Goal: Task Accomplishment & Management: Manage account settings

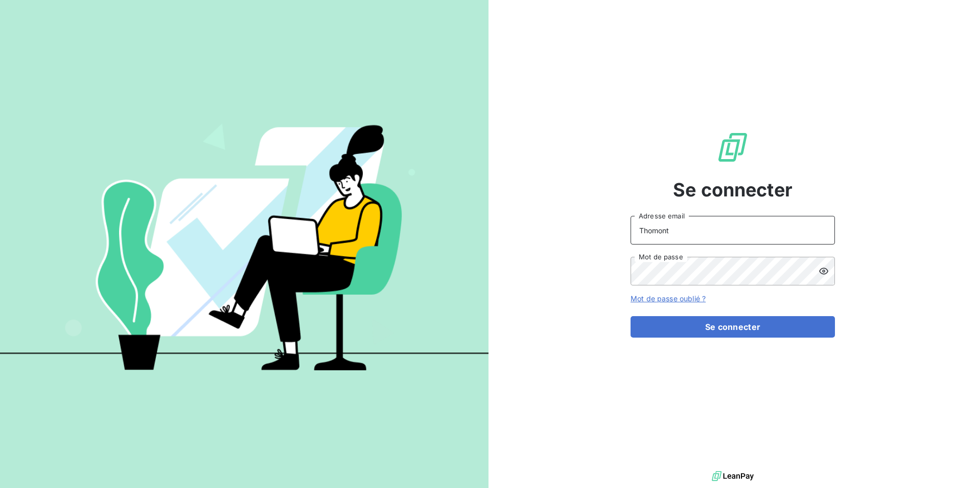
click at [696, 227] on input "Thomont" at bounding box center [733, 230] width 204 height 29
type input "belinda.thomont@met.com"
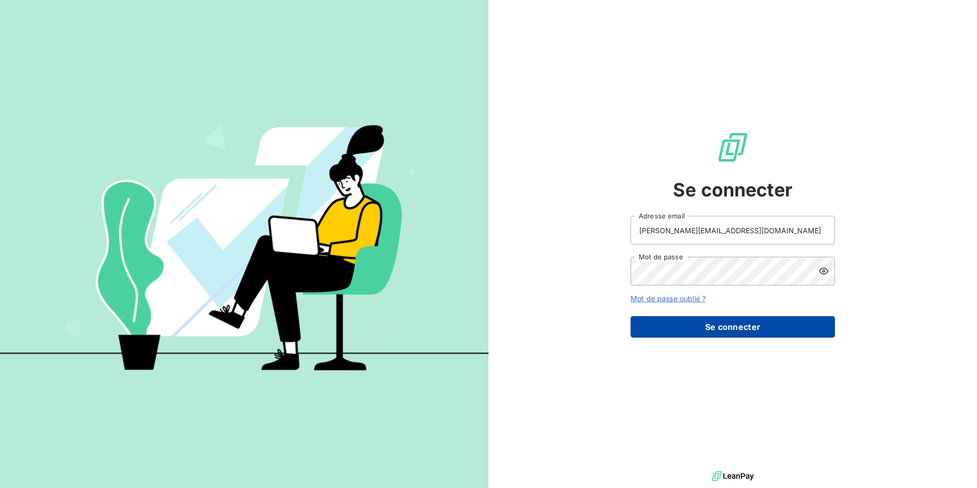
click at [715, 324] on button "Se connecter" at bounding box center [733, 326] width 204 height 21
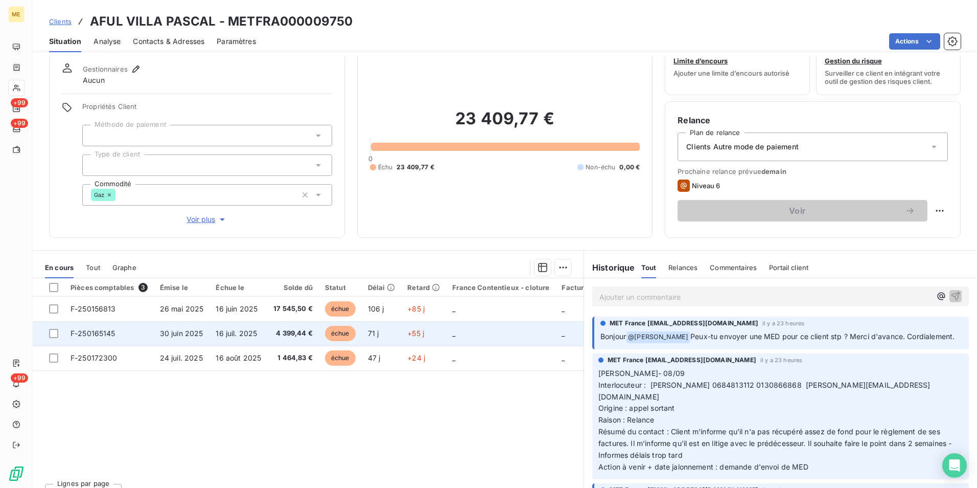
scroll to position [51, 0]
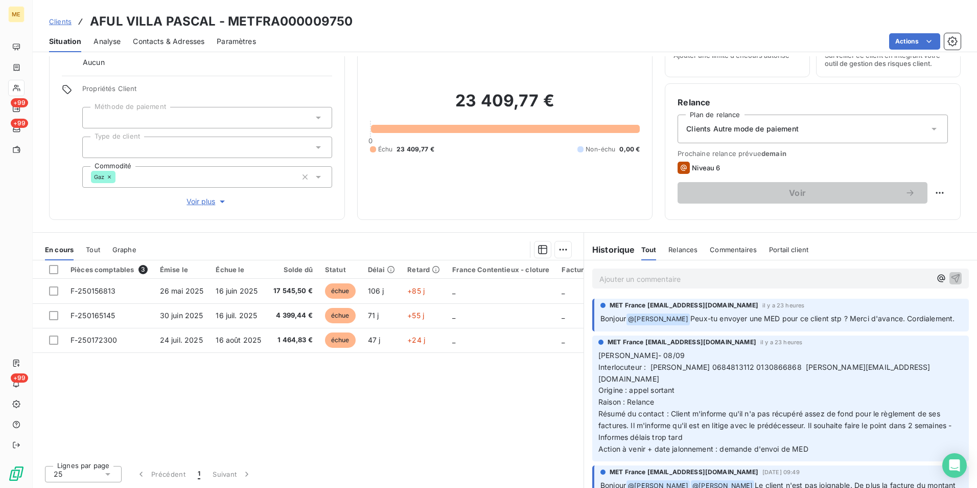
drag, startPoint x: 695, startPoint y: 316, endPoint x: 895, endPoint y: 331, distance: 200.9
click at [895, 325] on p "Bonjour @ [PERSON_NAME]-tu envoyer une MED pour ce client stp ? Merci d'avance.…" at bounding box center [782, 319] width 362 height 12
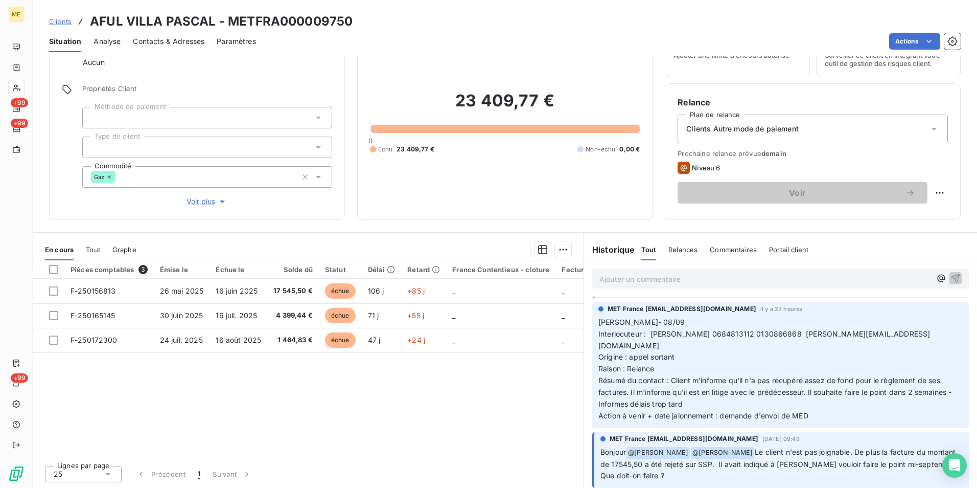
scroll to position [51, 0]
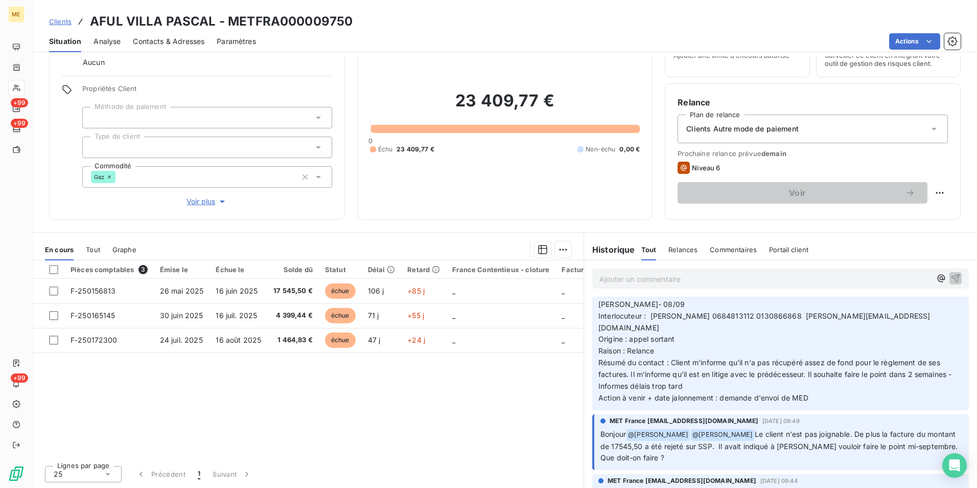
drag, startPoint x: 721, startPoint y: 362, endPoint x: 820, endPoint y: 405, distance: 107.9
click at [820, 405] on div "MET France [EMAIL_ADDRESS][DOMAIN_NAME] il y a 23 heures [PERSON_NAME]- 08/09 I…" at bounding box center [780, 347] width 377 height 126
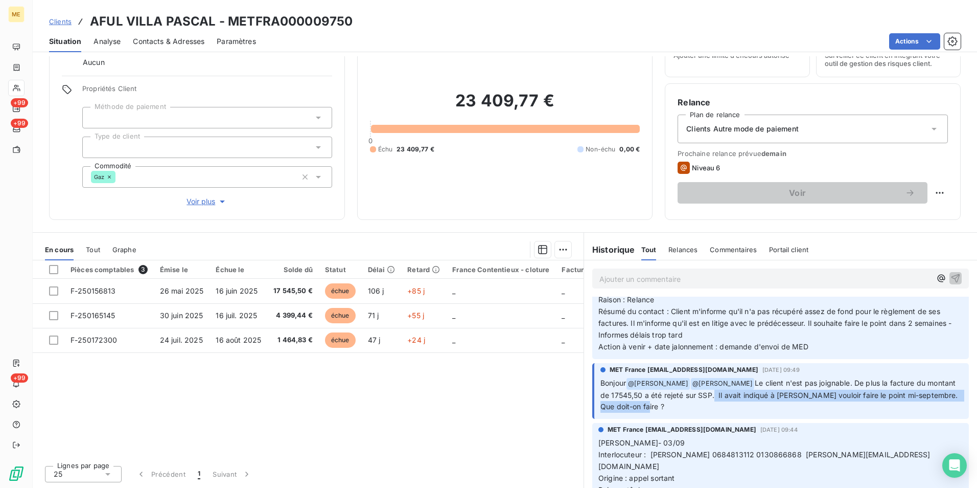
drag, startPoint x: 710, startPoint y: 394, endPoint x: 882, endPoint y: 406, distance: 172.2
click at [882, 406] on p "Bonjour @ [PERSON_NAME] ﻿ @ [PERSON_NAME] Le client n'est pas joignable. De plu…" at bounding box center [782, 395] width 362 height 36
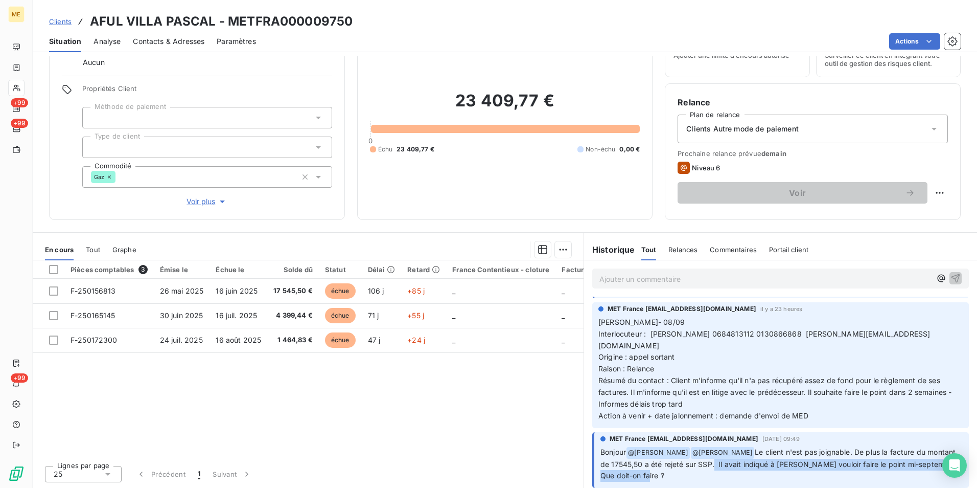
scroll to position [51, 0]
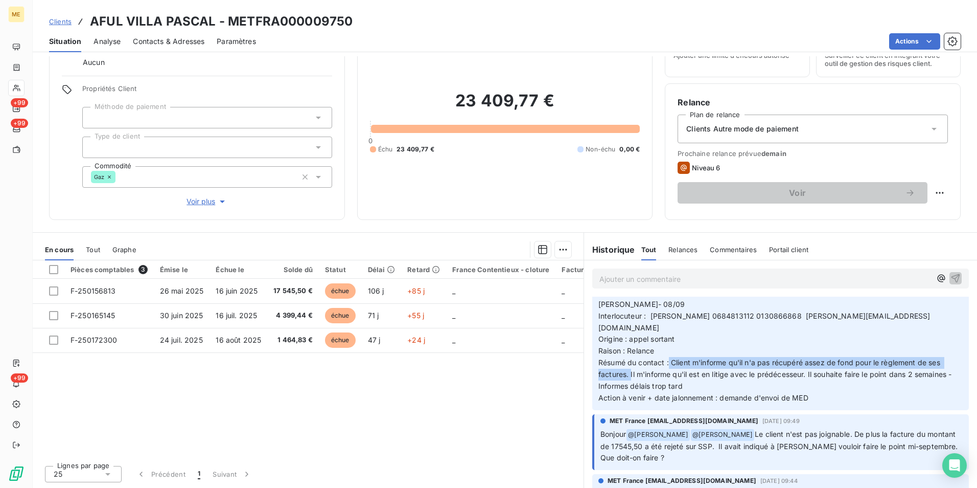
drag, startPoint x: 665, startPoint y: 361, endPoint x: 626, endPoint y: 378, distance: 42.3
click at [626, 378] on p "[PERSON_NAME]- 08/09 Interlocuteur : [PERSON_NAME] 0684813112 0130866868 [EMAIL…" at bounding box center [781, 350] width 364 height 105
click at [205, 198] on span "Voir plus" at bounding box center [207, 201] width 41 height 10
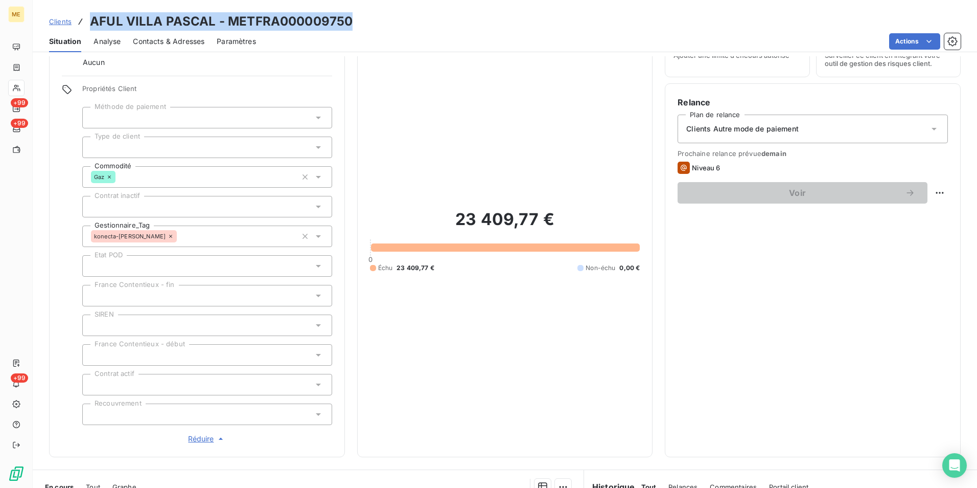
drag, startPoint x: 359, startPoint y: 25, endPoint x: 90, endPoint y: 27, distance: 268.9
click at [90, 27] on div "Clients AFUL VILLA PASCAL - METFRA000009750" at bounding box center [505, 21] width 945 height 18
copy h3 "AFUL VILLA PASCAL - METFRA000009750"
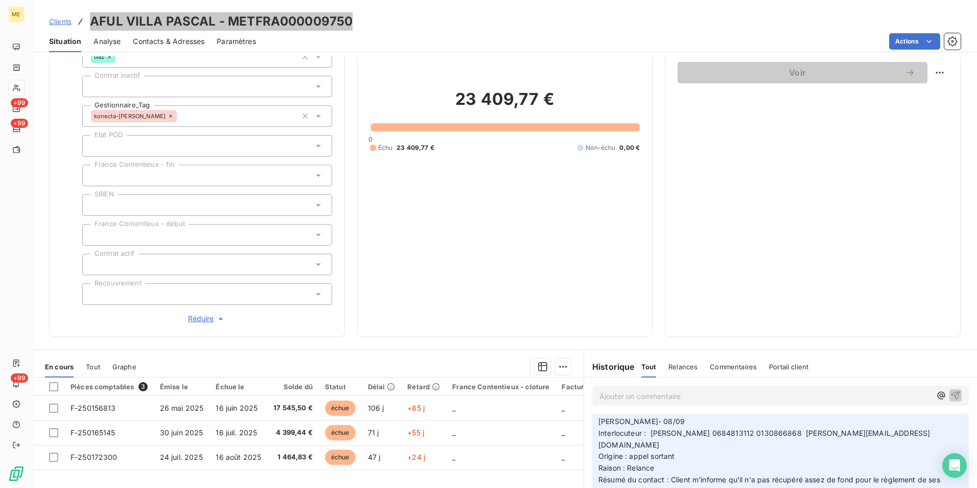
scroll to position [153, 0]
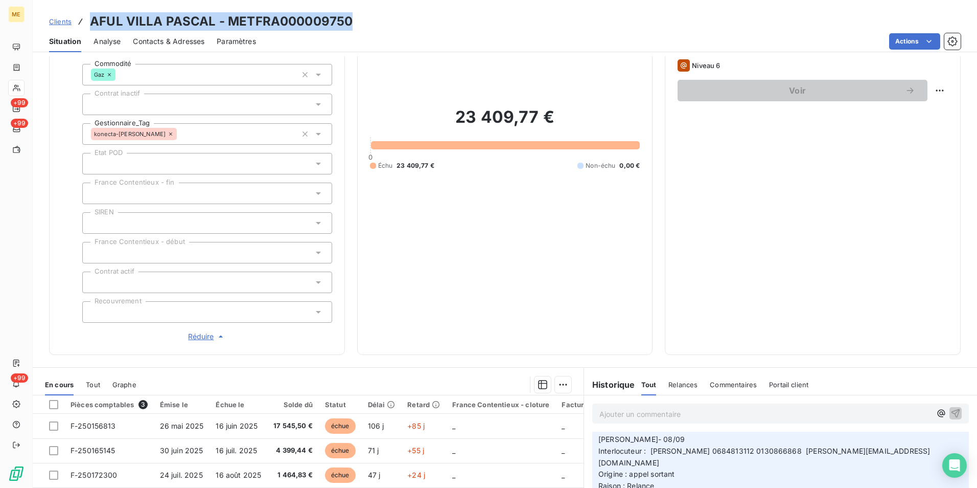
click at [352, 24] on div "Clients AFUL VILLA PASCAL - METFRA000009750" at bounding box center [505, 21] width 945 height 18
drag, startPoint x: 355, startPoint y: 22, endPoint x: 227, endPoint y: 25, distance: 127.3
click at [227, 25] on div "Clients AFUL VILLA PASCAL - METFRA000009750" at bounding box center [505, 21] width 945 height 18
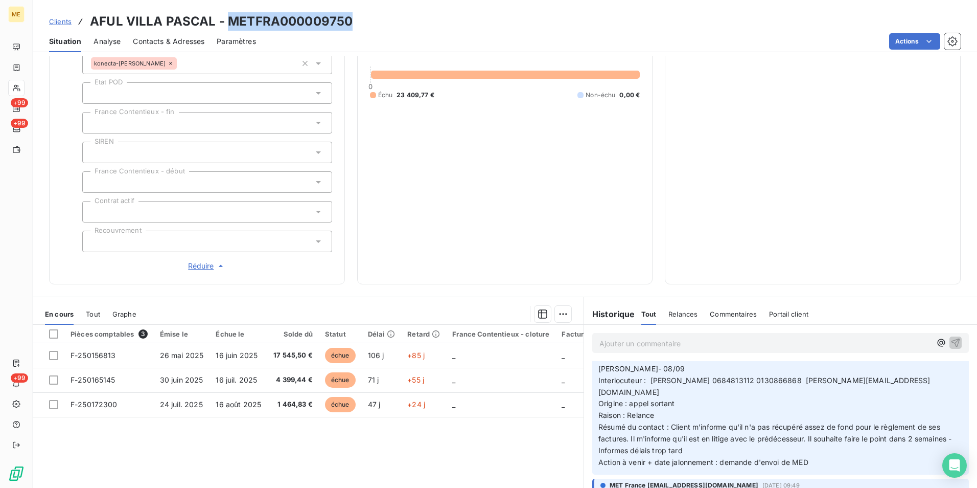
scroll to position [288, 0]
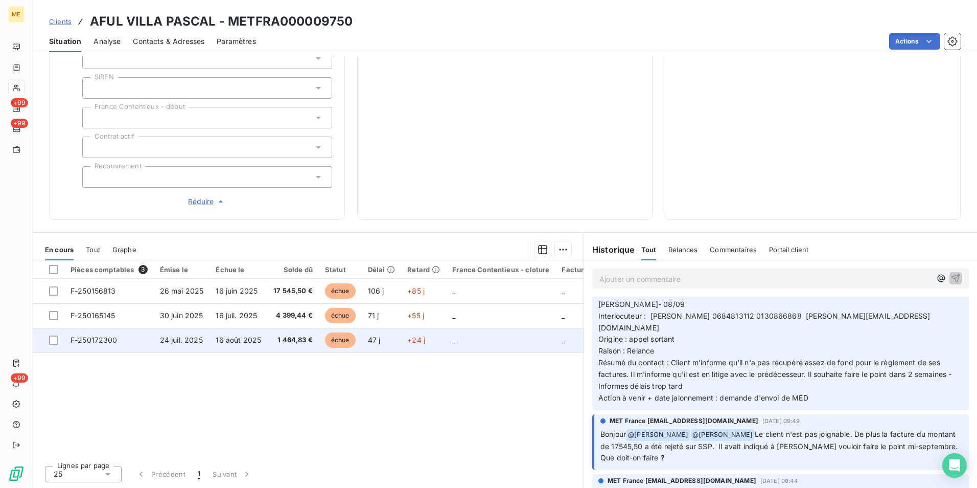
click at [362, 341] on td "47 j" at bounding box center [382, 340] width 40 height 25
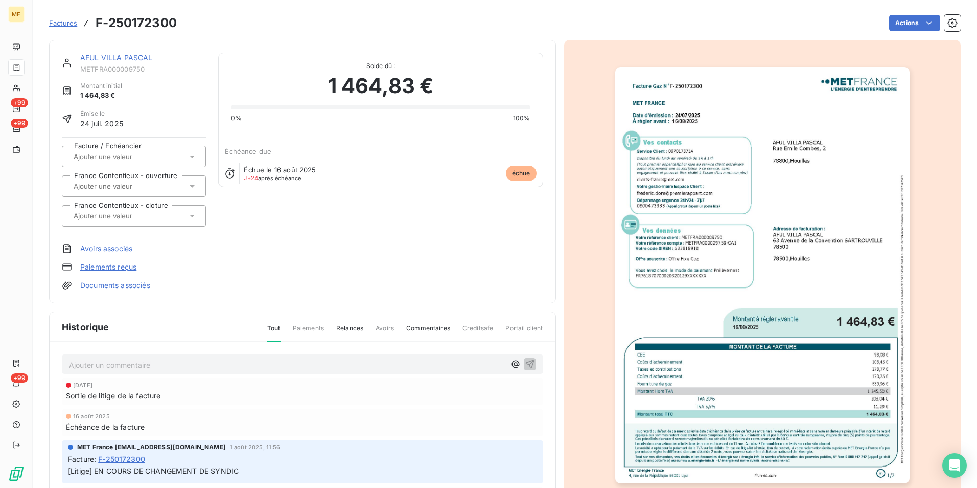
click at [770, 414] on img "button" at bounding box center [762, 275] width 294 height 416
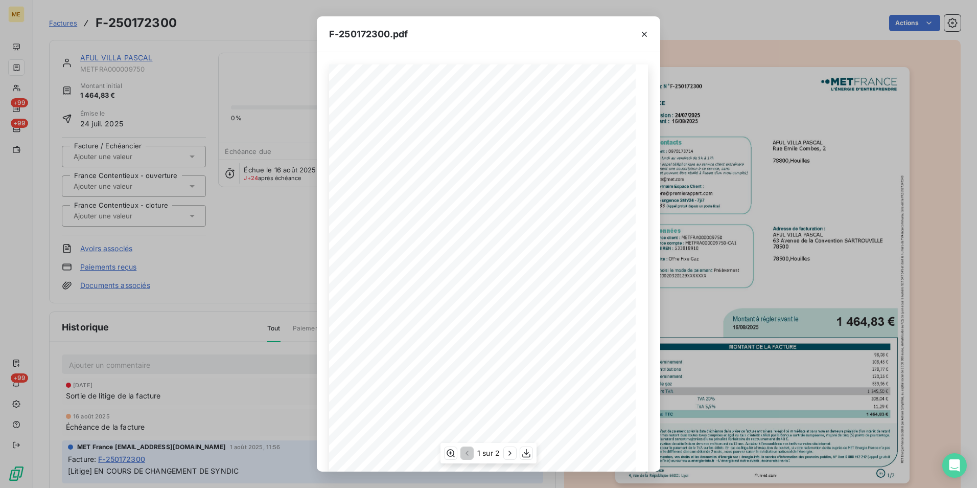
scroll to position [52, 0]
click at [509, 454] on icon "button" at bounding box center [510, 453] width 10 height 10
click at [471, 454] on icon "button" at bounding box center [466, 453] width 10 height 10
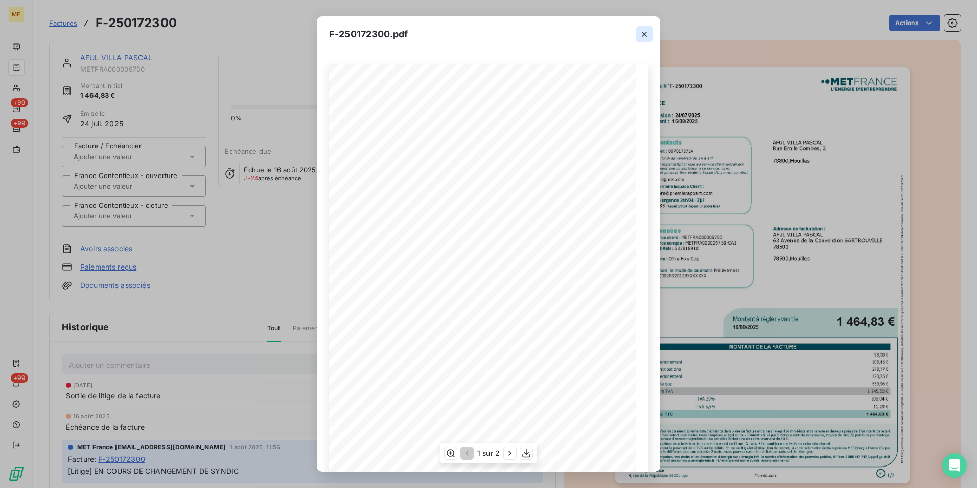
click at [645, 37] on icon "button" at bounding box center [644, 34] width 10 height 10
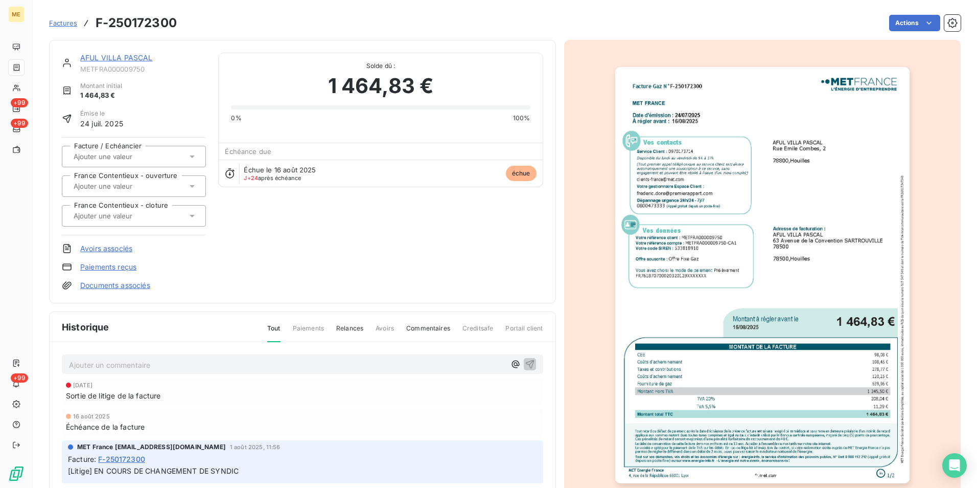
click at [641, 40] on icon "button" at bounding box center [637, 45] width 10 height 10
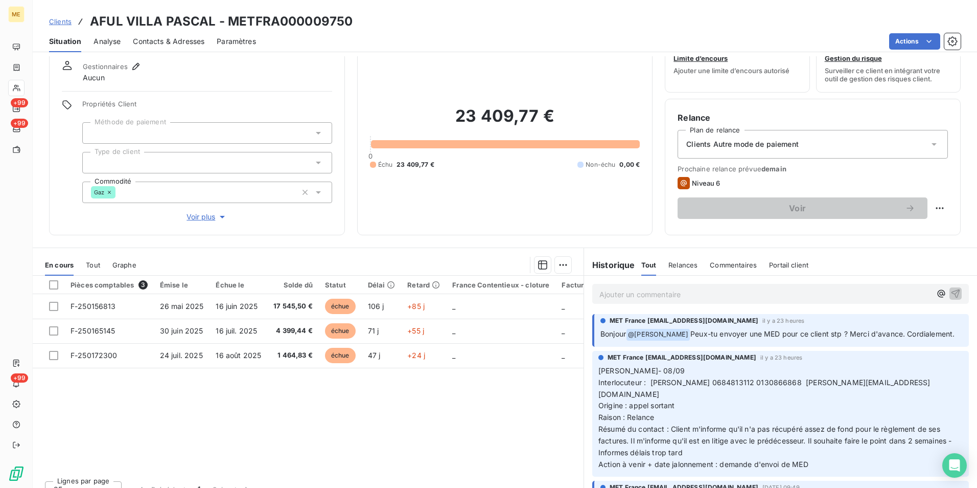
scroll to position [51, 0]
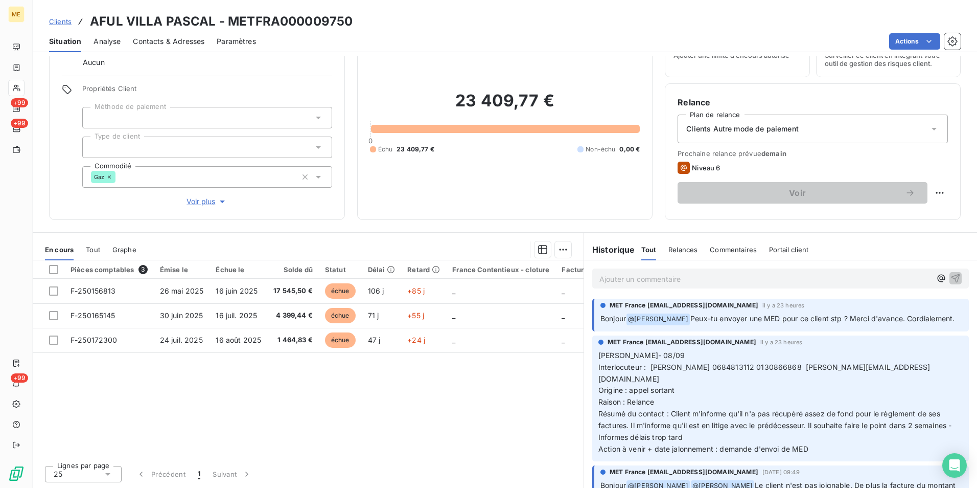
drag, startPoint x: 597, startPoint y: 320, endPoint x: 854, endPoint y: 330, distance: 257.3
click at [854, 325] on p "Bonjour @ Bélinda Thomont Peux-tu envoyer une MED pour ce client stp ? Merci d'…" at bounding box center [782, 319] width 362 height 12
click at [612, 276] on p "Ajouter un commentaire ﻿" at bounding box center [766, 278] width 332 height 13
click at [594, 279] on div "Bonjour, c'est fait" at bounding box center [780, 277] width 377 height 19
click at [600, 280] on span "Bonjour, c'est fait" at bounding box center [629, 277] width 59 height 9
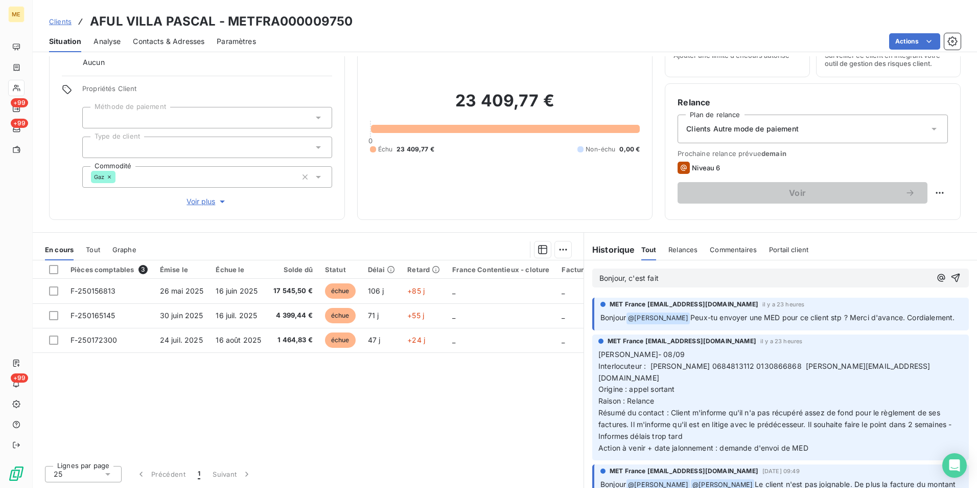
click at [600, 279] on span "Bonjour, c'est fait" at bounding box center [629, 277] width 59 height 9
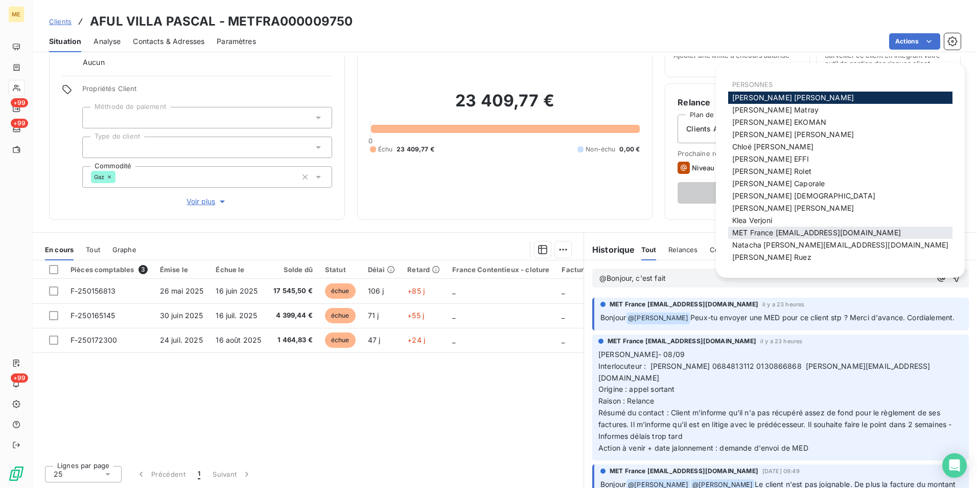
click at [780, 229] on span "MET France met-france@recouvrement.met.com" at bounding box center [816, 232] width 169 height 9
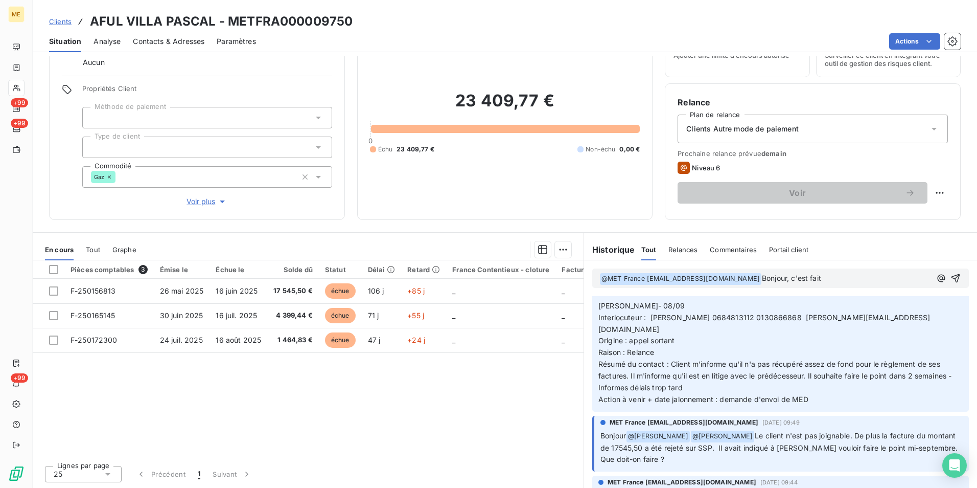
scroll to position [51, 0]
click at [834, 279] on p "﻿ @ MET France met-france@recouvrement.met.com ﻿ Bonjour, c'est fait" at bounding box center [766, 278] width 332 height 12
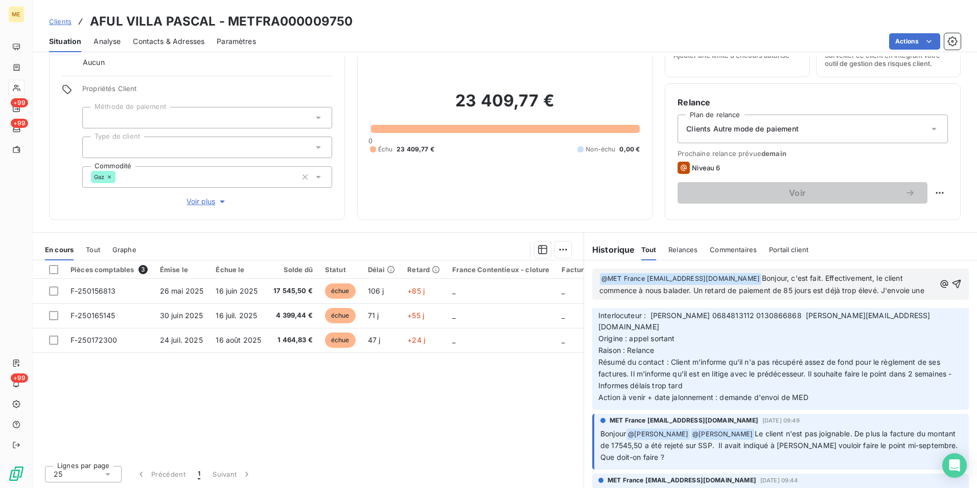
scroll to position [75, 0]
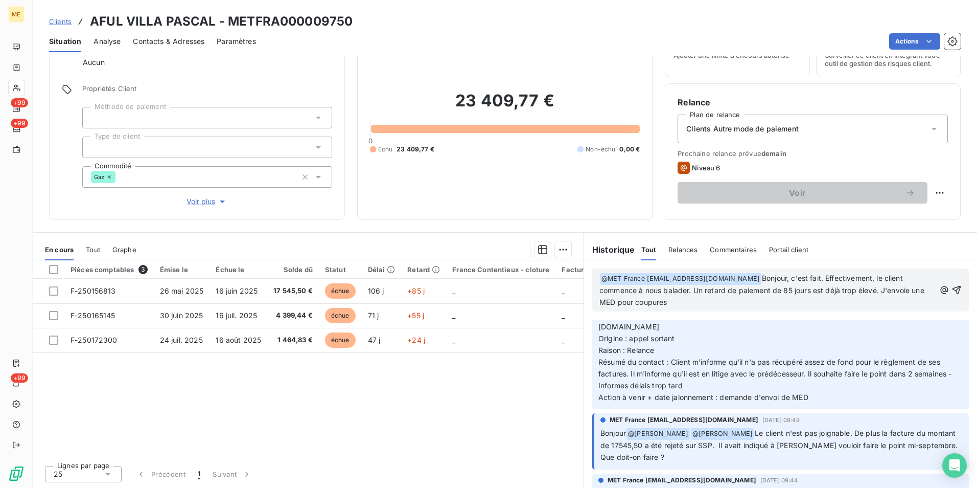
drag, startPoint x: 825, startPoint y: 277, endPoint x: 828, endPoint y: 303, distance: 26.2
click at [828, 303] on p "﻿ @ MET France met-france@recouvrement.met.com ﻿ Bonjour, c'est fait. Effective…" at bounding box center [768, 290] width 336 height 36
click at [854, 296] on p "﻿ @ MET France met-france@recouvrement.met.com ﻿ Bonjour, c'est fait. Effective…" at bounding box center [768, 290] width 336 height 36
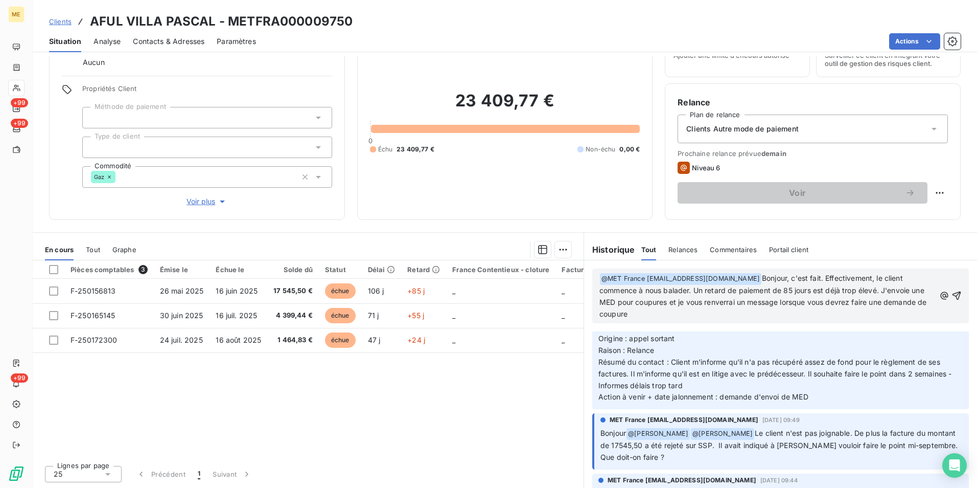
drag, startPoint x: 761, startPoint y: 274, endPoint x: 877, endPoint y: 312, distance: 122.0
click at [877, 312] on p "﻿ @ MET France met-france@recouvrement.met.com ﻿ Bonjour, c'est fait. Effective…" at bounding box center [768, 296] width 336 height 48
click at [851, 317] on p "﻿ @ MET France met-france@recouvrement.met.com ﻿ Bonjour, c'est fait. Effective…" at bounding box center [768, 296] width 336 height 48
click at [952, 294] on icon "button" at bounding box center [957, 295] width 10 height 10
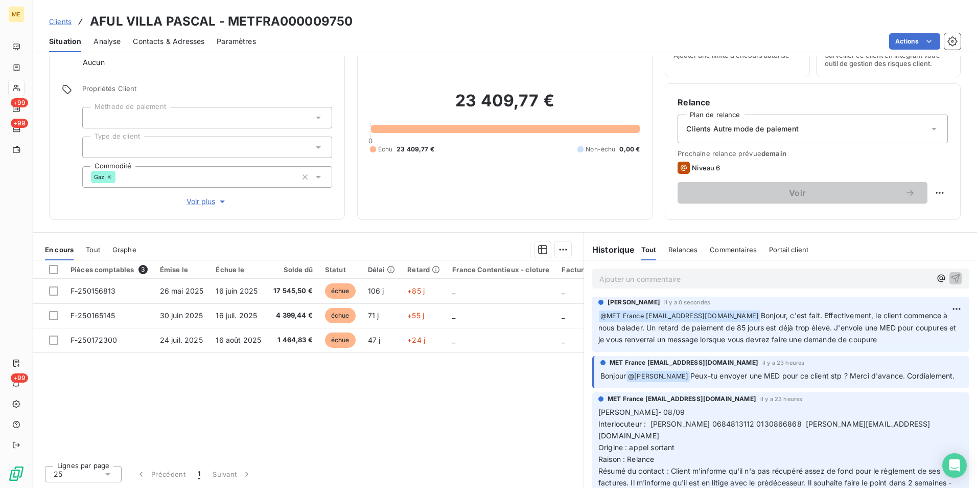
scroll to position [0, 0]
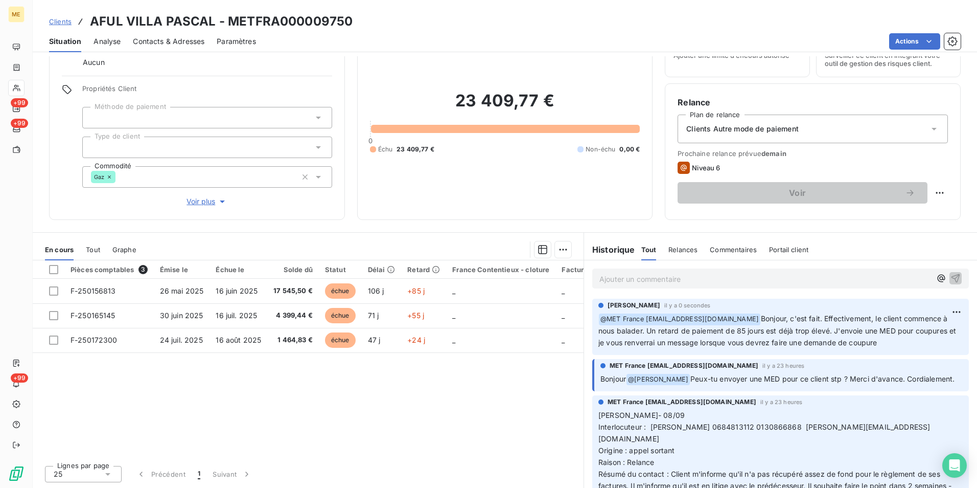
click at [893, 133] on div "Clients Autre mode de paiement" at bounding box center [813, 128] width 270 height 29
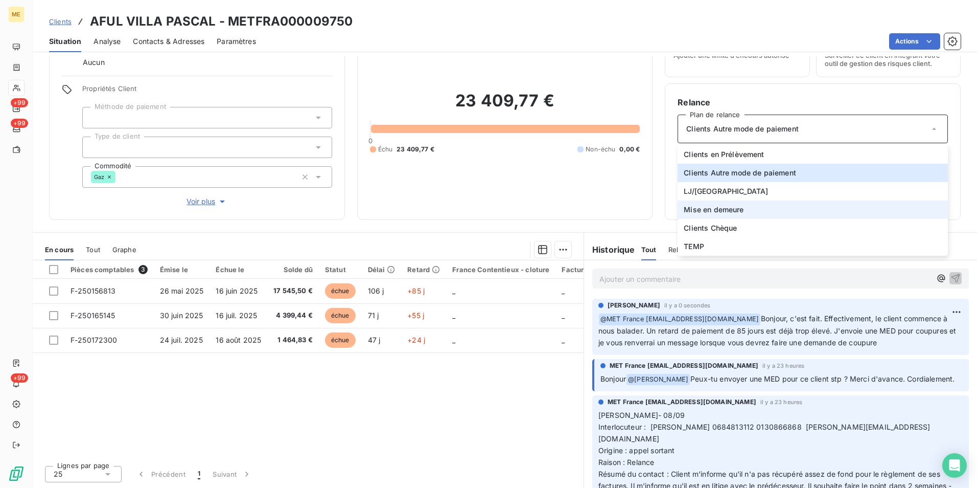
click at [766, 213] on li "Mise en demeure" at bounding box center [813, 209] width 270 height 18
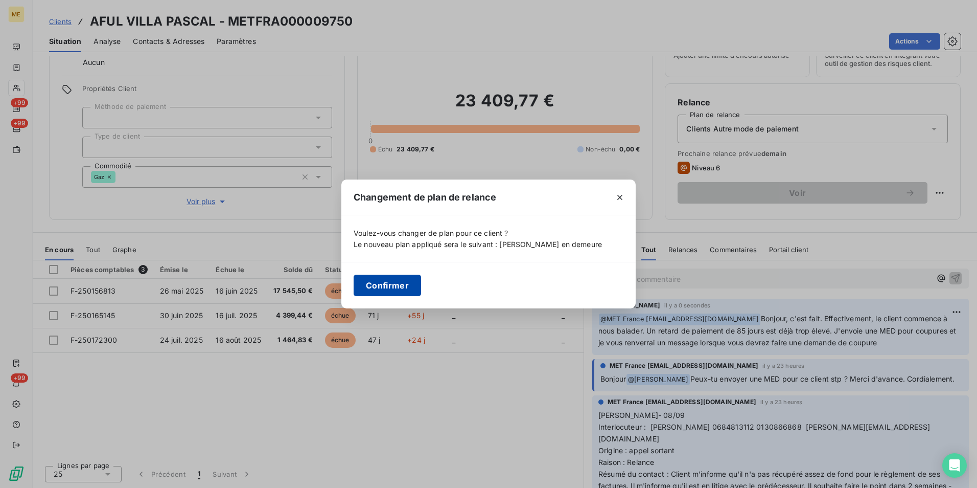
click at [393, 290] on button "Confirmer" at bounding box center [387, 284] width 67 height 21
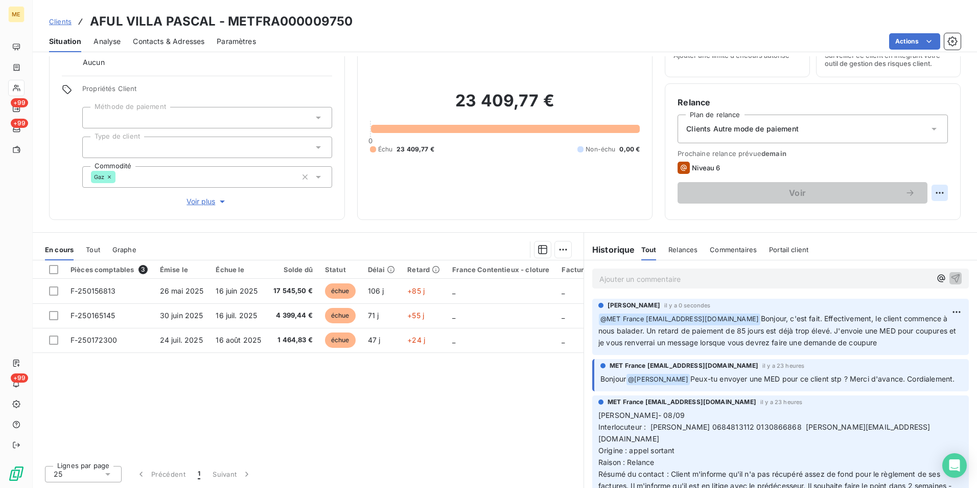
click at [933, 191] on html "ME +99 +99 +99 Clients AFUL VILLA PASCAL - METFRA000009750 Situation Analyse Co…" at bounding box center [488, 244] width 977 height 488
click at [913, 211] on div "Replanifier cette action" at bounding box center [889, 215] width 91 height 16
select select "8"
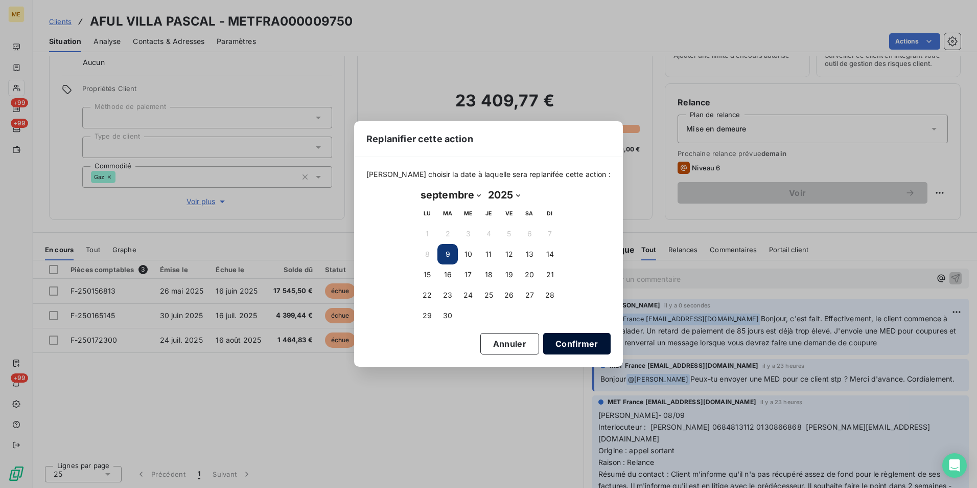
click at [547, 343] on button "Confirmer" at bounding box center [576, 343] width 67 height 21
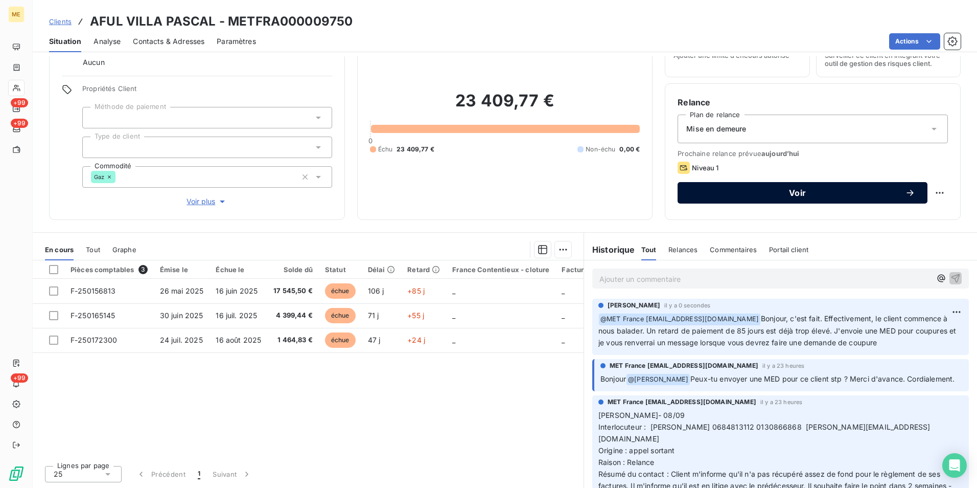
click at [764, 191] on span "Voir" at bounding box center [797, 193] width 215 height 8
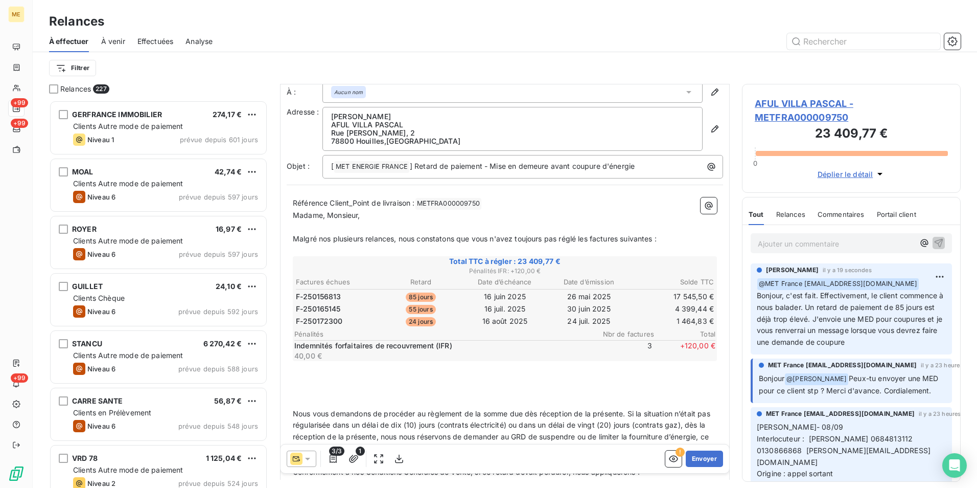
scroll to position [103, 0]
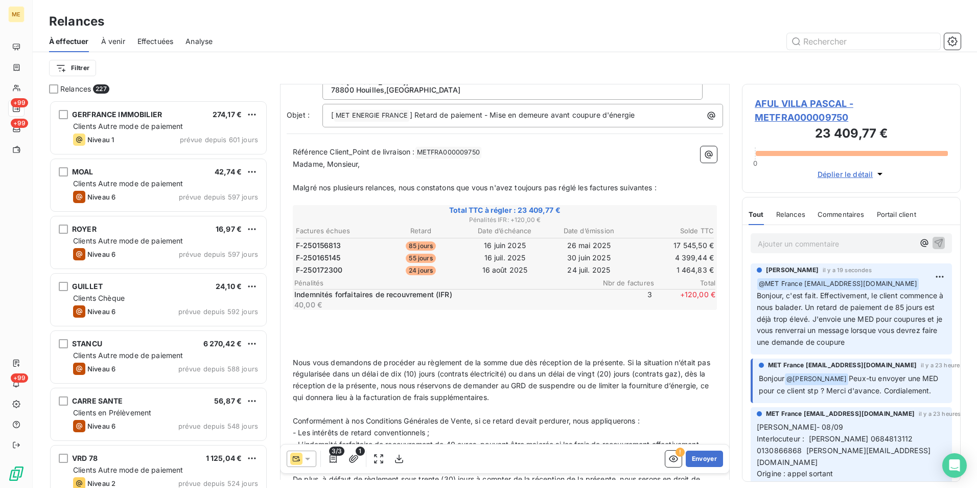
drag, startPoint x: 333, startPoint y: 192, endPoint x: 674, endPoint y: 185, distance: 341.0
click at [674, 185] on p "Malgré nos plusieurs relances, nous constatons que vous n'avez toujours pas rég…" at bounding box center [505, 188] width 424 height 12
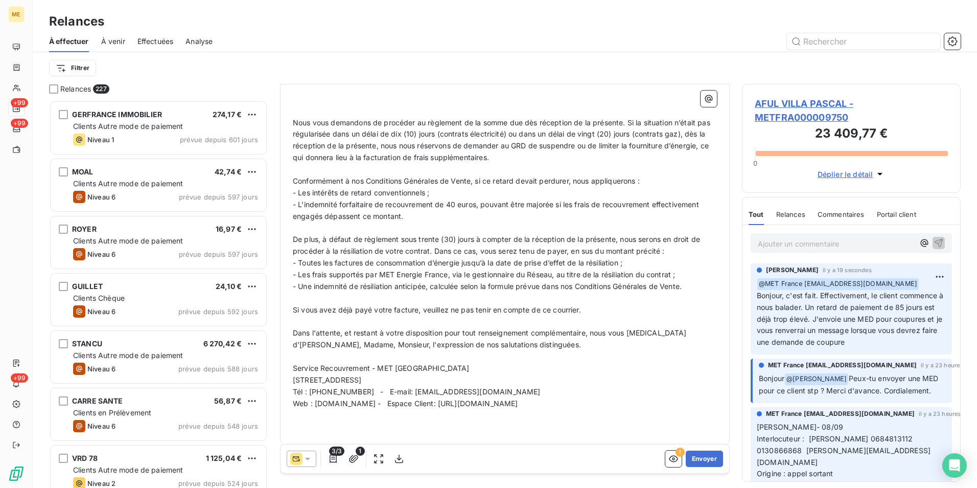
scroll to position [348, 0]
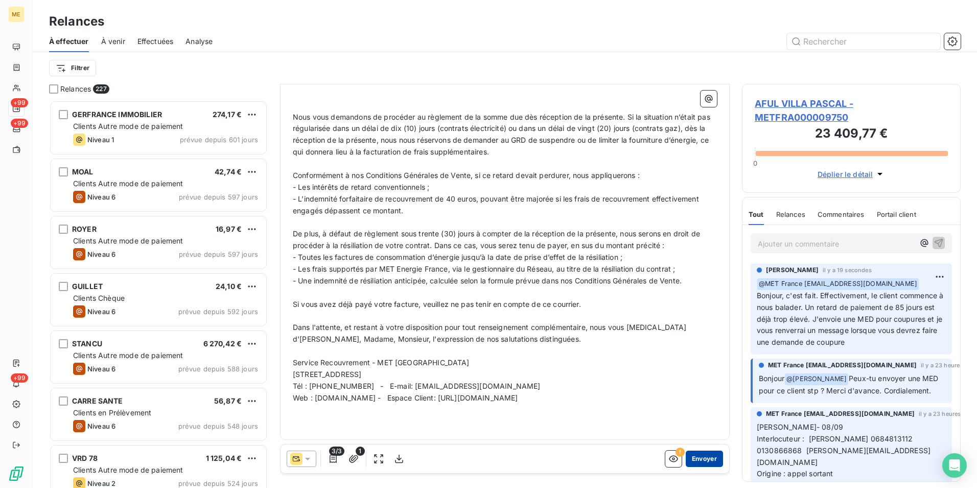
click at [702, 456] on button "Envoyer" at bounding box center [704, 458] width 37 height 16
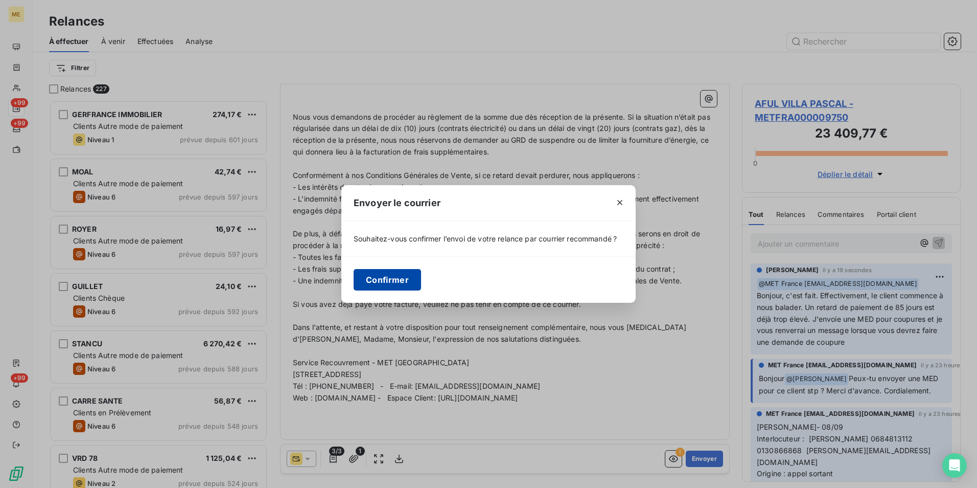
click at [397, 281] on button "Confirmer" at bounding box center [387, 279] width 67 height 21
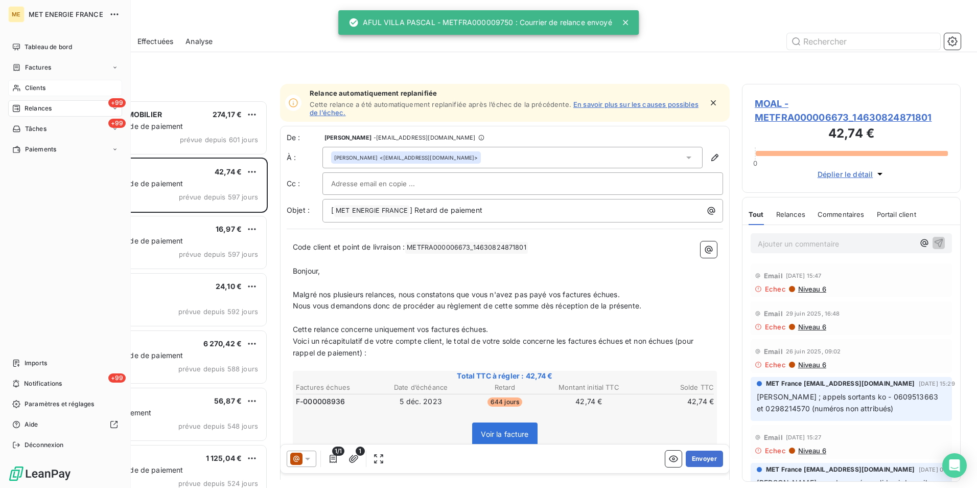
click at [47, 89] on div "Clients" at bounding box center [65, 88] width 114 height 16
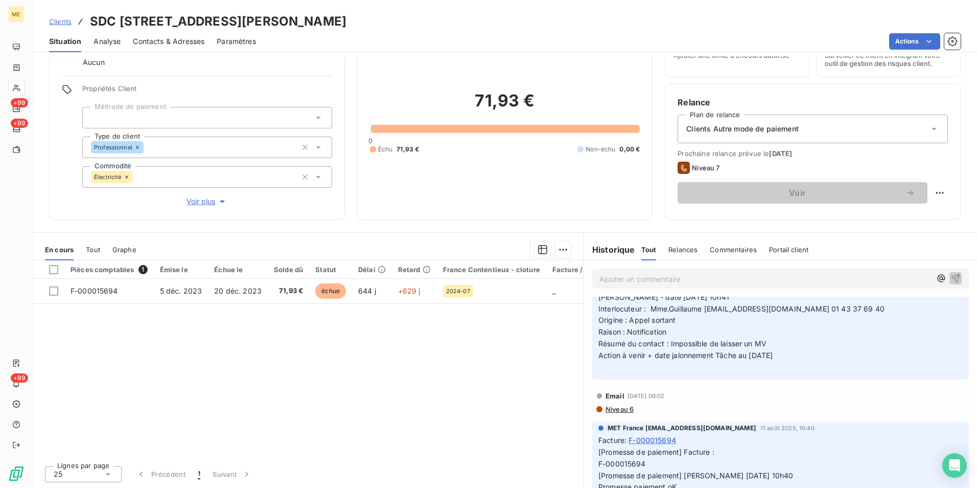
scroll to position [511, 0]
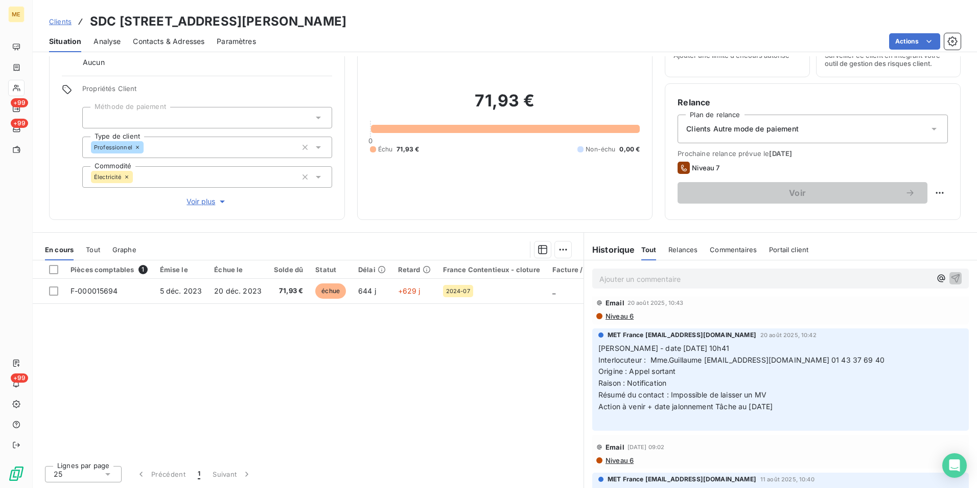
drag, startPoint x: 505, startPoint y: 25, endPoint x: 254, endPoint y: 22, distance: 251.0
click at [254, 22] on div "Clients SDC 1 RUE LOUIS MURAT - METFRA000004458_07502604868707" at bounding box center [505, 21] width 945 height 18
copy h3 "METFRA000004458_07502604868707"
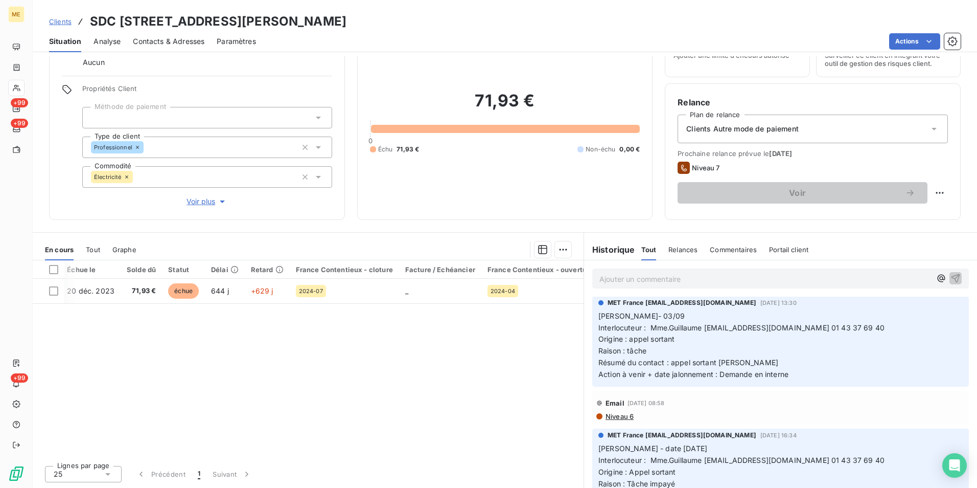
scroll to position [0, 0]
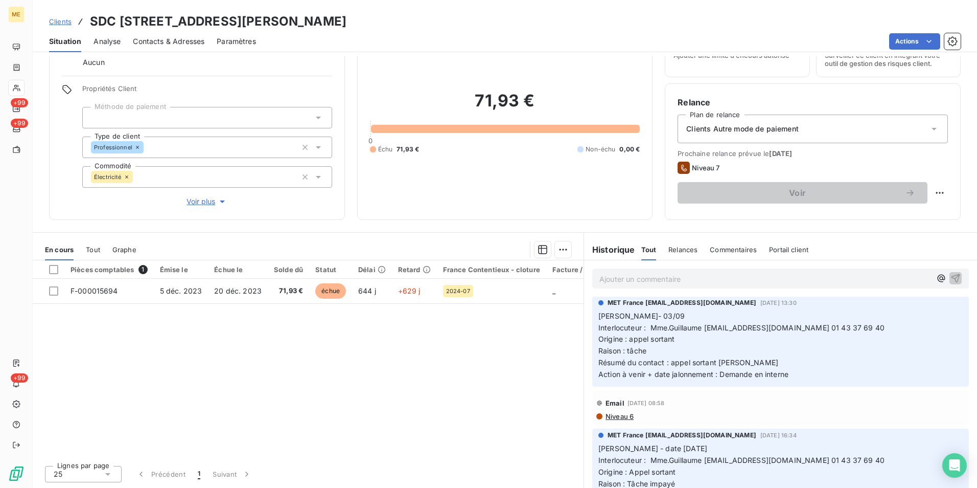
click at [250, 19] on h3 "SDC 1 RUE LOUIS MURAT - METFRA000004458_07502604868707" at bounding box center [218, 21] width 257 height 18
drag, startPoint x: 252, startPoint y: 22, endPoint x: 377, endPoint y: 21, distance: 124.7
click at [347, 21] on h3 "SDC 1 RUE LOUIS MURAT - METFRA000004458_07502604868707" at bounding box center [218, 21] width 257 height 18
copy h3 "METFRA000004458"
click at [735, 278] on p "Ajouter un commentaire ﻿" at bounding box center [766, 278] width 332 height 13
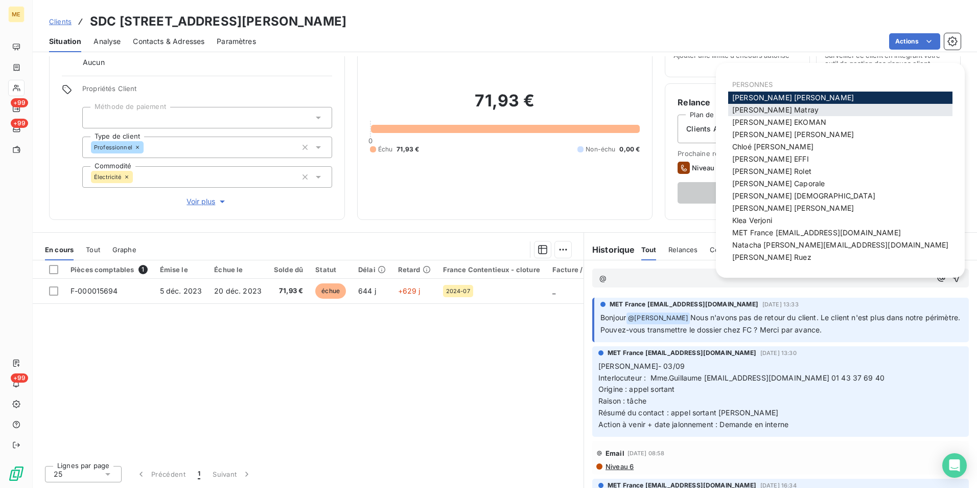
click at [768, 109] on span "Amélie Matray" at bounding box center [775, 109] width 86 height 9
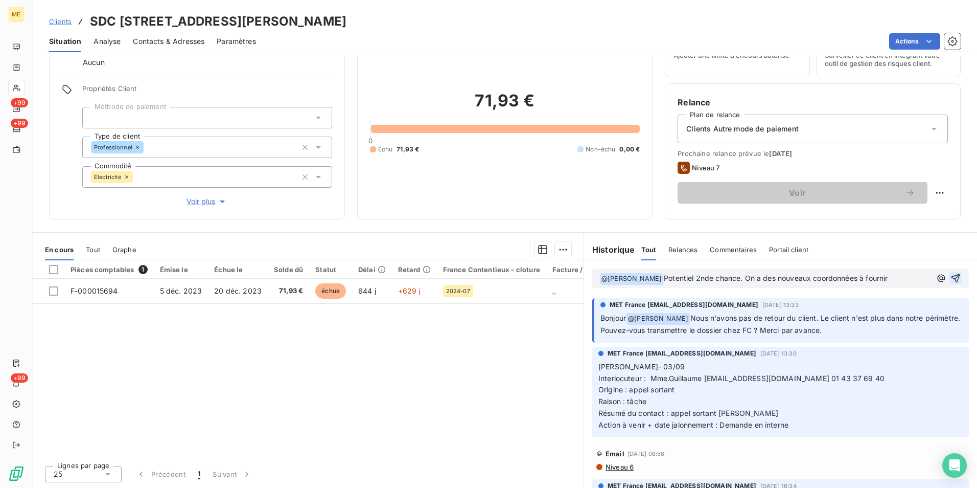
click at [951, 281] on icon "button" at bounding box center [956, 278] width 10 height 10
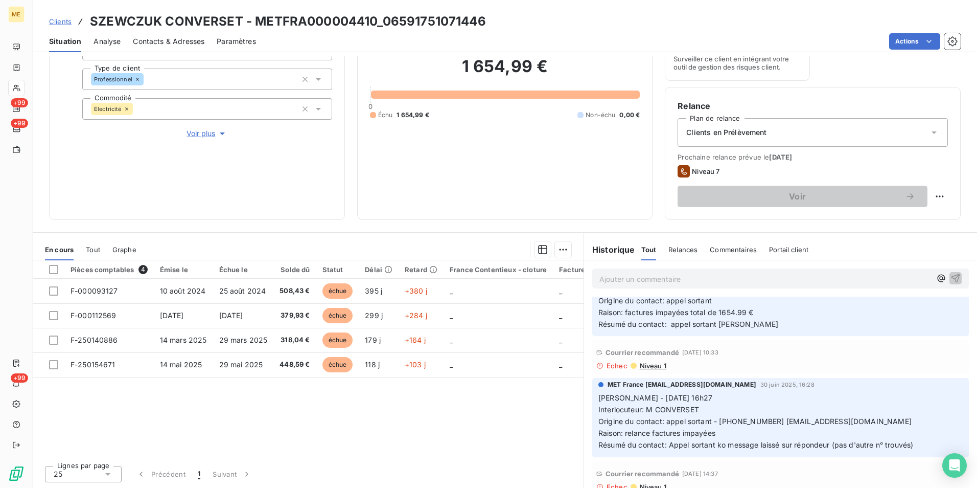
scroll to position [204, 0]
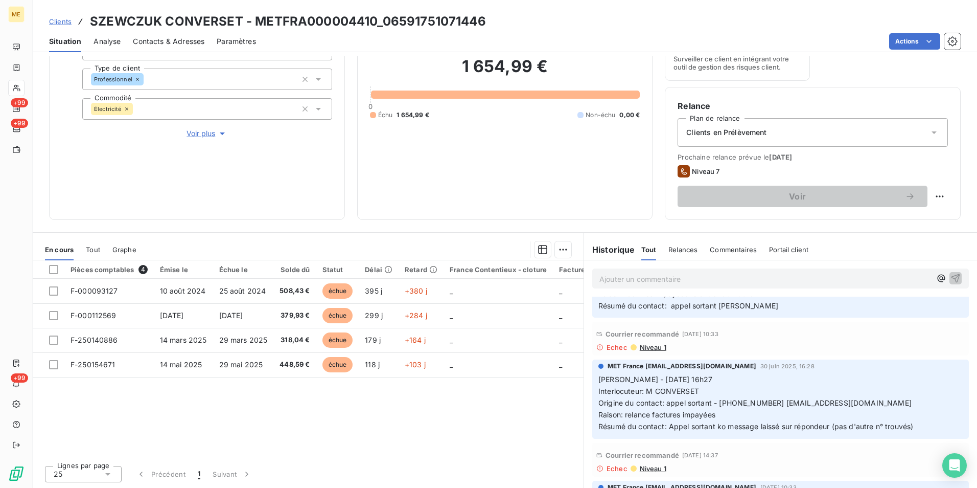
click at [189, 134] on span "Voir plus" at bounding box center [207, 133] width 41 height 10
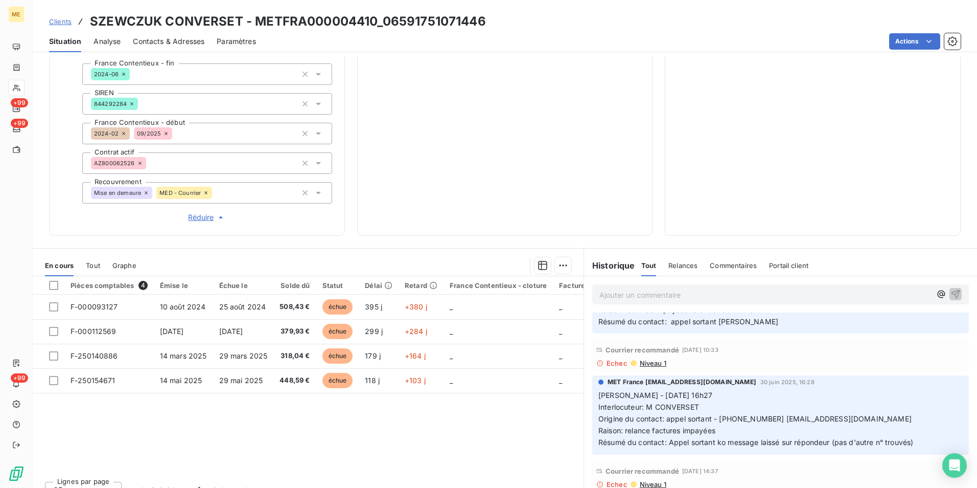
click at [639, 363] on span "Niveau 1" at bounding box center [653, 363] width 28 height 8
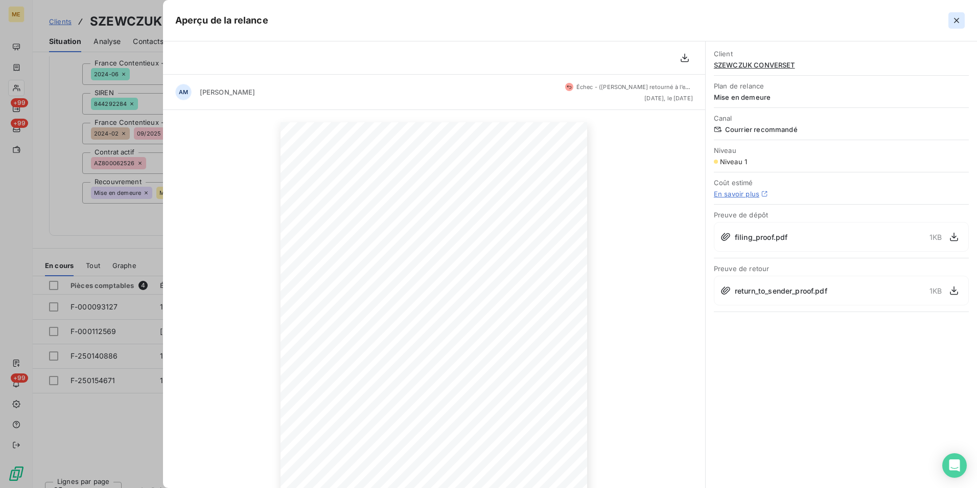
click at [954, 19] on icon "button" at bounding box center [957, 20] width 10 height 10
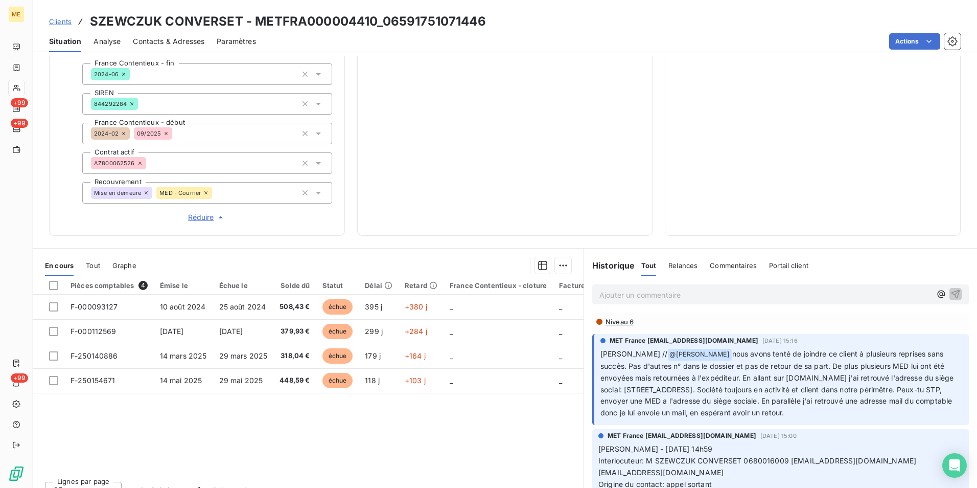
scroll to position [0, 0]
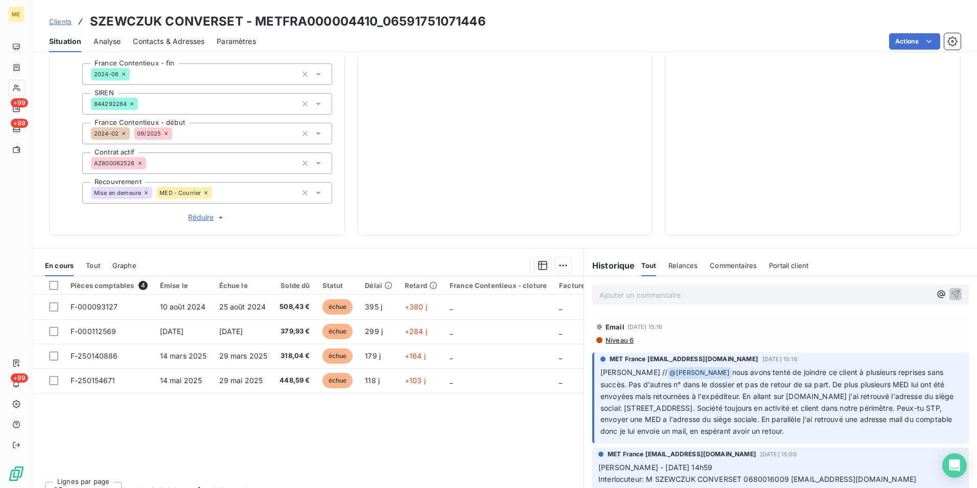
drag, startPoint x: 696, startPoint y: 370, endPoint x: 937, endPoint y: 431, distance: 249.4
click at [937, 431] on p "Sylvain // @ Bélinda Thomont nous avons tenté de joindre ce client à plusieurs …" at bounding box center [782, 401] width 362 height 71
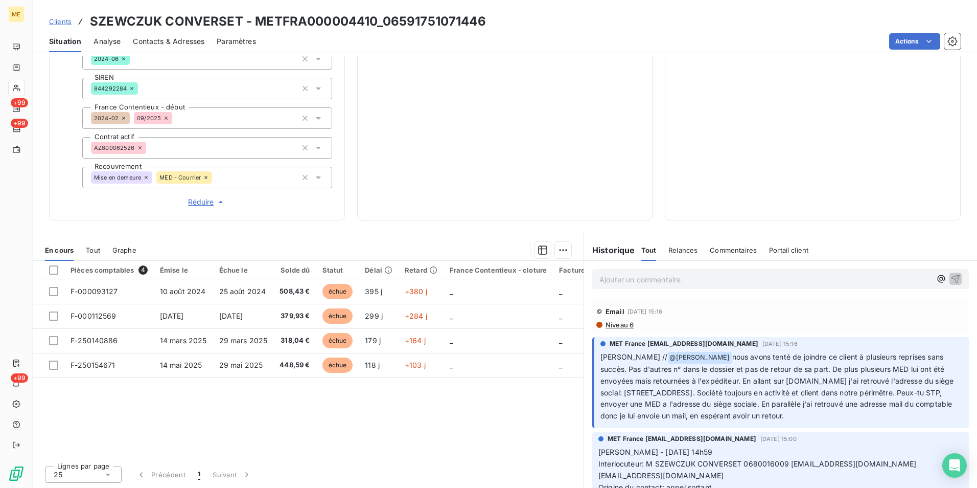
scroll to position [288, 0]
click at [445, 413] on div "Pièces comptables 4 Émise le Échue le Solde dû Statut Délai Retard France Conte…" at bounding box center [308, 358] width 551 height 197
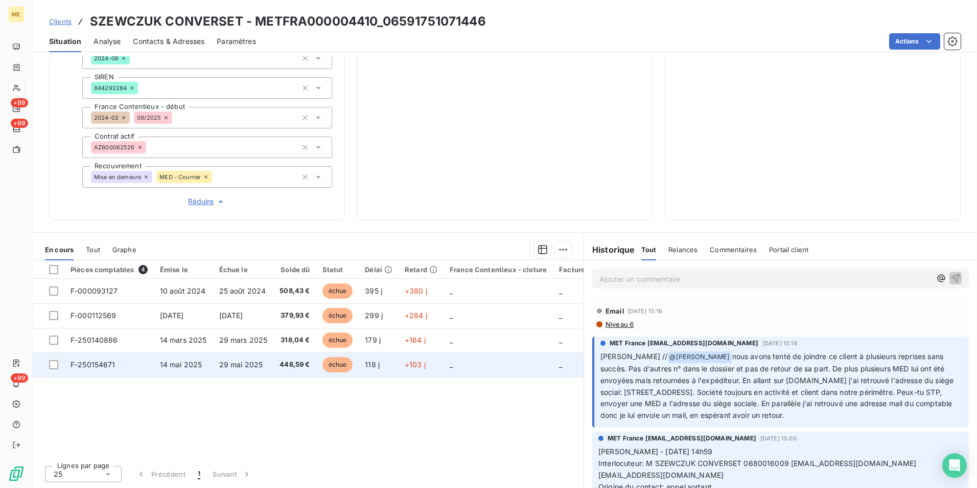
click at [269, 364] on td "29 mai 2025" at bounding box center [243, 364] width 61 height 25
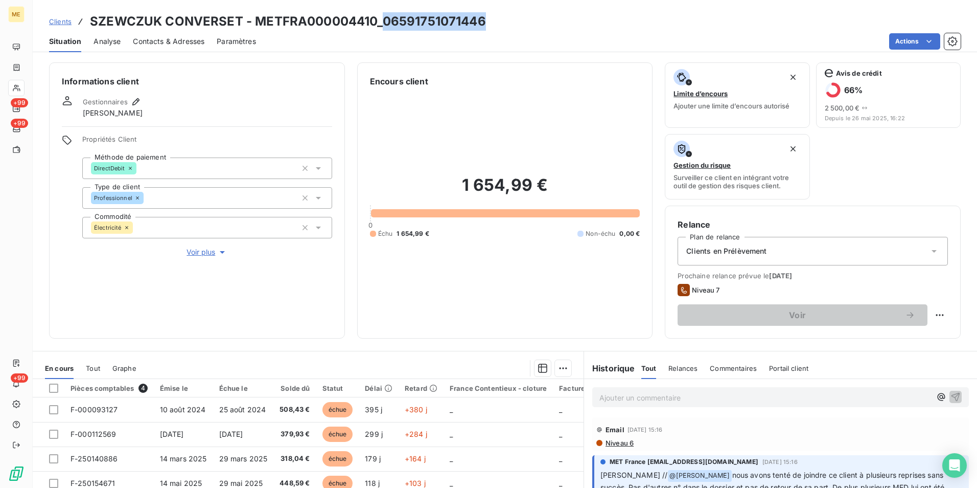
drag, startPoint x: 495, startPoint y: 24, endPoint x: 385, endPoint y: 23, distance: 109.9
click at [385, 23] on div "Clients SZEWCZUK CONVERSET - METFRA000004410_06591751071446" at bounding box center [505, 21] width 945 height 18
copy h3 "06591751071446"
click at [208, 252] on span "Voir plus" at bounding box center [207, 252] width 41 height 10
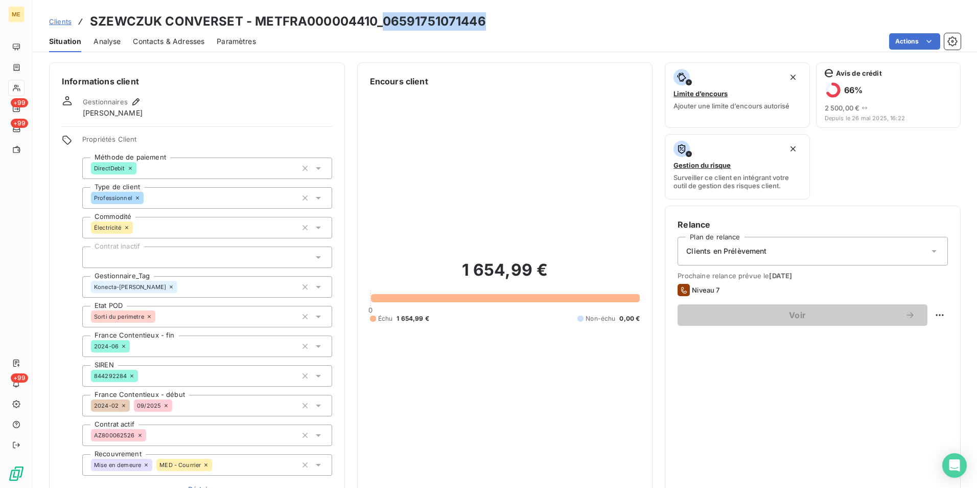
click at [364, 23] on h3 "SZEWCZUK CONVERSET - METFRA000004410_06591751071446" at bounding box center [288, 21] width 396 height 18
click at [327, 16] on h3 "SZEWCZUK CONVERSET - METFRA000004410_06591751071446" at bounding box center [288, 21] width 396 height 18
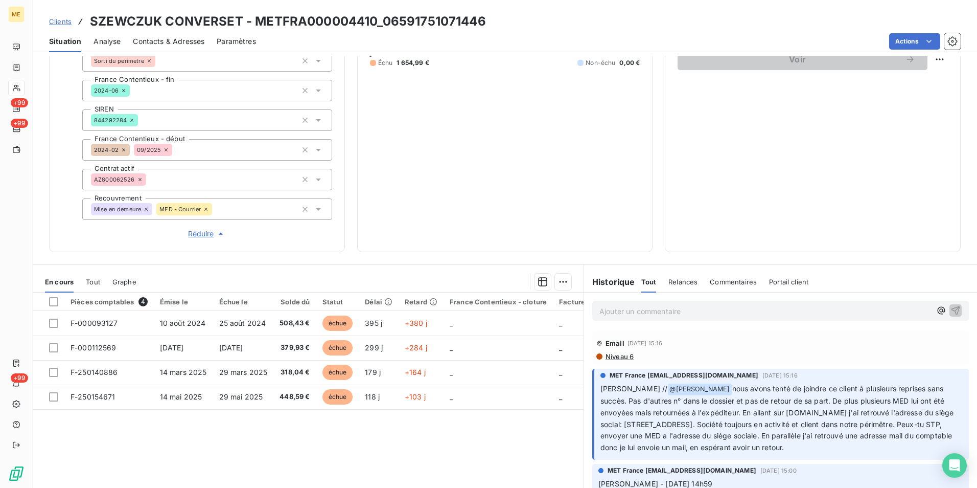
click at [374, 20] on h3 "SZEWCZUK CONVERSET - METFRA000004410_06591751071446" at bounding box center [288, 21] width 396 height 18
drag, startPoint x: 376, startPoint y: 20, endPoint x: 255, endPoint y: 18, distance: 120.7
click at [255, 18] on h3 "SZEWCZUK CONVERSET - METFRA000004410_06591751071446" at bounding box center [288, 21] width 396 height 18
copy h3 "METFRA000004410"
click at [243, 25] on h3 "SZEWCZUK CONVERSET - METFRA000004410_06591751071446" at bounding box center [288, 21] width 396 height 18
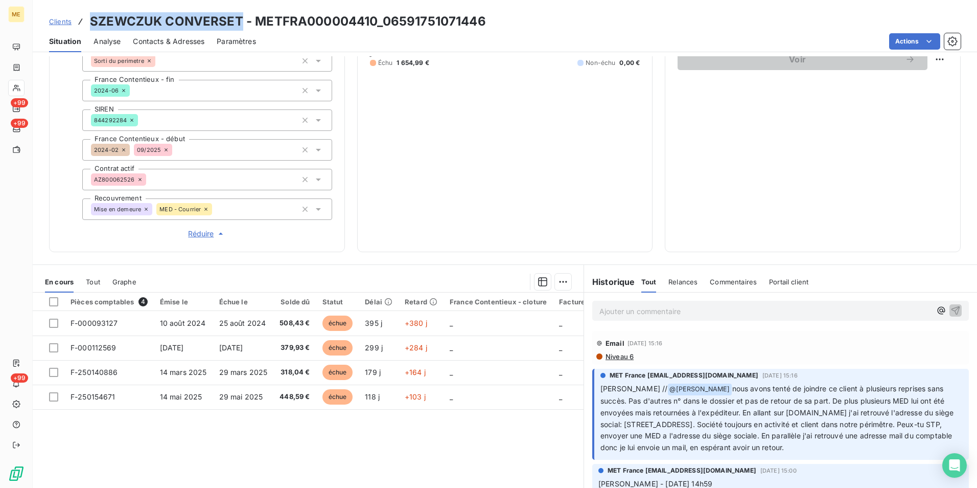
drag, startPoint x: 239, startPoint y: 24, endPoint x: 88, endPoint y: 23, distance: 150.8
click at [88, 23] on div "Clients SZEWCZUK CONVERSET - METFRA000004410_06591751071446" at bounding box center [267, 21] width 437 height 18
copy h3 "SZEWCZUK CONVERSET"
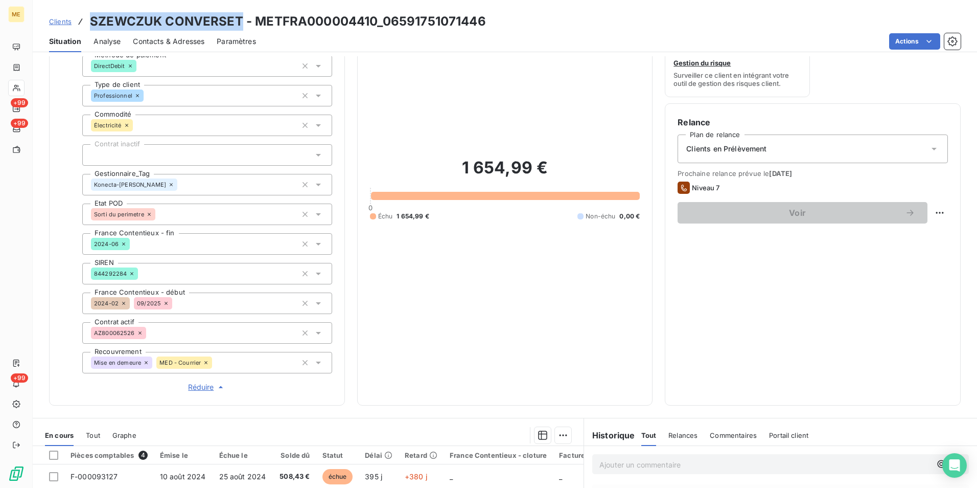
scroll to position [0, 0]
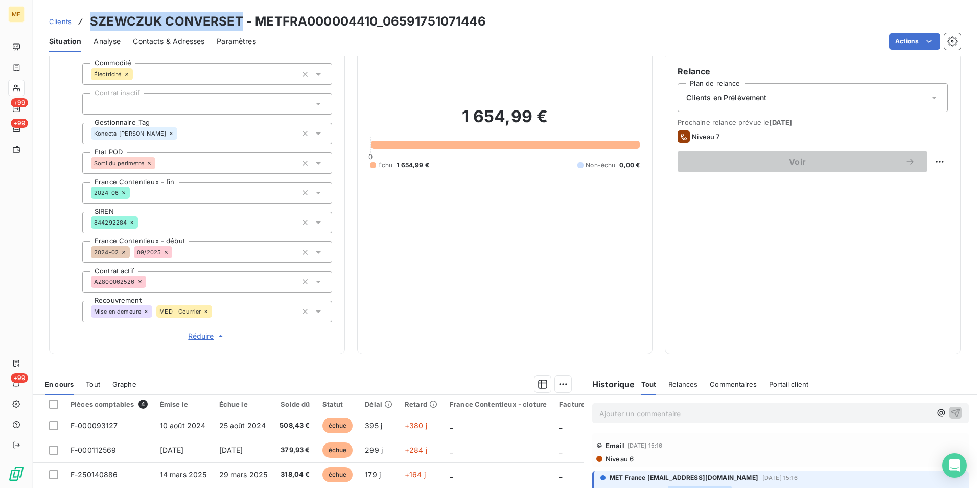
click at [199, 333] on span "Réduire" at bounding box center [207, 336] width 38 height 10
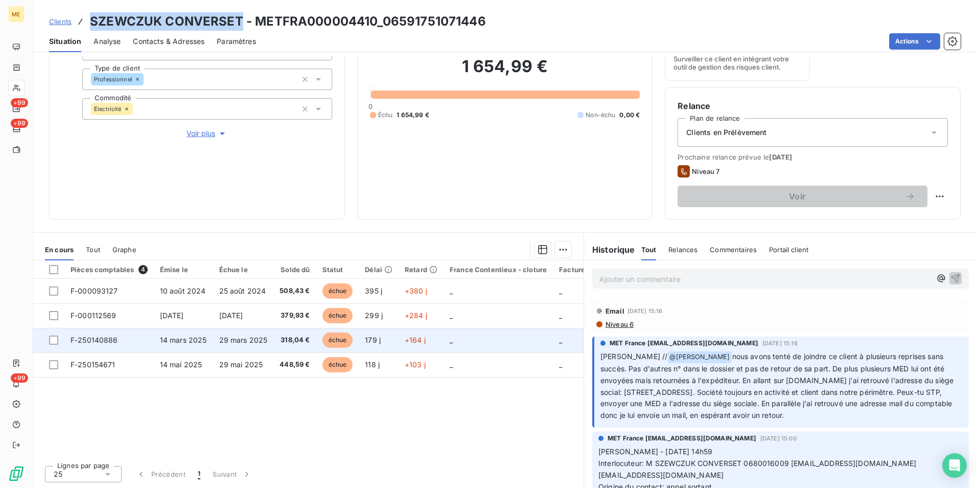
scroll to position [119, 0]
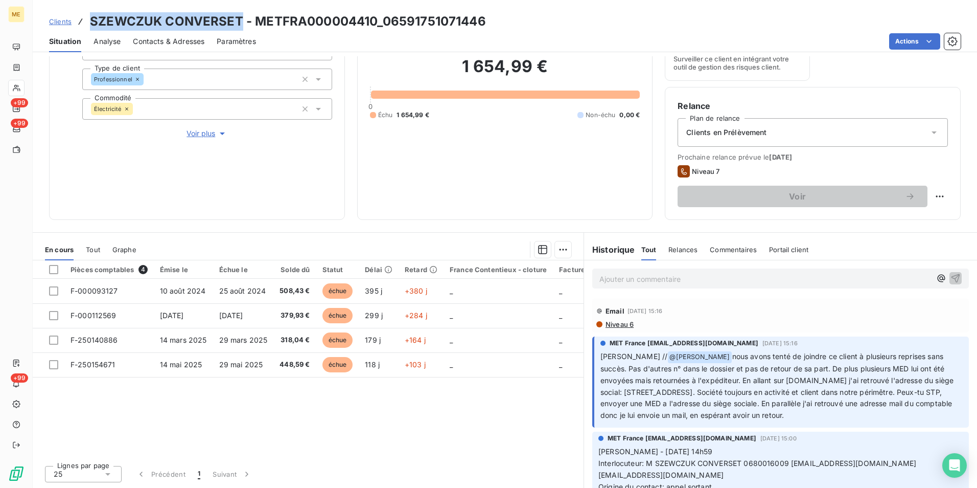
click at [204, 137] on span "Voir plus" at bounding box center [207, 133] width 41 height 10
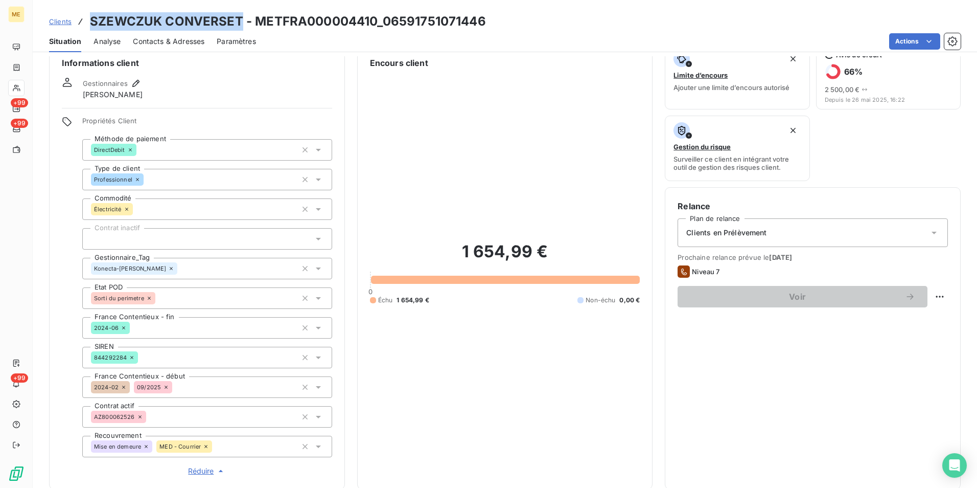
scroll to position [0, 0]
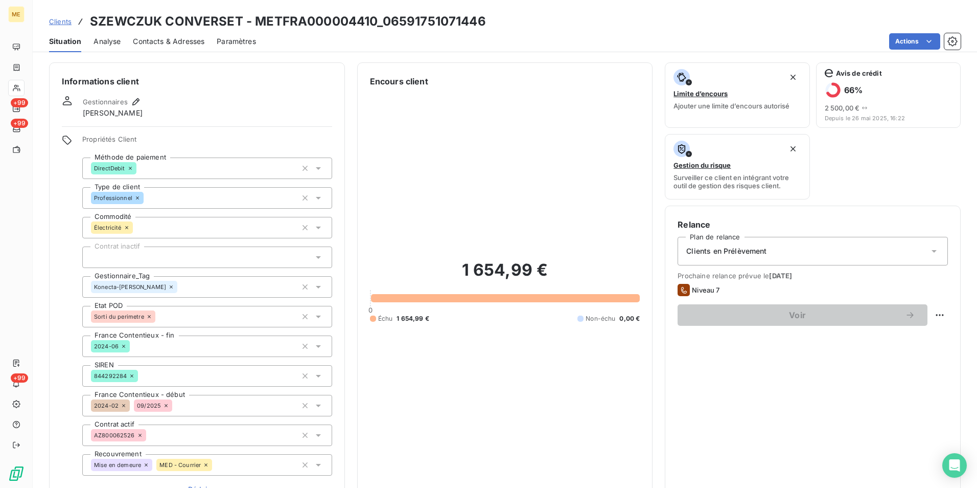
click at [387, 13] on h3 "SZEWCZUK CONVERSET - METFRA000004410_06591751071446" at bounding box center [288, 21] width 396 height 18
drag, startPoint x: 487, startPoint y: 20, endPoint x: 382, endPoint y: 21, distance: 104.8
click at [382, 21] on div "Clients SZEWCZUK CONVERSET - METFRA000004410_06591751071446" at bounding box center [505, 21] width 945 height 18
copy h3 "06591751071446"
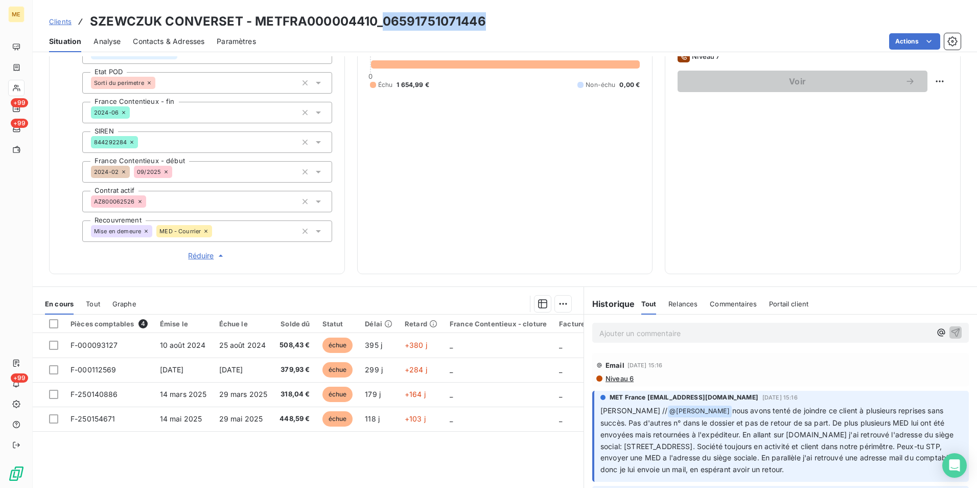
scroll to position [256, 0]
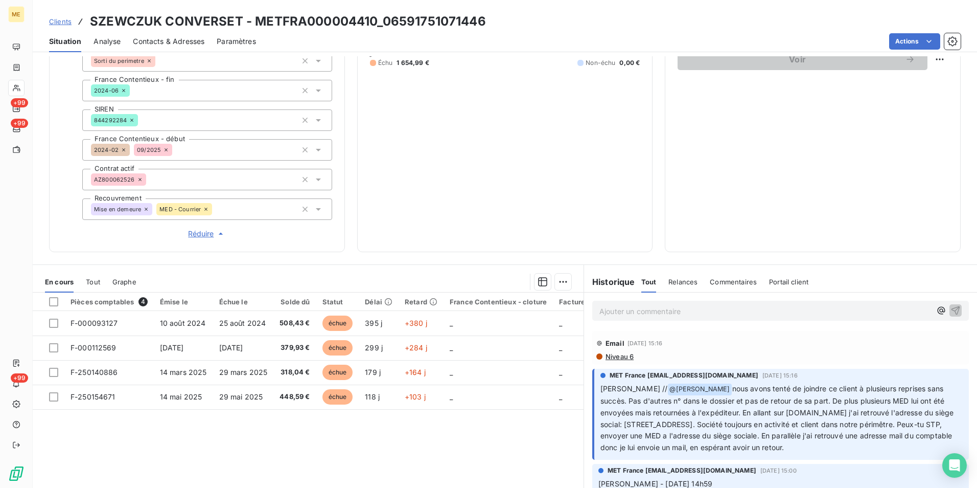
click at [642, 313] on p "Ajouter un commentaire ﻿" at bounding box center [766, 311] width 332 height 13
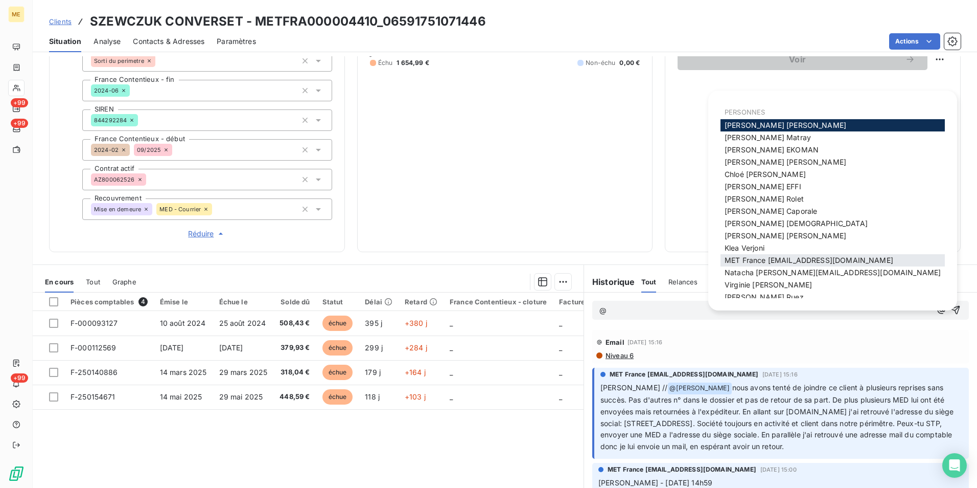
click at [763, 261] on span "MET France met-france@recouvrement.met.com" at bounding box center [809, 260] width 169 height 9
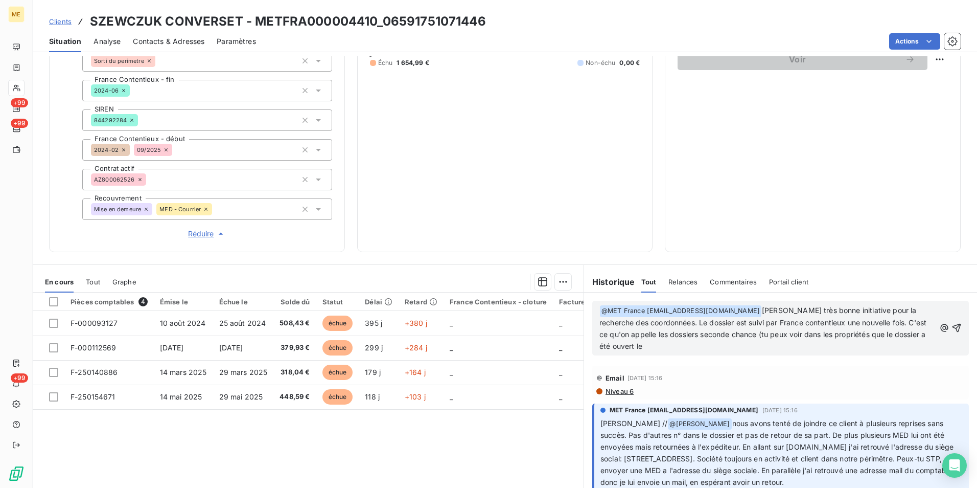
click at [195, 231] on span "Réduire" at bounding box center [207, 233] width 38 height 10
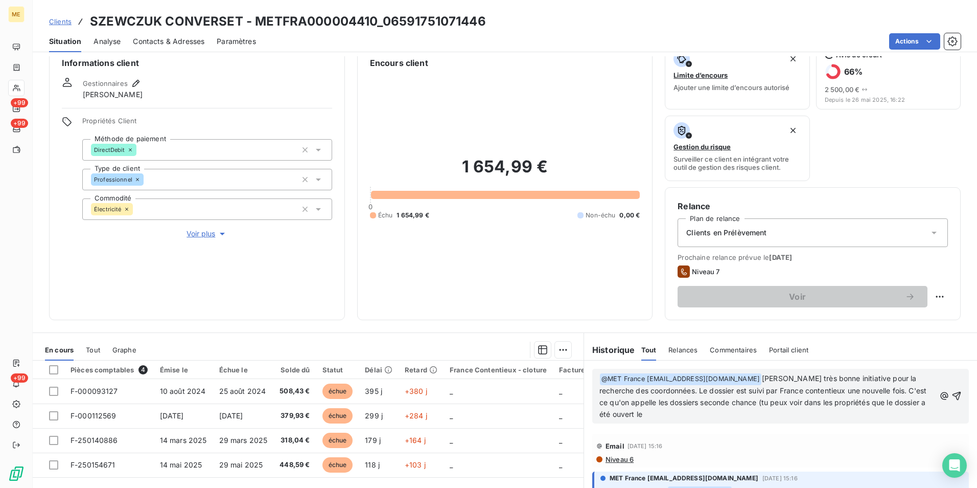
click at [196, 231] on span "Voir plus" at bounding box center [207, 233] width 41 height 10
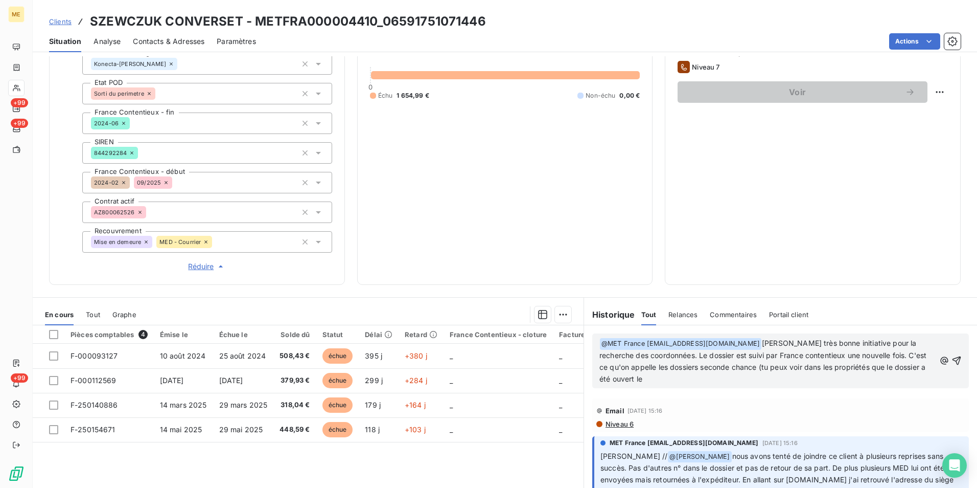
scroll to position [204, 0]
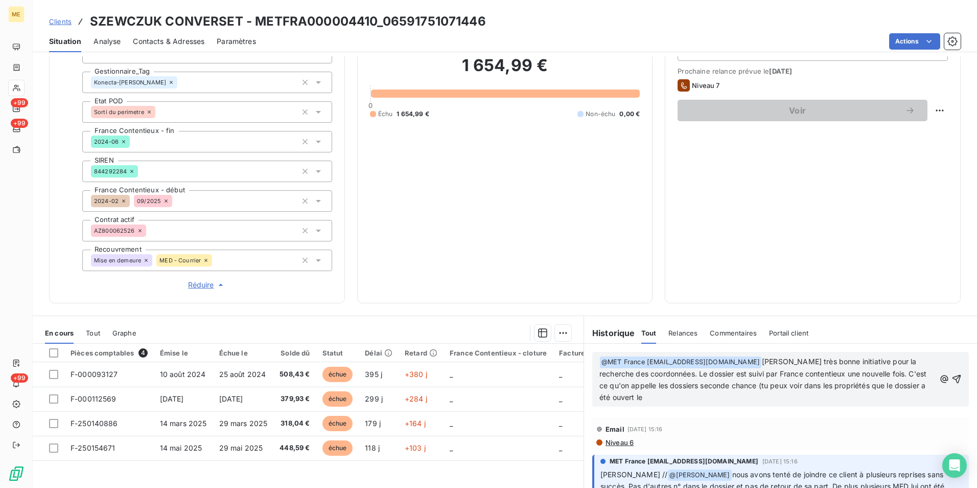
click at [754, 403] on p "﻿ @ MET France met-france@recouvrement.met.com ﻿ Merci Sylvain très bonne initi…" at bounding box center [768, 380] width 336 height 48
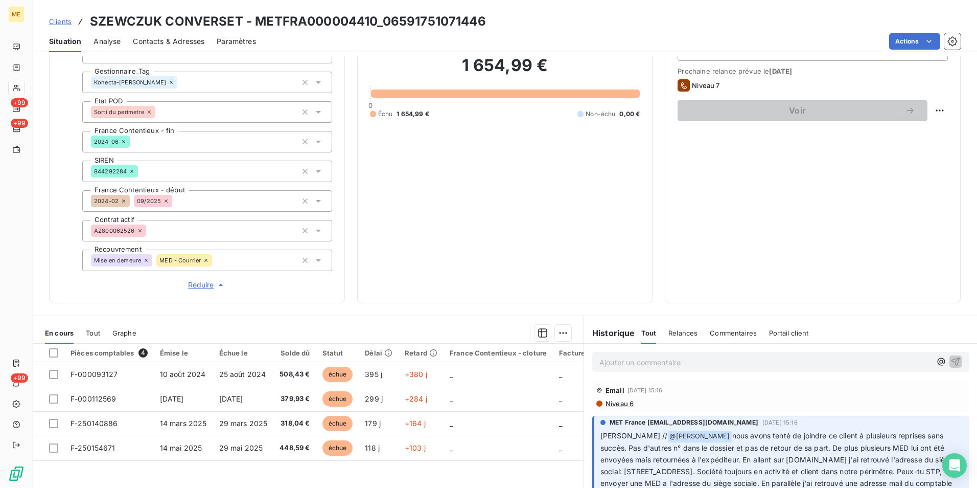
scroll to position [0, 0]
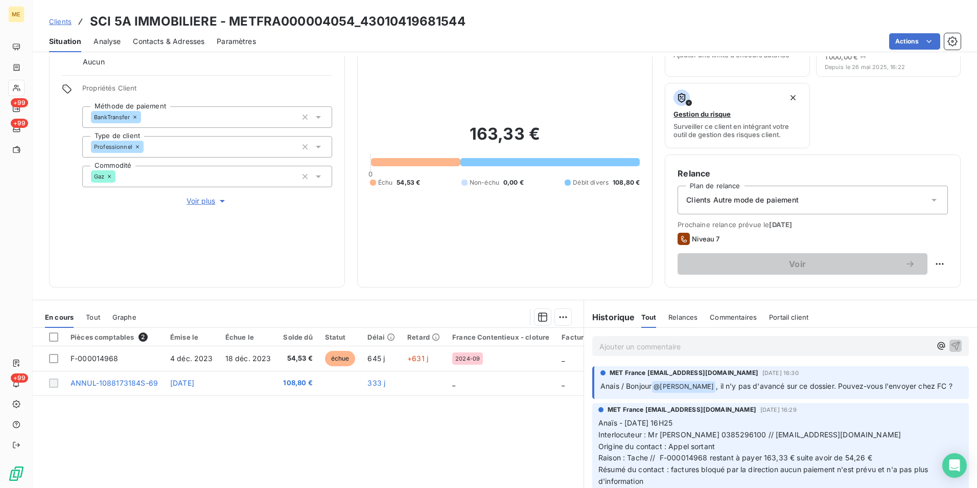
scroll to position [119, 0]
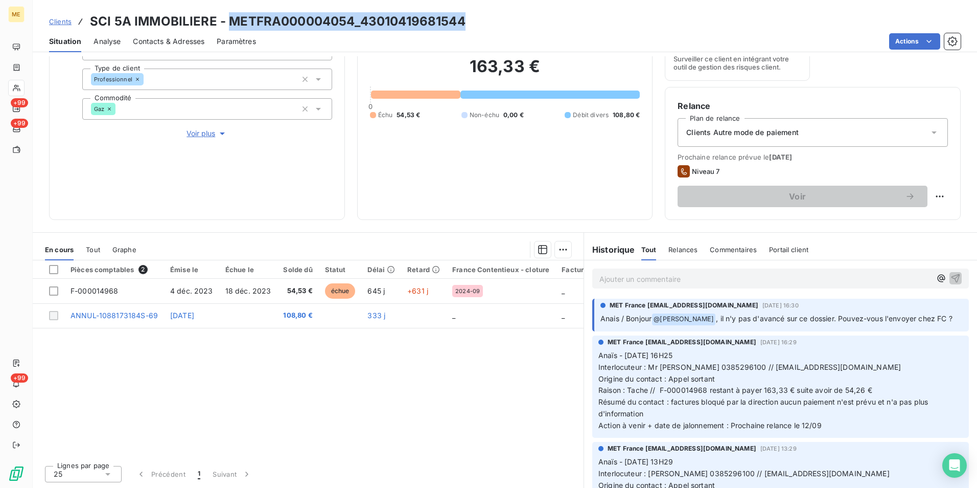
drag, startPoint x: 480, startPoint y: 19, endPoint x: 228, endPoint y: 27, distance: 252.6
click at [228, 27] on div "Clients SCI 5A IMMOBILIERE - METFRA000004054_43010419681544" at bounding box center [505, 21] width 945 height 18
copy h3 "METFRA000004054_43010419681544"
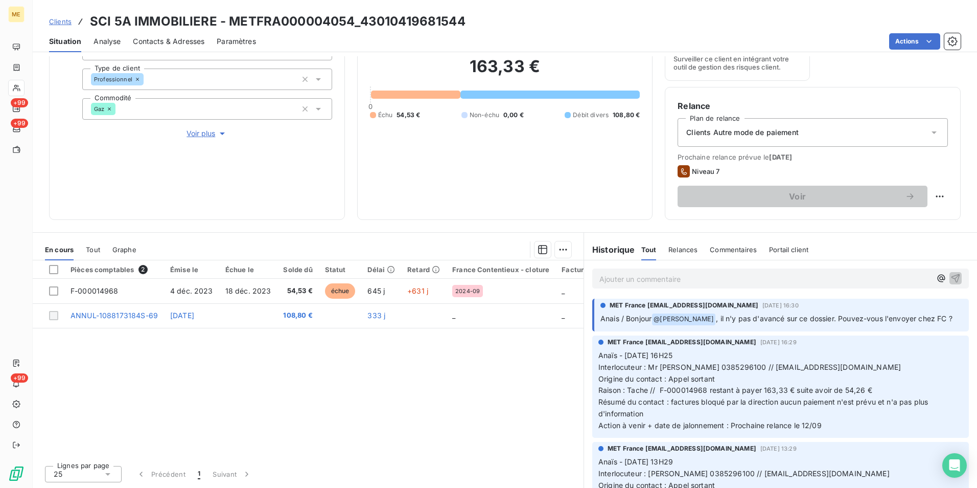
click at [244, 395] on div "Pièces comptables 2 Émise le Échue le Solde dû Statut Délai Retard France Conte…" at bounding box center [308, 358] width 551 height 197
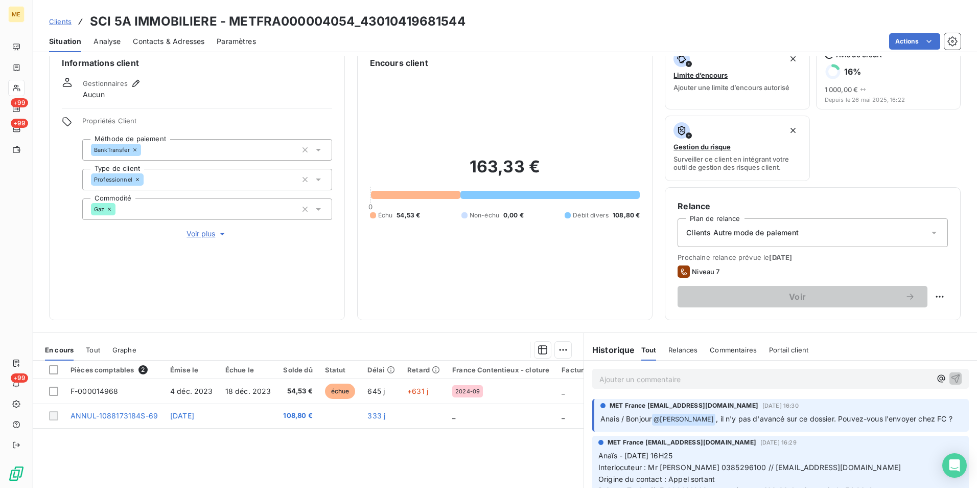
scroll to position [16, 0]
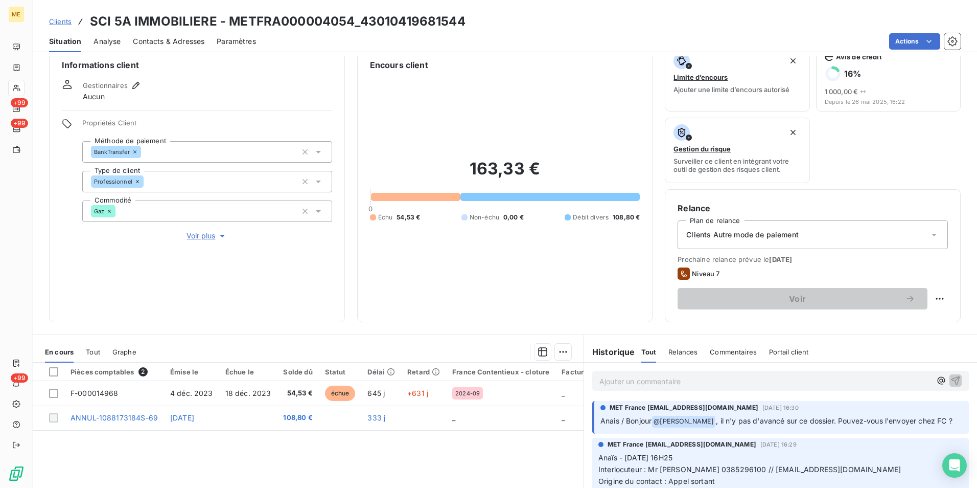
click at [200, 232] on span "Voir plus" at bounding box center [207, 236] width 41 height 10
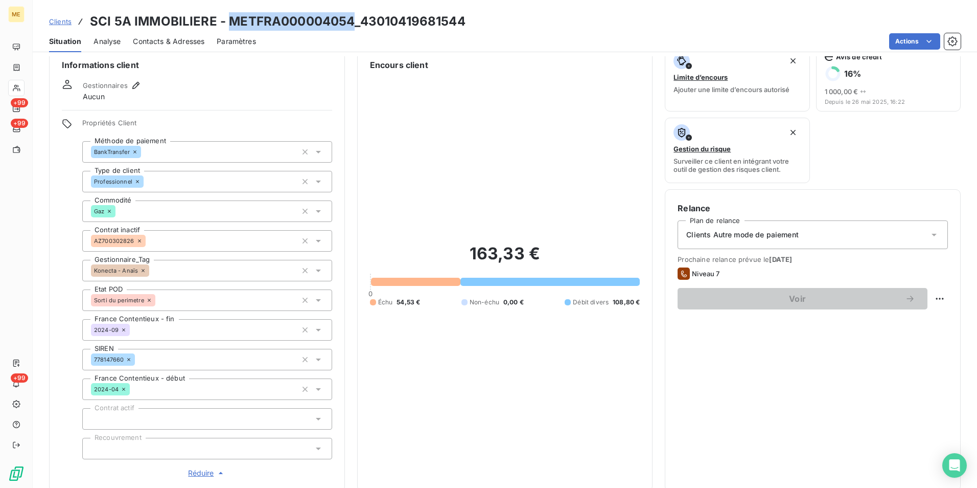
drag, startPoint x: 354, startPoint y: 23, endPoint x: 232, endPoint y: 19, distance: 122.2
click at [232, 19] on h3 "SCI 5A IMMOBILIERE - METFRA000004054_43010419681544" at bounding box center [278, 21] width 376 height 18
copy h3 "METFRA000004054"
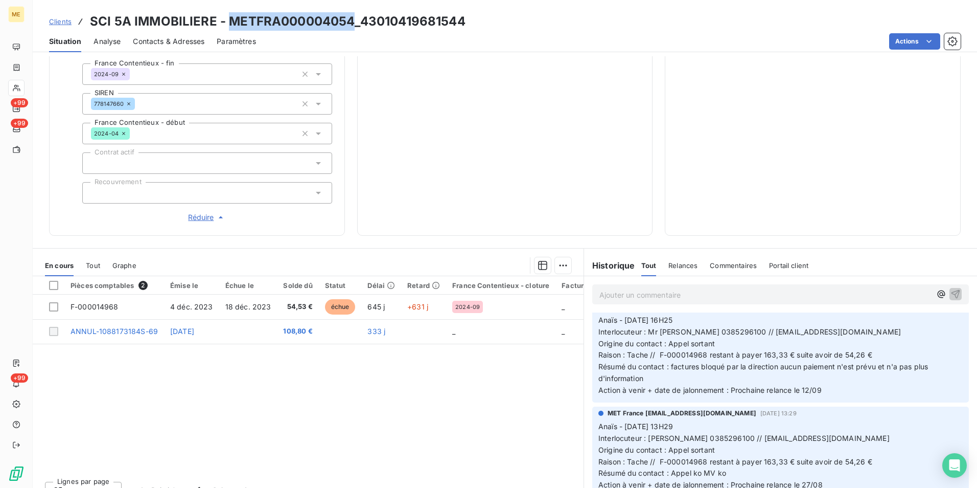
scroll to position [0, 0]
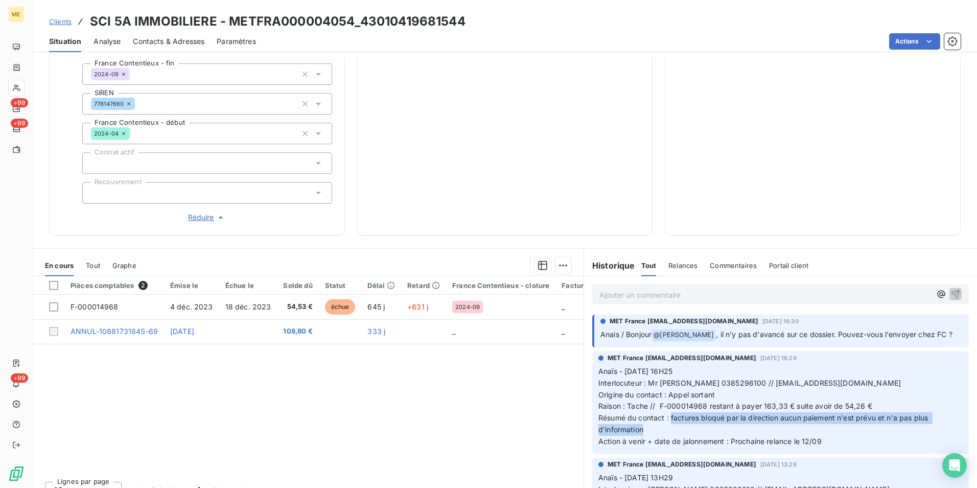
drag, startPoint x: 668, startPoint y: 429, endPoint x: 869, endPoint y: 446, distance: 202.1
click at [869, 446] on p "Anaïs - 03/09/2025 - 16H25 Interlocuteur : Mr PERADIN 0385296100 // facturealai…" at bounding box center [781, 406] width 364 height 82
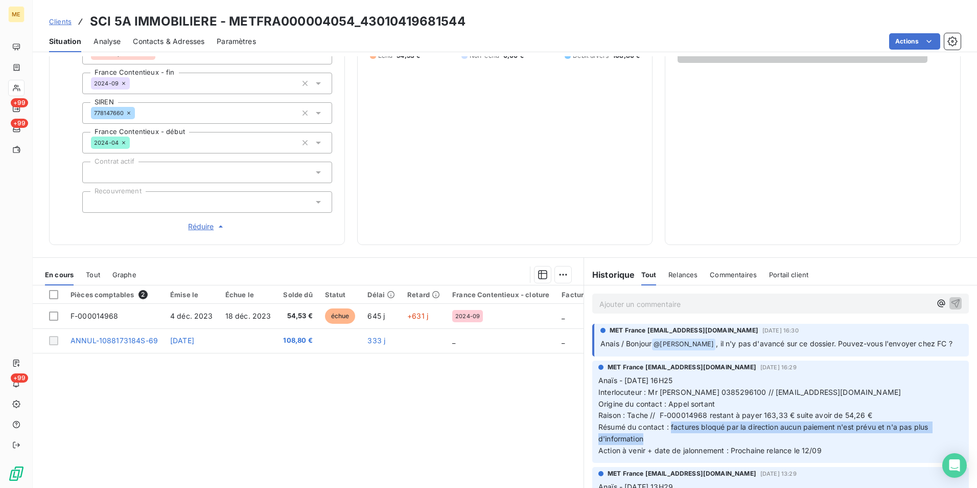
scroll to position [272, 0]
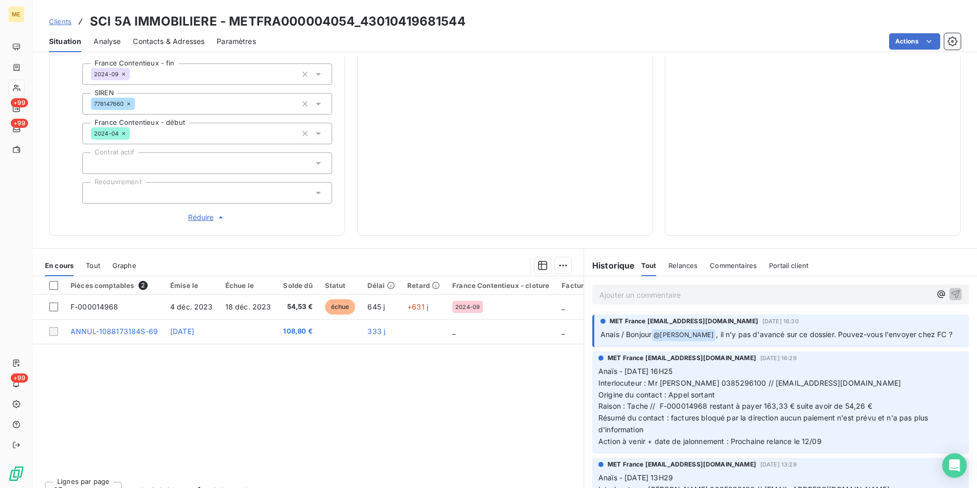
click at [651, 301] on p "Ajouter un commentaire ﻿" at bounding box center [766, 294] width 332 height 13
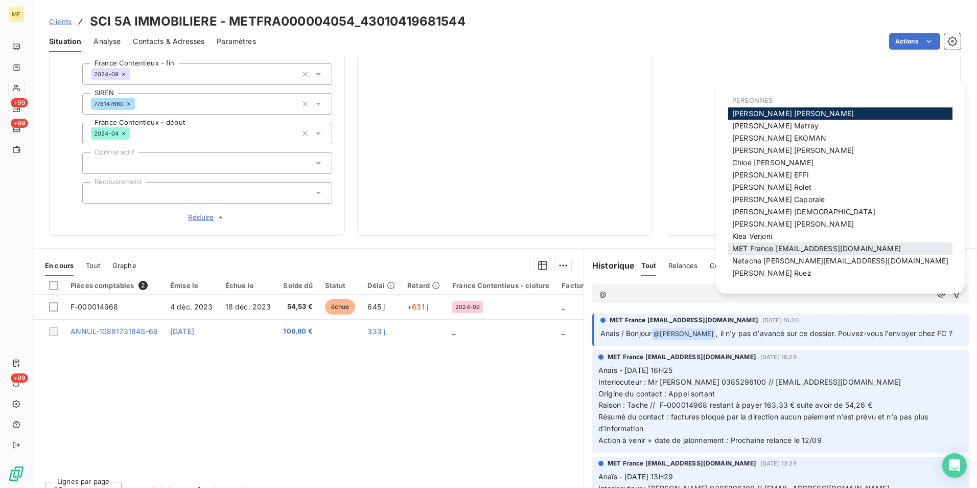
click at [796, 252] on span "MET France met-france@recouvrement.met.com" at bounding box center [816, 248] width 169 height 9
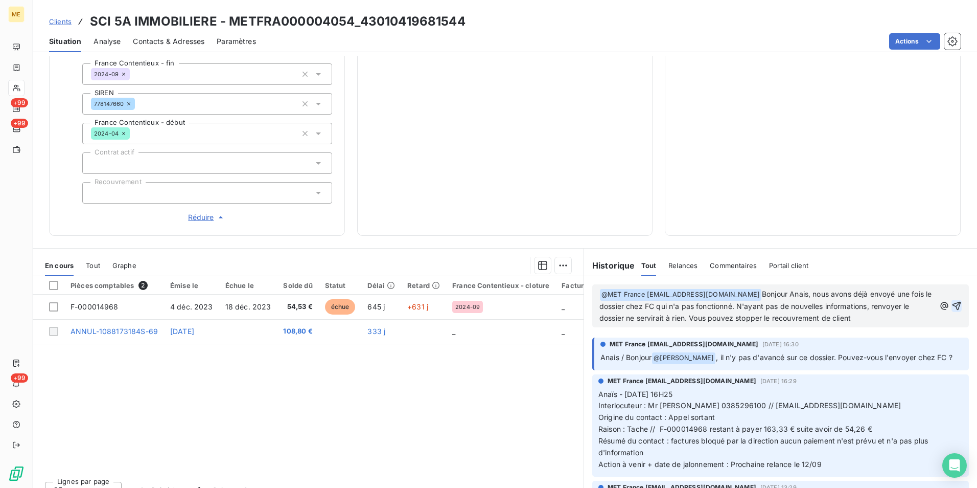
click at [952, 305] on icon "button" at bounding box center [957, 306] width 10 height 10
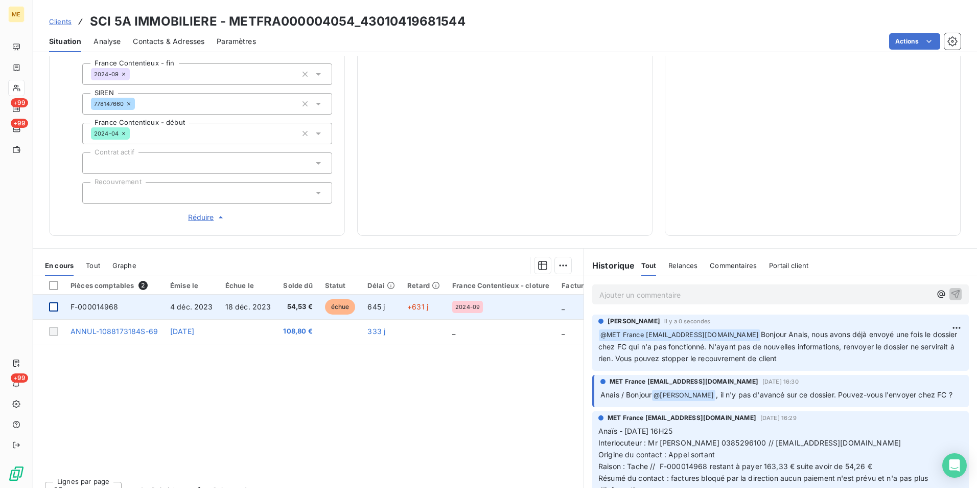
click at [54, 305] on div at bounding box center [53, 306] width 9 height 9
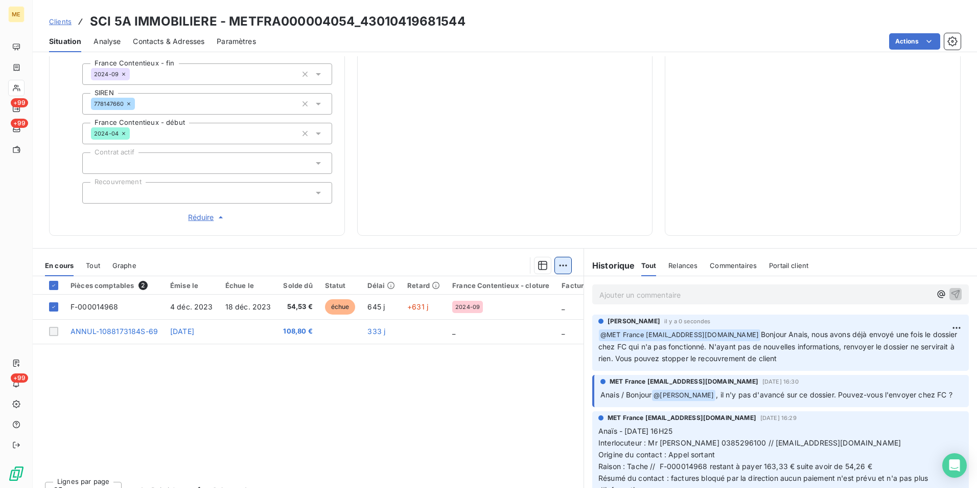
click at [561, 269] on html "ME +99 +99 +99 Clients SCI 5A IMMOBILIERE - METFRA000004054_43010419681544 Situ…" at bounding box center [488, 244] width 977 height 488
click at [509, 290] on div "Mettre en litige (1 facture)" at bounding box center [472, 288] width 180 height 16
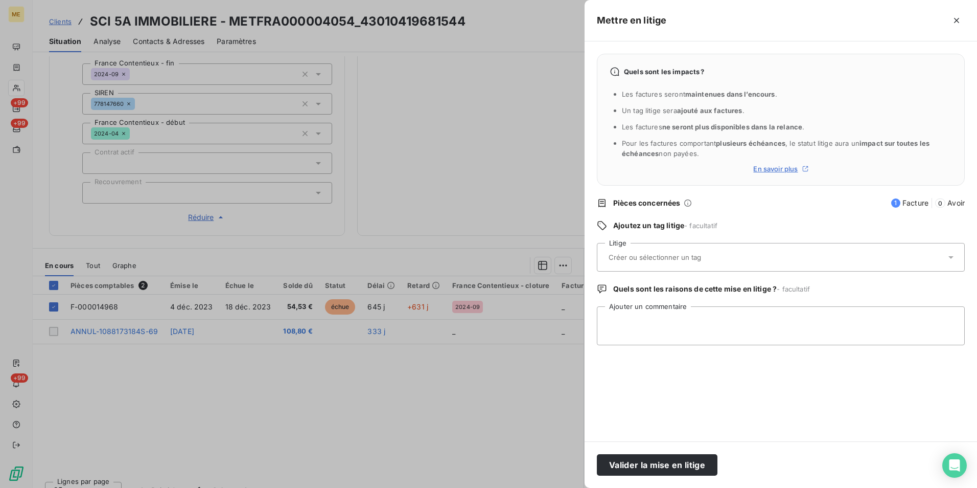
click at [679, 252] on div at bounding box center [776, 256] width 340 height 21
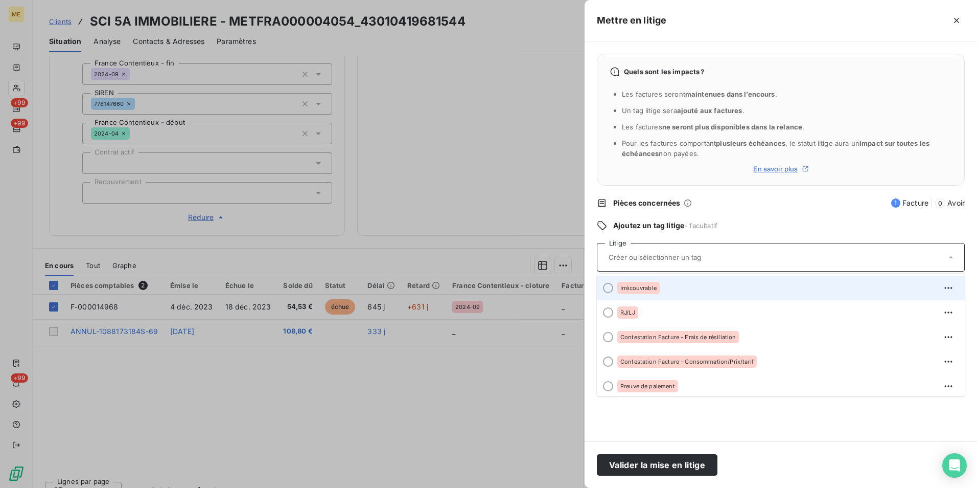
click at [671, 290] on div "Irrécouvrable" at bounding box center [786, 288] width 339 height 16
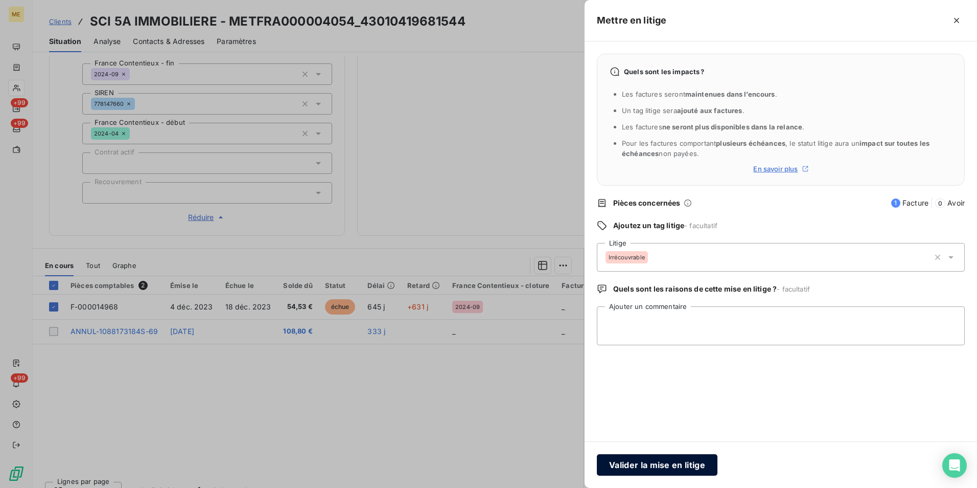
click at [677, 463] on button "Valider la mise en litige" at bounding box center [657, 464] width 121 height 21
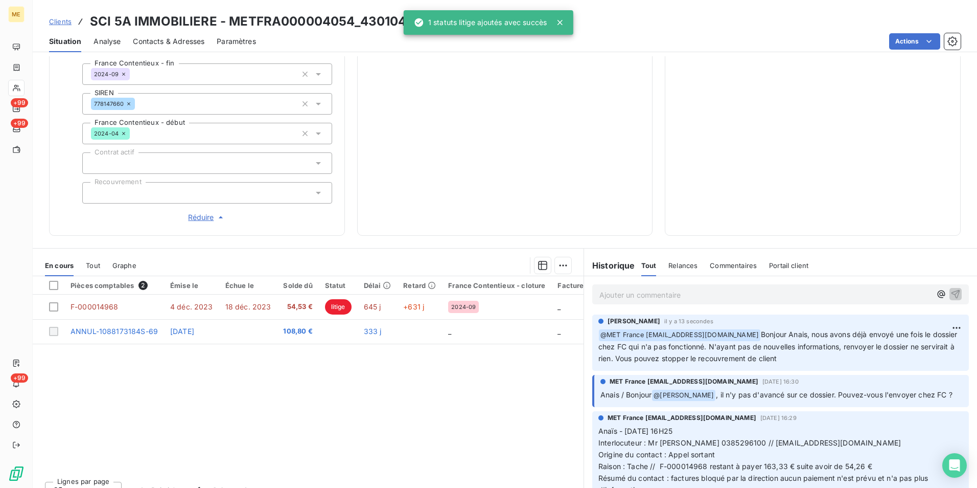
click at [388, 432] on div "Pièces comptables 2 Émise le Échue le Solde dû Statut Délai Retard France Conte…" at bounding box center [308, 374] width 551 height 197
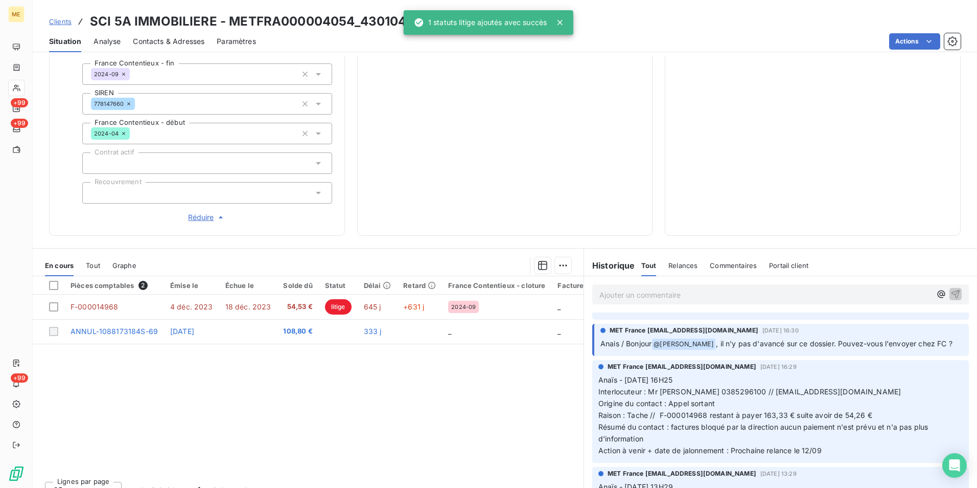
scroll to position [0, 0]
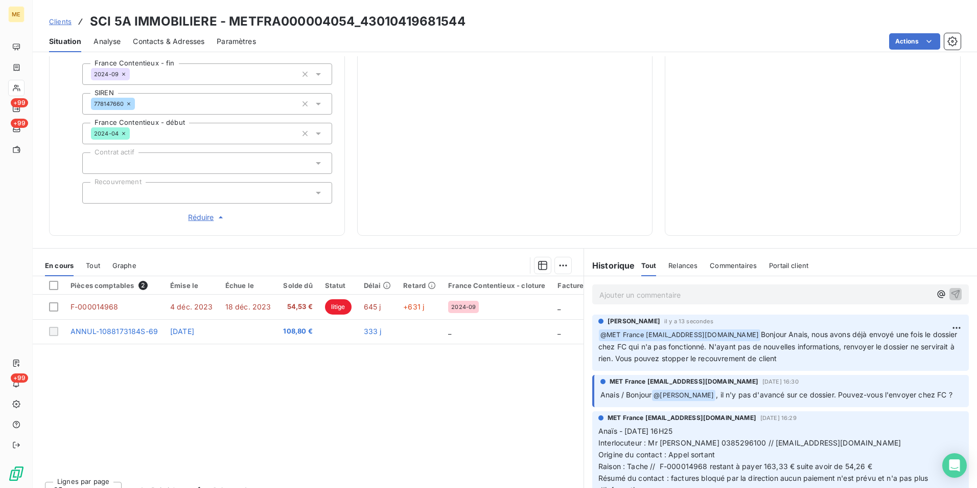
drag, startPoint x: 760, startPoint y: 333, endPoint x: 876, endPoint y: 361, distance: 119.5
click at [876, 361] on p "﻿ @ MET France met-france@recouvrement.met.com Bonjour Anais, nous avons déjà e…" at bounding box center [781, 347] width 364 height 36
click at [468, 409] on div "Pièces comptables 2 Émise le Échue le Solde dû Statut Délai Retard France Conte…" at bounding box center [308, 374] width 551 height 197
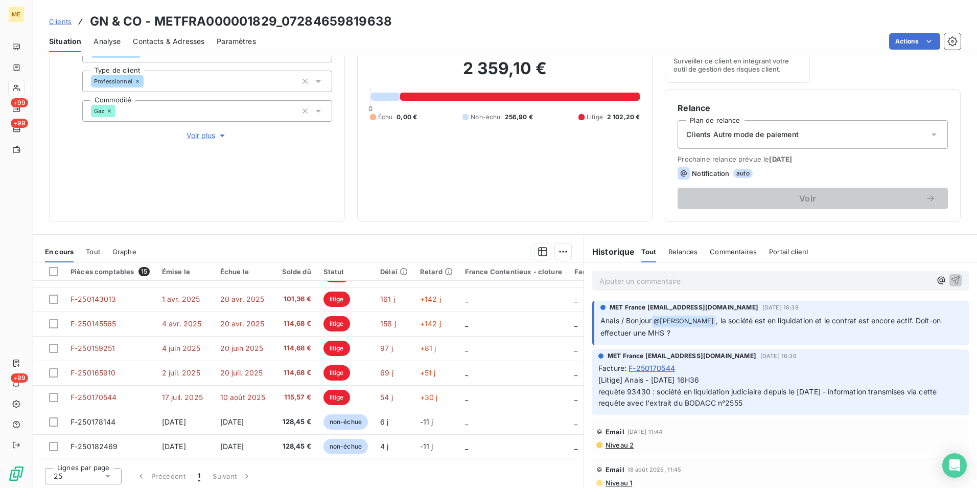
scroll to position [119, 0]
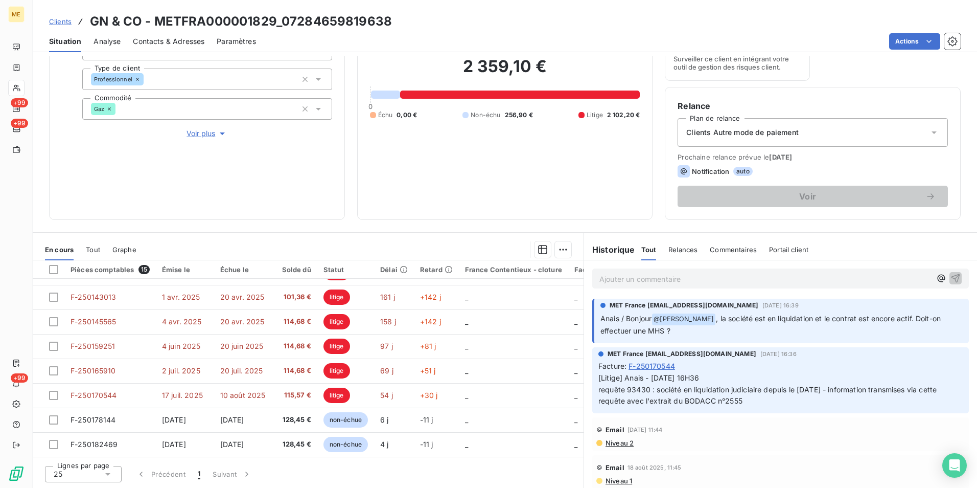
drag, startPoint x: 652, startPoint y: 390, endPoint x: 757, endPoint y: 404, distance: 106.3
click at [757, 404] on span "[Litige] Anais - [DATE] 16H36 requête 93430 : société en liquidation judiciaire…" at bounding box center [769, 389] width 340 height 32
drag, startPoint x: 757, startPoint y: 404, endPoint x: 729, endPoint y: 399, distance: 28.6
click at [729, 399] on span "[Litige] Anais - [DATE] 16H36 requête 93430 : société en liquidation judiciaire…" at bounding box center [769, 389] width 340 height 32
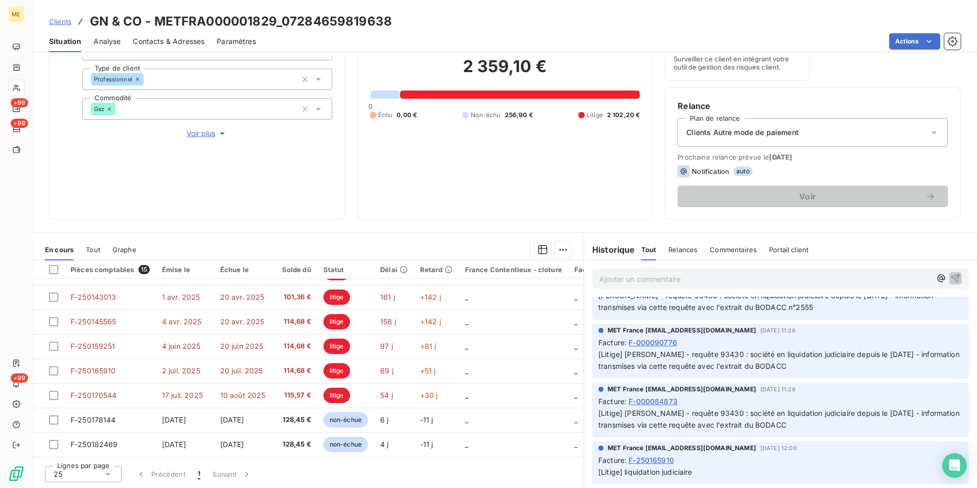
scroll to position [256, 0]
drag, startPoint x: 714, startPoint y: 354, endPoint x: 886, endPoint y: 353, distance: 172.3
click at [886, 353] on span "[Litige] [PERSON_NAME] - requête 93430 : société en liquidation judiciaire depu…" at bounding box center [780, 359] width 363 height 20
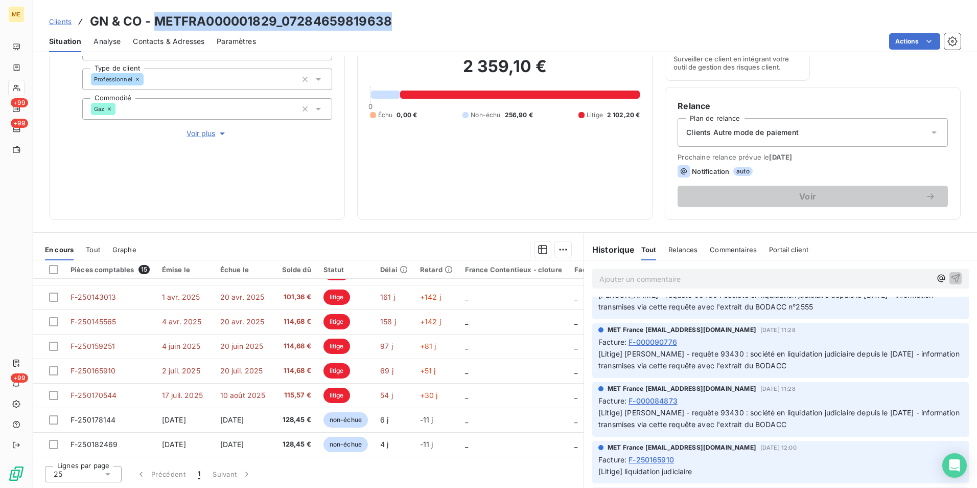
drag, startPoint x: 390, startPoint y: 16, endPoint x: 155, endPoint y: 20, distance: 235.2
click at [155, 20] on div "Clients GN & CO - METFRA000001829_07284659819638" at bounding box center [505, 21] width 945 height 18
click at [194, 136] on span "Voir plus" at bounding box center [207, 133] width 41 height 10
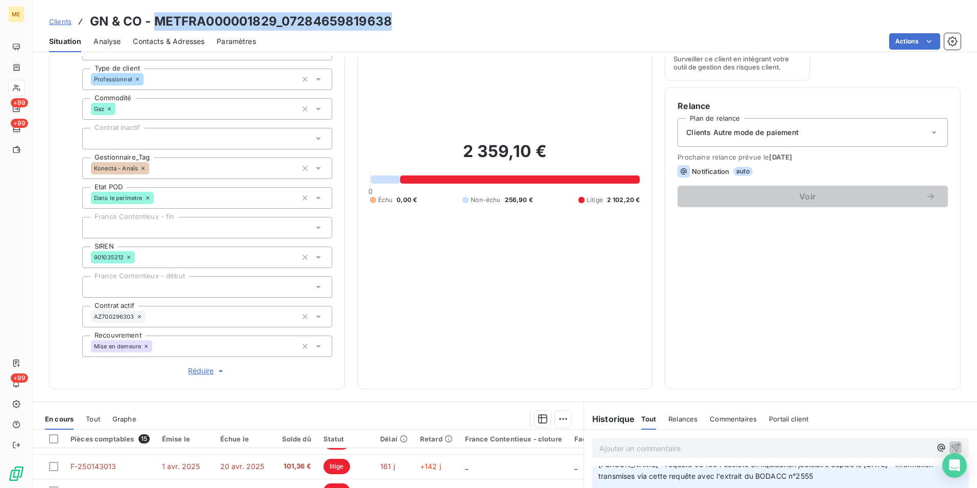
click at [389, 19] on h3 "GN & CO - METFRA000001829_07284659819638" at bounding box center [241, 21] width 302 height 18
drag, startPoint x: 395, startPoint y: 18, endPoint x: 282, endPoint y: 18, distance: 112.4
click at [282, 18] on div "Clients GN & CO - METFRA000001829_07284659819638" at bounding box center [505, 21] width 945 height 18
copy h3 "07284659819638"
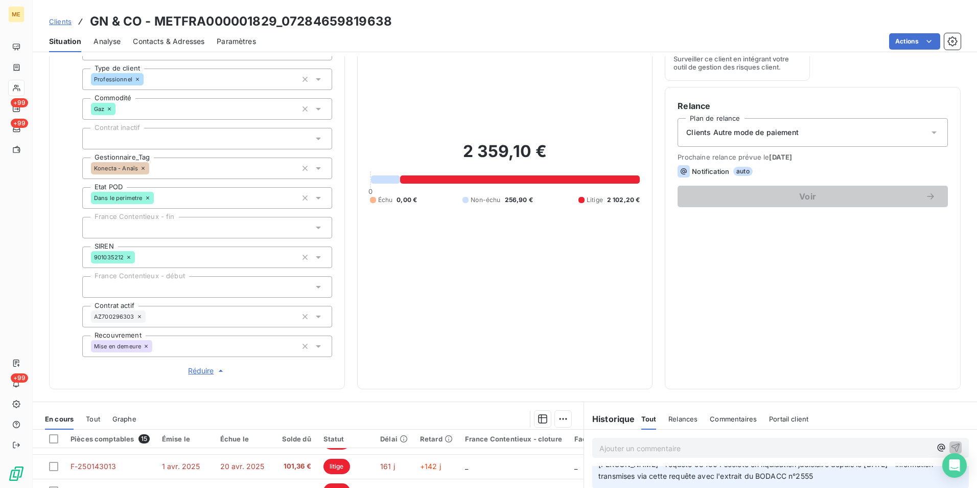
click at [189, 18] on h3 "GN & CO - METFRA000001829_07284659819638" at bounding box center [241, 21] width 302 height 18
click at [89, 19] on div "Clients GN & CO - METFRA000001829_07284659819638" at bounding box center [220, 21] width 343 height 18
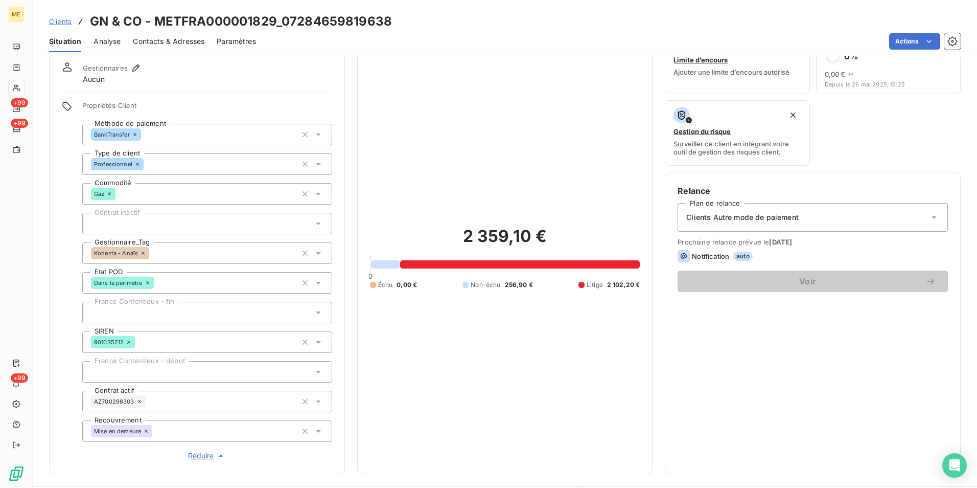
scroll to position [51, 0]
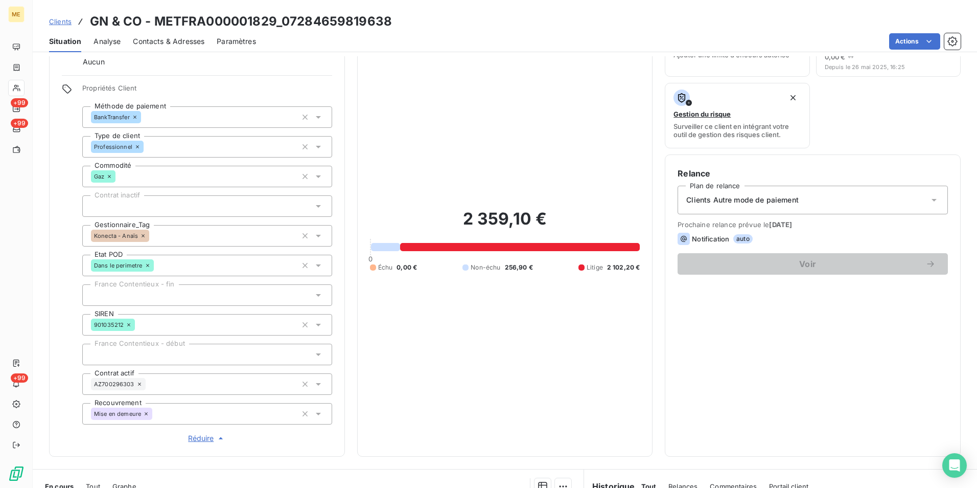
click at [647, 336] on div "Encours client 2 359,10 € 0 Échu 0,00 € Non-échu 256,90 € Litige 2 102,20 €" at bounding box center [505, 233] width 296 height 445
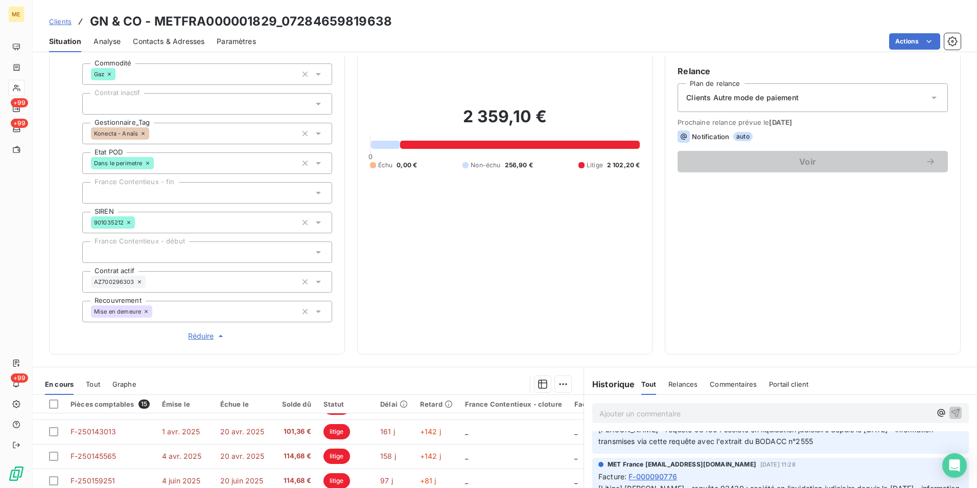
scroll to position [288, 0]
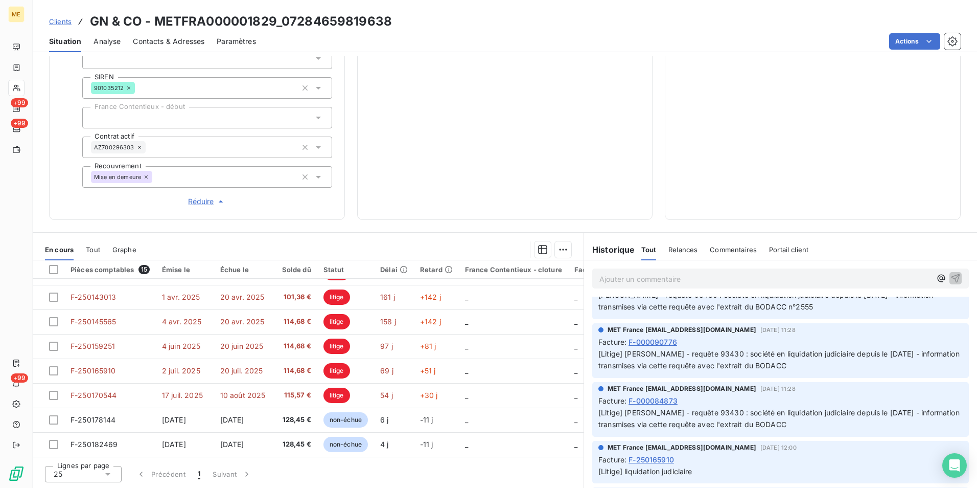
drag, startPoint x: 366, startPoint y: 458, endPoint x: 400, endPoint y: 458, distance: 33.7
click at [400, 458] on div "Lignes par page 25 Précédent 1 Suivant" at bounding box center [308, 472] width 551 height 31
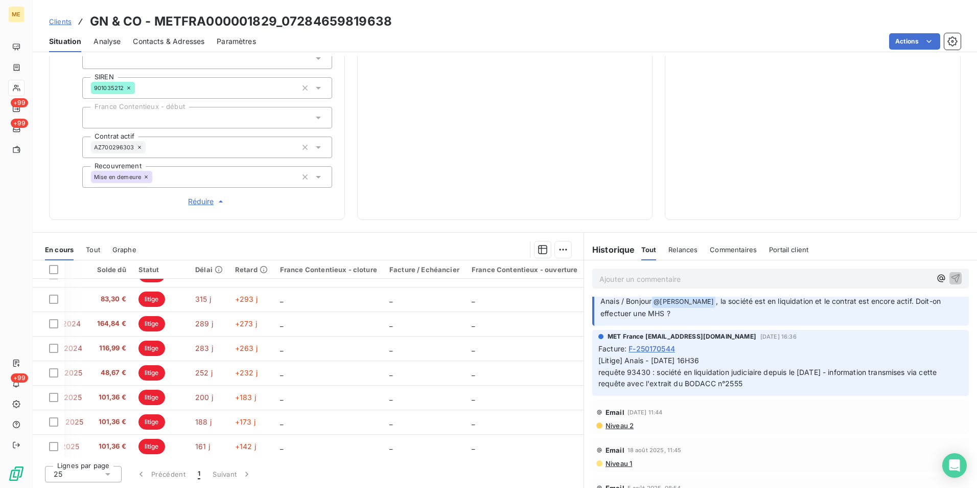
scroll to position [0, 0]
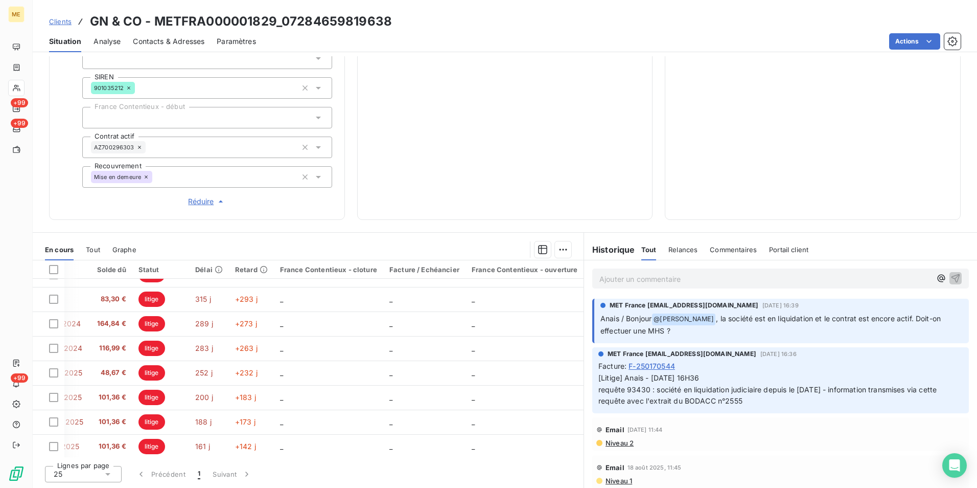
click at [212, 200] on span "Réduire" at bounding box center [207, 201] width 38 height 10
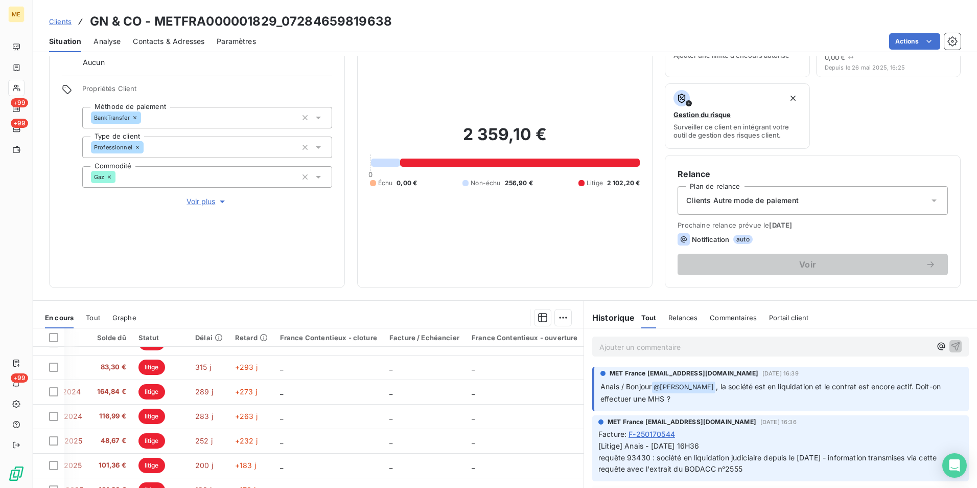
click at [211, 202] on span "Voir plus" at bounding box center [207, 201] width 41 height 10
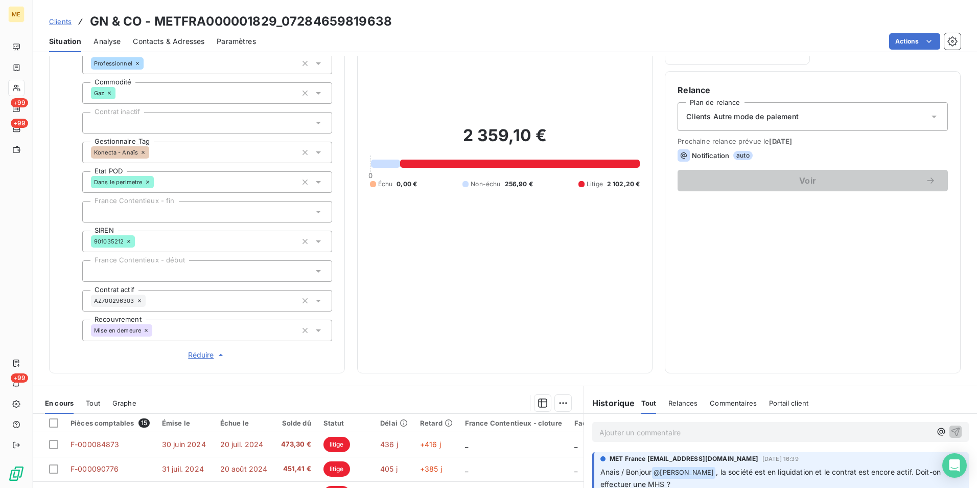
scroll to position [288, 0]
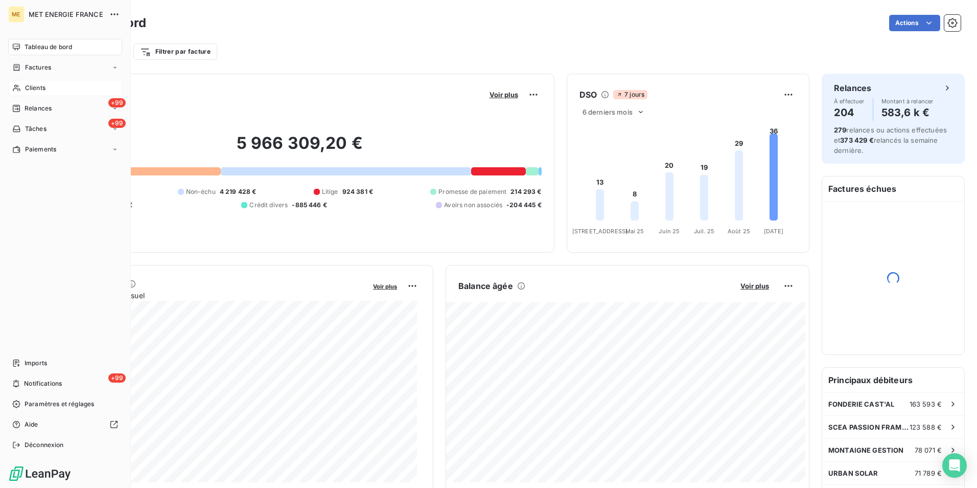
click at [50, 84] on div "Clients" at bounding box center [65, 88] width 114 height 16
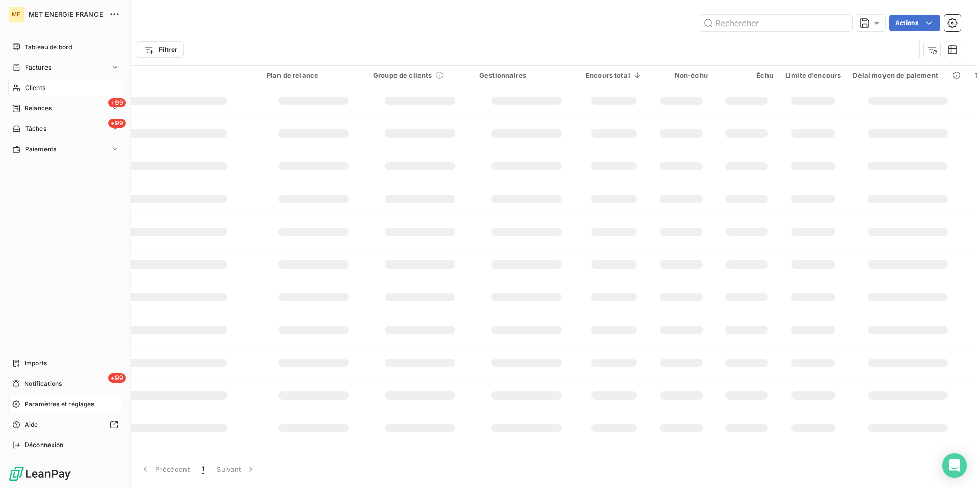
click at [62, 407] on span "Paramètres et réglages" at bounding box center [60, 403] width 70 height 9
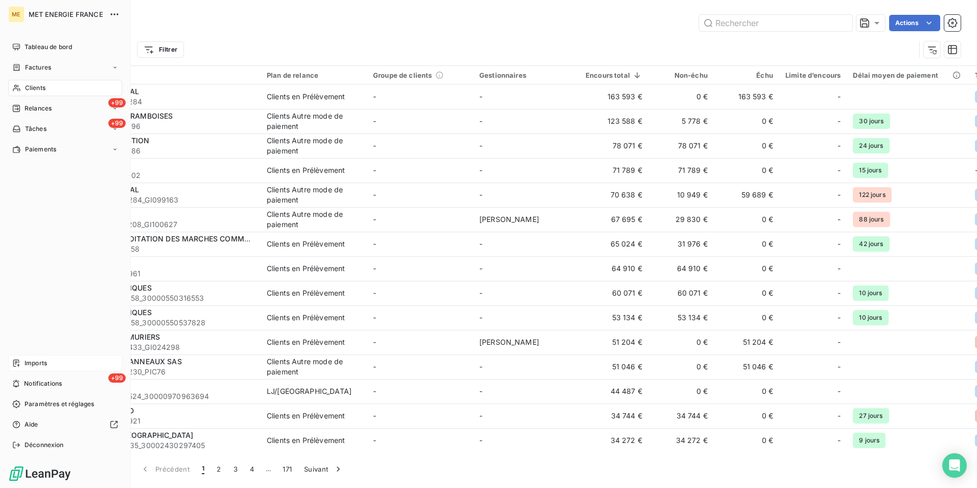
click at [70, 362] on div "Imports" at bounding box center [65, 363] width 114 height 16
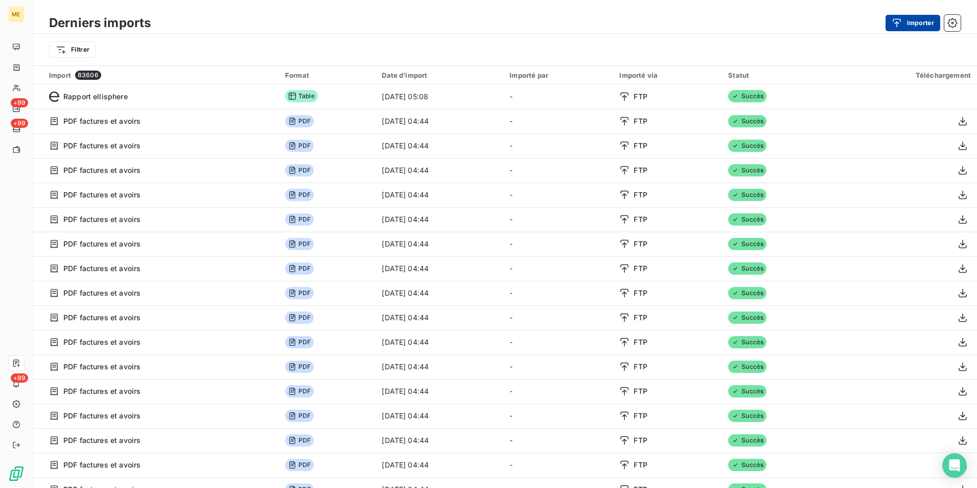
click at [915, 15] on button "Importer" at bounding box center [913, 23] width 55 height 16
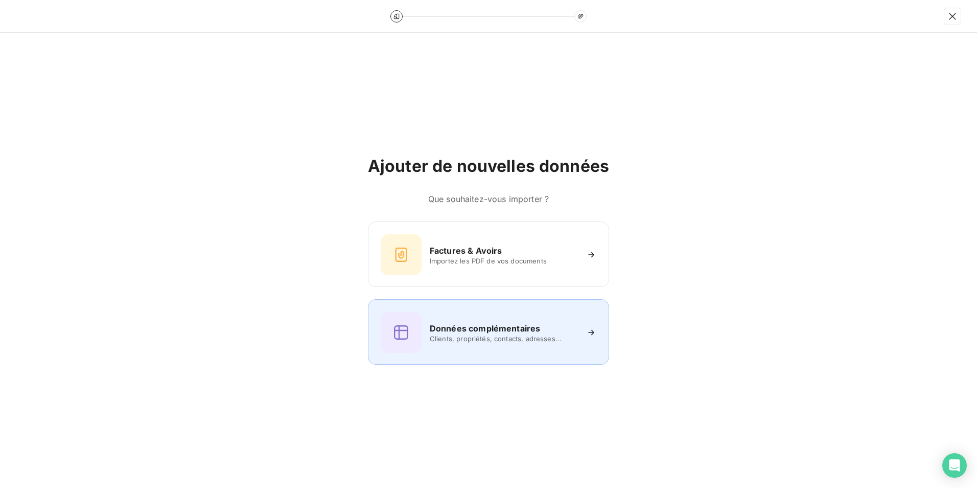
click at [510, 318] on div "Données complémentaires Clients, propriétés, contacts, adresses..." at bounding box center [489, 332] width 216 height 41
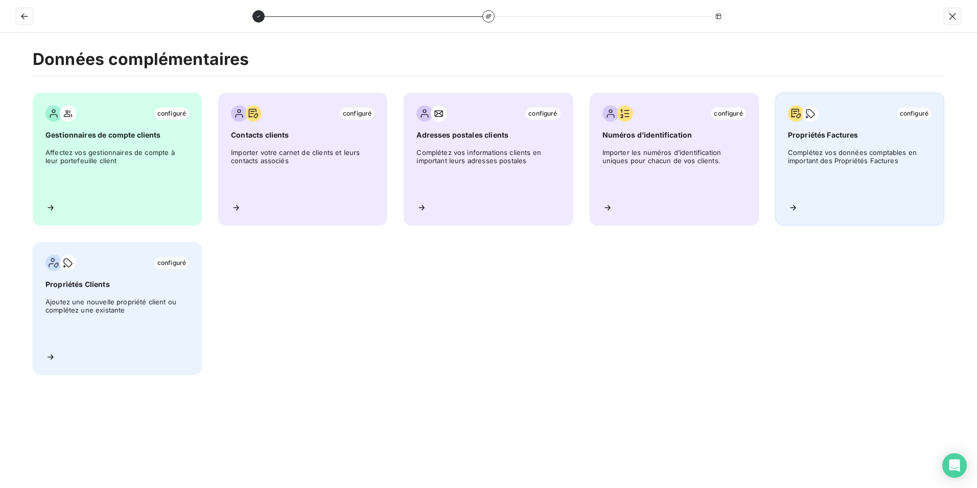
click at [859, 137] on span "Propriétés Factures" at bounding box center [860, 135] width 144 height 10
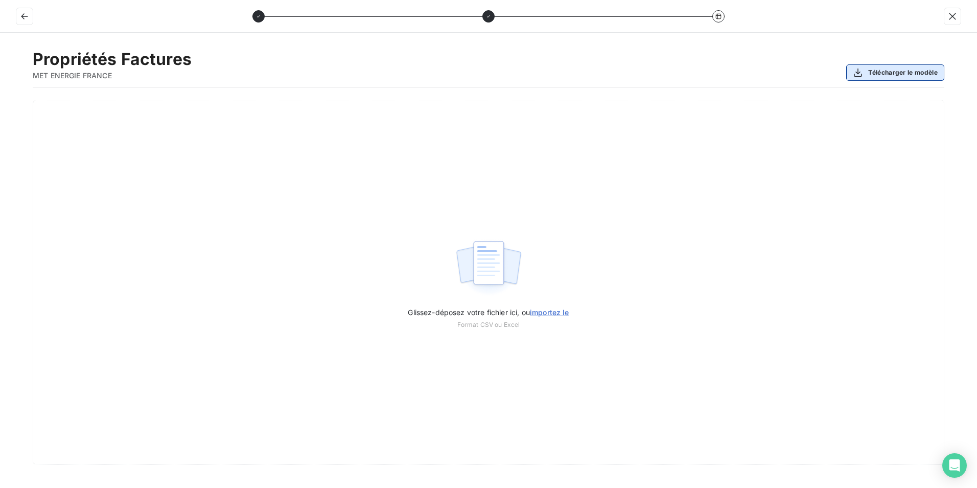
click at [908, 78] on button "Télécharger le modèle" at bounding box center [895, 72] width 98 height 16
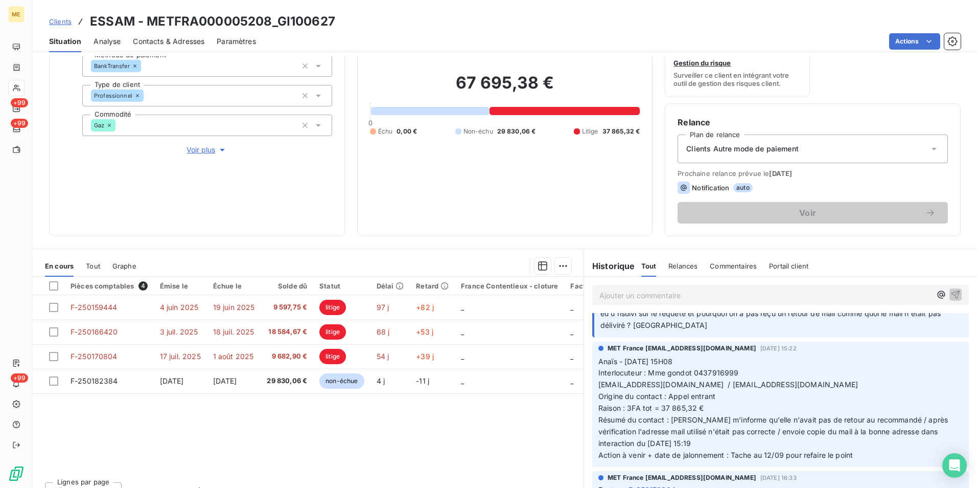
scroll to position [562, 0]
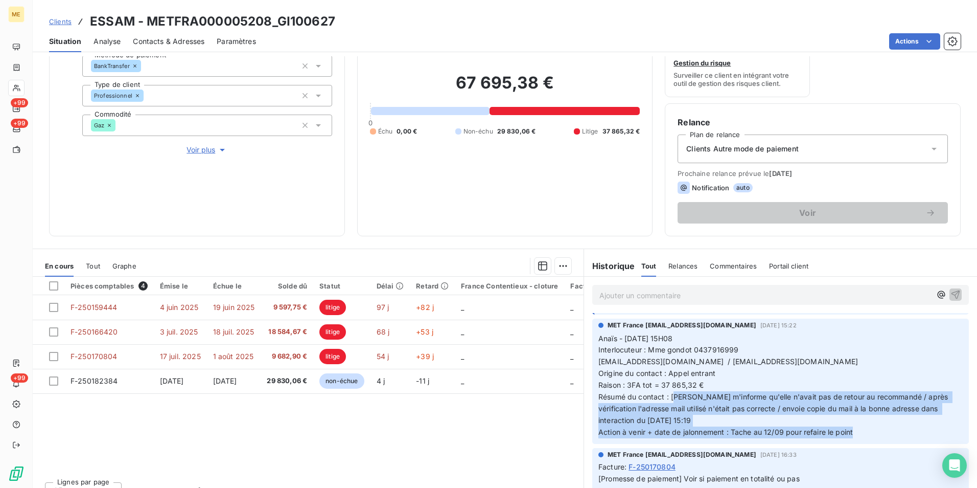
drag, startPoint x: 672, startPoint y: 395, endPoint x: 943, endPoint y: 439, distance: 274.4
click at [943, 439] on div "MET France [EMAIL_ADDRESS][DOMAIN_NAME] [DATE] 15:22 Anaïs - [DATE] 15H08 Inter…" at bounding box center [780, 381] width 377 height 126
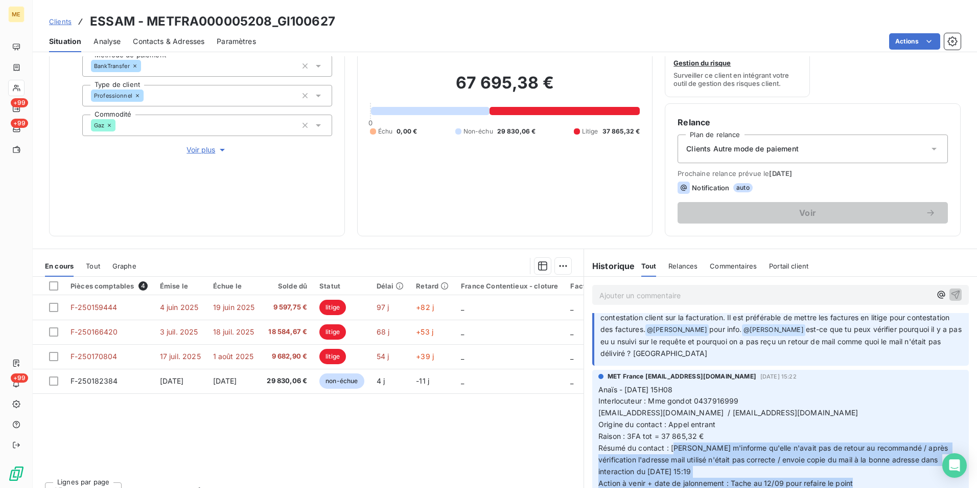
scroll to position [460, 0]
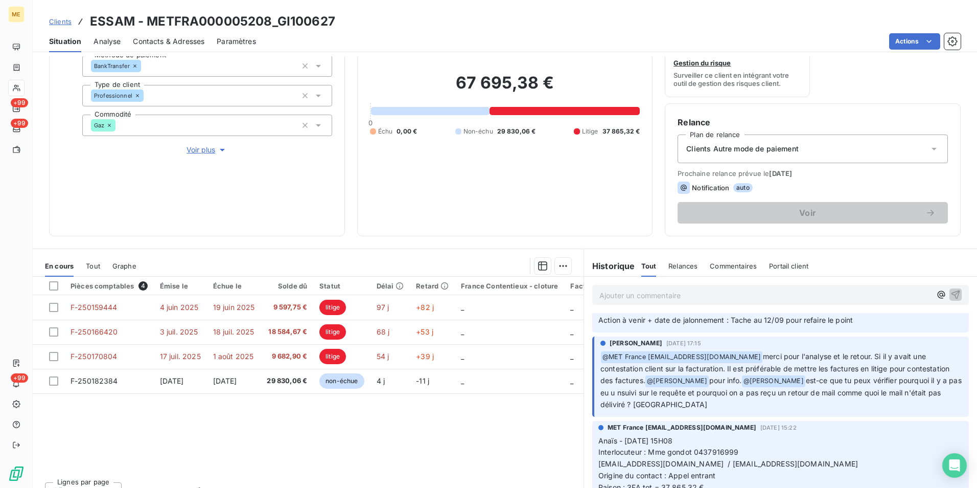
click at [742, 378] on span "pour info." at bounding box center [725, 380] width 32 height 9
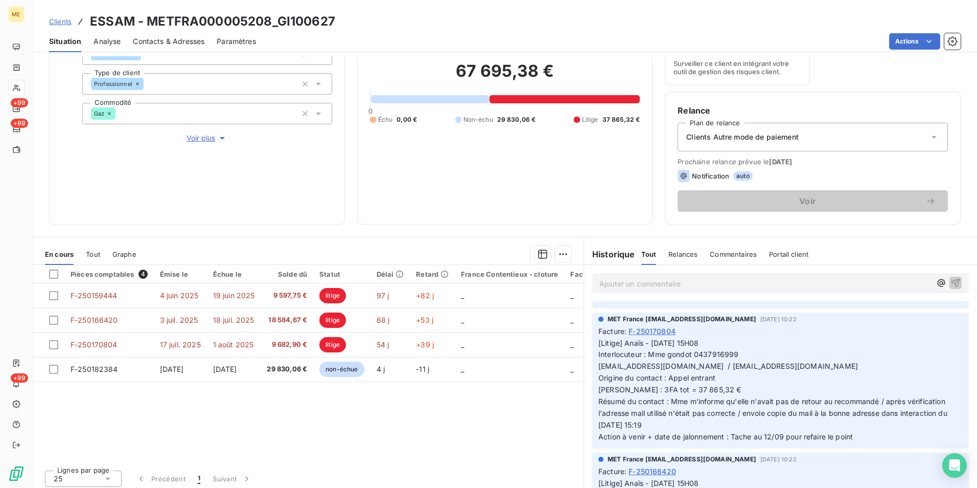
scroll to position [119, 0]
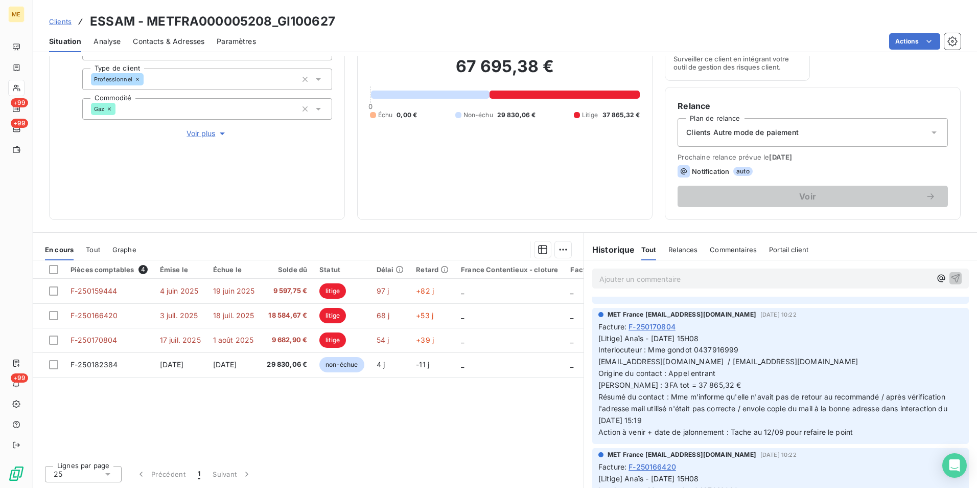
click at [416, 457] on div "Lignes par page 25 Précédent 1 Suivant" at bounding box center [308, 472] width 551 height 31
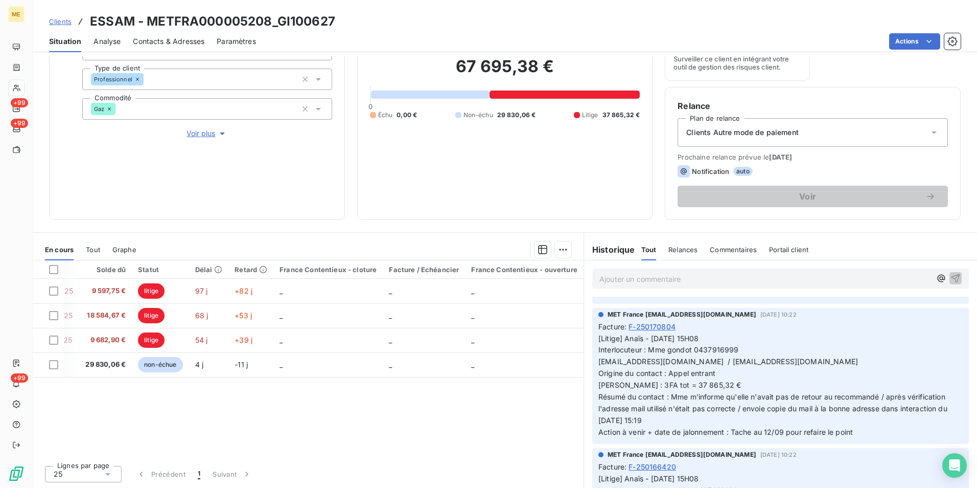
scroll to position [0, 0]
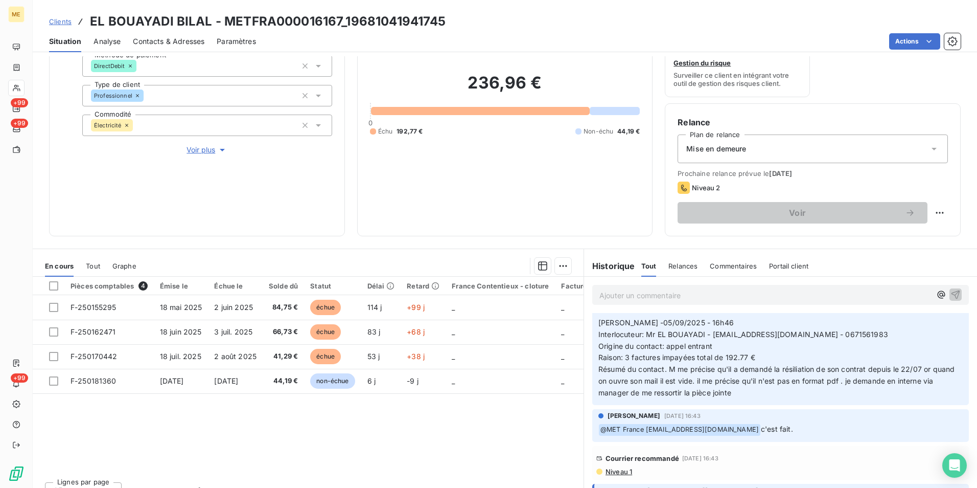
scroll to position [102, 0]
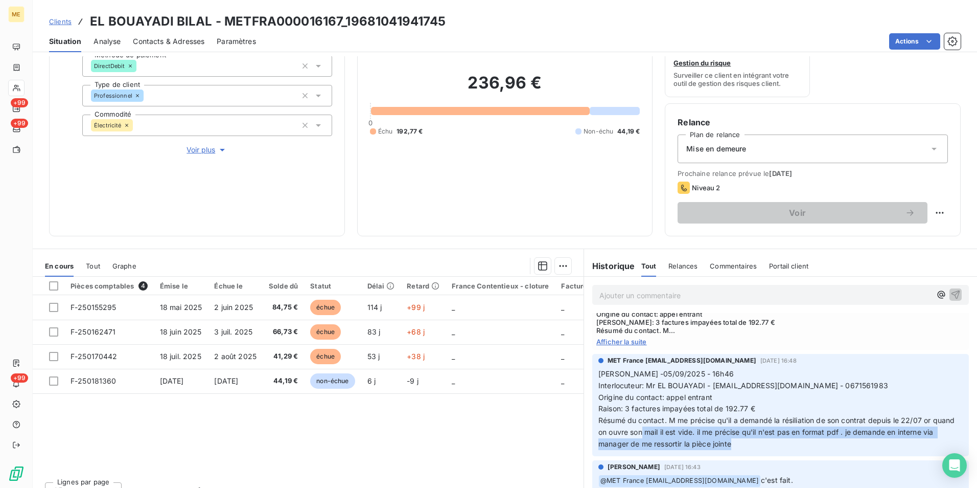
drag, startPoint x: 663, startPoint y: 431, endPoint x: 895, endPoint y: 441, distance: 232.8
click at [895, 441] on p "[PERSON_NAME] -05/09/2025 - 16h46 Interlocuteur: Mr EL BOUAYADI - [EMAIL_ADDRES…" at bounding box center [781, 409] width 364 height 82
click at [743, 443] on p "[PERSON_NAME] -05/09/2025 - 16h46 Interlocuteur: Mr EL BOUAYADI - [EMAIL_ADDRES…" at bounding box center [781, 409] width 364 height 82
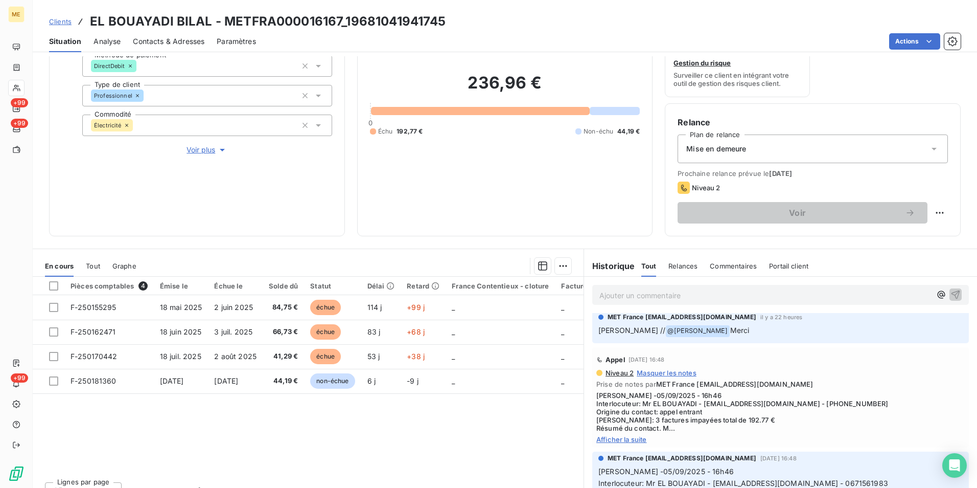
scroll to position [0, 0]
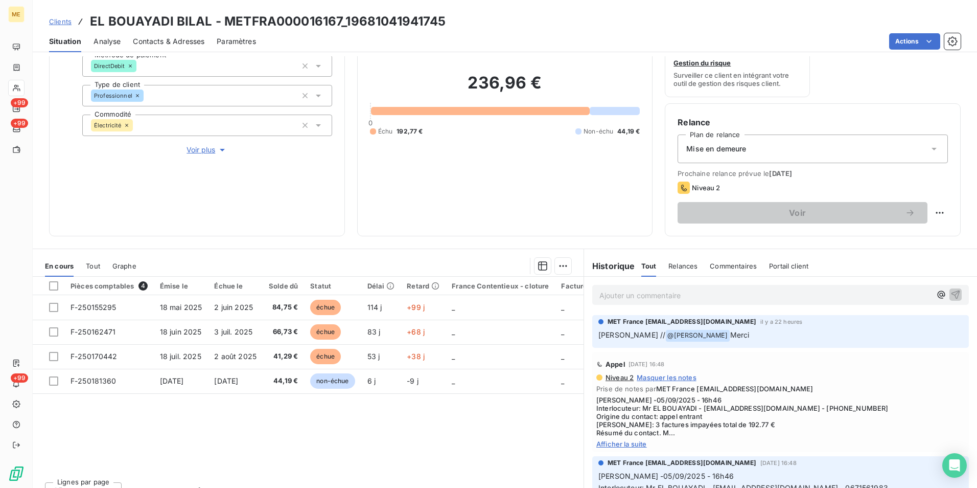
click at [617, 441] on span "Afficher la suite" at bounding box center [780, 444] width 369 height 8
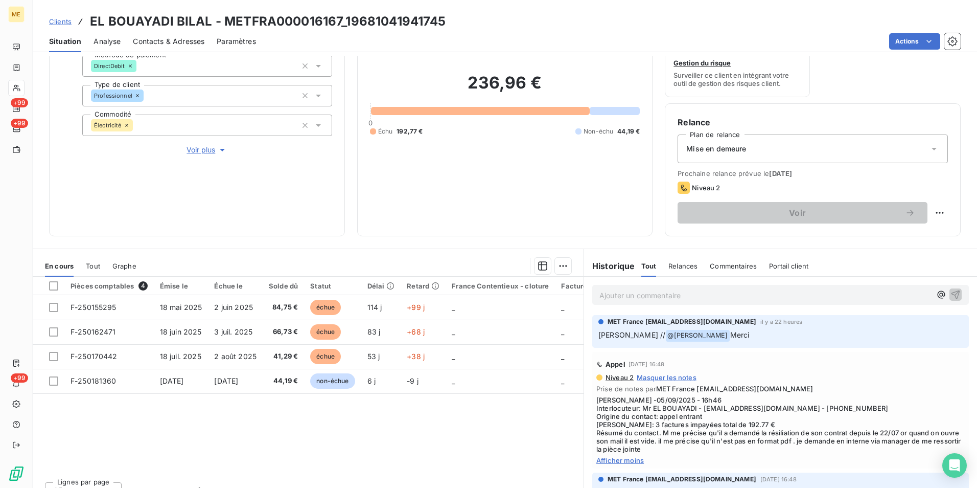
scroll to position [51, 0]
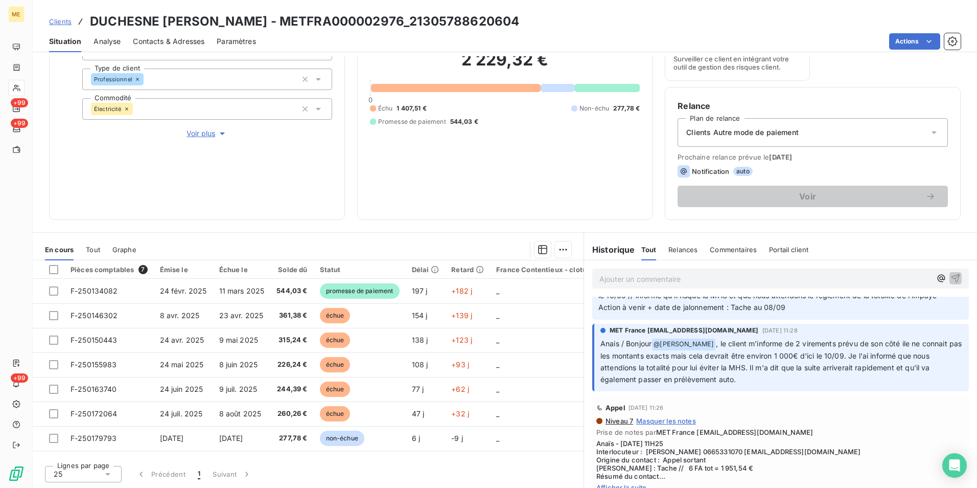
scroll to position [358, 0]
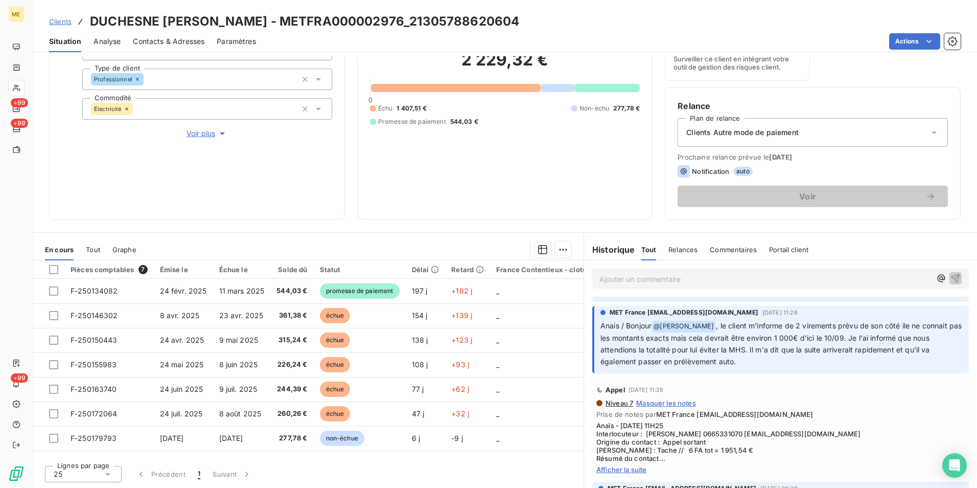
drag, startPoint x: 642, startPoint y: 338, endPoint x: 870, endPoint y: 361, distance: 229.2
click at [870, 361] on p "Anais / Bonjour @ [PERSON_NAME] , le client m'informe de 2 virements prévu de s…" at bounding box center [782, 344] width 362 height 48
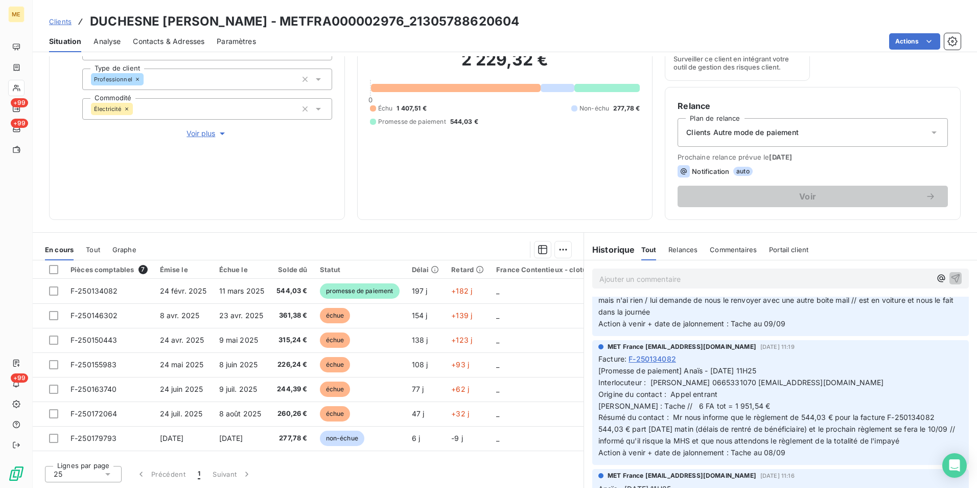
scroll to position [102, 0]
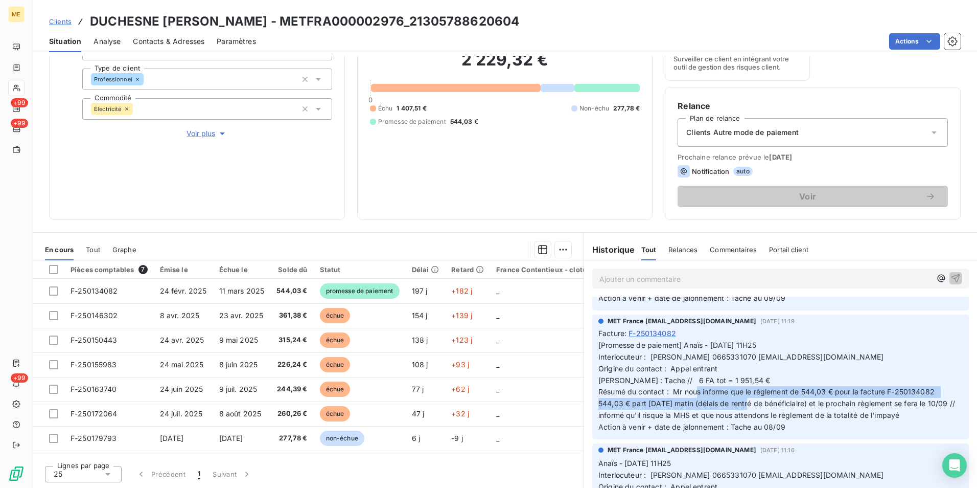
drag, startPoint x: 668, startPoint y: 390, endPoint x: 732, endPoint y: 414, distance: 68.1
click at [732, 414] on span "[Promesse de paiement] Anaïs - [DATE] 11H25 Interlocuteur : [PERSON_NAME] 06653…" at bounding box center [778, 385] width 359 height 90
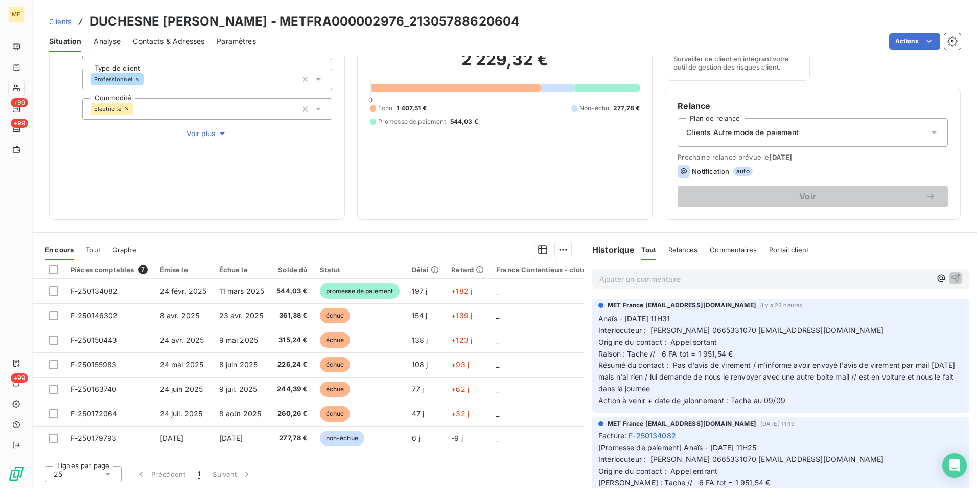
scroll to position [67, 0]
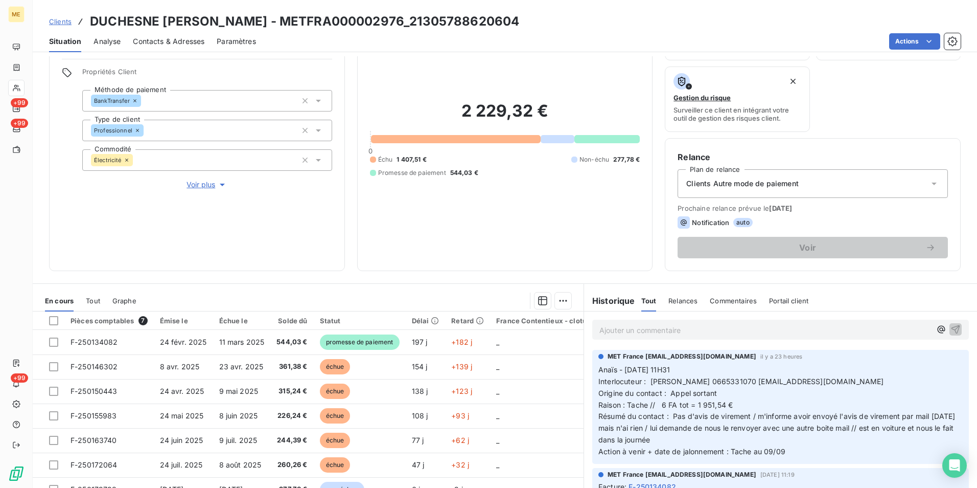
drag, startPoint x: 757, startPoint y: 413, endPoint x: 793, endPoint y: 452, distance: 53.2
click at [793, 452] on p "Anaïs - 08/09/2025 - 11H31 Interlocuteur : Mr DUCHESNE PHILLIPE 0665331070 duch…" at bounding box center [781, 411] width 364 height 94
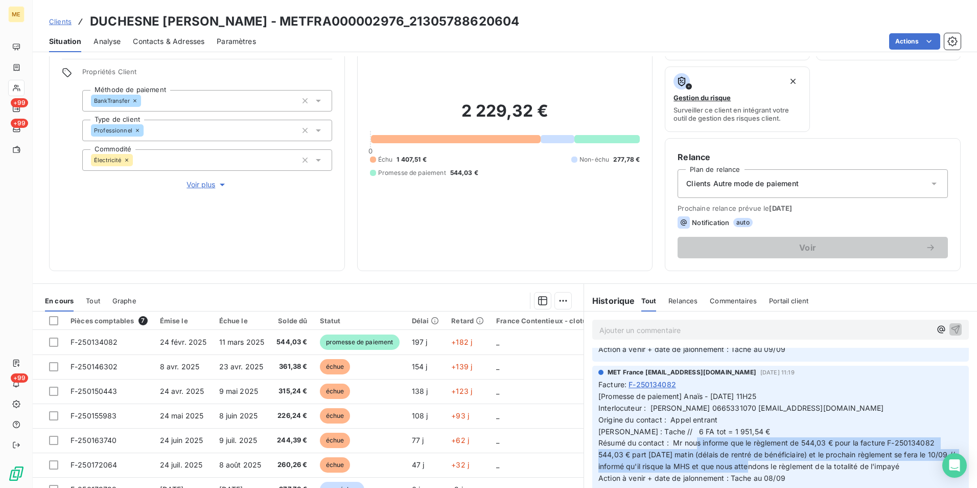
scroll to position [153, 0]
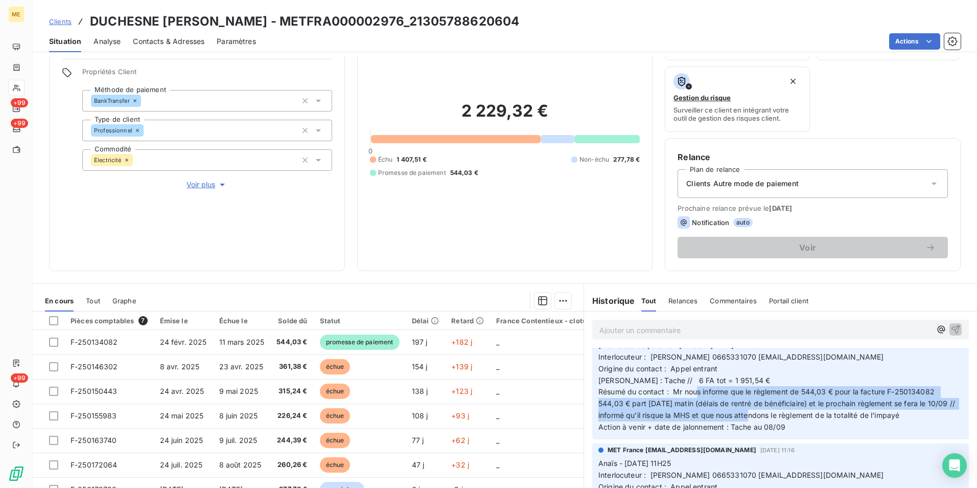
drag, startPoint x: 591, startPoint y: 16, endPoint x: 339, endPoint y: 11, distance: 251.5
click at [339, 11] on div "Clients DUCHESNE PHILIPPE RENE HENRI PAUL - METFRA000002976_21305788620604 Situ…" at bounding box center [505, 26] width 945 height 52
copy h3 "METFRA000002976_21305788620604"
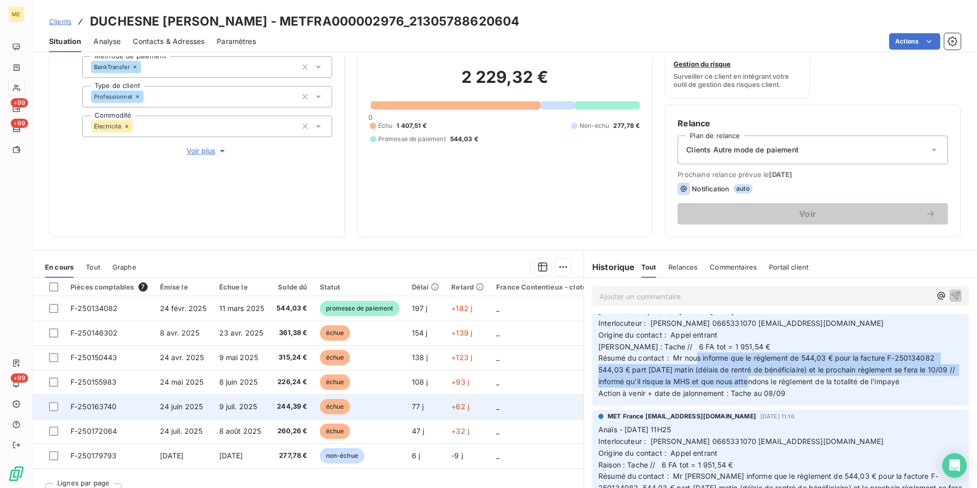
scroll to position [119, 0]
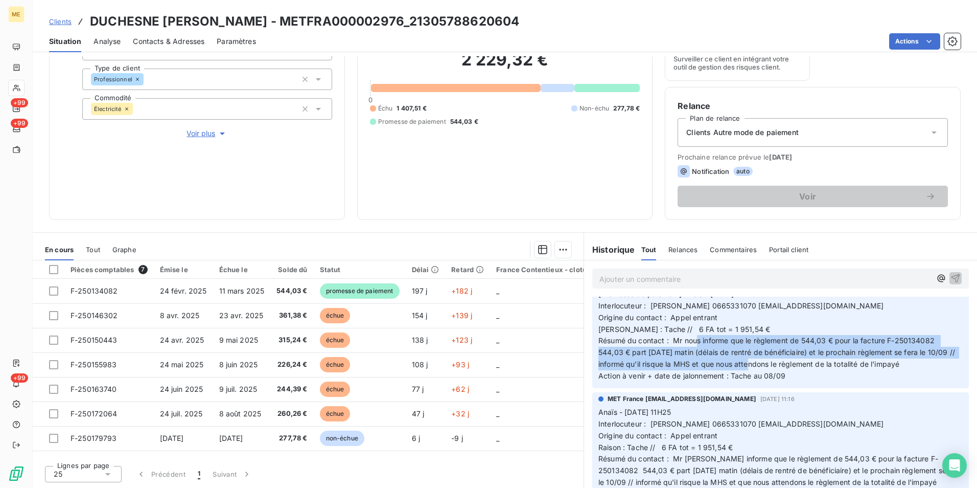
drag, startPoint x: 809, startPoint y: 348, endPoint x: 910, endPoint y: 371, distance: 103.3
click at [910, 371] on p "[Promesse de paiement] Anaïs - 05/09/2025 - 11H25 Interlocuteur : Mr DUCHESNE P…" at bounding box center [781, 335] width 364 height 94
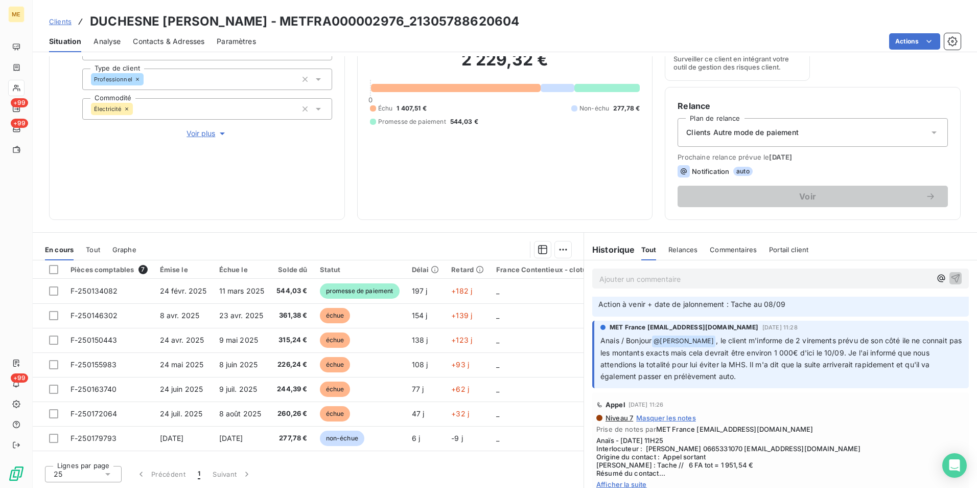
scroll to position [358, 0]
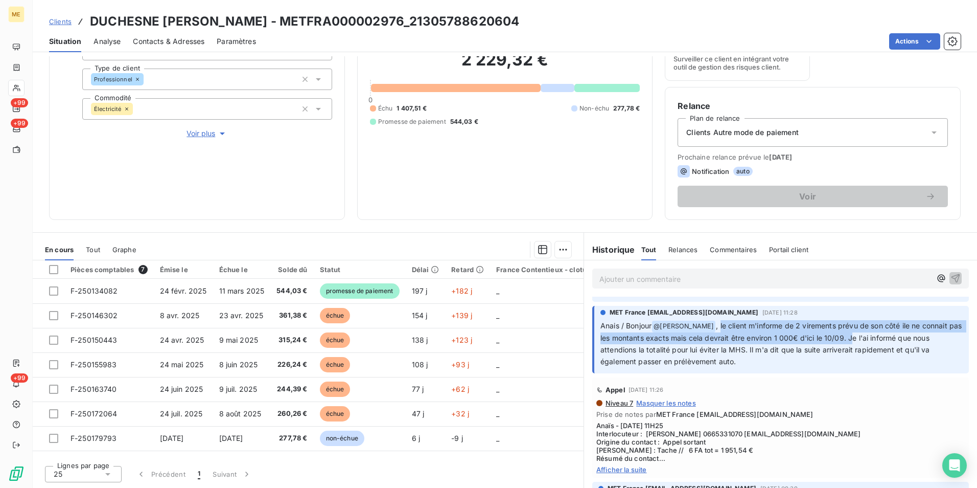
drag, startPoint x: 718, startPoint y: 325, endPoint x: 889, endPoint y: 334, distance: 170.9
click at [889, 334] on span ", le client m'informe de 2 virements prévu de son côté ile ne connait pas les m…" at bounding box center [782, 343] width 363 height 44
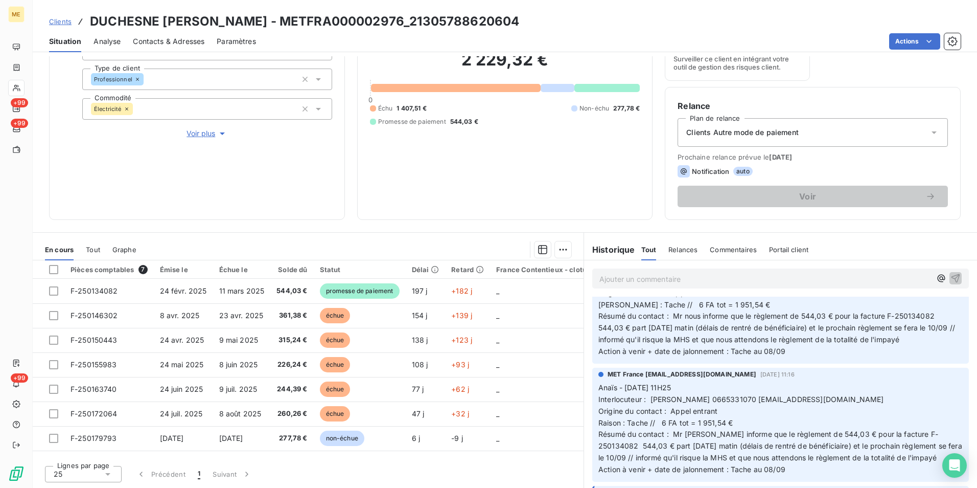
scroll to position [153, 0]
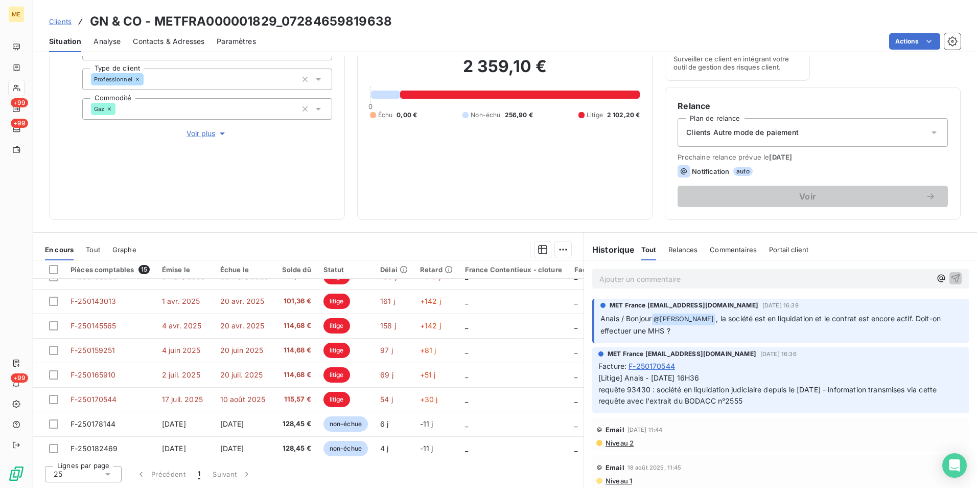
scroll to position [194, 0]
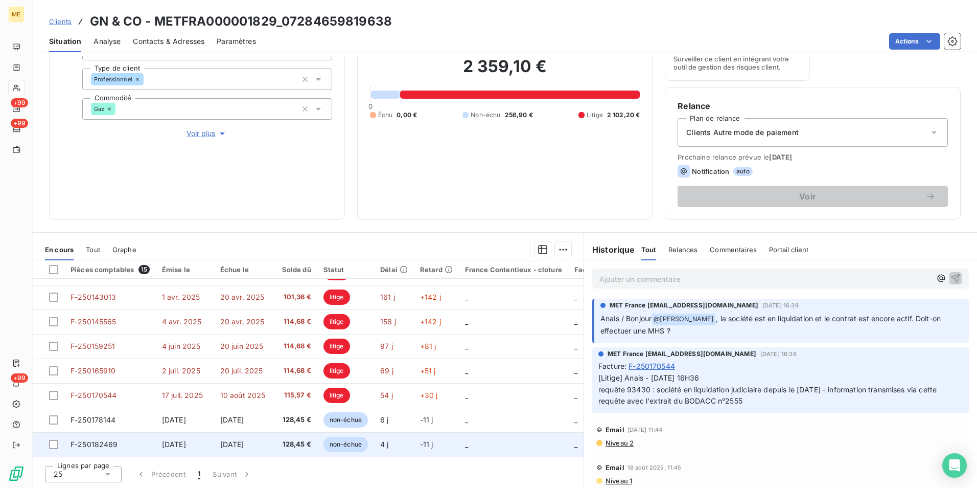
click at [310, 440] on td "128,45 €" at bounding box center [296, 444] width 42 height 25
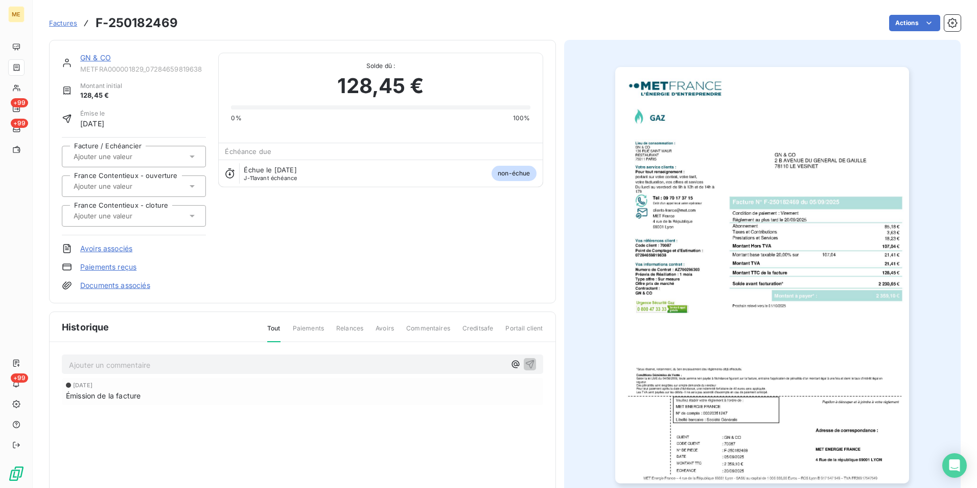
click at [807, 354] on img "button" at bounding box center [762, 275] width 294 height 416
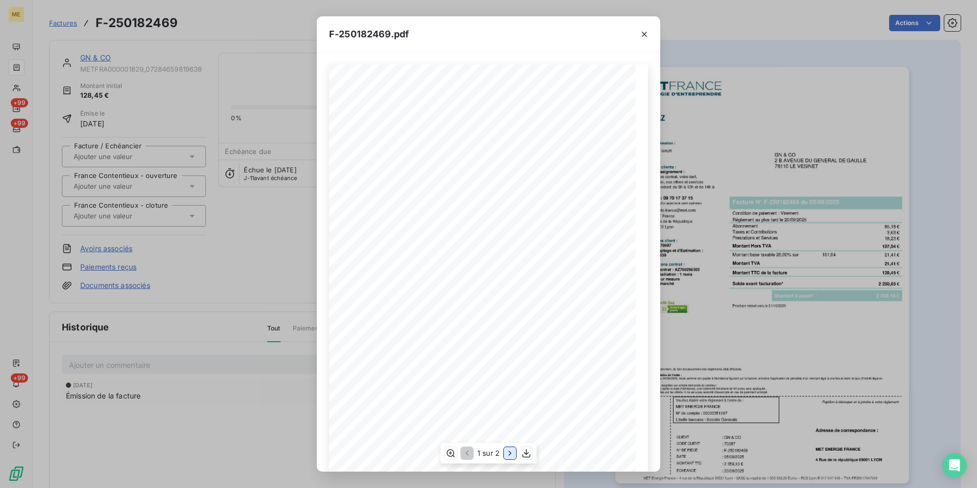
click at [510, 453] on icon "button" at bounding box center [510, 453] width 10 height 10
click at [642, 32] on icon "button" at bounding box center [644, 34] width 10 height 10
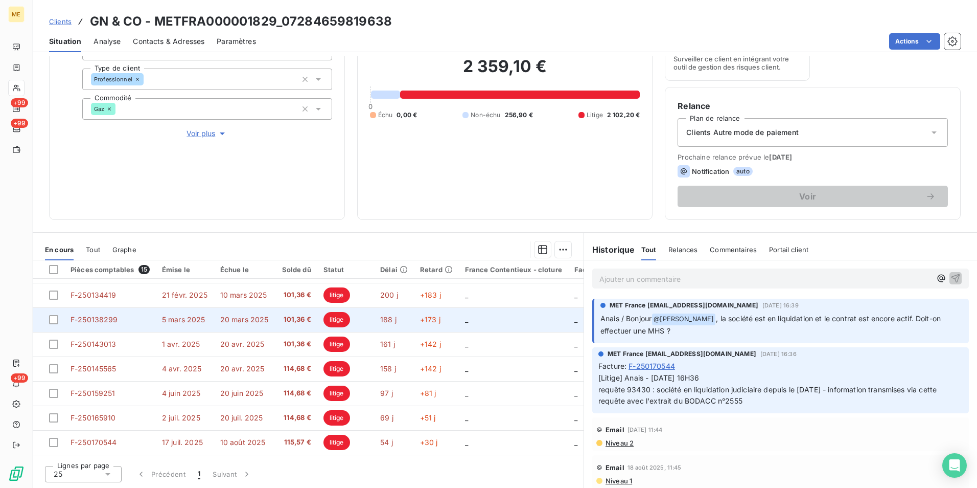
scroll to position [92, 0]
click at [363, 318] on td "litige" at bounding box center [345, 321] width 57 height 25
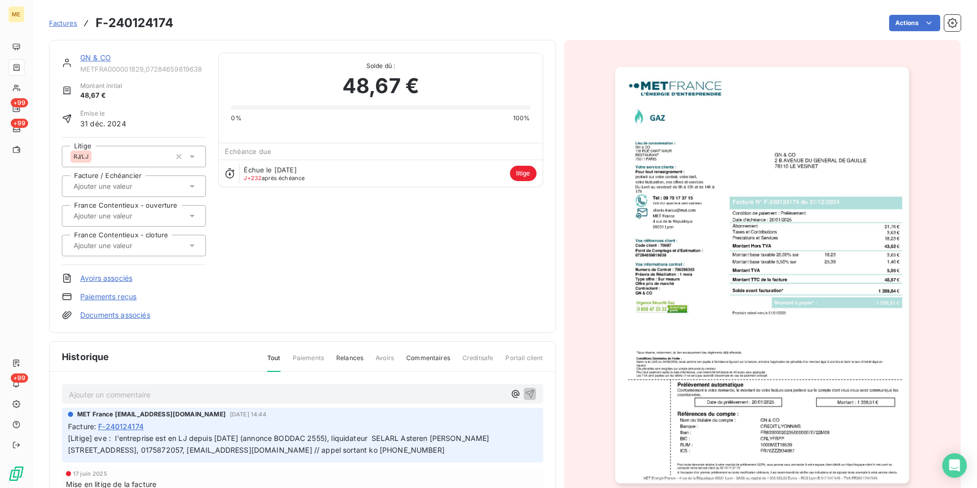
click at [748, 323] on img "button" at bounding box center [762, 275] width 294 height 416
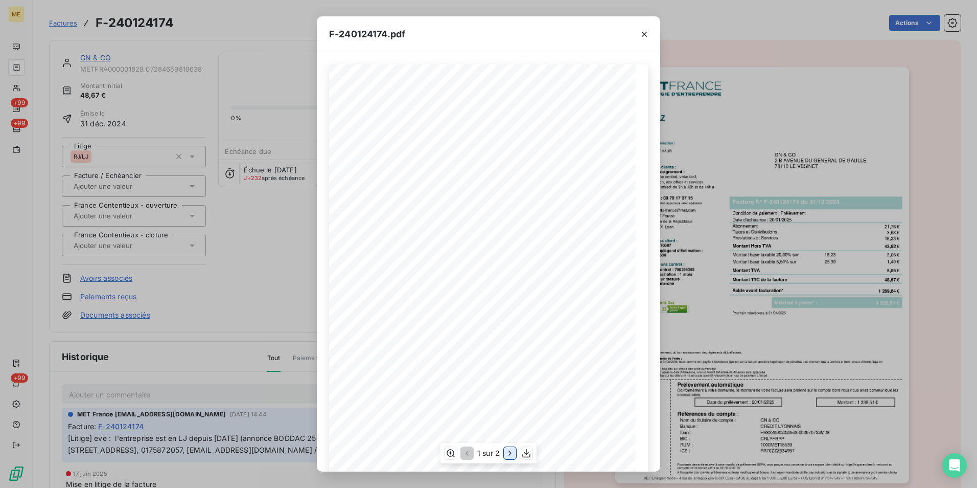
click at [515, 454] on icon "button" at bounding box center [510, 453] width 10 height 10
click at [646, 33] on icon "button" at bounding box center [644, 34] width 10 height 10
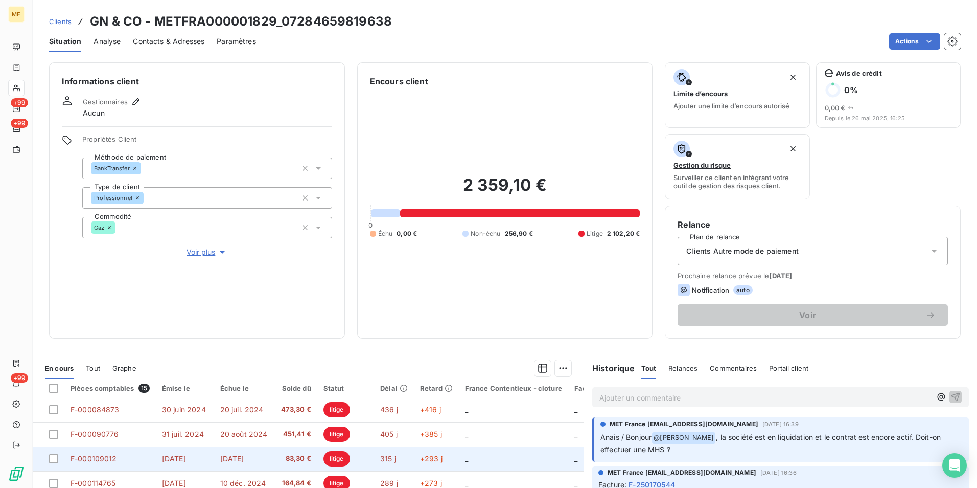
click at [459, 459] on td "_" at bounding box center [513, 458] width 109 height 25
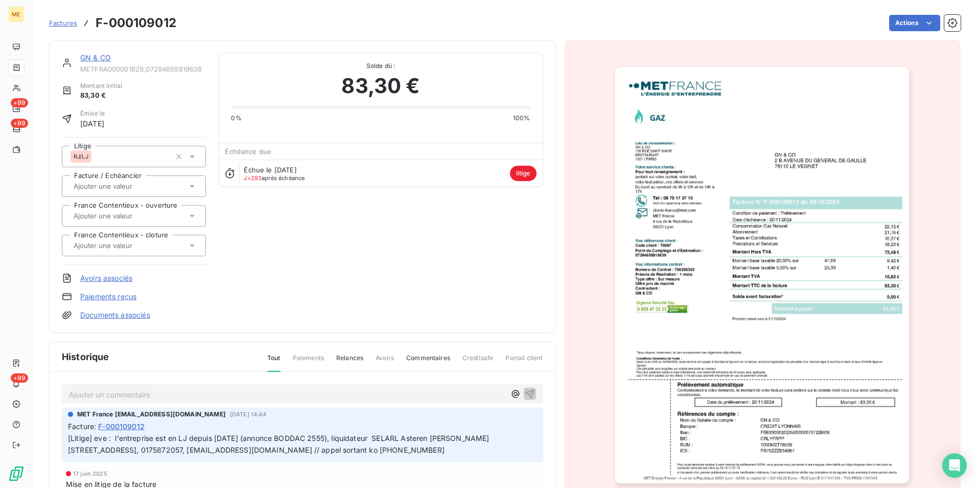
click at [686, 335] on img "button" at bounding box center [762, 275] width 294 height 416
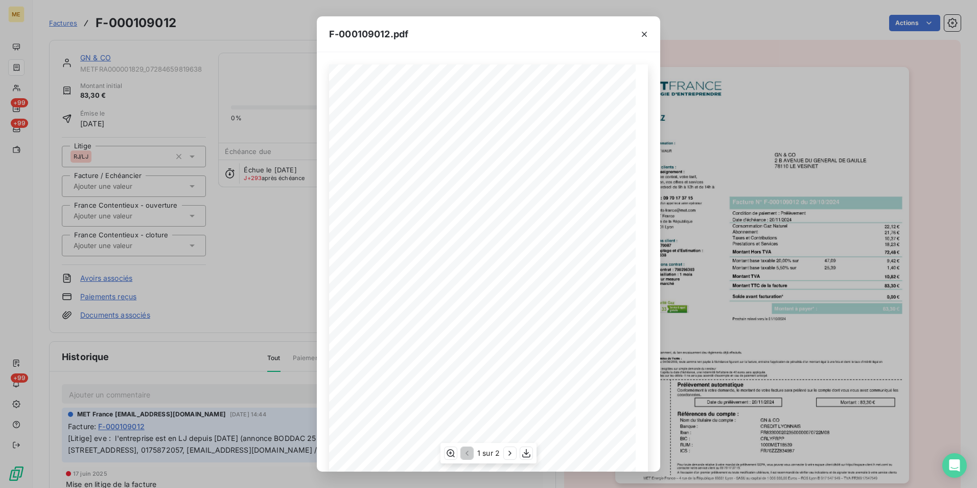
click at [502, 457] on div "1 sur 2" at bounding box center [489, 453] width 96 height 20
click at [511, 455] on icon "button" at bounding box center [510, 453] width 10 height 10
click at [645, 32] on icon "button" at bounding box center [644, 34] width 10 height 10
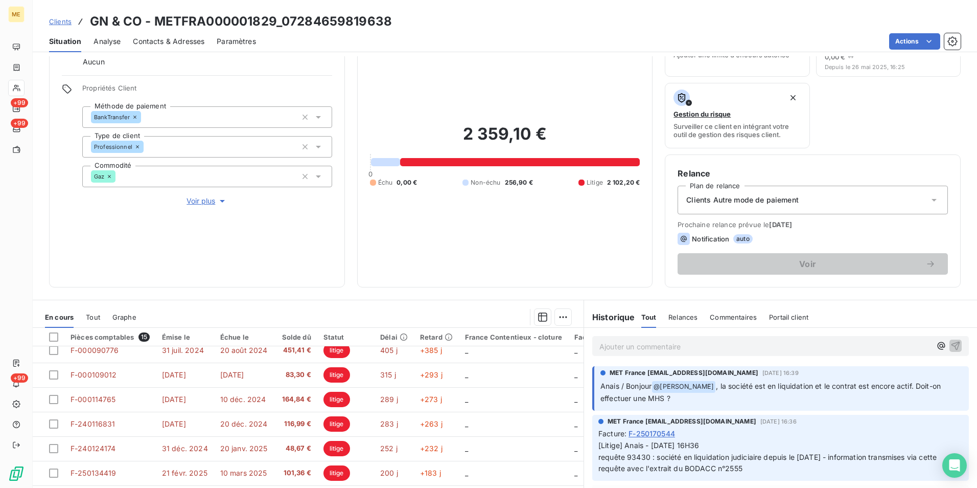
scroll to position [51, 0]
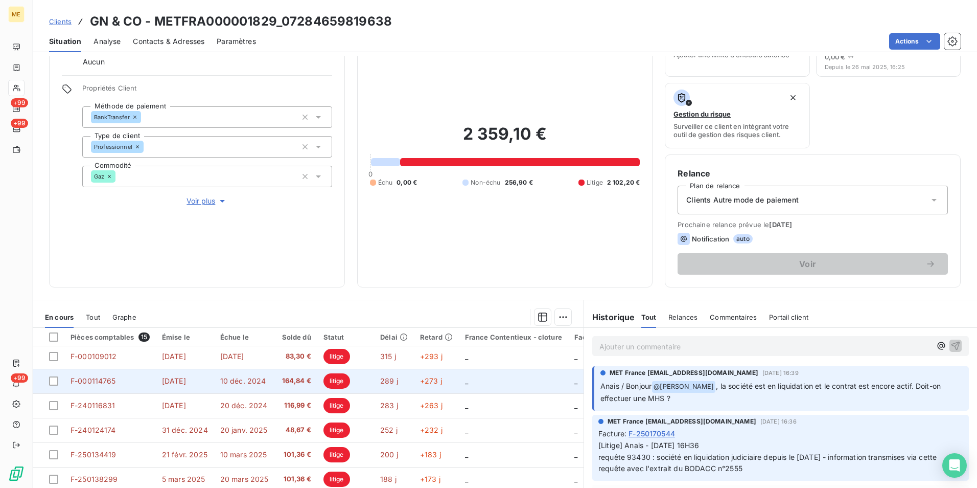
click at [365, 380] on td "litige" at bounding box center [345, 381] width 57 height 25
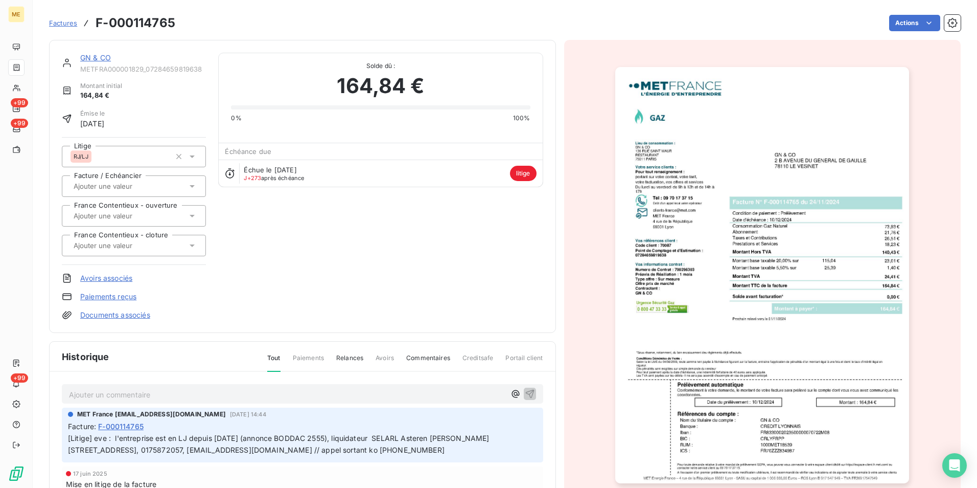
click at [776, 277] on img "button" at bounding box center [762, 275] width 294 height 416
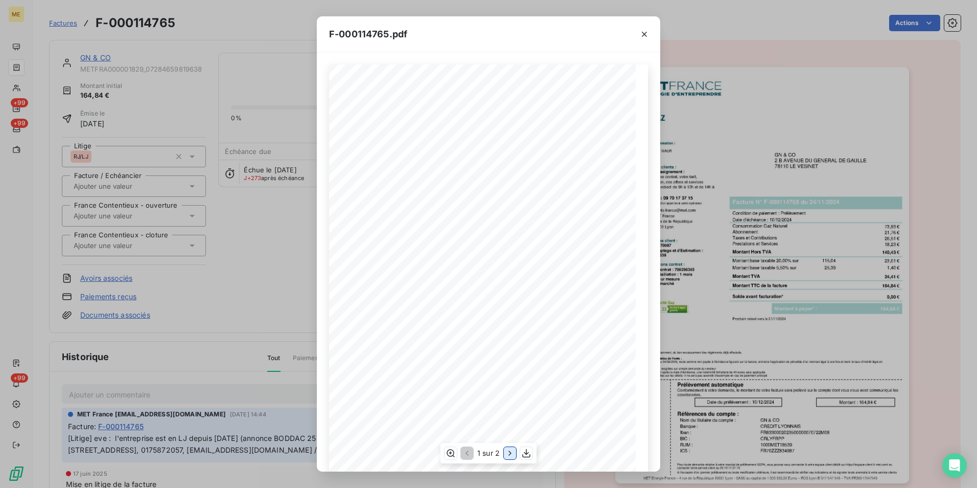
click at [509, 452] on icon "button" at bounding box center [510, 453] width 10 height 10
click at [649, 35] on icon "button" at bounding box center [644, 34] width 10 height 10
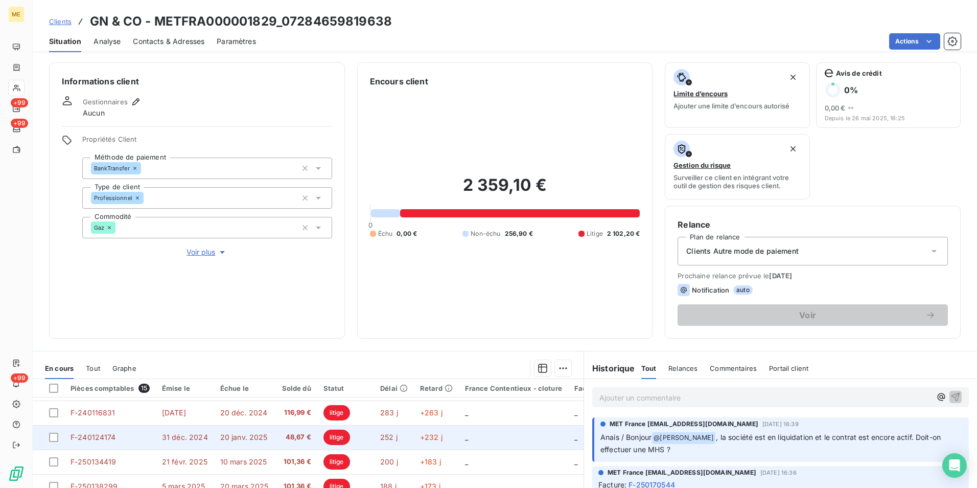
scroll to position [102, 0]
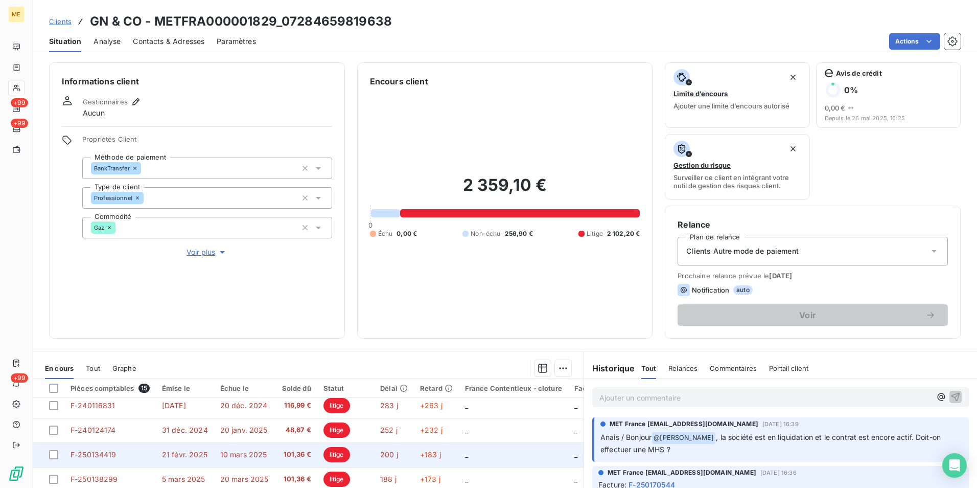
click at [374, 452] on td "200 j" at bounding box center [394, 454] width 40 height 25
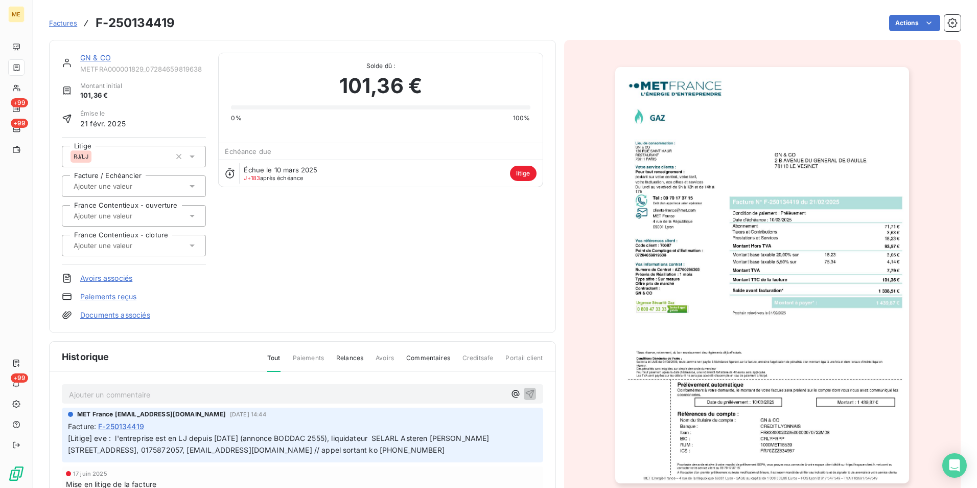
click at [724, 328] on img "button" at bounding box center [762, 275] width 294 height 416
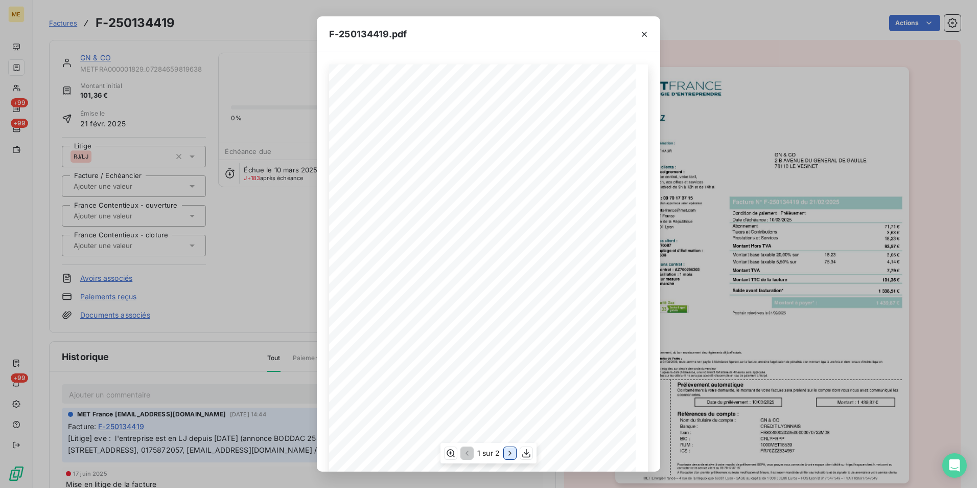
click at [508, 456] on icon "button" at bounding box center [510, 453] width 10 height 10
click at [641, 40] on button "button" at bounding box center [644, 34] width 16 height 16
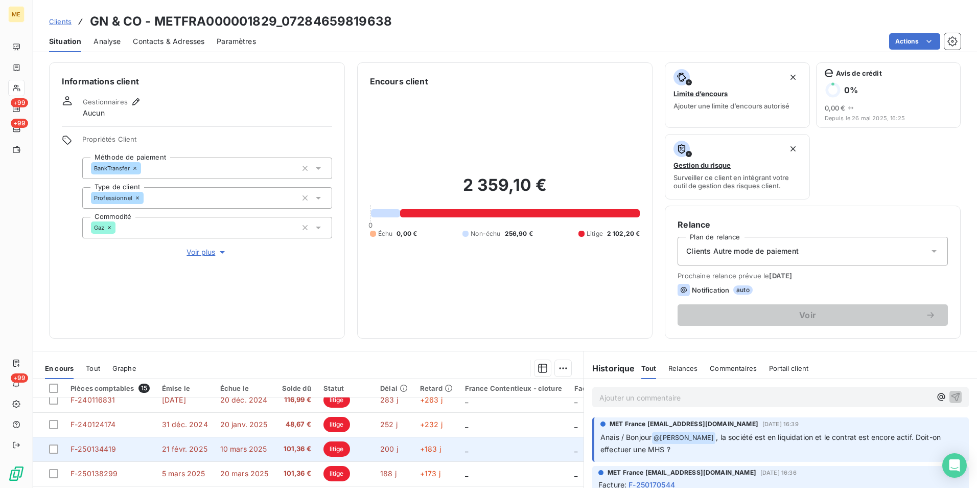
scroll to position [92, 0]
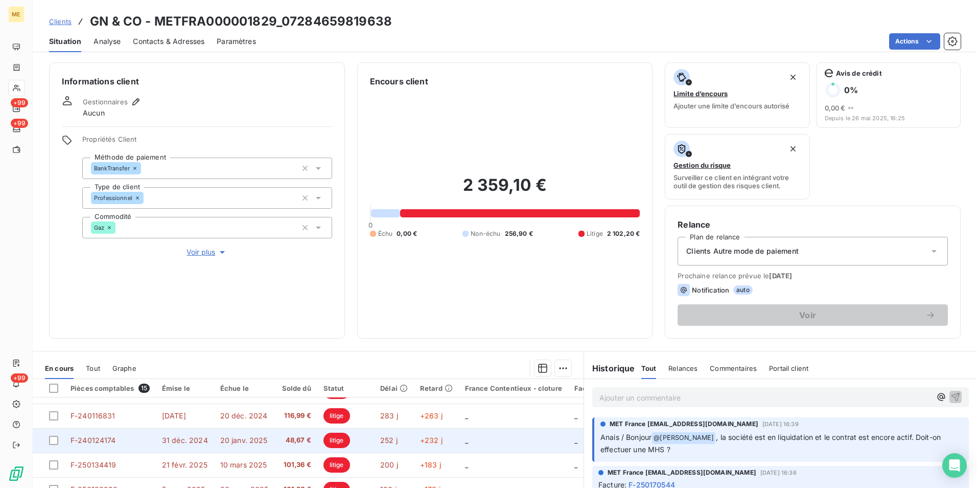
click at [380, 441] on span "252 j" at bounding box center [388, 439] width 17 height 9
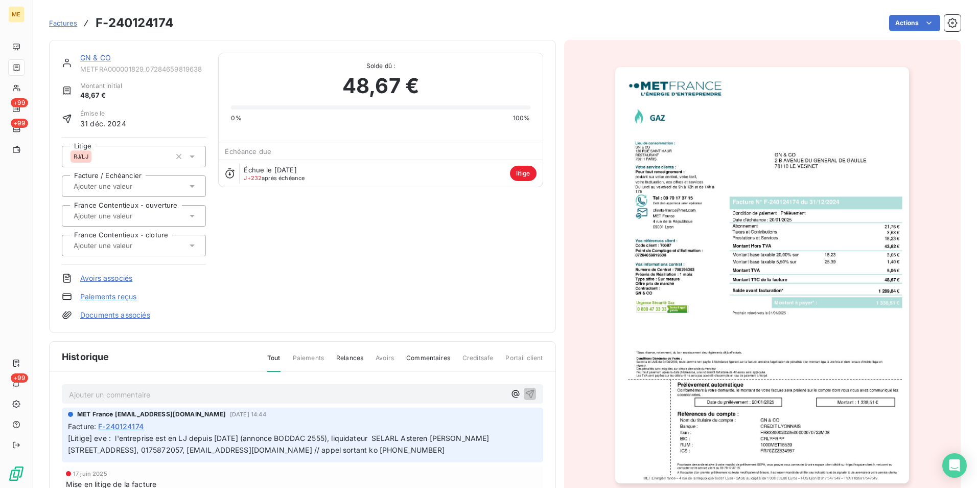
click at [774, 322] on img "button" at bounding box center [762, 275] width 294 height 416
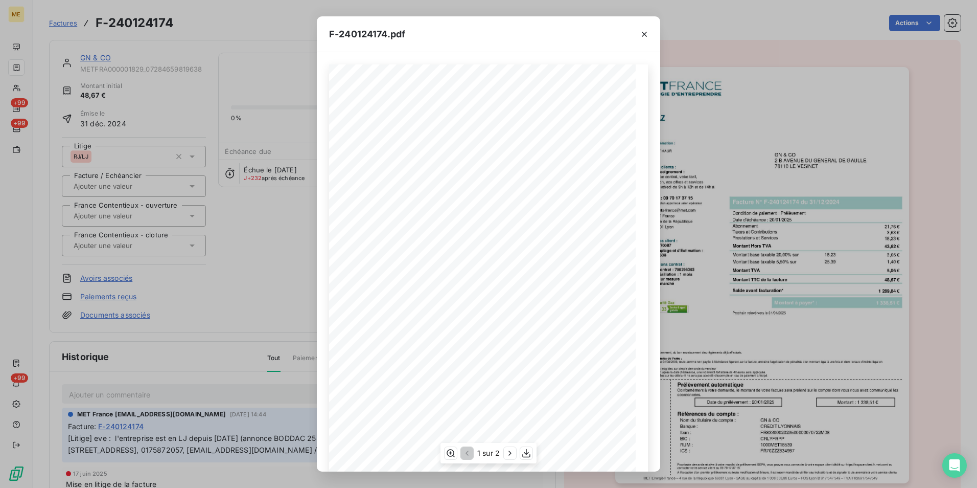
click at [506, 459] on div "1 sur 2" at bounding box center [489, 453] width 96 height 20
click at [509, 454] on icon "button" at bounding box center [510, 453] width 10 height 10
click at [649, 28] on button "button" at bounding box center [644, 34] width 16 height 16
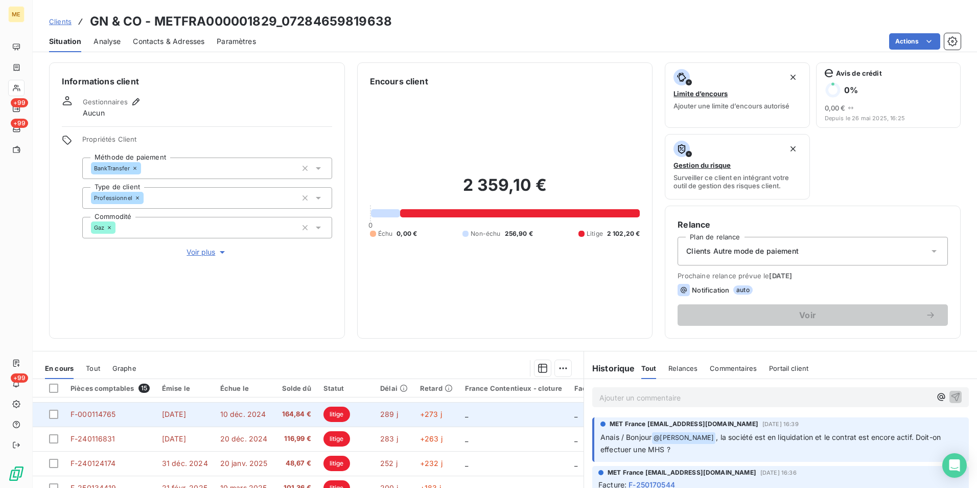
scroll to position [51, 0]
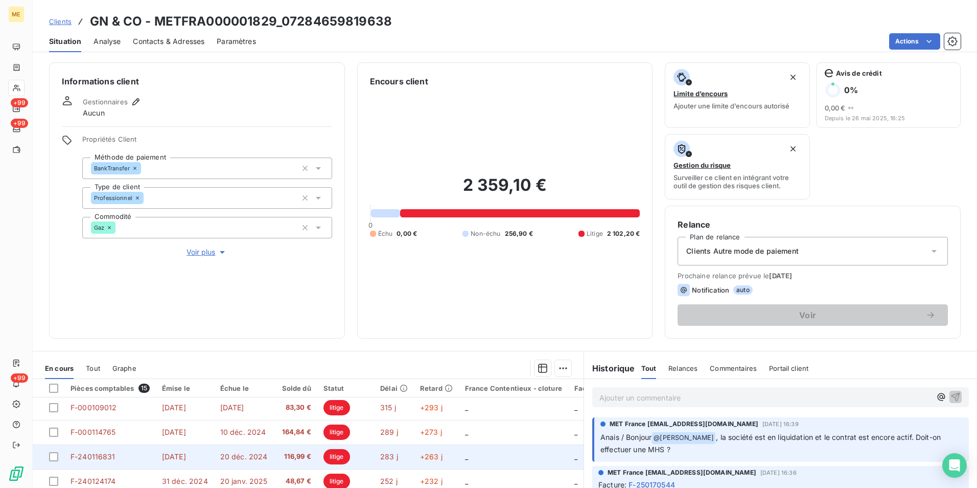
click at [293, 454] on span "116,99 €" at bounding box center [296, 456] width 30 height 10
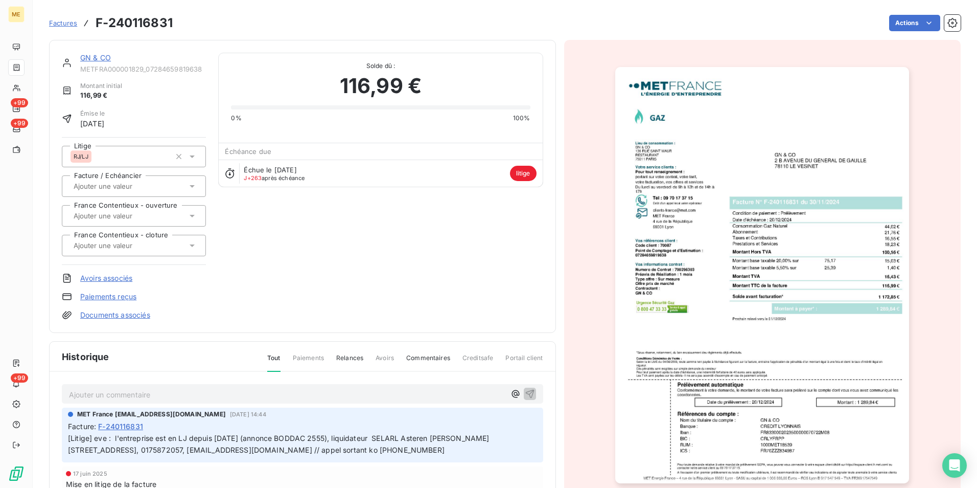
click at [767, 307] on img "button" at bounding box center [762, 275] width 294 height 416
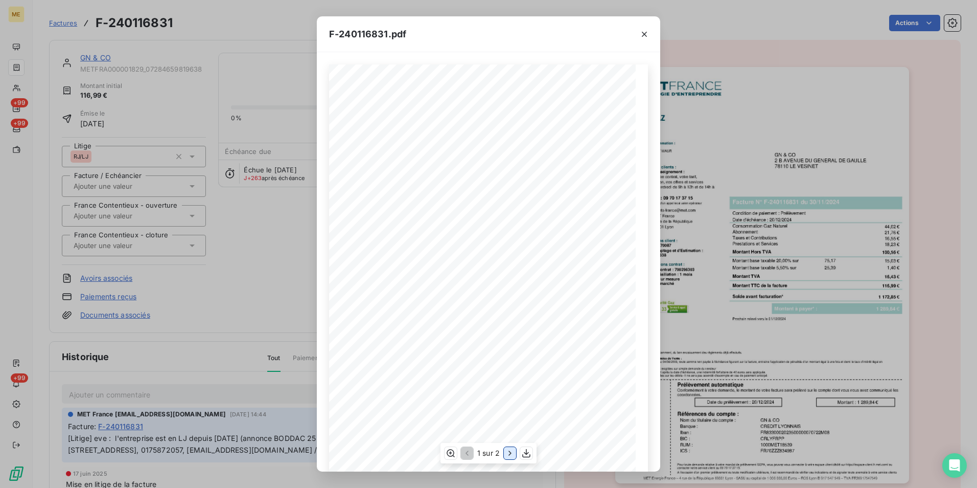
click at [508, 453] on icon "button" at bounding box center [510, 453] width 10 height 10
click at [652, 28] on button "button" at bounding box center [644, 34] width 16 height 16
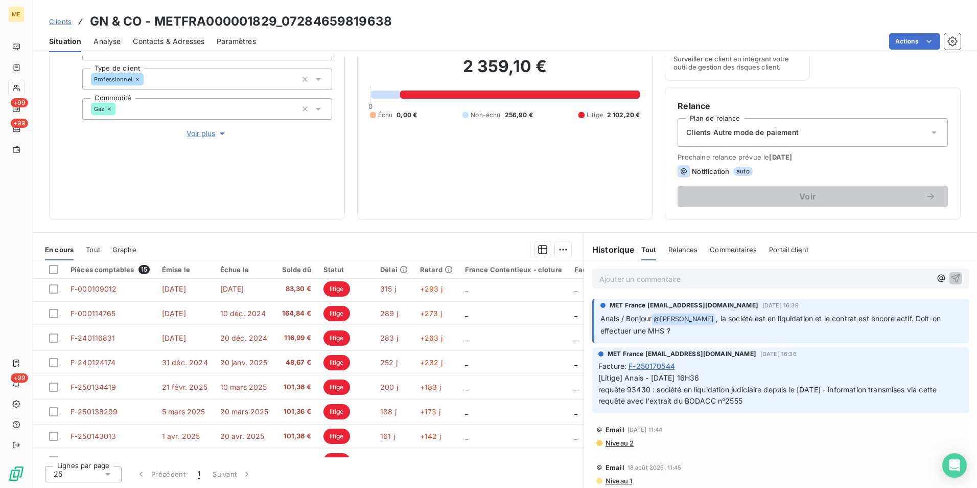
click at [670, 281] on p "Ajouter un commentaire ﻿" at bounding box center [766, 278] width 332 height 13
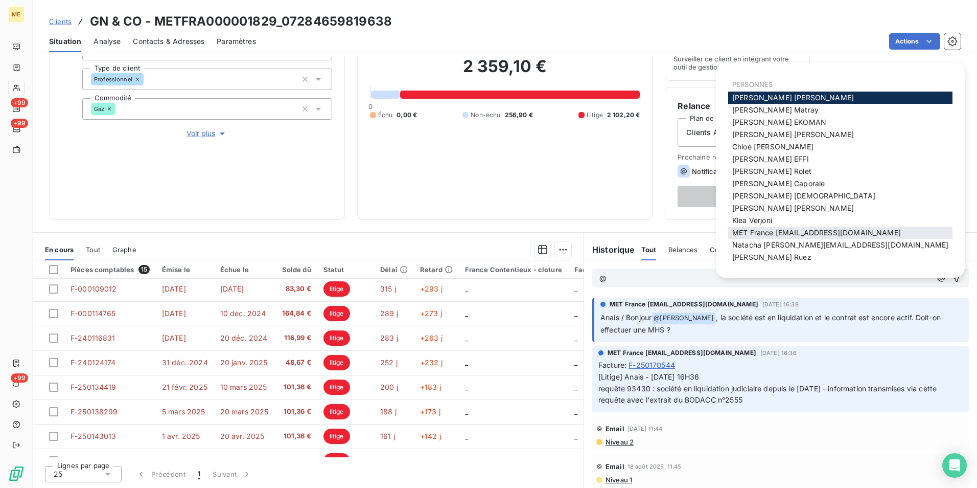
click at [768, 229] on span "MET France met-france@recouvrement.met.com" at bounding box center [816, 232] width 169 height 9
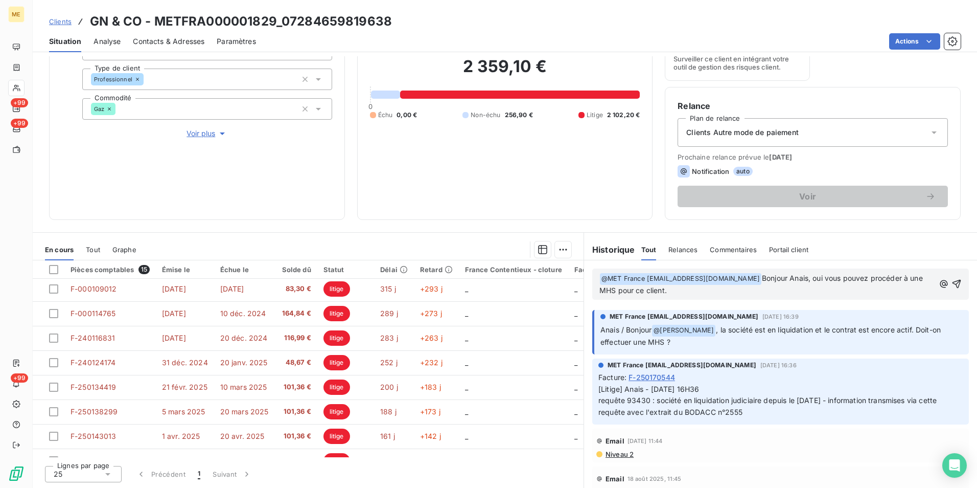
drag, startPoint x: 685, startPoint y: 292, endPoint x: 626, endPoint y: 285, distance: 60.2
click at [626, 285] on p "﻿ @ MET France met-france@recouvrement.met.com ﻿ Bonjour Anais, oui vous pouvez…" at bounding box center [767, 284] width 335 height 24
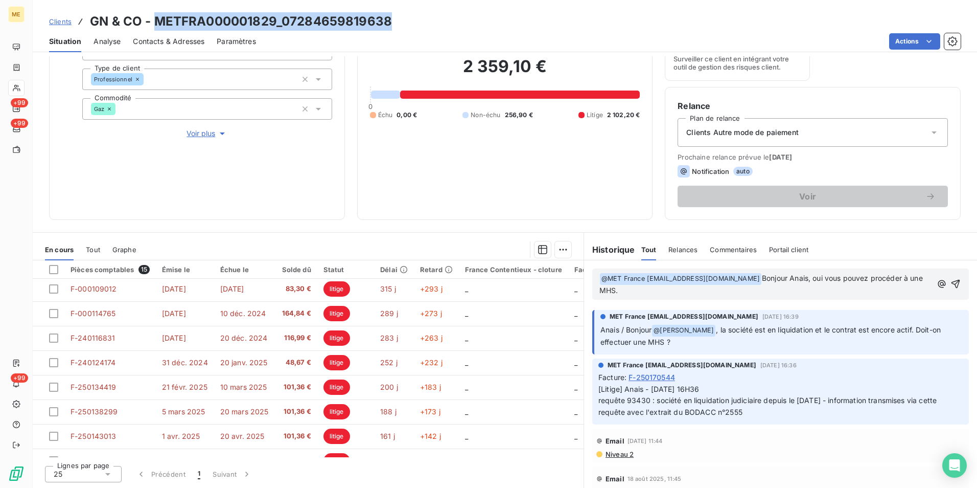
drag, startPoint x: 415, startPoint y: 30, endPoint x: 156, endPoint y: 26, distance: 258.2
click at [156, 26] on div "Clients GN & CO - METFRA000001829_07284659819638" at bounding box center [505, 21] width 945 height 18
copy h3 "METFRA000001829_07284659819638"
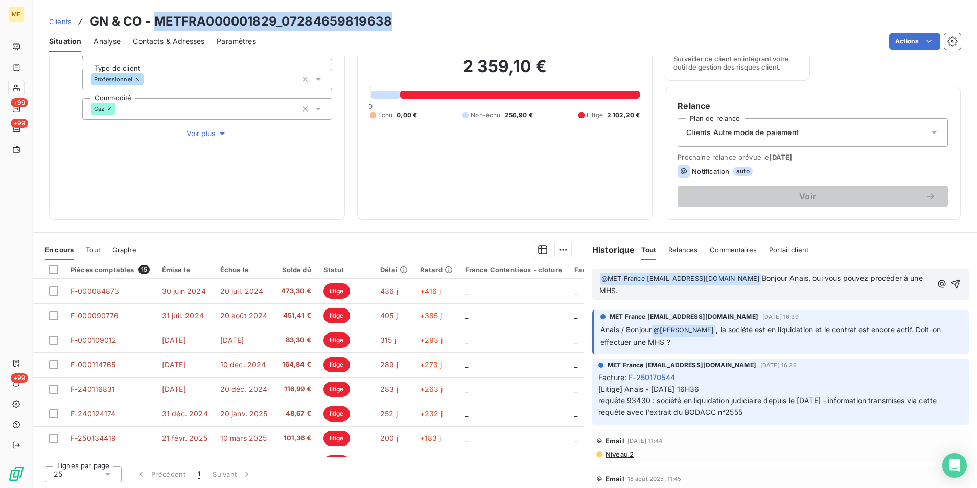
click at [408, 21] on div "Clients GN & CO - METFRA000001829_07284659819638" at bounding box center [505, 21] width 945 height 18
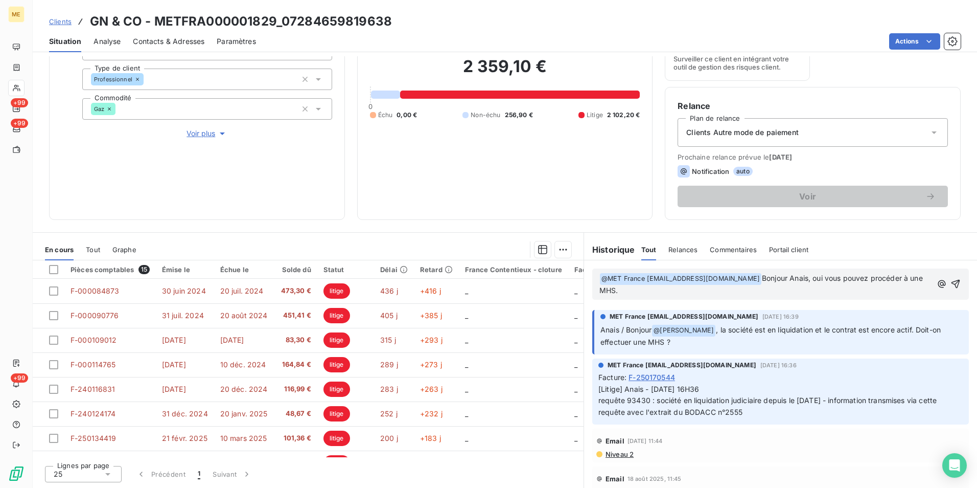
click at [686, 293] on p "﻿ @ MET France met-france@recouvrement.met.com ﻿ Bonjour Anais, oui vous pouvez…" at bounding box center [766, 284] width 333 height 24
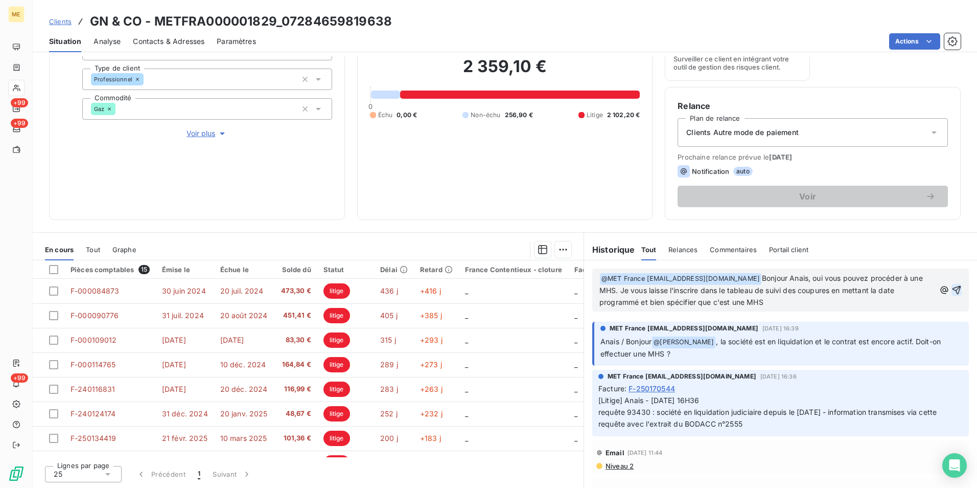
click at [952, 294] on icon "button" at bounding box center [957, 290] width 10 height 10
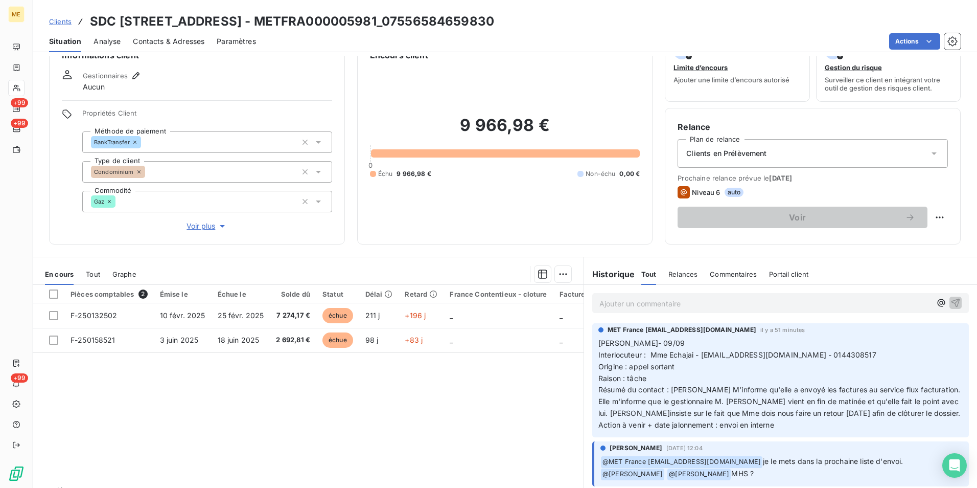
scroll to position [51, 0]
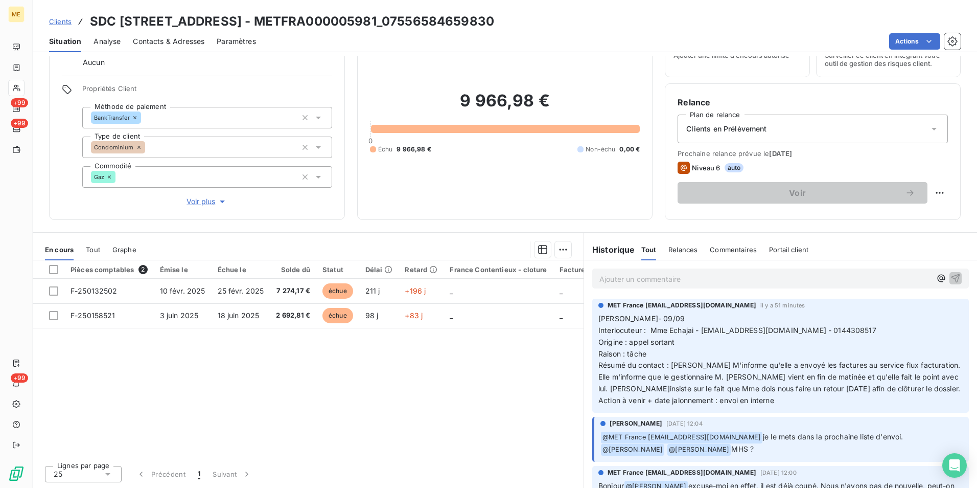
drag, startPoint x: 727, startPoint y: 360, endPoint x: 917, endPoint y: 396, distance: 193.6
click at [917, 396] on p "[PERSON_NAME]- 09/09 Interlocuteur : Mme Echajai - [EMAIL_ADDRESS][DOMAIN_NAME]…" at bounding box center [781, 360] width 364 height 94
click at [539, 382] on div "Pièces comptables 2 Émise le Échue le Solde dû Statut Délai Retard France Conte…" at bounding box center [308, 358] width 551 height 197
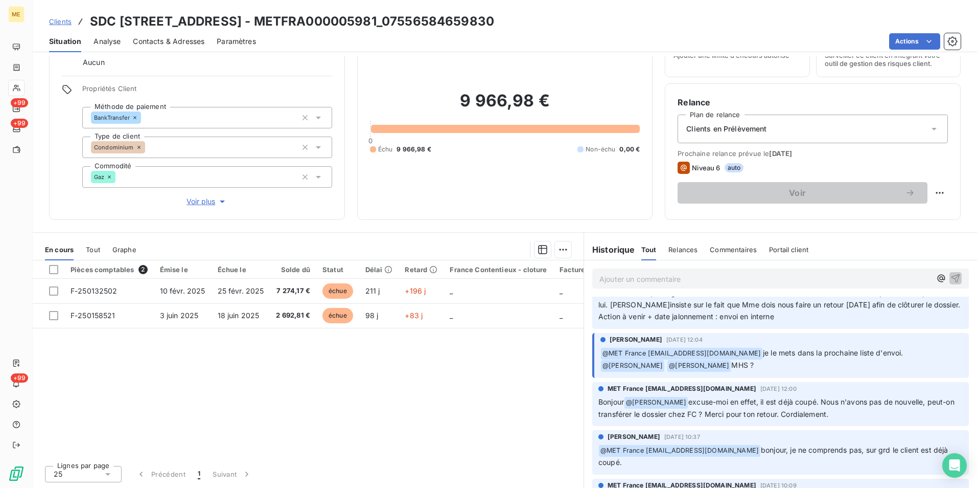
scroll to position [102, 0]
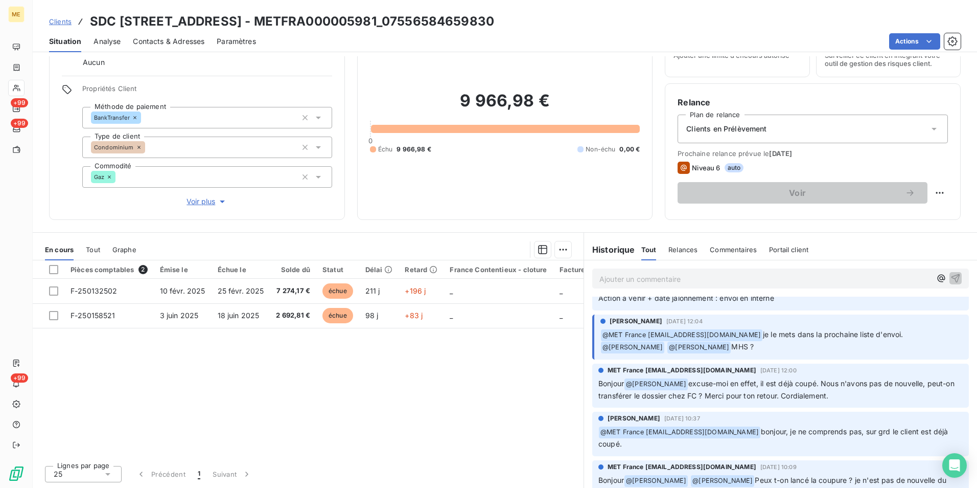
drag, startPoint x: 754, startPoint y: 379, endPoint x: 929, endPoint y: 395, distance: 176.0
click at [929, 395] on p "Bonjour @ Amélie Matray excuse-moi en effet, il est déjà coupé. Nous n'avons pa…" at bounding box center [781, 390] width 364 height 24
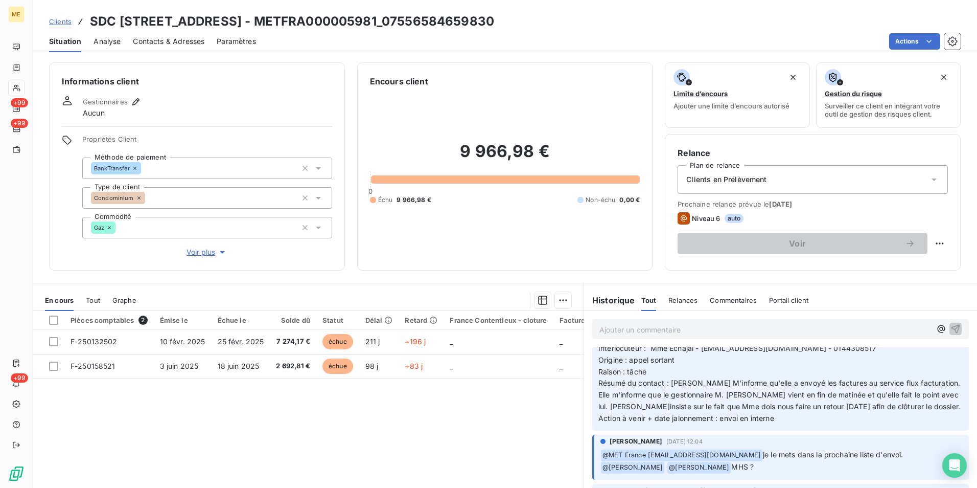
scroll to position [51, 0]
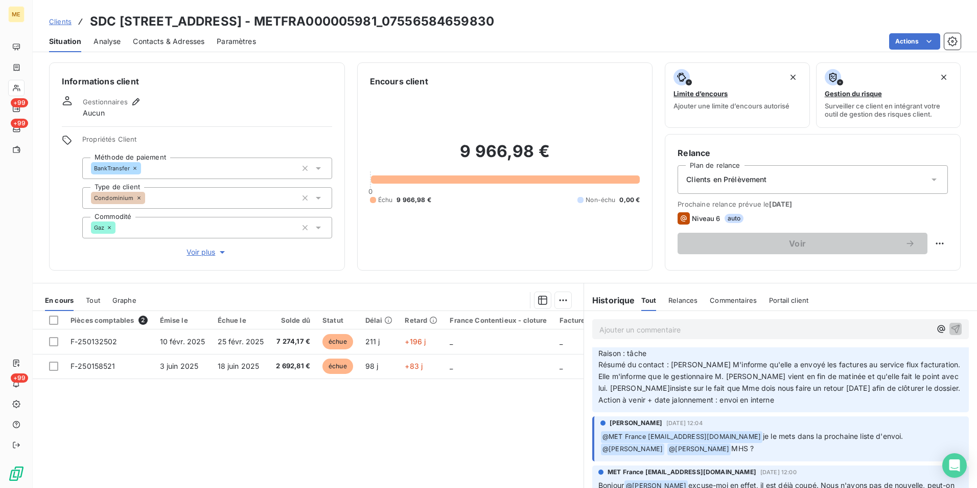
click at [196, 253] on span "Voir plus" at bounding box center [207, 252] width 41 height 10
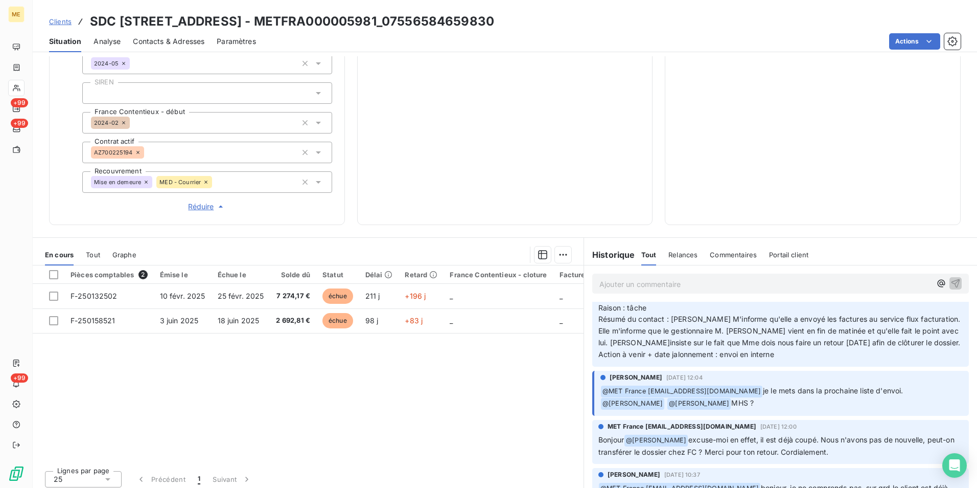
scroll to position [288, 0]
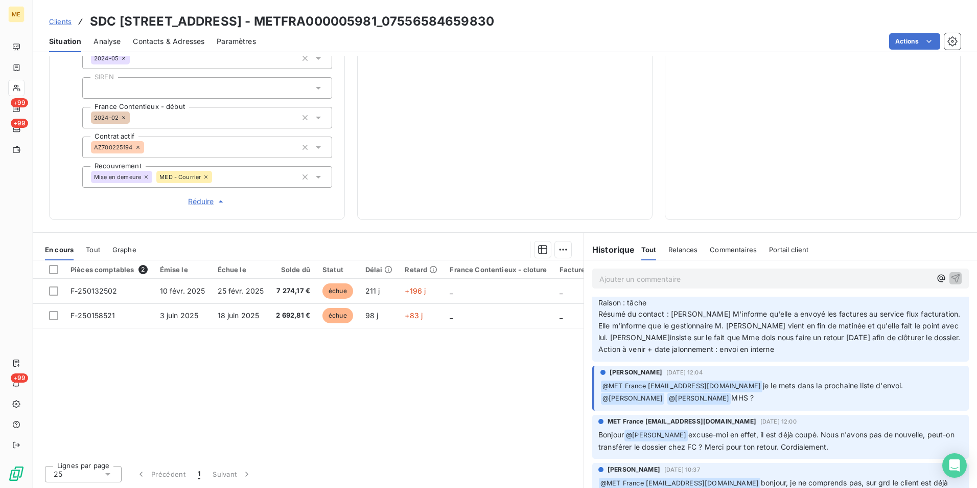
click at [836, 335] on span "Résumé du contact : Mme M'informe qu'elle a envoyé les factures au service flux…" at bounding box center [781, 325] width 364 height 32
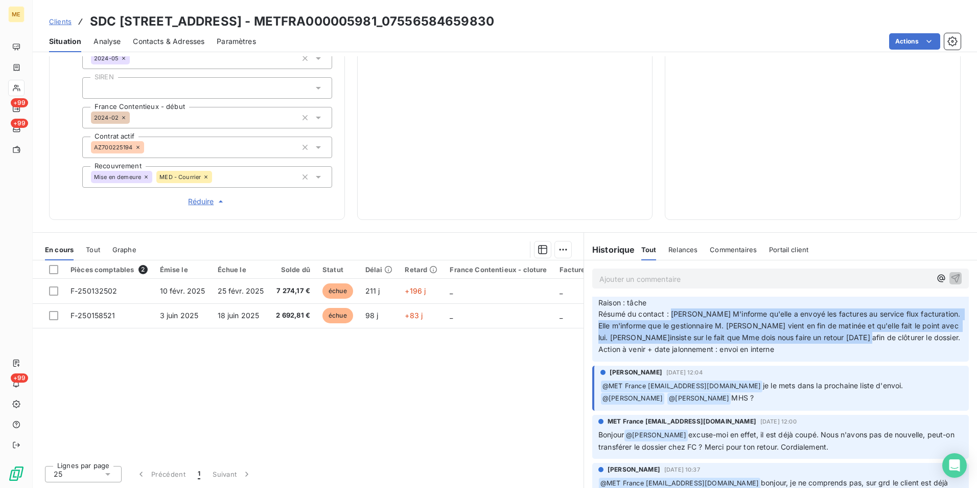
drag, startPoint x: 669, startPoint y: 314, endPoint x: 888, endPoint y: 338, distance: 220.6
click at [888, 338] on span "Résumé du contact : Mme M'informe qu'elle a envoyé les factures au service flux…" at bounding box center [781, 325] width 364 height 32
drag, startPoint x: 761, startPoint y: 385, endPoint x: 820, endPoint y: 401, distance: 61.9
click at [820, 401] on p "﻿ @ MET France met-france@recouvrement.met.com je le mets dans la prochaine lis…" at bounding box center [782, 392] width 362 height 25
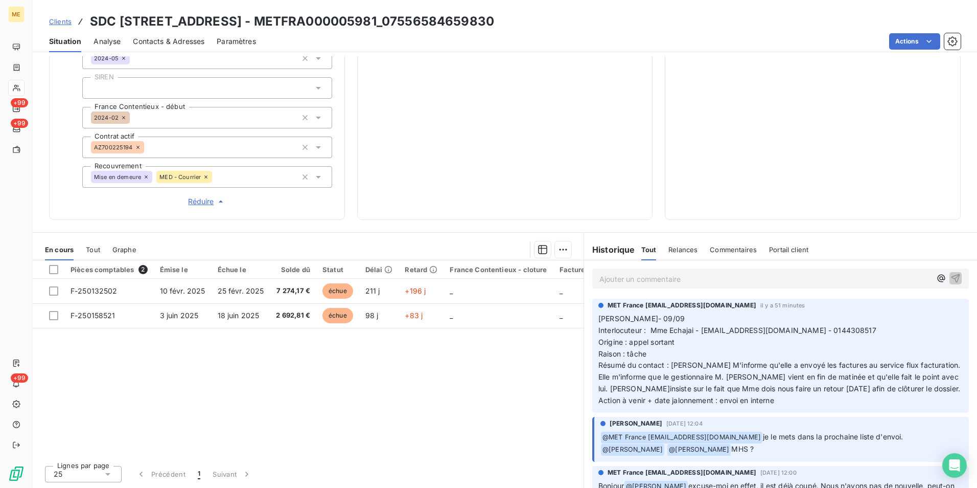
click at [809, 340] on p "Lisa- 09/09 Interlocuteur : Mme Echajai - samira.echajai@foncia.com - 014430851…" at bounding box center [781, 360] width 364 height 94
drag, startPoint x: 684, startPoint y: 360, endPoint x: 828, endPoint y: 404, distance: 150.4
click at [828, 404] on p "Lisa- 09/09 Interlocuteur : Mme Echajai - samira.echajai@foncia.com - 014430851…" at bounding box center [781, 360] width 364 height 94
click at [732, 390] on span "Résumé du contact : Mme M'informe qu'elle a envoyé les factures au service flux…" at bounding box center [781, 376] width 364 height 32
drag, startPoint x: 779, startPoint y: 400, endPoint x: 667, endPoint y: 361, distance: 119.0
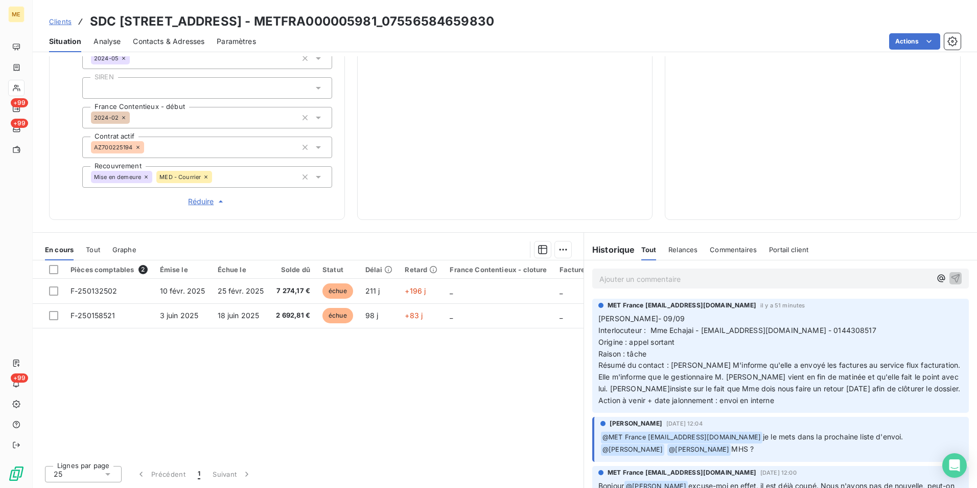
click at [667, 361] on p "Lisa- 09/09 Interlocuteur : Mme Echajai - samira.echajai@foncia.com - 014430851…" at bounding box center [781, 360] width 364 height 94
click at [737, 387] on span "Résumé du contact : Mme M'informe qu'elle a envoyé les factures au service flux…" at bounding box center [781, 376] width 364 height 32
drag, startPoint x: 788, startPoint y: 397, endPoint x: 595, endPoint y: 366, distance: 194.5
click at [599, 366] on p "Lisa- 09/09 Interlocuteur : Mme Echajai - samira.echajai@foncia.com - 014430851…" at bounding box center [781, 360] width 364 height 94
click at [732, 277] on p "Ajouter un commentaire ﻿" at bounding box center [766, 278] width 332 height 13
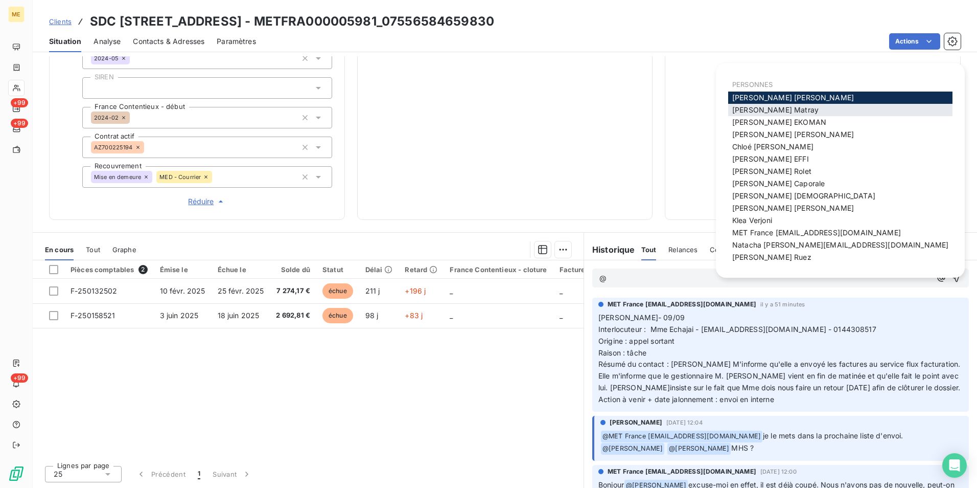
click at [772, 106] on span "Amélie Matray" at bounding box center [775, 109] width 86 height 9
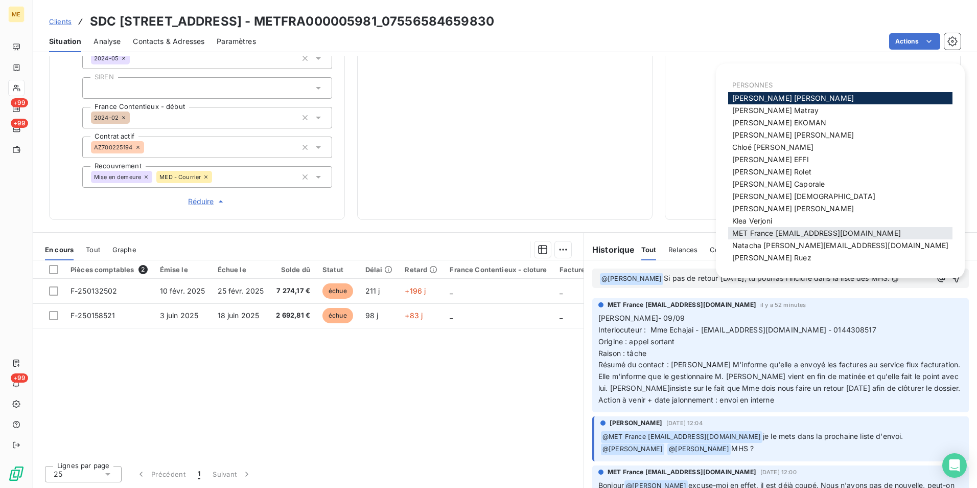
click at [817, 232] on span "MET France met-france@recouvrement.met.com" at bounding box center [816, 232] width 169 height 9
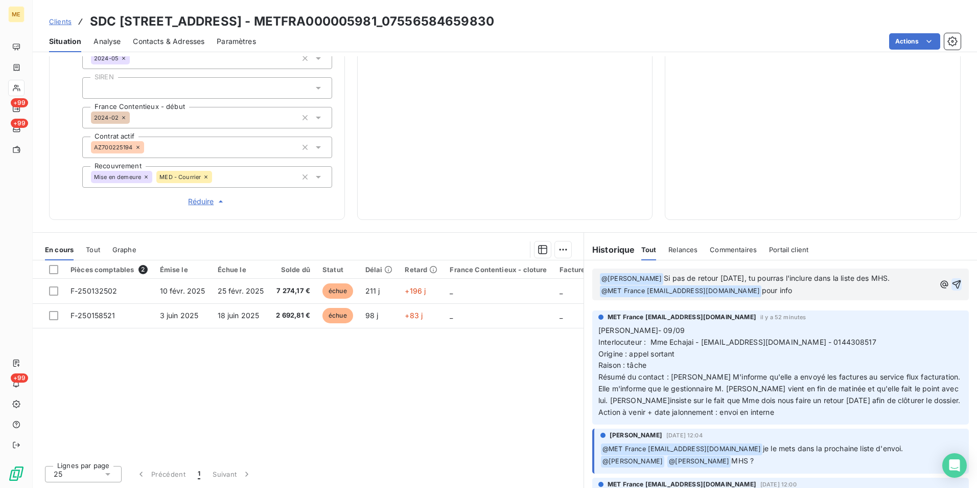
click at [952, 286] on icon "button" at bounding box center [957, 284] width 10 height 10
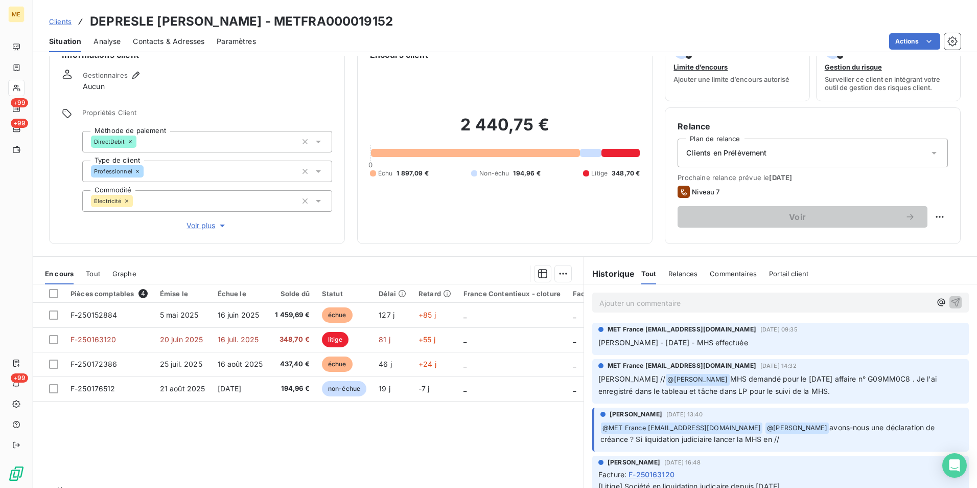
scroll to position [51, 0]
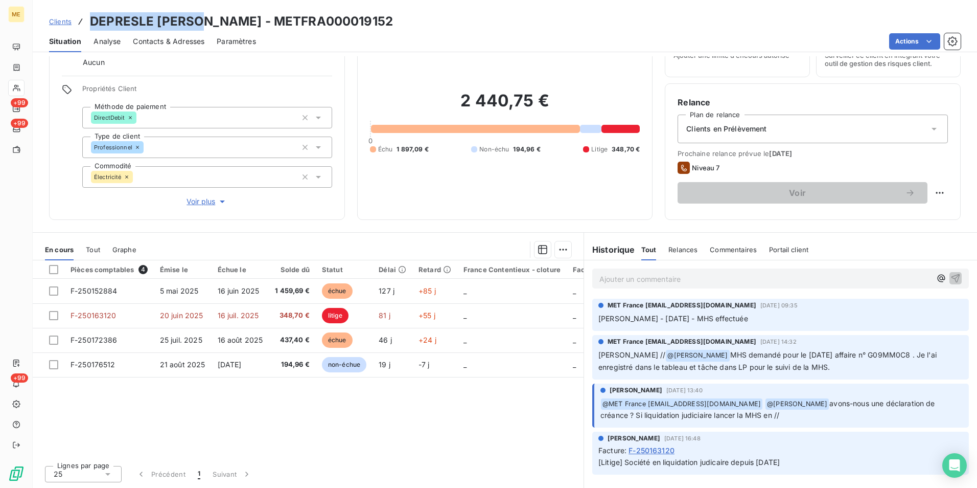
drag, startPoint x: 88, startPoint y: 23, endPoint x: 199, endPoint y: 26, distance: 110.4
click at [199, 26] on div "Clients DEPRESLE [PERSON_NAME] - METFRA000019152" at bounding box center [221, 21] width 344 height 18
copy h3 "[PERSON_NAME]"
click at [742, 281] on p "Ajouter un commentaire ﻿" at bounding box center [766, 278] width 332 height 13
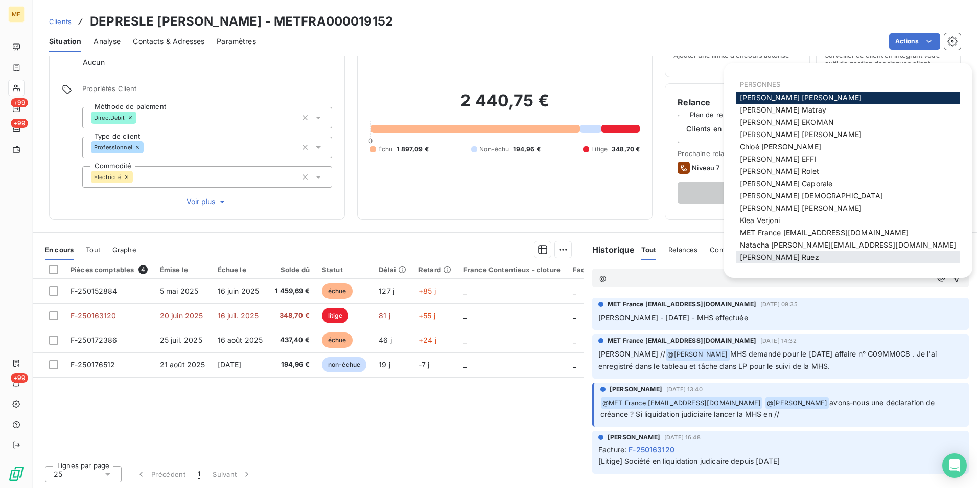
click at [770, 253] on span "[PERSON_NAME]" at bounding box center [779, 256] width 79 height 9
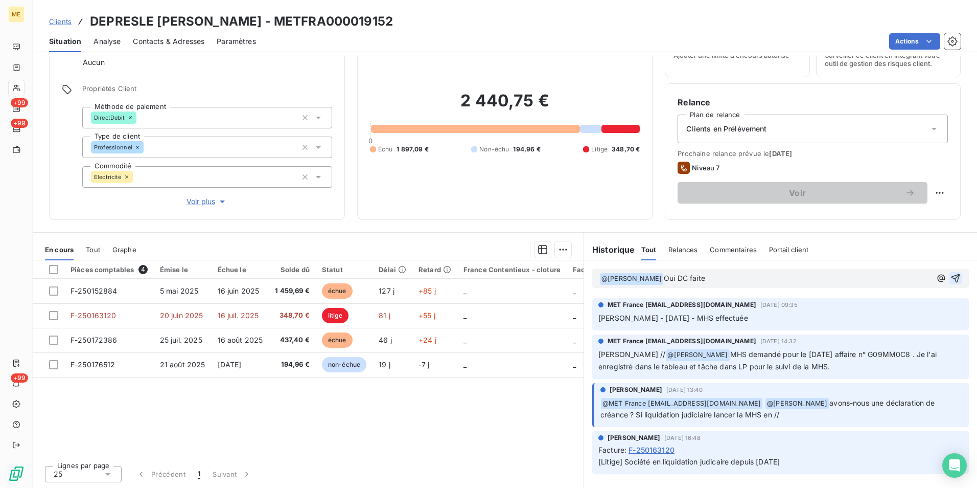
click at [952, 278] on icon "button" at bounding box center [956, 278] width 9 height 9
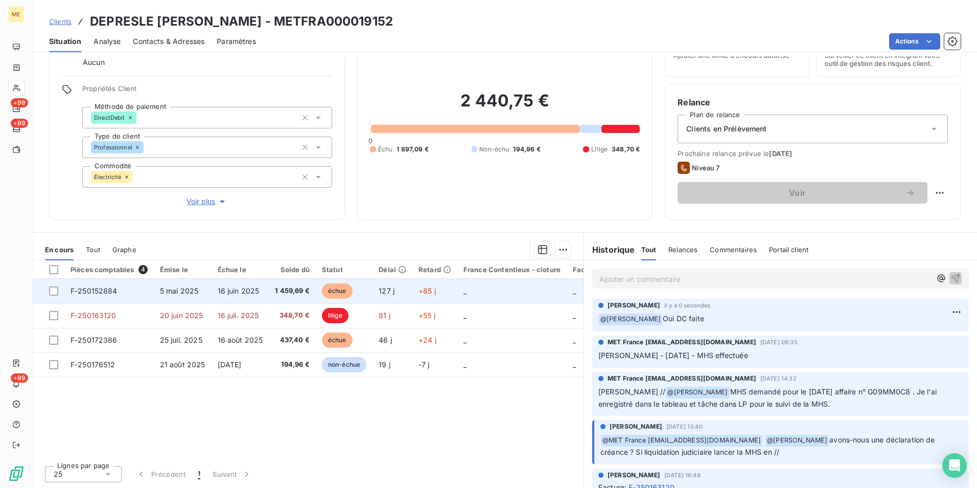
click at [278, 287] on span "1 459,69 €" at bounding box center [292, 291] width 35 height 10
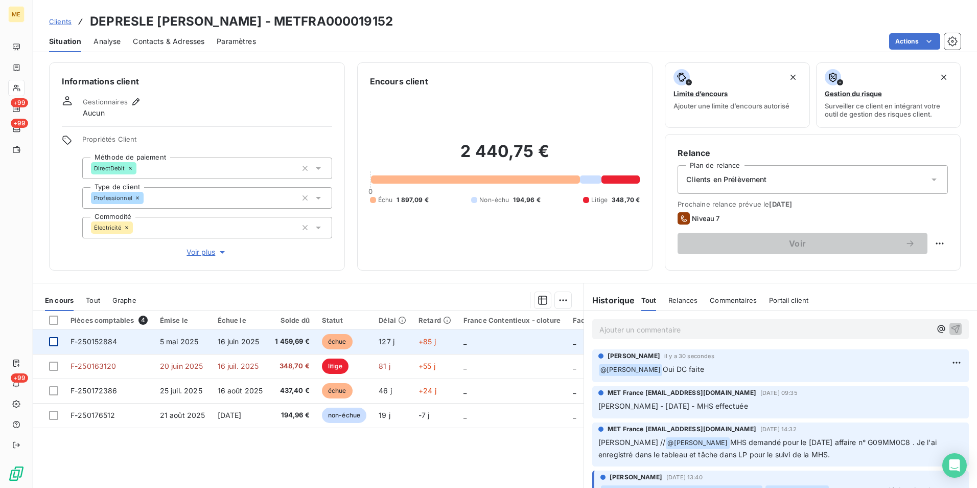
click at [54, 338] on div at bounding box center [53, 341] width 9 height 9
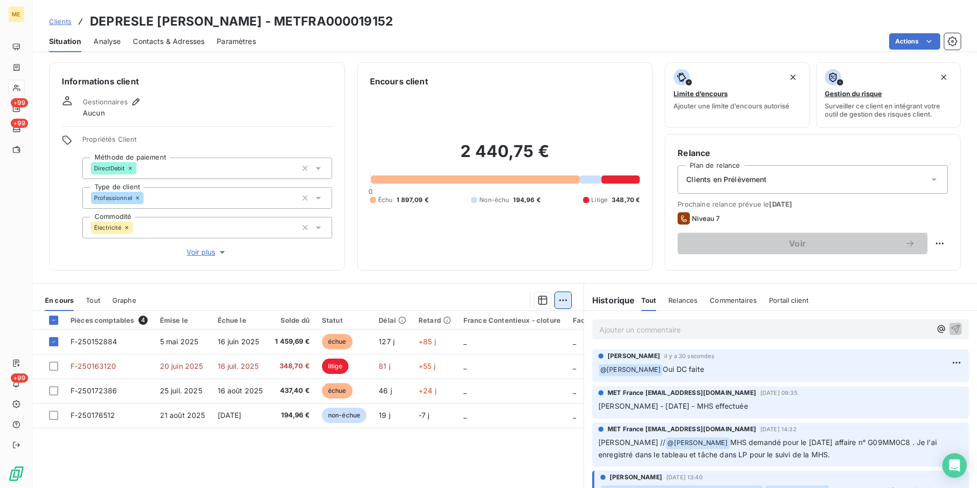
click at [561, 307] on html "ME +99 +99 +99 Clients DEPRESLE [PERSON_NAME] - METFRA000019152 Situation Analy…" at bounding box center [488, 244] width 977 height 488
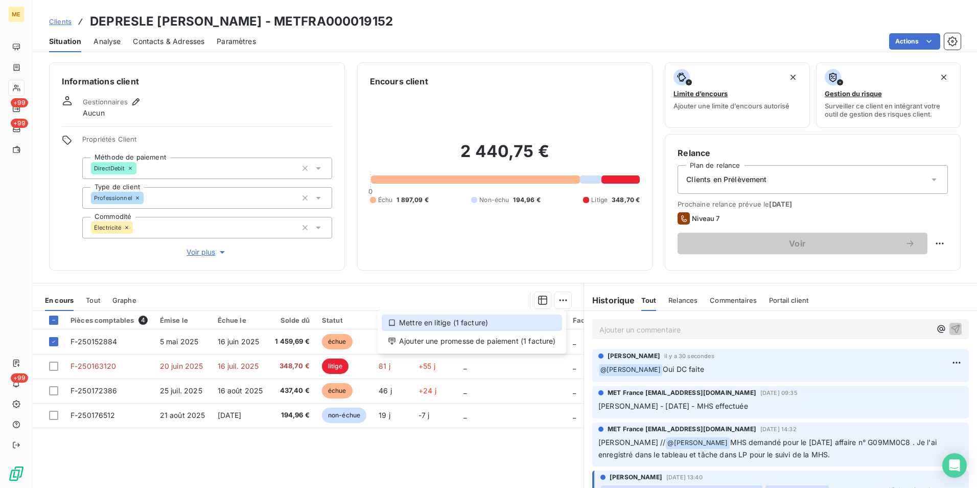
click at [527, 326] on div "Mettre en litige (1 facture)" at bounding box center [472, 322] width 180 height 16
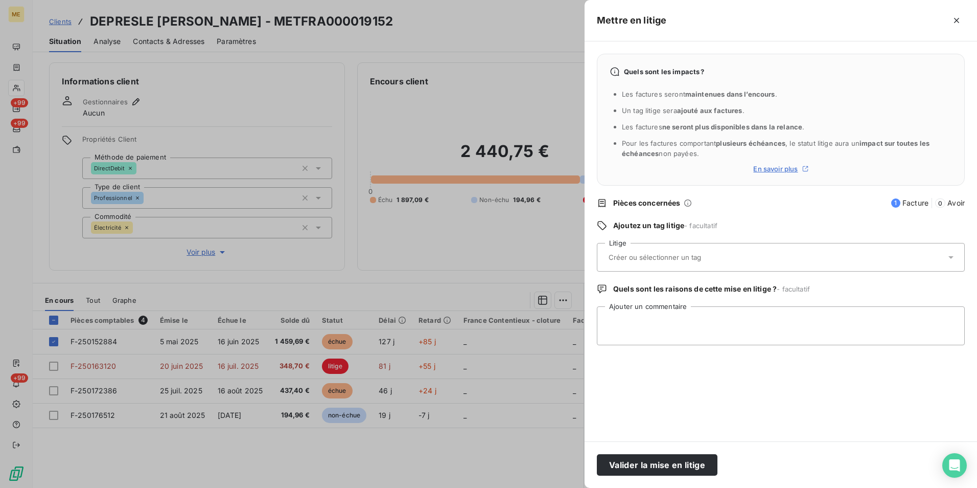
click at [655, 264] on div at bounding box center [776, 256] width 340 height 21
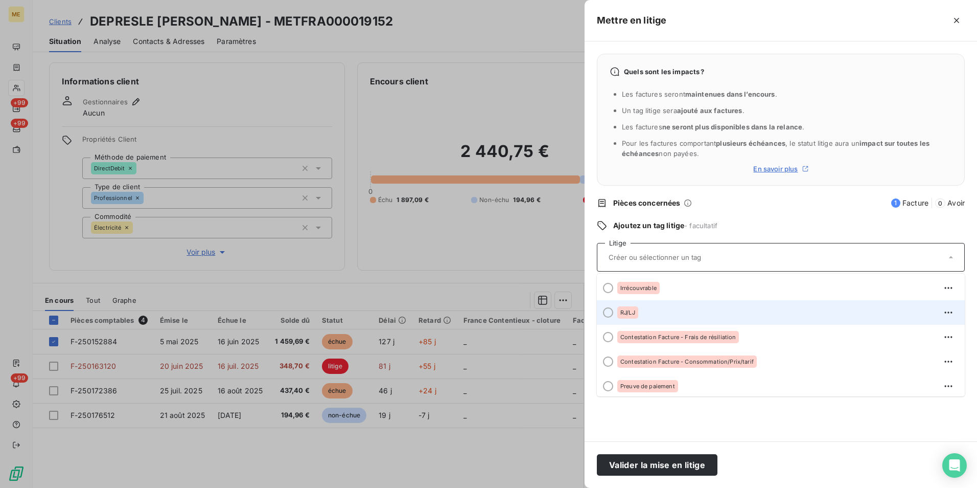
click at [682, 319] on div "RJ/LJ" at bounding box center [786, 312] width 339 height 16
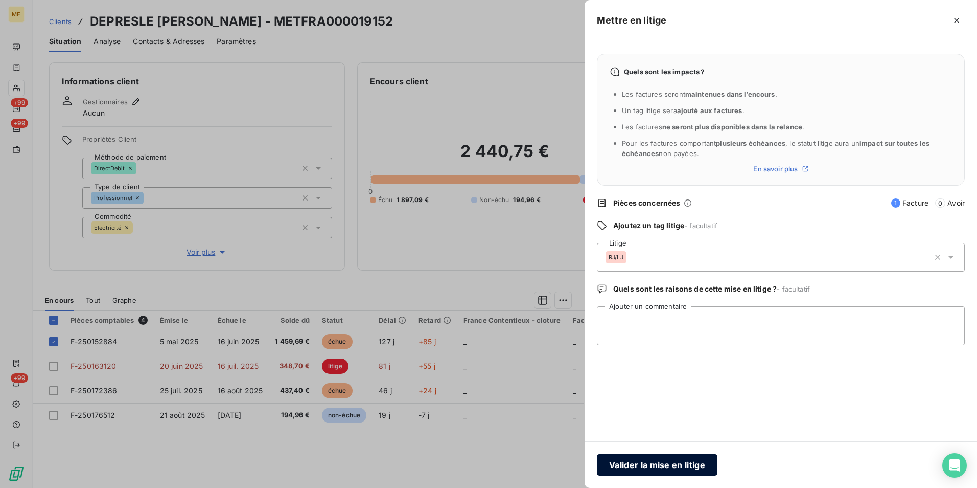
click at [662, 469] on button "Valider la mise en litige" at bounding box center [657, 464] width 121 height 21
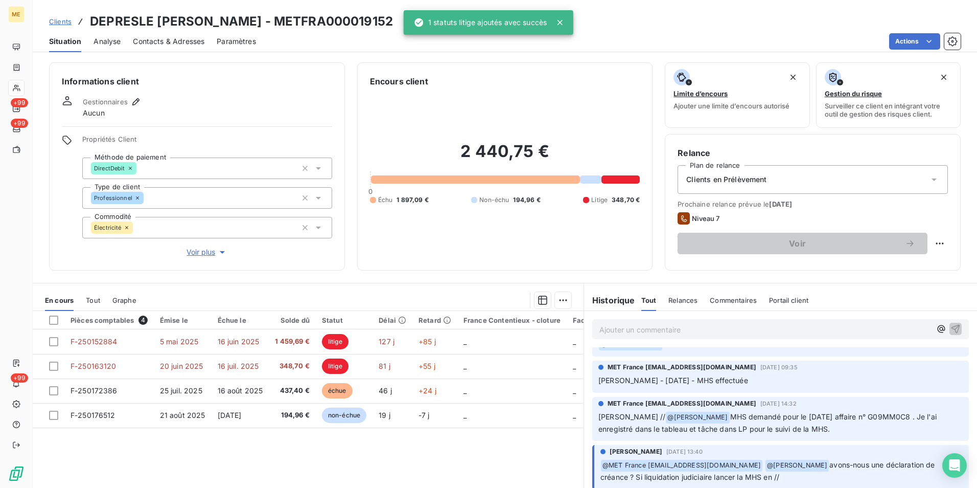
scroll to position [51, 0]
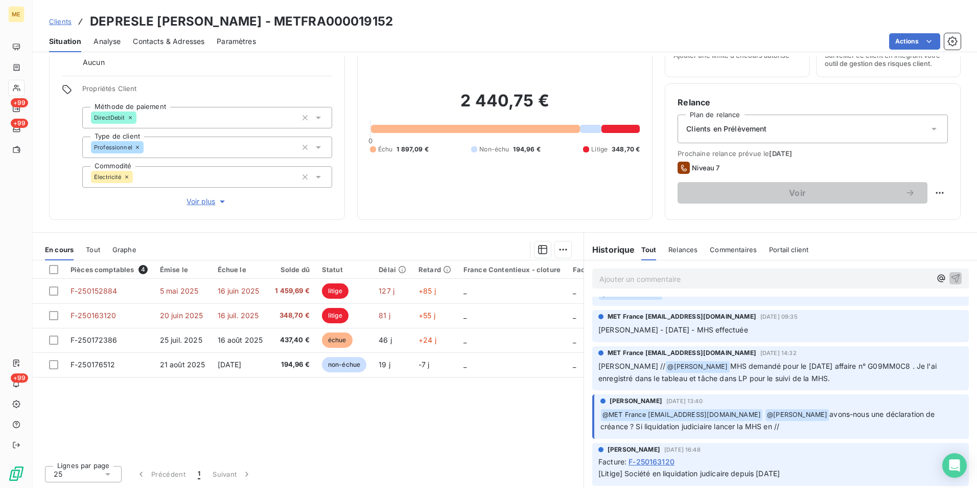
click at [224, 423] on div "Pièces comptables 4 Émise le Échue le Solde dû Statut Délai Retard France Conte…" at bounding box center [308, 358] width 551 height 197
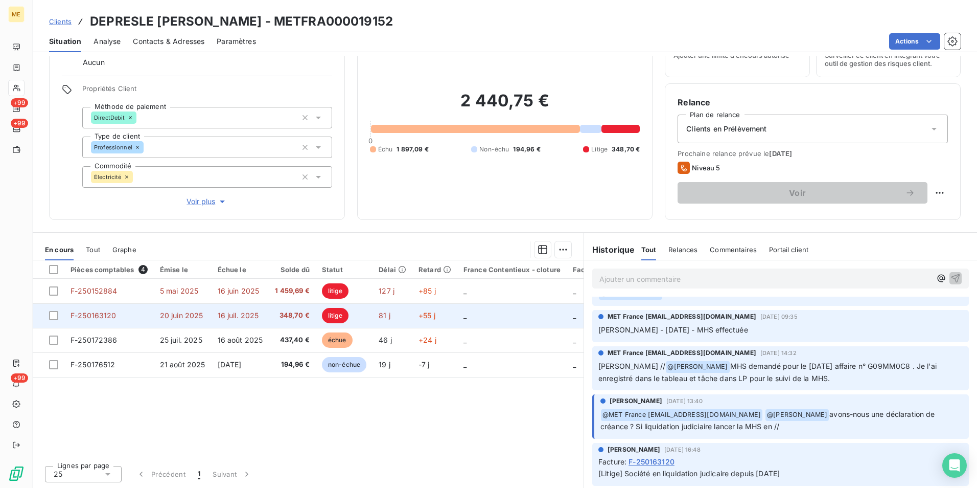
click at [276, 312] on span "348,70 €" at bounding box center [292, 315] width 35 height 10
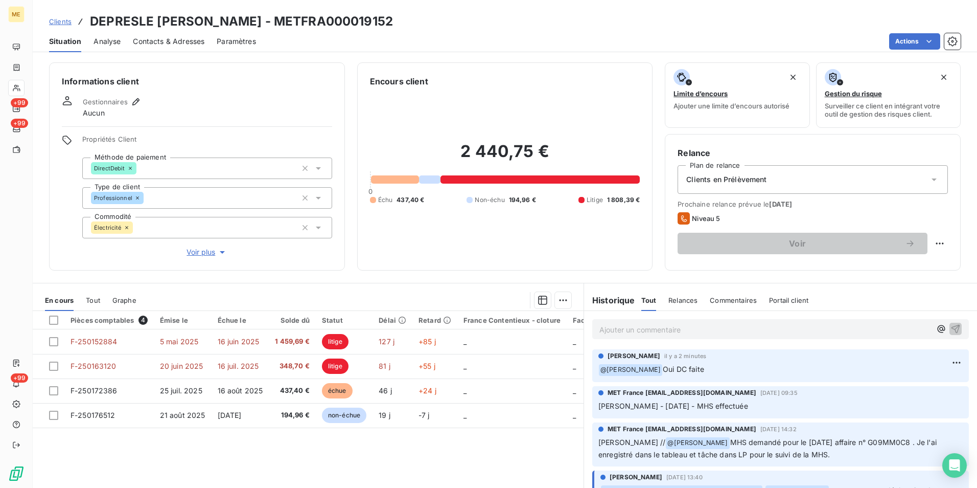
scroll to position [51, 0]
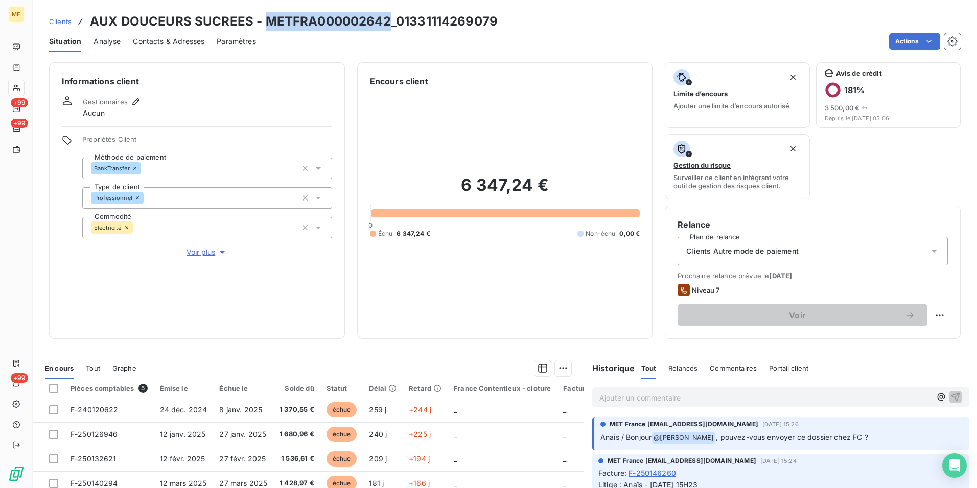
drag, startPoint x: 387, startPoint y: 17, endPoint x: 265, endPoint y: 18, distance: 121.6
click at [265, 18] on h3 "AUX DOUCEURS SUCREES - METFRA000002642_01331114269079" at bounding box center [294, 21] width 408 height 18
copy h3 "METFRA000002642"
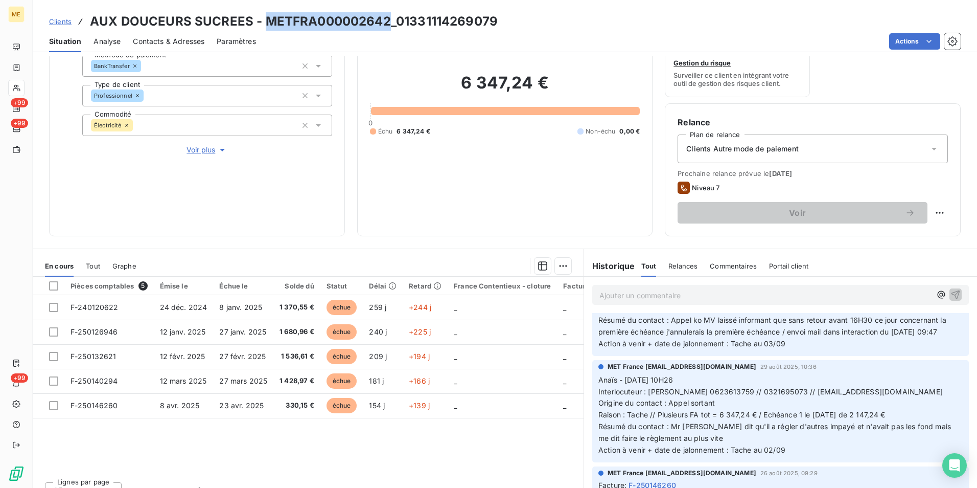
scroll to position [767, 0]
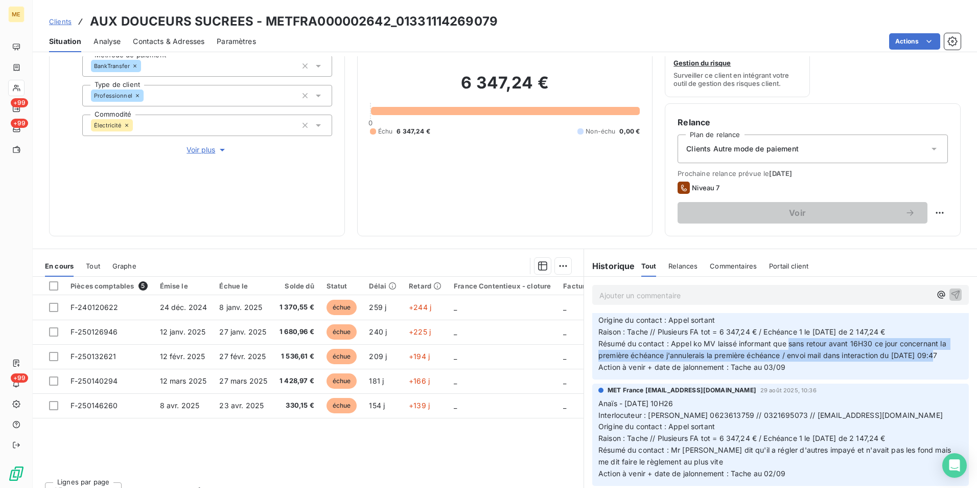
drag, startPoint x: 786, startPoint y: 343, endPoint x: 938, endPoint y: 357, distance: 152.9
click at [938, 357] on p "Anaïs - [DATE] 9H52 Interlocuteur : [PERSON_NAME] 0623613759 // 0321695073 // […" at bounding box center [781, 332] width 364 height 82
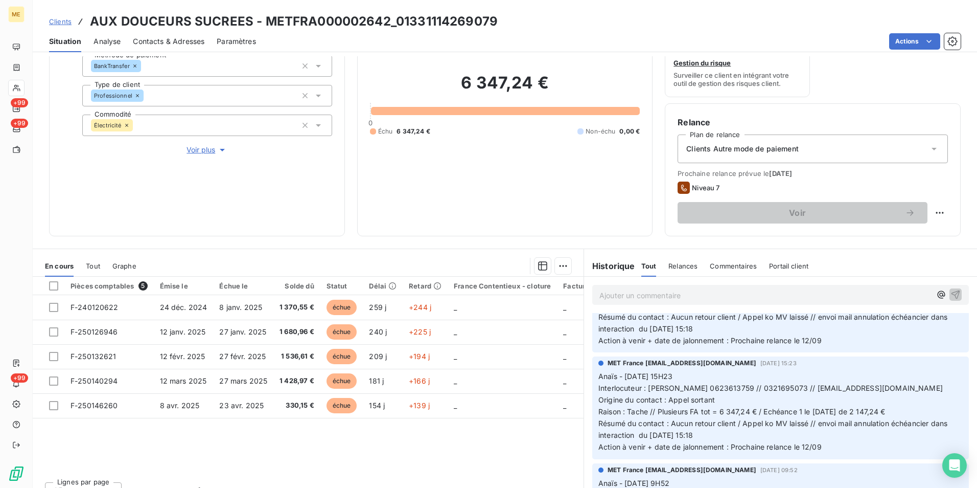
scroll to position [562, 0]
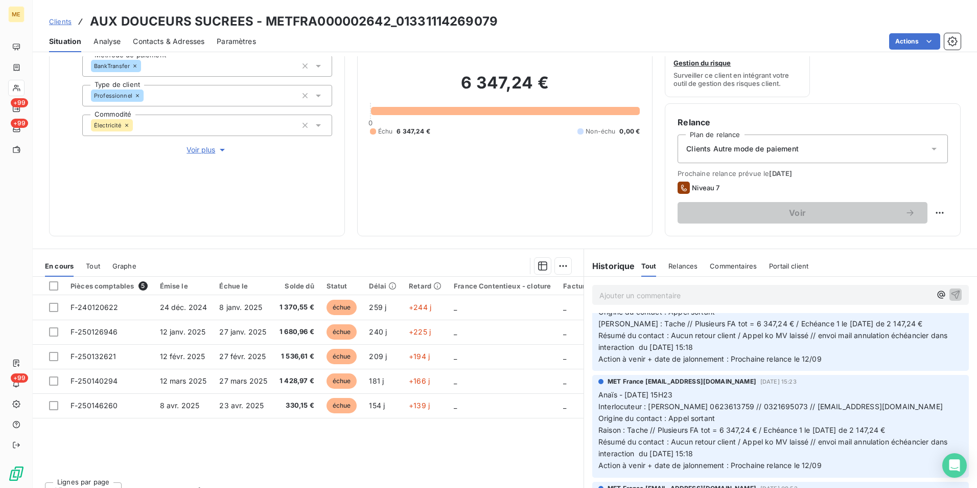
drag, startPoint x: 668, startPoint y: 338, endPoint x: 942, endPoint y: 359, distance: 275.3
click at [942, 359] on p "Litige : Anaïs - [DATE] 15H23 Interlocuteur : [PERSON_NAME] 0623613759 // 03216…" at bounding box center [781, 324] width 364 height 82
drag, startPoint x: 492, startPoint y: 22, endPoint x: 394, endPoint y: 21, distance: 98.7
click at [394, 21] on h3 "AUX DOUCEURS SUCREES - METFRA000002642_01331114269079" at bounding box center [294, 21] width 408 height 18
copy h3 "01331114269079"
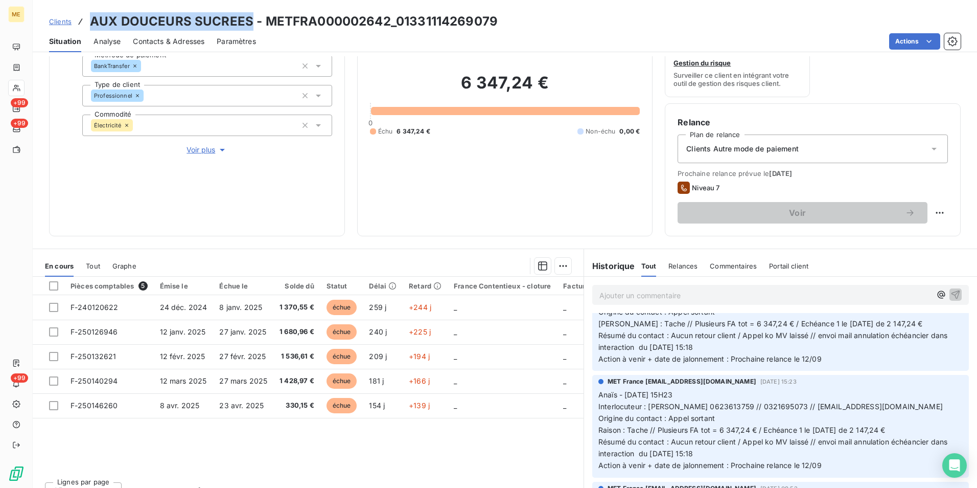
drag, startPoint x: 248, startPoint y: 22, endPoint x: 87, endPoint y: 22, distance: 161.0
click at [87, 22] on div "Clients AUX DOUCEURS SUCREES - METFRA000002642_01331114269079" at bounding box center [273, 21] width 449 height 18
copy h3 "AUX DOUCEURS SUCREES"
click at [500, 30] on div "Clients AUX DOUCEURS SUCREES - METFRA000002642_01331114269079" at bounding box center [505, 21] width 945 height 18
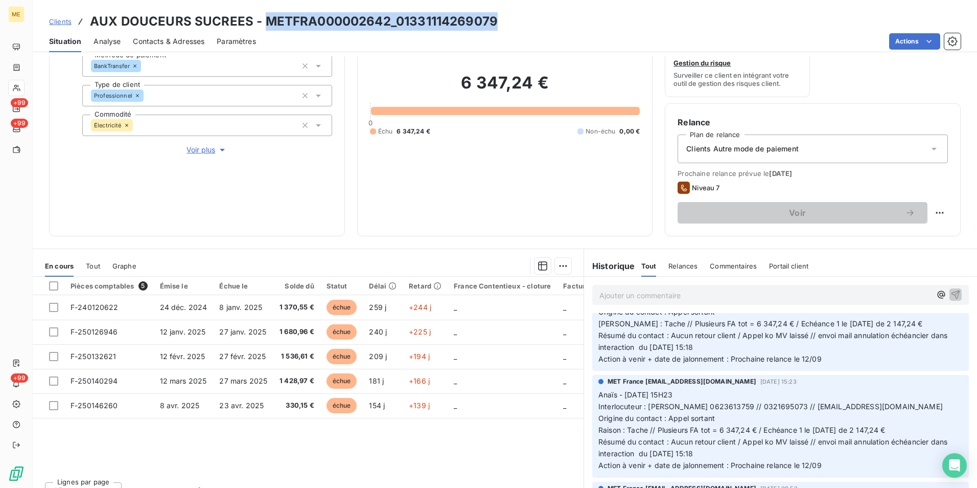
drag, startPoint x: 499, startPoint y: 20, endPoint x: 266, endPoint y: 21, distance: 233.1
click at [266, 21] on div "Clients AUX DOUCEURS SUCREES - METFRA000002642_01331114269079" at bounding box center [505, 21] width 945 height 18
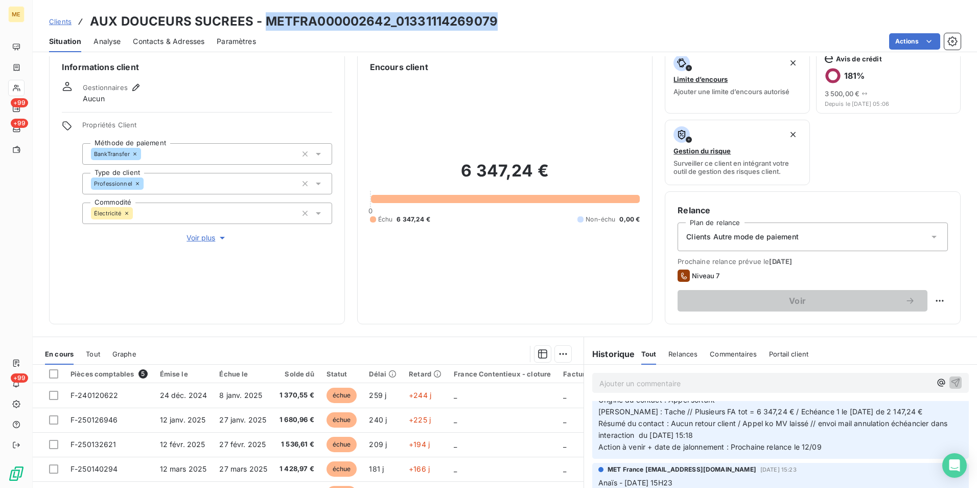
scroll to position [0, 0]
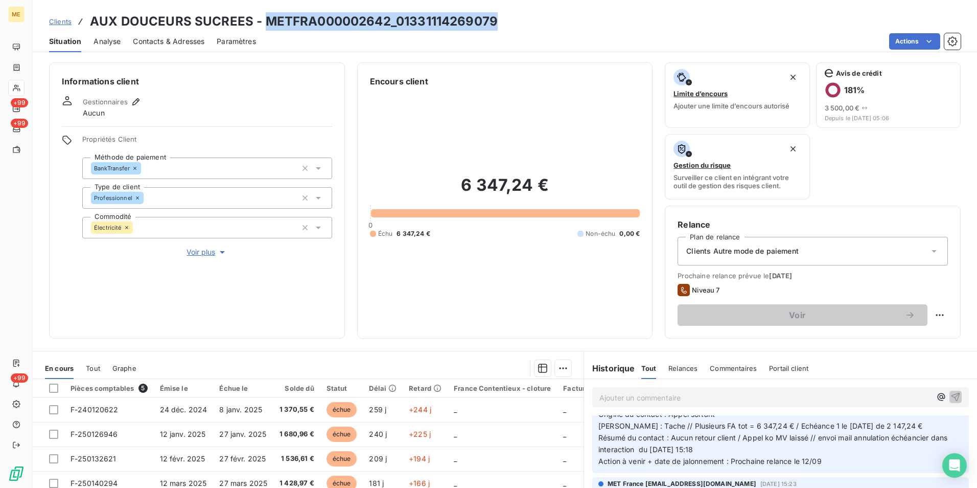
click at [540, 2] on div "Clients AUX DOUCEURS SUCREES - METFRA000002642_01331114269079 Situation Analyse…" at bounding box center [505, 26] width 945 height 52
drag, startPoint x: 503, startPoint y: 22, endPoint x: 265, endPoint y: 26, distance: 237.7
click at [265, 26] on div "Clients AUX DOUCEURS SUCREES - METFRA000002642_01331114269079" at bounding box center [505, 21] width 945 height 18
copy h3 "METFRA000002642_01331114269079"
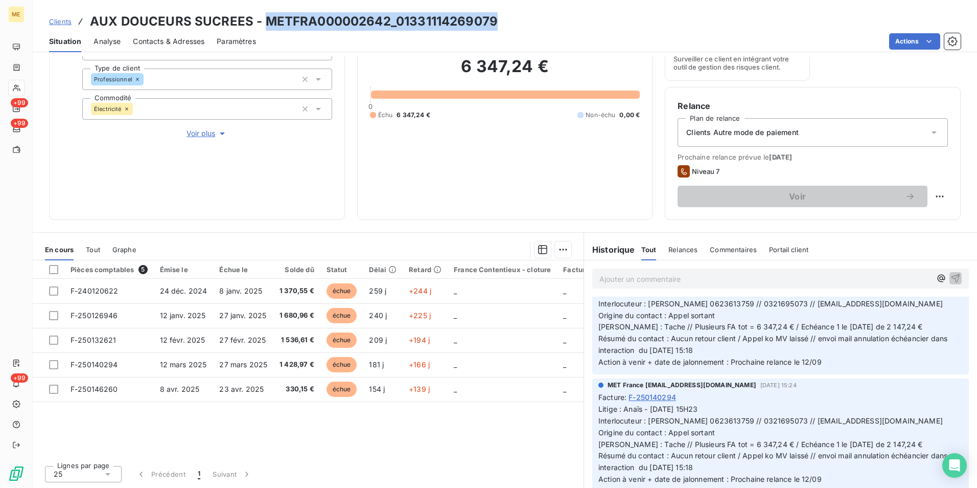
scroll to position [51, 0]
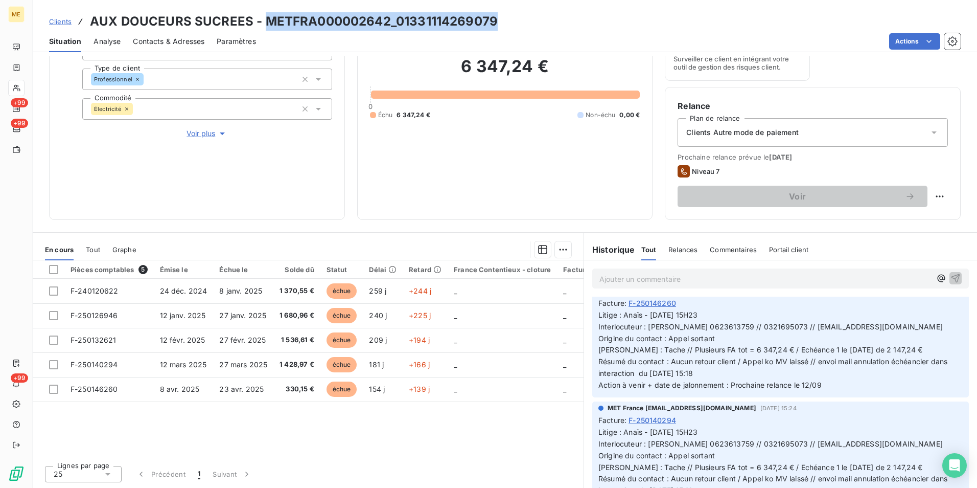
drag, startPoint x: 827, startPoint y: 384, endPoint x: 591, endPoint y: 395, distance: 236.4
click at [592, 395] on div "MET France met-france@recouvrement.met.com 4 sept. 2025, 15:24 Facture : F-2501…" at bounding box center [780, 340] width 377 height 113
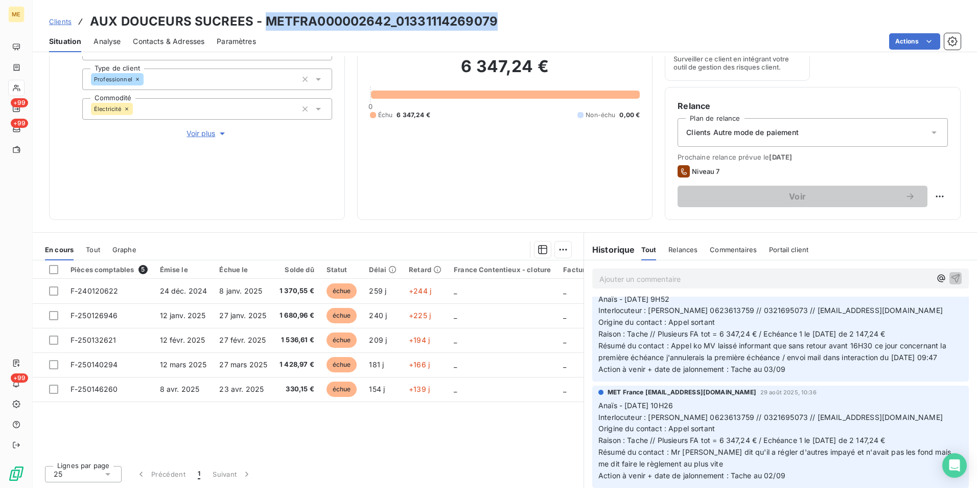
scroll to position [767, 0]
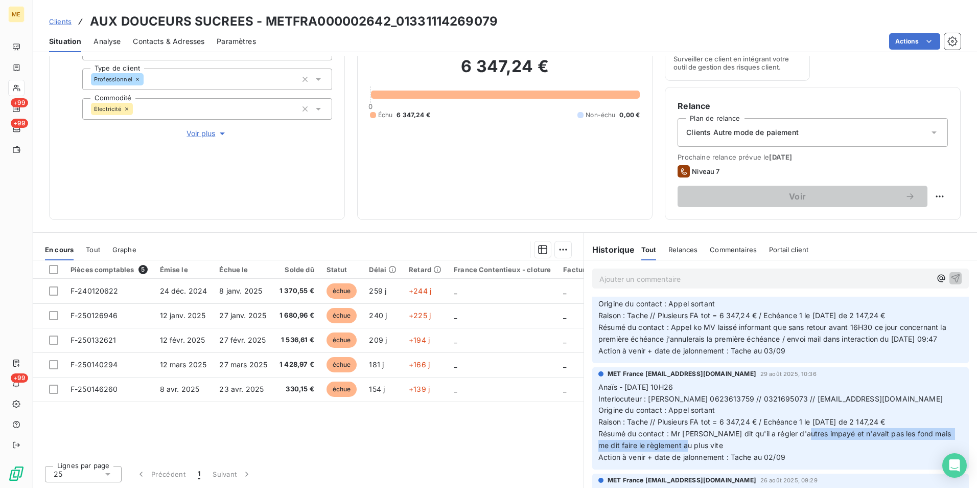
drag, startPoint x: 797, startPoint y: 445, endPoint x: 693, endPoint y: 455, distance: 104.7
click at [693, 455] on p "Anaïs - 29/08/2025 - 10H26 Interlocuteur : Mr Matthieu Elouard 0623613759 // 03…" at bounding box center [781, 422] width 364 height 82
drag, startPoint x: 693, startPoint y: 455, endPoint x: 769, endPoint y: 459, distance: 75.8
click at [769, 459] on p "Anaïs - 29/08/2025 - 10H26 Interlocuteur : Mr Matthieu Elouard 0623613759 // 03…" at bounding box center [781, 422] width 364 height 82
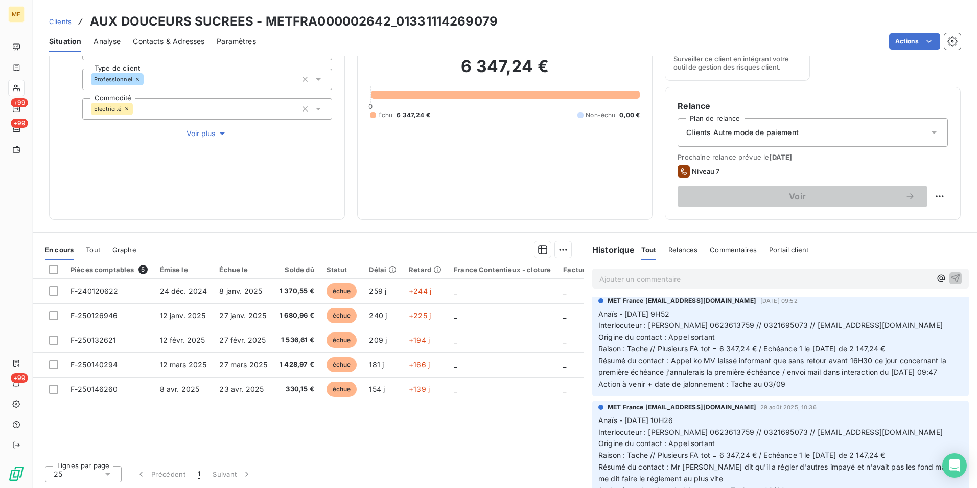
scroll to position [716, 0]
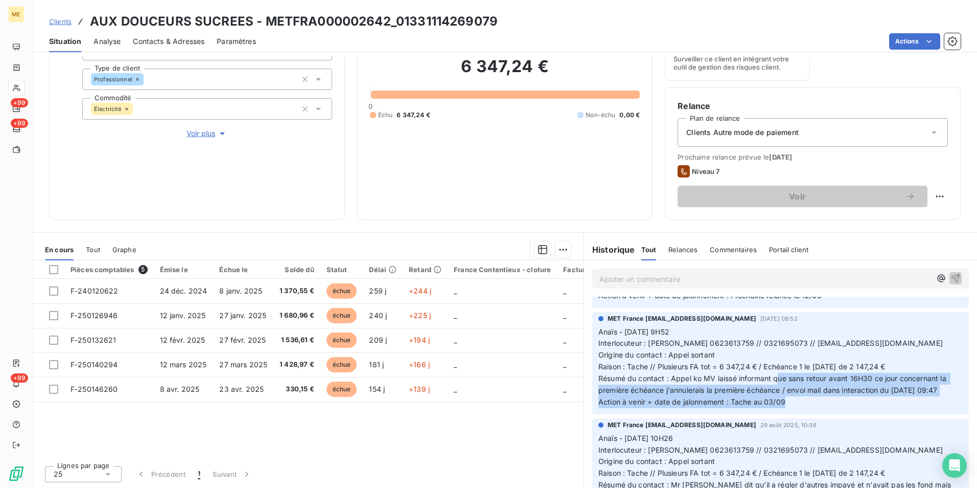
drag, startPoint x: 772, startPoint y: 378, endPoint x: 810, endPoint y: 409, distance: 48.7
click at [810, 408] on p "Anaïs - 02/09/2025 - 9H52 Interlocuteur : Mr Matthieu Elouard 0623613759 // 032…" at bounding box center [781, 367] width 364 height 82
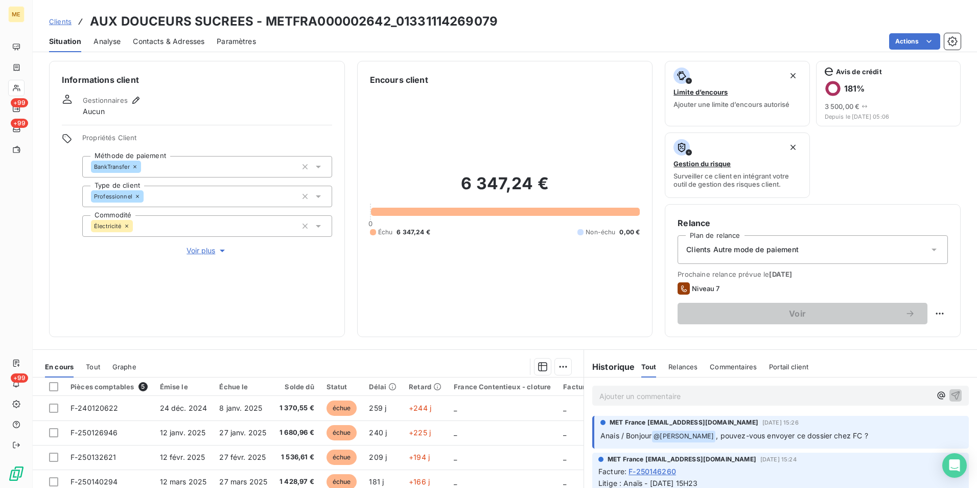
scroll to position [0, 0]
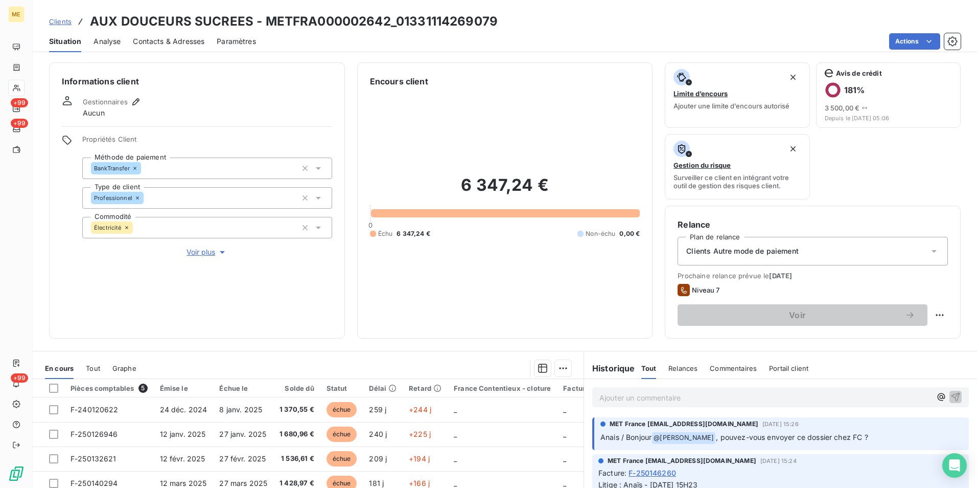
click at [761, 404] on div "Ajouter un commentaire ﻿" at bounding box center [780, 397] width 377 height 20
click at [762, 399] on p "Ajouter un commentaire ﻿" at bounding box center [766, 397] width 332 height 13
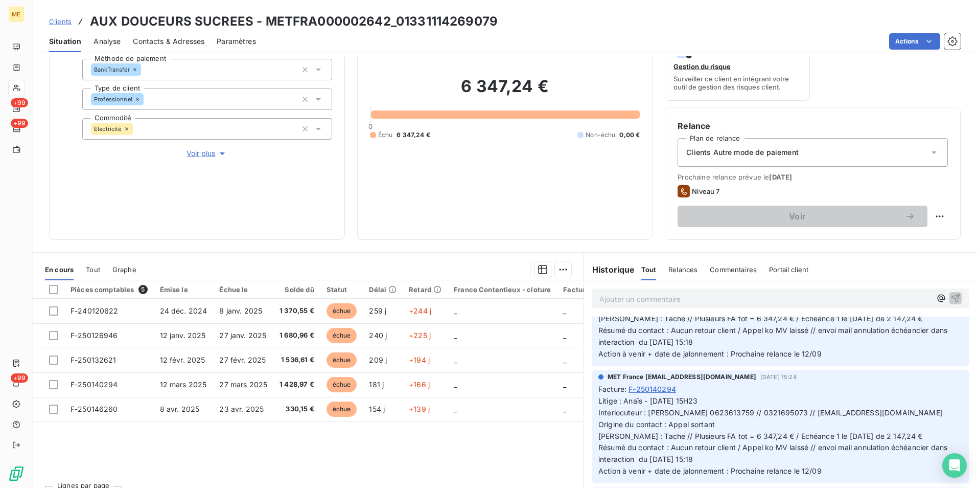
scroll to position [102, 0]
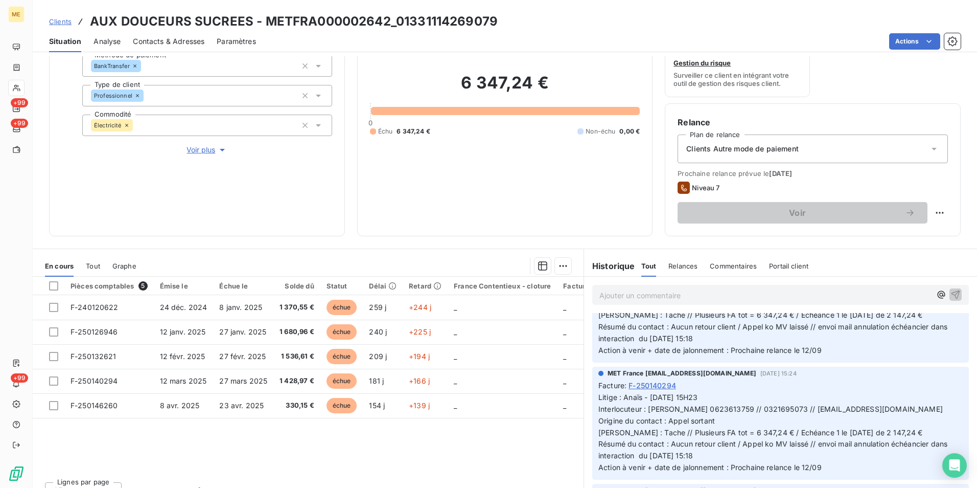
click at [207, 149] on span "Voir plus" at bounding box center [207, 150] width 41 height 10
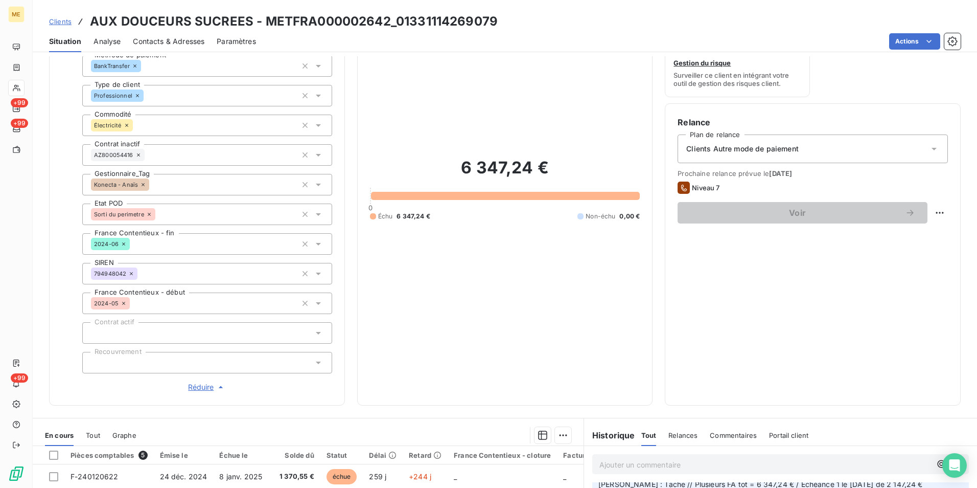
scroll to position [204, 0]
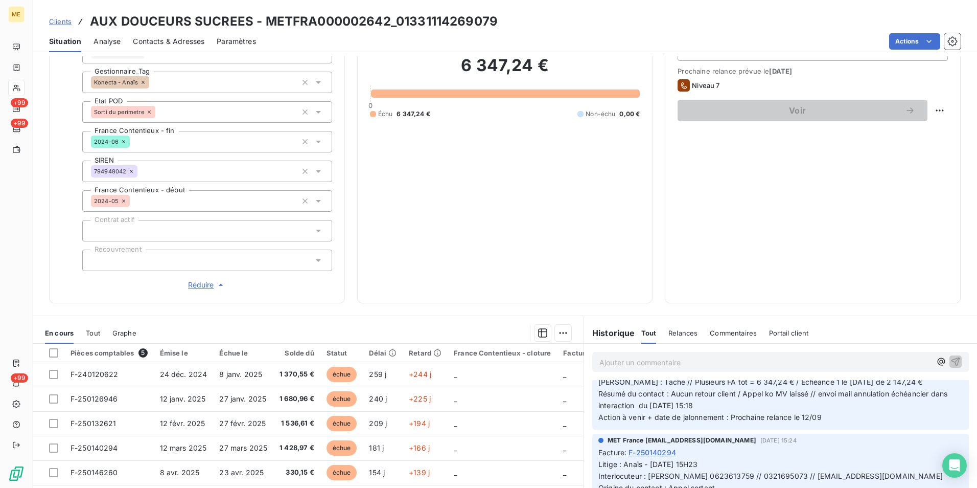
click at [663, 360] on p "Ajouter un commentaire ﻿" at bounding box center [766, 362] width 332 height 13
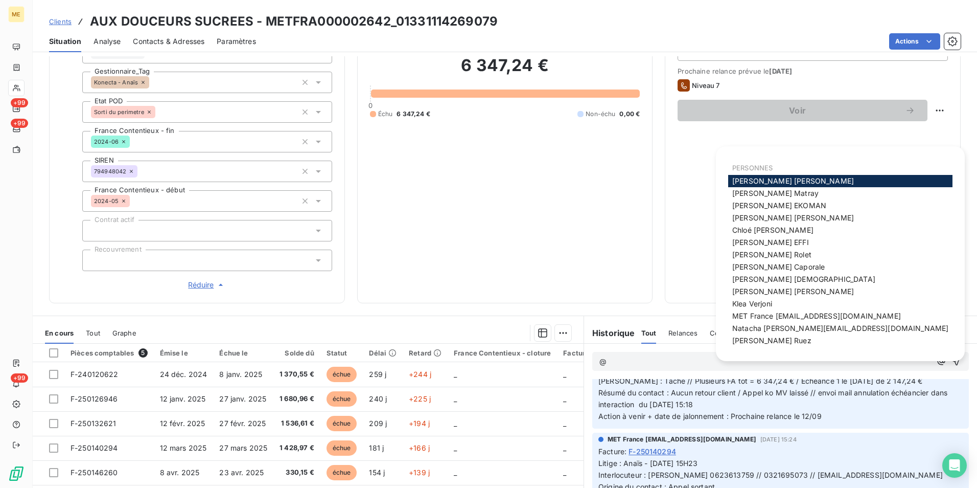
scroll to position [101, 0]
click at [831, 196] on div "Amélie Matray" at bounding box center [840, 193] width 224 height 12
click at [803, 192] on div "Amélie Matray" at bounding box center [840, 193] width 224 height 12
click at [799, 192] on div "Amélie Matray" at bounding box center [840, 193] width 224 height 12
click at [774, 195] on span "Amélie Matray" at bounding box center [775, 193] width 86 height 9
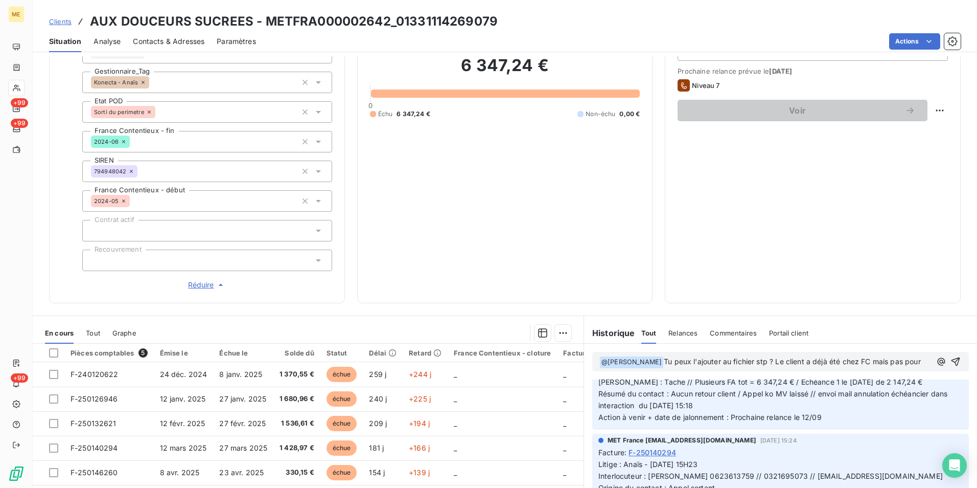
scroll to position [113, 0]
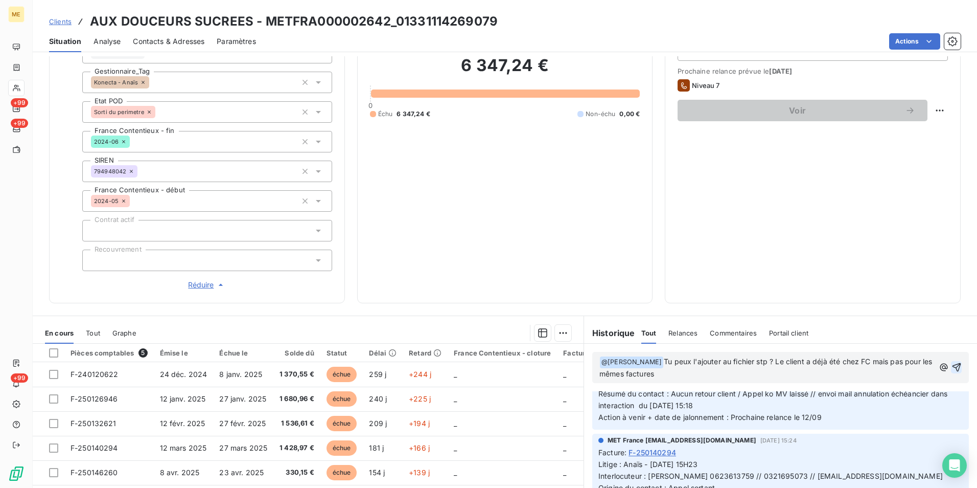
click at [952, 368] on icon "button" at bounding box center [956, 367] width 9 height 9
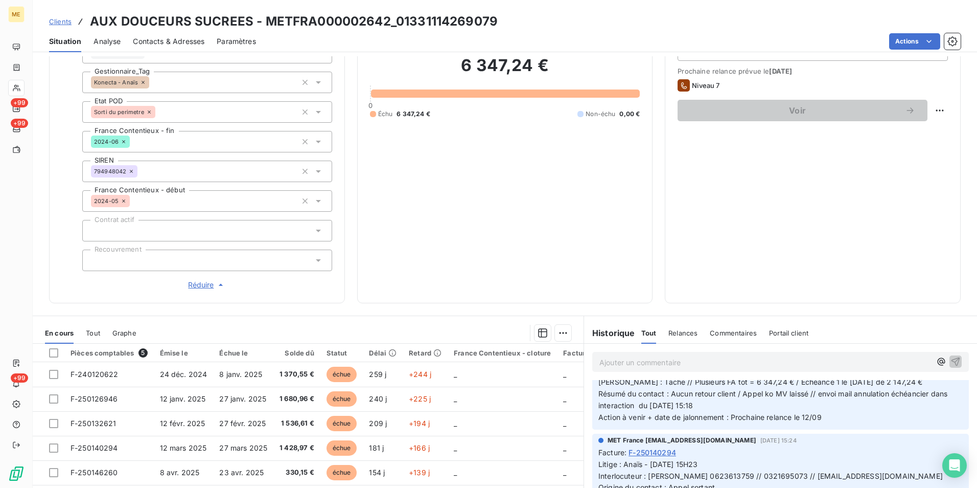
scroll to position [0, 0]
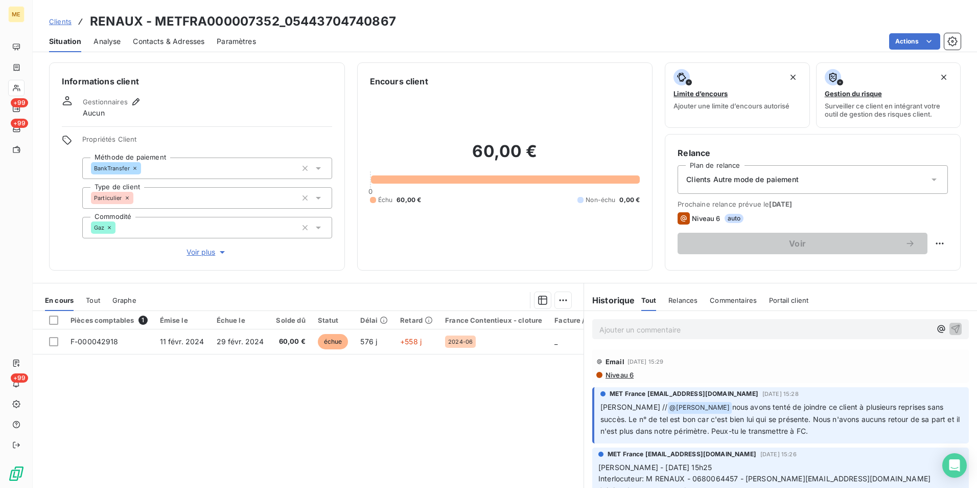
drag, startPoint x: 689, startPoint y: 418, endPoint x: 901, endPoint y: 426, distance: 211.3
click at [901, 426] on p "Sylvain // @ Bélinda Thomont nous avons tenté de joindre ce client à plusieurs …" at bounding box center [782, 419] width 362 height 36
click at [210, 252] on span "Voir plus" at bounding box center [207, 252] width 41 height 10
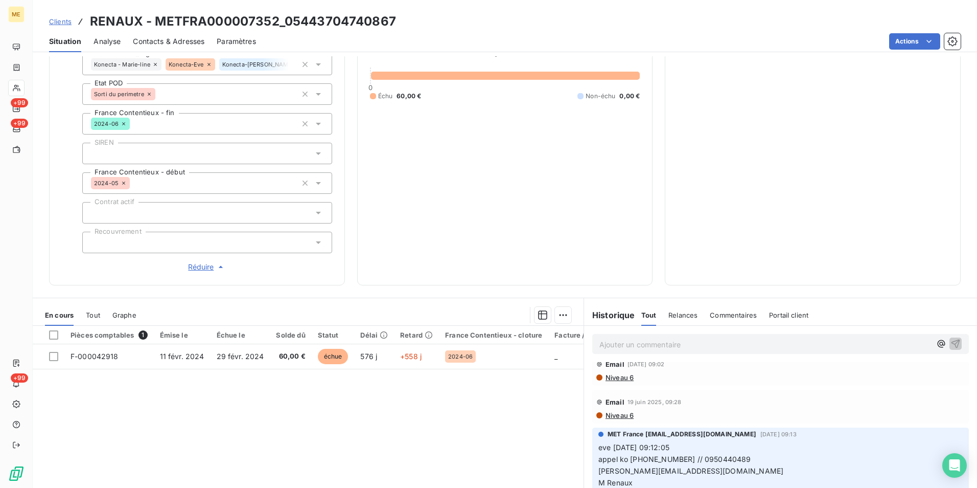
scroll to position [204, 0]
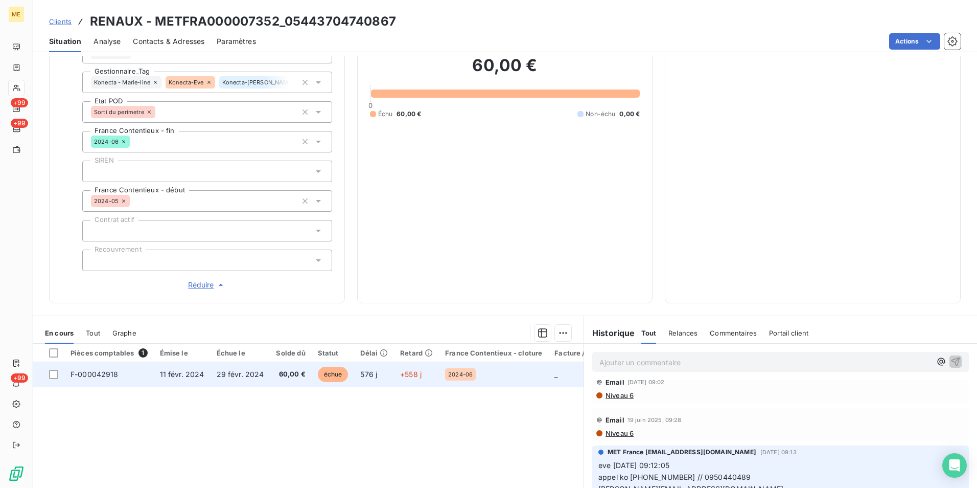
click at [287, 379] on td "60,00 €" at bounding box center [290, 374] width 41 height 25
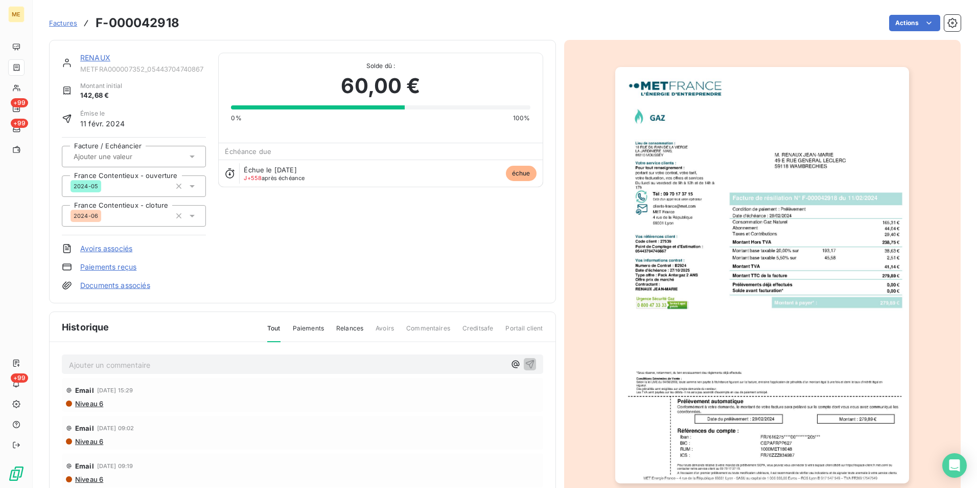
click at [816, 363] on img "button" at bounding box center [762, 275] width 294 height 416
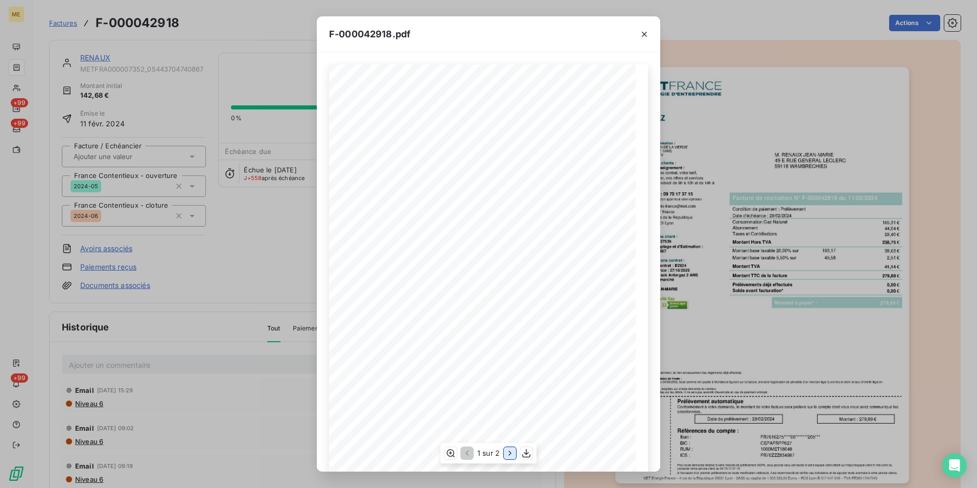
click at [509, 455] on icon "button" at bounding box center [510, 453] width 3 height 5
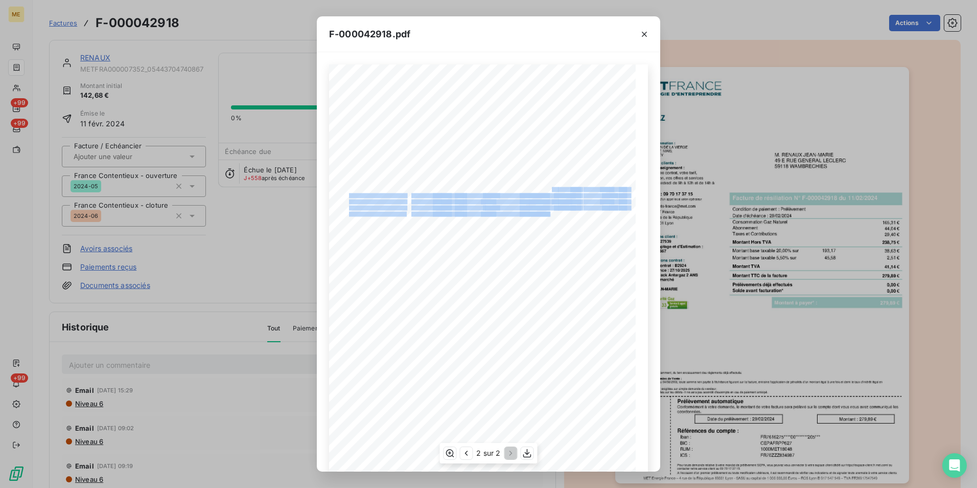
drag, startPoint x: 539, startPoint y: 190, endPoint x: 547, endPoint y: 215, distance: 26.3
click at [547, 215] on div "Détail de votre facture : Document à conserver 5 ans Numéro F-000042918 Vos réf…" at bounding box center [488, 281] width 307 height 434
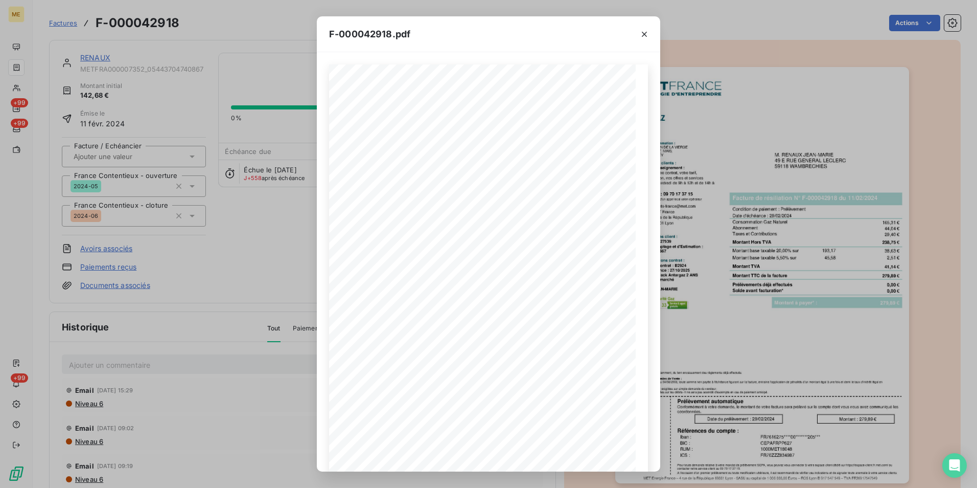
click at [653, 28] on div at bounding box center [645, 33] width 32 height 35
click at [644, 29] on icon "button" at bounding box center [644, 34] width 10 height 10
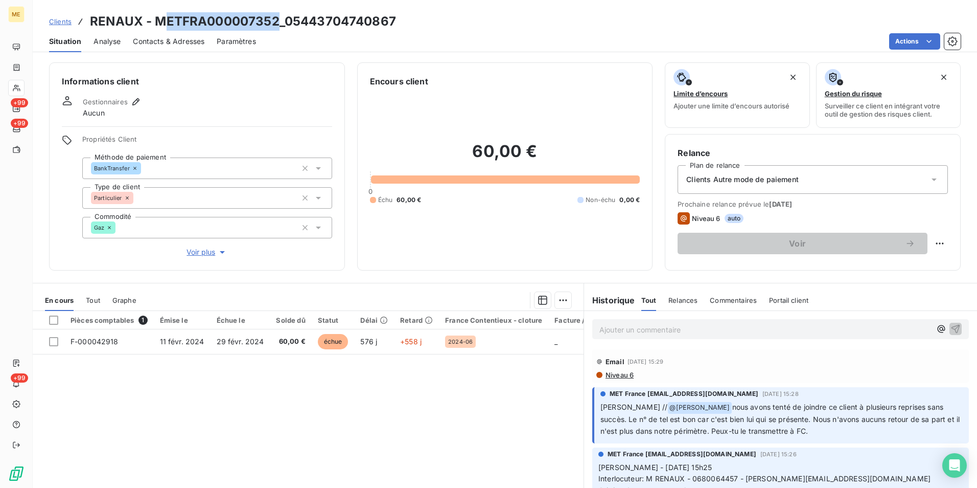
drag, startPoint x: 275, startPoint y: 20, endPoint x: 161, endPoint y: 17, distance: 114.0
click at [161, 17] on h3 "RENAUX - METFRA000007352_05443704740867" at bounding box center [243, 21] width 306 height 18
drag, startPoint x: 161, startPoint y: 17, endPoint x: 93, endPoint y: 18, distance: 68.0
click at [93, 18] on h3 "RENAUX - METFRA000007352_05443704740867" at bounding box center [243, 21] width 306 height 18
copy h3 "RENAUX"
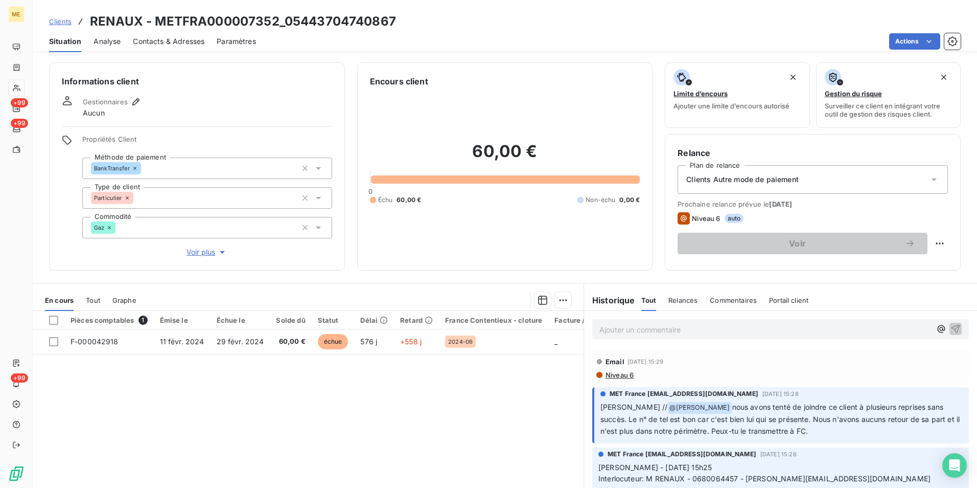
click at [267, 25] on h3 "RENAUX - METFRA000007352_05443704740867" at bounding box center [243, 21] width 306 height 18
drag, startPoint x: 275, startPoint y: 25, endPoint x: 155, endPoint y: 19, distance: 120.2
click at [155, 19] on h3 "RENAUX - METFRA000007352_05443704740867" at bounding box center [243, 21] width 306 height 18
copy h3 "METFRA000007352"
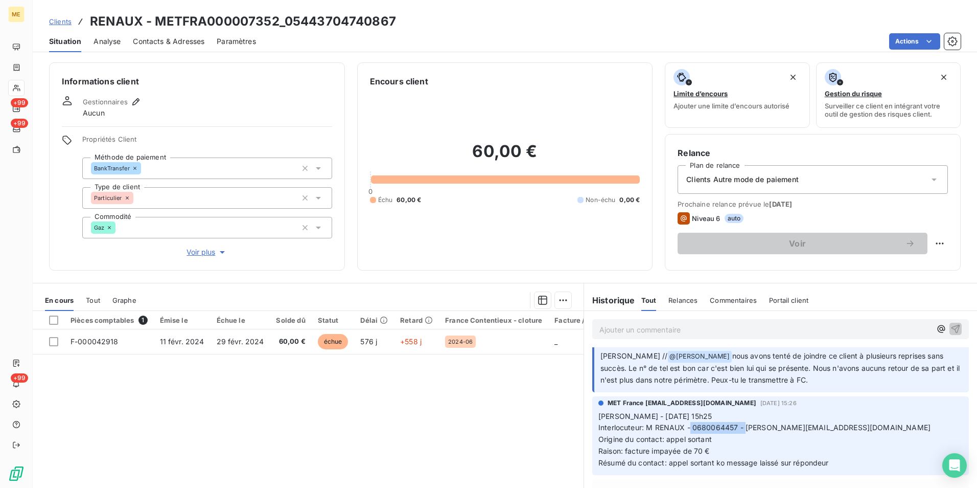
drag, startPoint x: 687, startPoint y: 427, endPoint x: 742, endPoint y: 426, distance: 54.7
click at [742, 426] on span "Interlocuteur: M RENAUX - 0680064457 - jean-marie.renaux@orange.fr" at bounding box center [765, 427] width 332 height 9
drag, startPoint x: 742, startPoint y: 426, endPoint x: 750, endPoint y: 452, distance: 27.8
click at [750, 452] on p "Sylvain - 04/09/2025 - 15h25 Interlocuteur: M RENAUX - 0680064457 - jean-marie.…" at bounding box center [781, 439] width 364 height 58
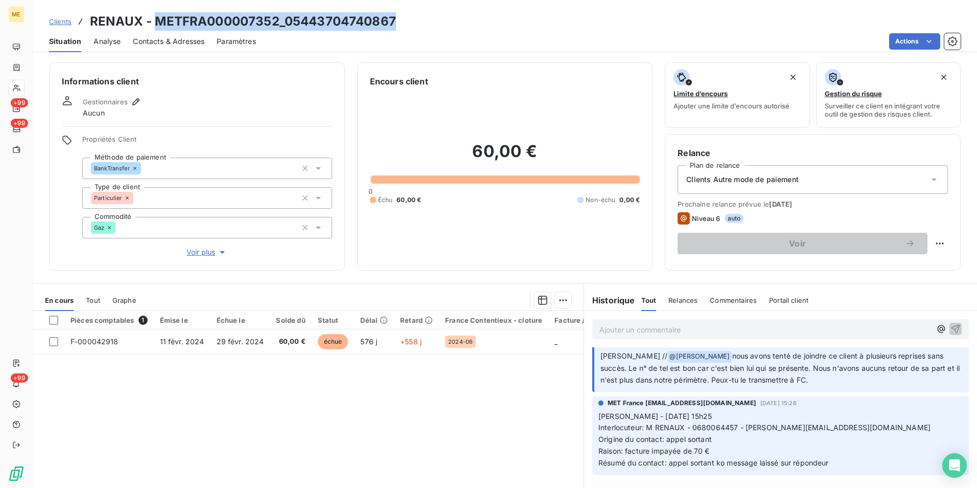
drag, startPoint x: 401, startPoint y: 19, endPoint x: 156, endPoint y: 26, distance: 244.9
click at [156, 26] on div "Clients RENAUX - METFRA000007352_05443704740867" at bounding box center [505, 21] width 945 height 18
copy h3 "METFRA000007352_05443704740867"
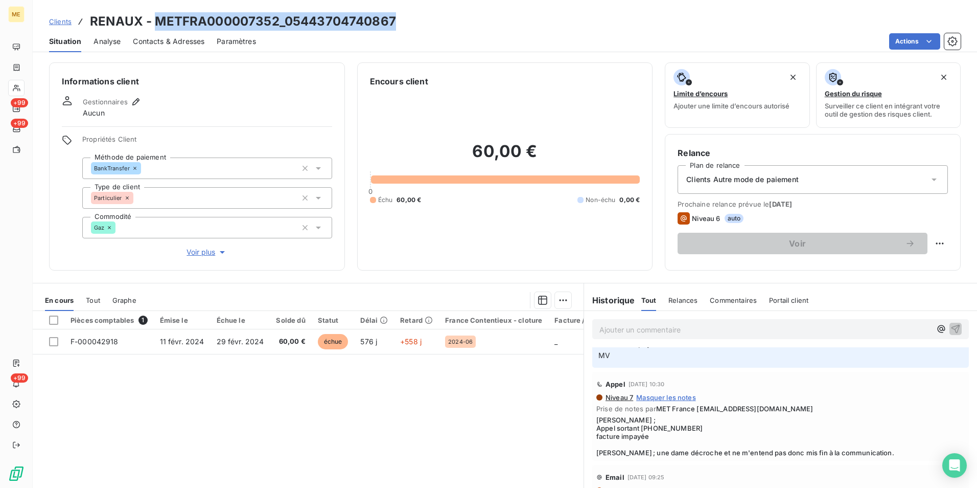
scroll to position [460, 0]
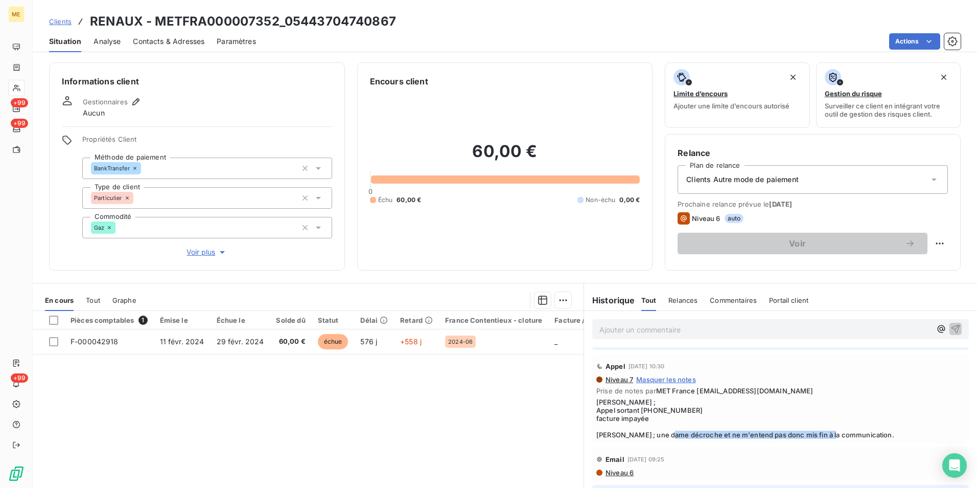
drag, startPoint x: 700, startPoint y: 434, endPoint x: 902, endPoint y: 432, distance: 202.4
click at [902, 432] on span "Laurine ; Appel sortant 0950440489 facture impayée Résumer ; une dame décroche …" at bounding box center [780, 418] width 369 height 41
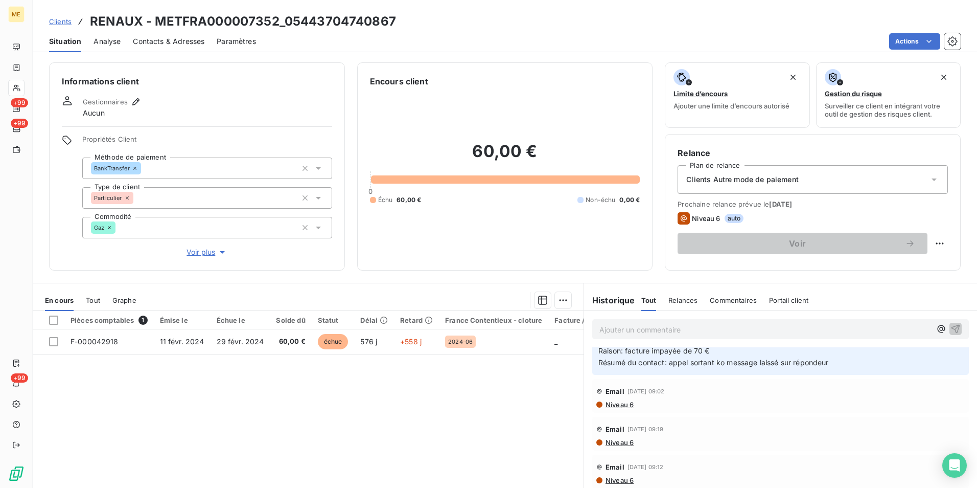
scroll to position [0, 0]
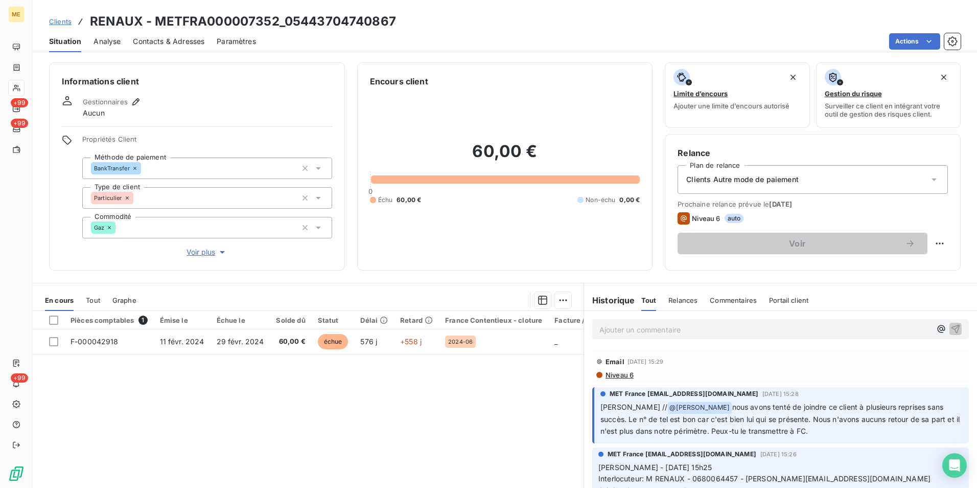
drag, startPoint x: 811, startPoint y: 427, endPoint x: 703, endPoint y: 433, distance: 107.5
click at [703, 433] on p "Sylvain // @ Bélinda Thomont nous avons tenté de joindre ce client à plusieurs …" at bounding box center [782, 419] width 362 height 36
click at [692, 330] on p "Ajouter un commentaire ﻿" at bounding box center [766, 329] width 332 height 13
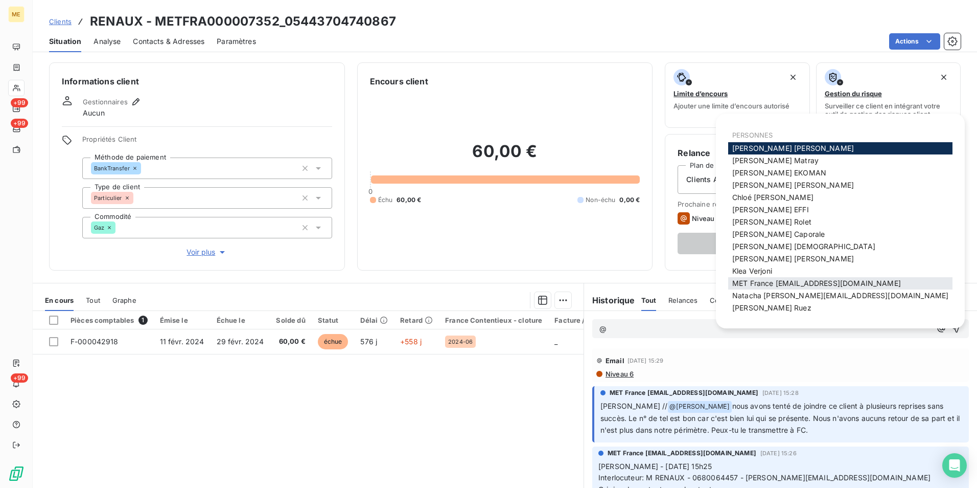
click at [798, 279] on span "MET France [EMAIL_ADDRESS][DOMAIN_NAME]" at bounding box center [816, 283] width 169 height 9
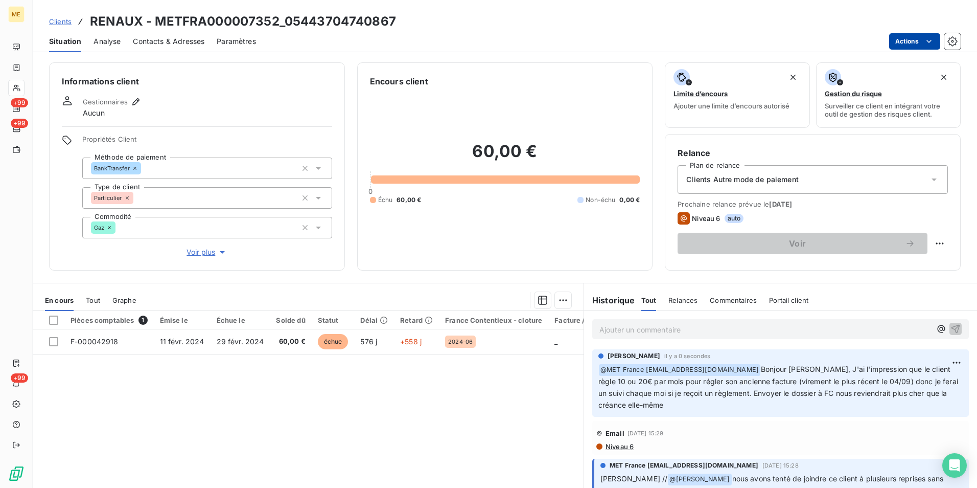
click at [915, 43] on html "ME +99 +99 +99 Clients RENAUX - METFRA000007352_05443704740867 Situation Analys…" at bounding box center [488, 244] width 977 height 488
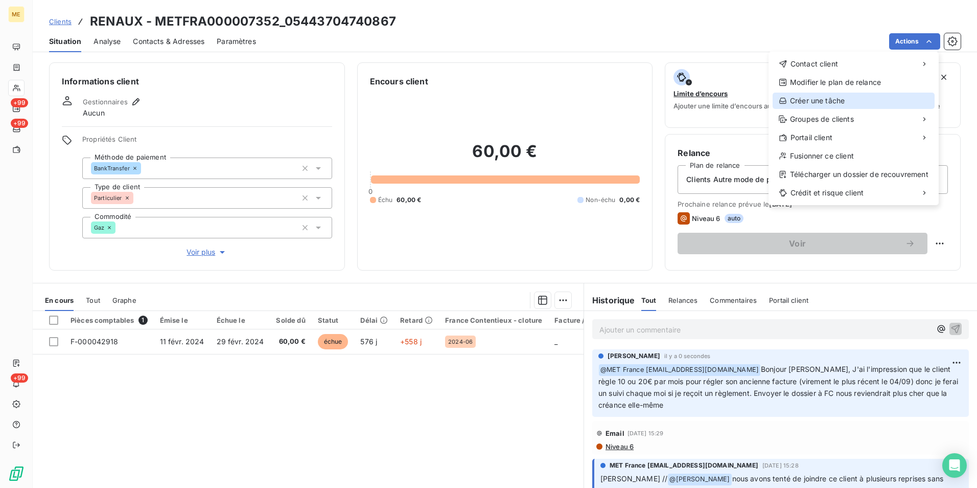
click at [876, 99] on div "Créer une tâche" at bounding box center [854, 101] width 162 height 16
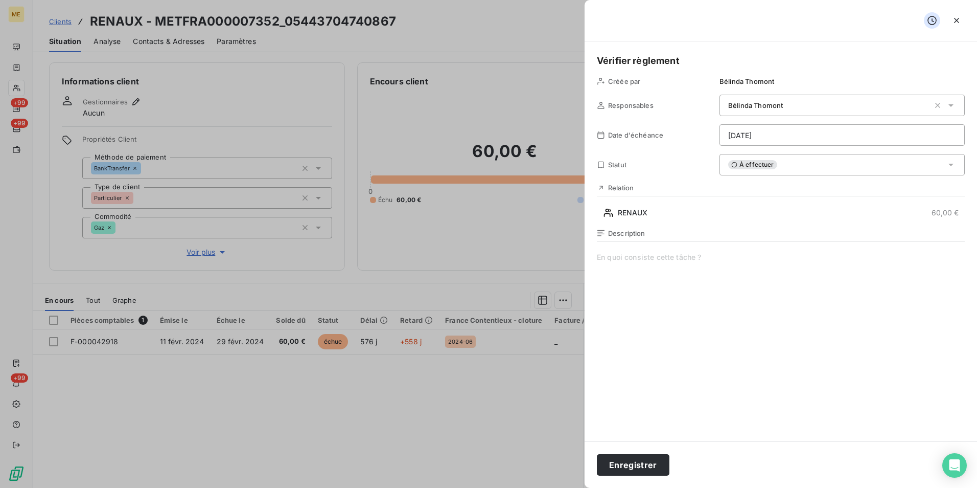
click at [638, 262] on span at bounding box center [781, 350] width 368 height 196
click at [787, 138] on html "ME +99 +99 +99 Clients RENAUX - METFRA000007352_05443704740867 Situation Analys…" at bounding box center [488, 244] width 977 height 488
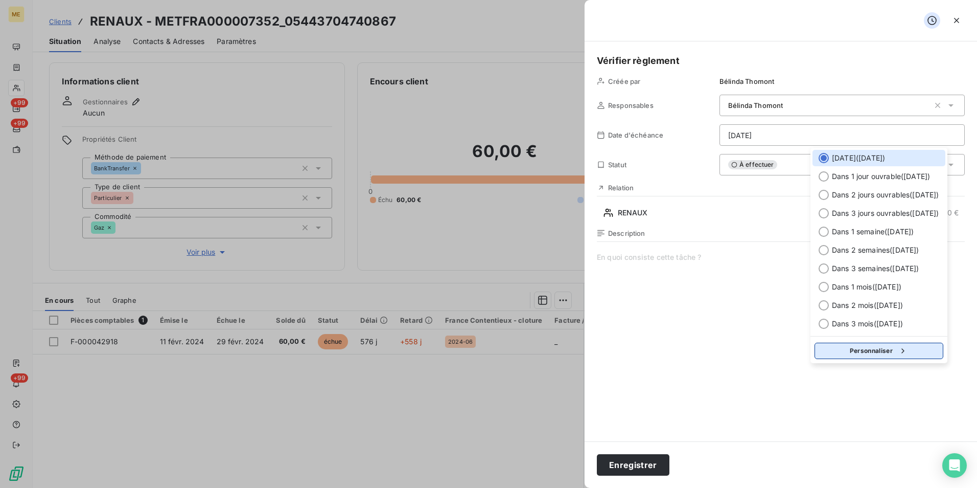
click at [902, 347] on div "button" at bounding box center [900, 351] width 15 height 10
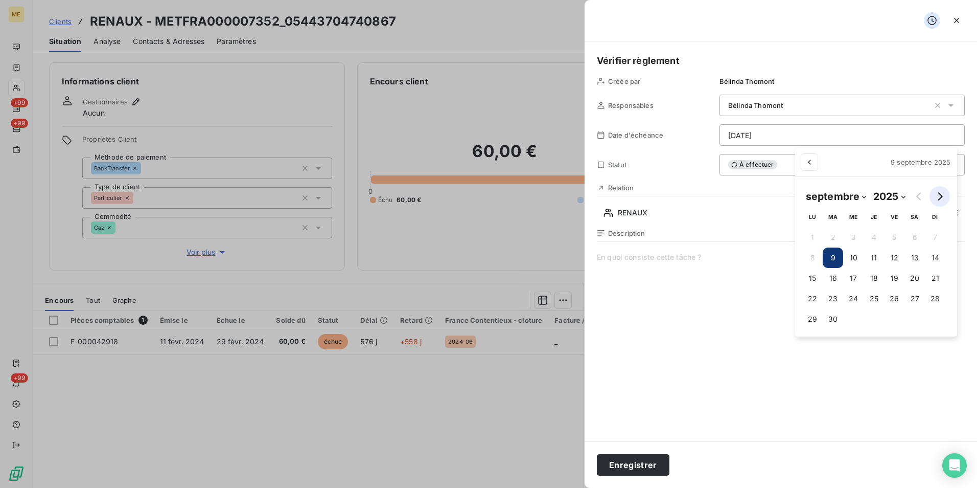
click at [937, 199] on icon "Go to next month" at bounding box center [940, 196] width 8 height 8
select select "9"
click at [878, 252] on button "9" at bounding box center [878, 257] width 20 height 20
type input "09/10/2025"
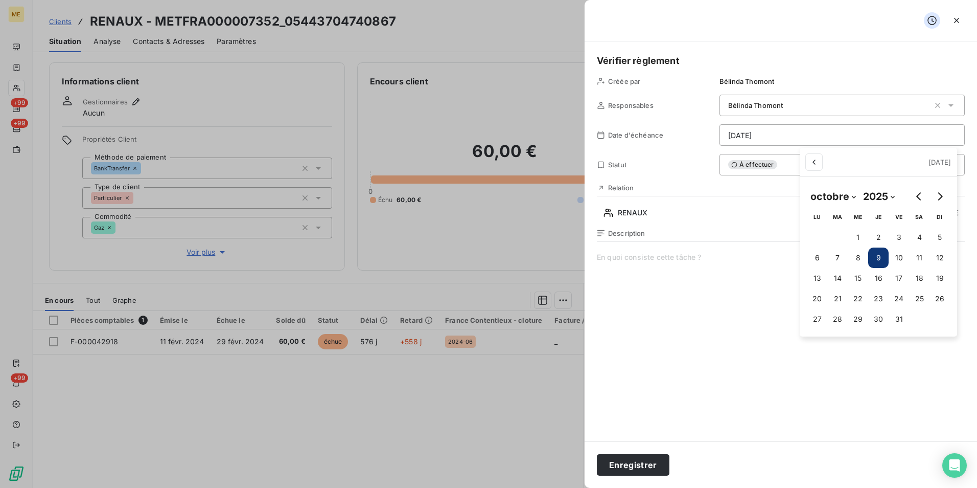
click at [741, 303] on html "ME +99 +99 +99 Clients RENAUX - METFRA000007352_05443704740867 Situation Analys…" at bounding box center [488, 244] width 977 height 488
click at [809, 163] on div "À effectuer" at bounding box center [842, 164] width 245 height 21
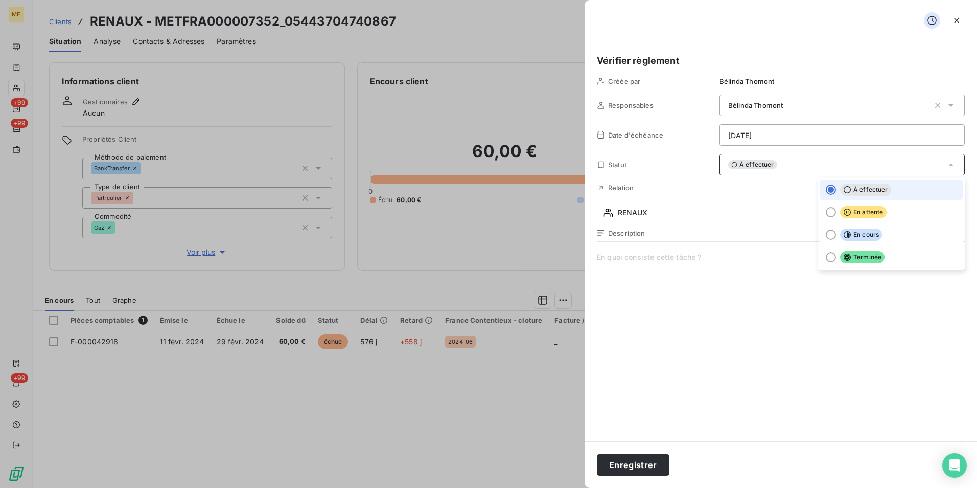
click at [759, 294] on span at bounding box center [781, 350] width 368 height 196
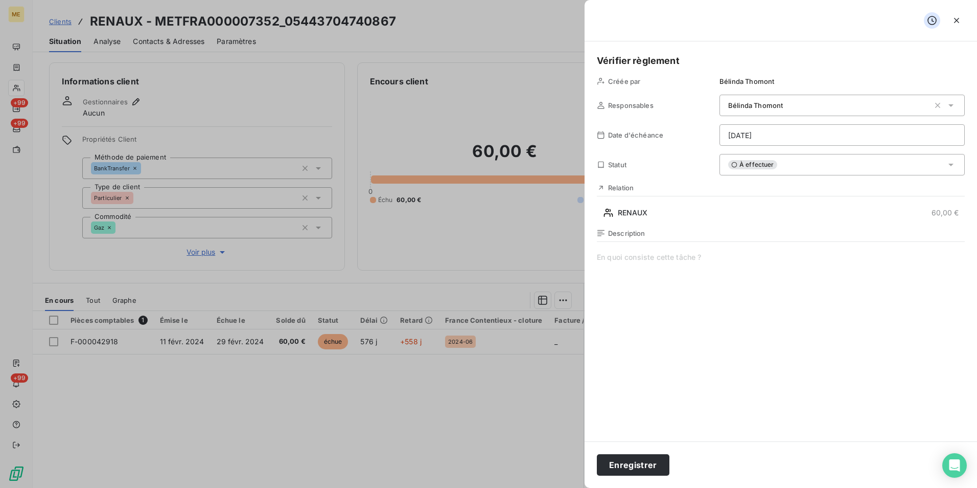
click at [637, 189] on div "Relation" at bounding box center [658, 187] width 123 height 8
click at [689, 57] on h5 "Vérifier règlement" at bounding box center [781, 61] width 368 height 14
click at [655, 459] on button "Enregistrer" at bounding box center [633, 464] width 73 height 21
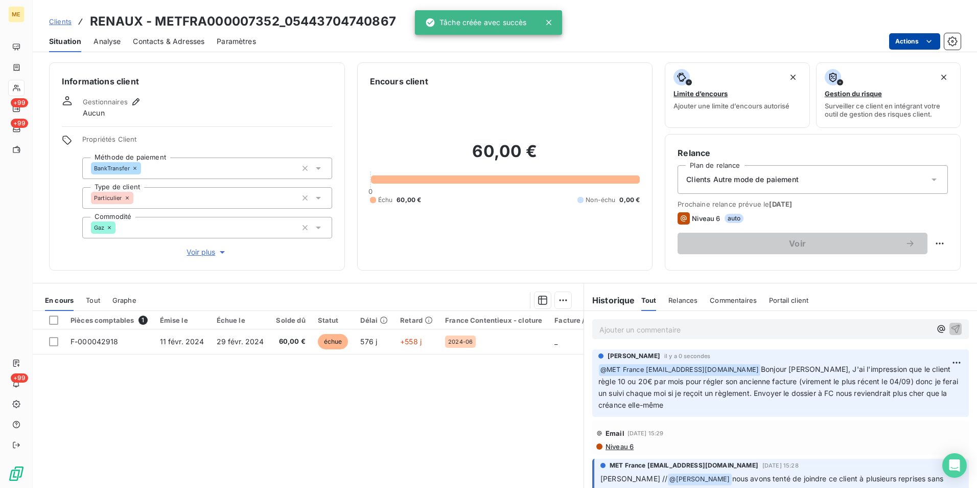
click at [924, 42] on html "ME +99 +99 +99 Clients RENAUX - METFRA000007352_05443704740867 Situation Analys…" at bounding box center [488, 244] width 977 height 488
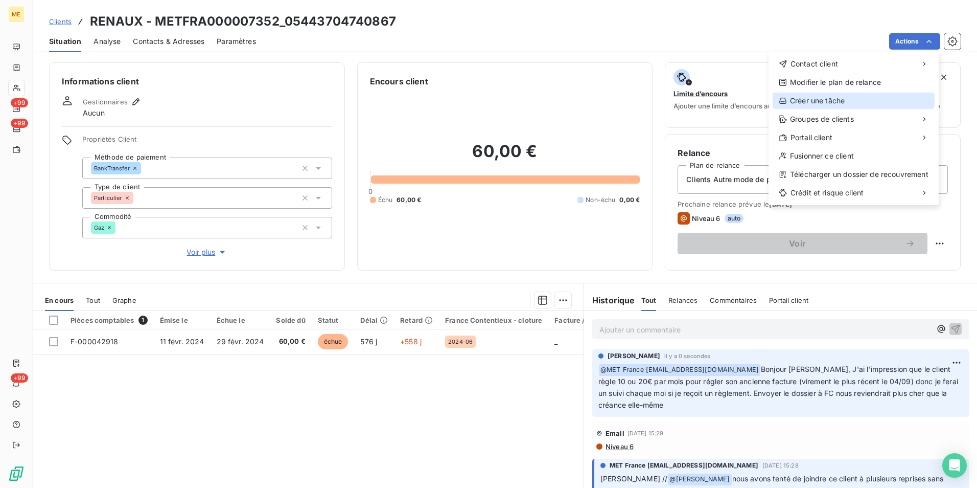
click at [860, 104] on div "Créer une tâche" at bounding box center [854, 101] width 162 height 16
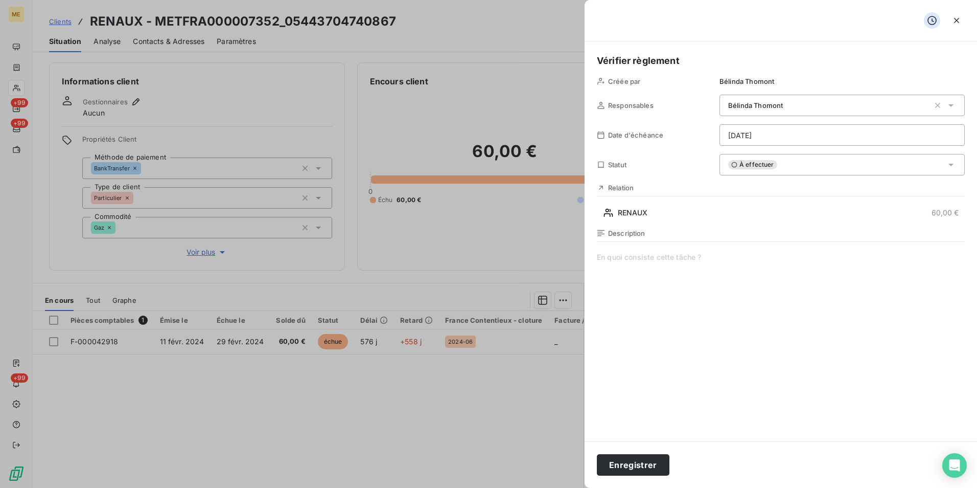
click at [770, 130] on html "ME +99 +99 +99 Clients RENAUX - METFRA000007352_05443704740867 Situation Analys…" at bounding box center [488, 244] width 977 height 488
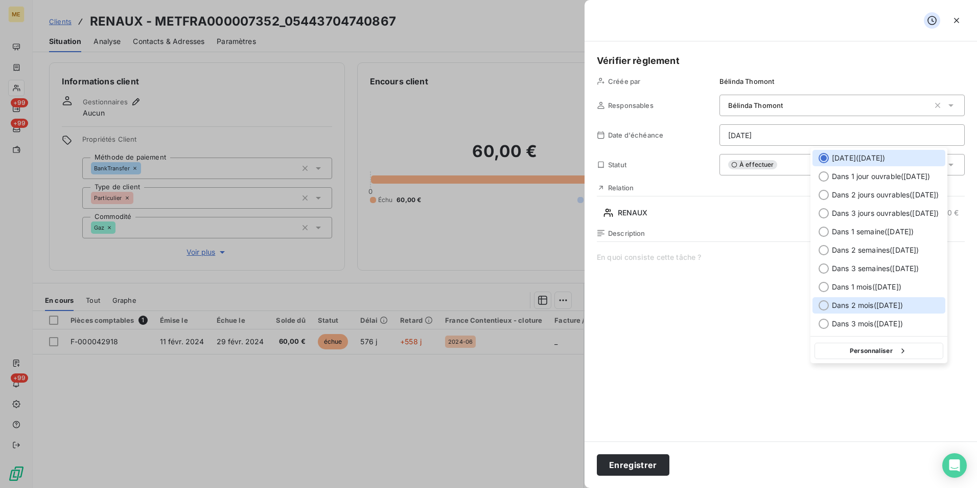
click at [913, 304] on div "Dans 2 mois ( 9 nov. )" at bounding box center [879, 305] width 133 height 16
type input "09/11/2025"
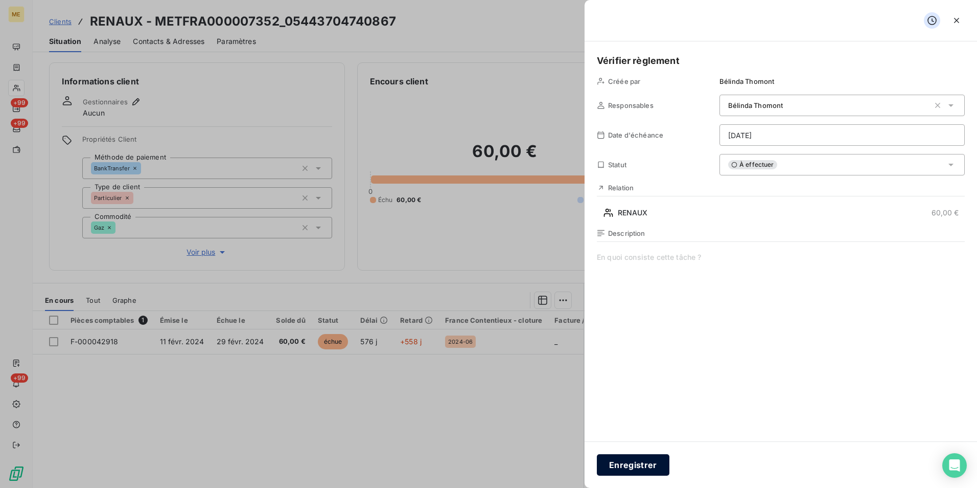
click at [640, 465] on button "Enregistrer" at bounding box center [633, 464] width 73 height 21
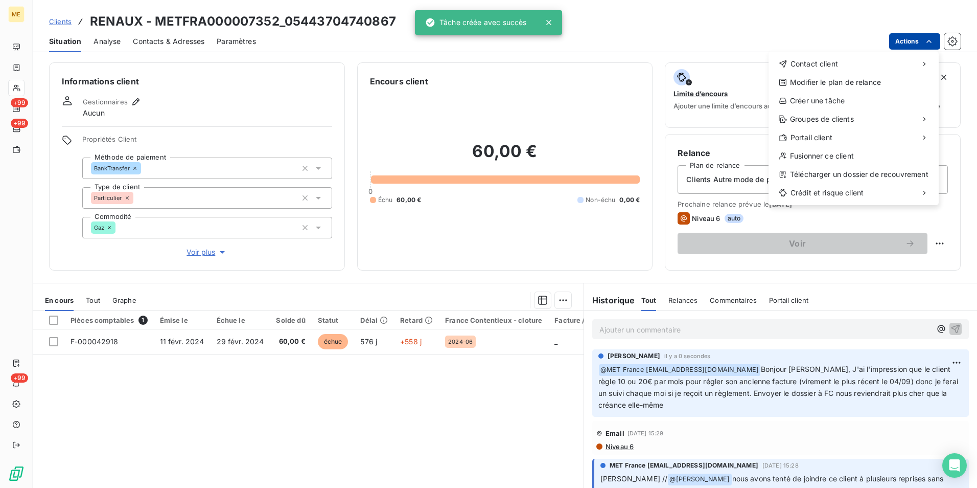
click at [920, 47] on html "ME +99 +99 +99 Clients RENAUX - METFRA000007352_05443704740867 Situation Analys…" at bounding box center [488, 244] width 977 height 488
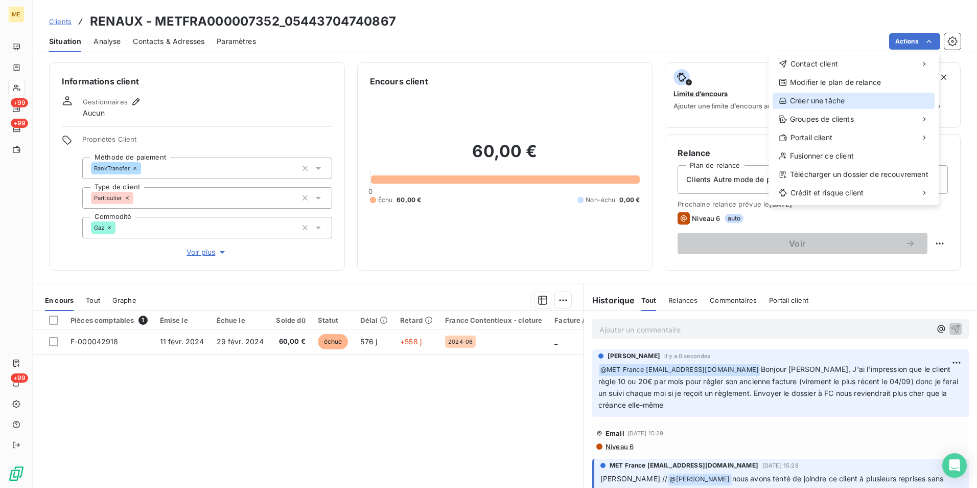
click at [842, 101] on div "Créer une tâche" at bounding box center [854, 101] width 162 height 16
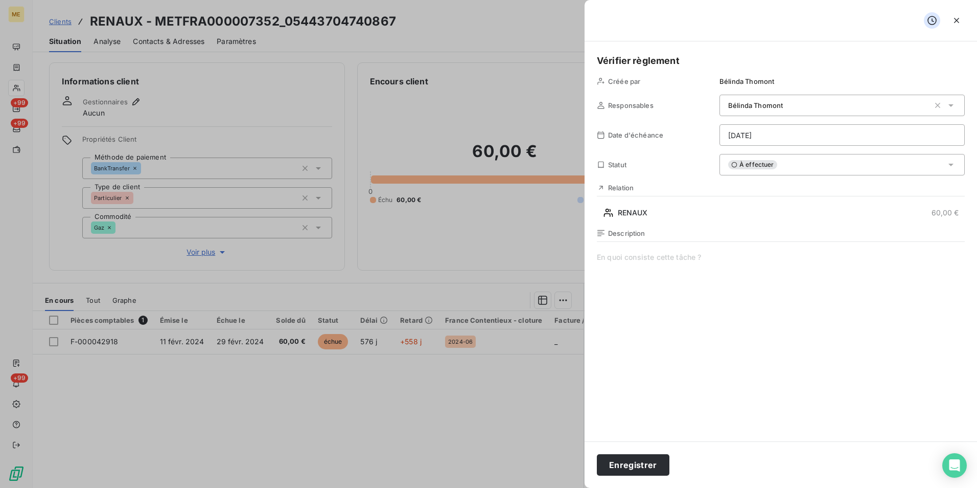
click at [727, 137] on html "ME +99 +99 +99 Clients RENAUX - METFRA000007352_05443704740867 Situation Analys…" at bounding box center [488, 244] width 977 height 488
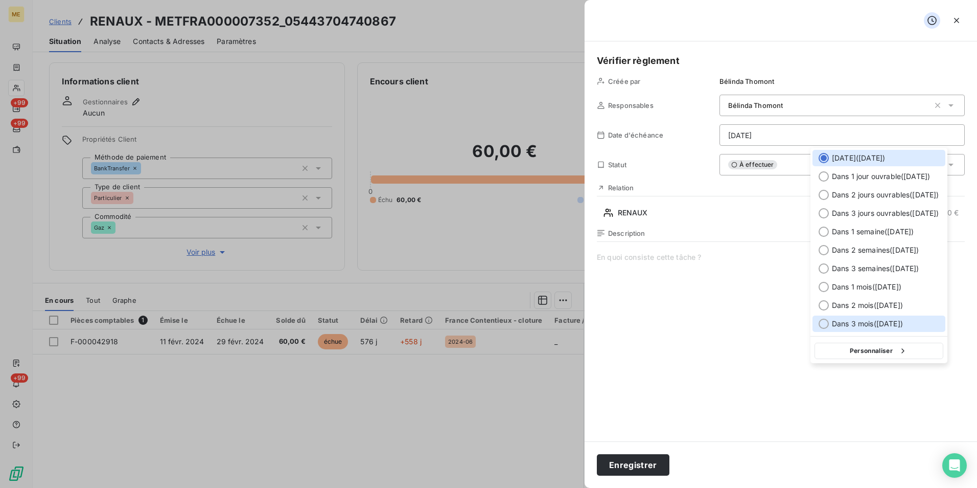
click at [868, 319] on span "Dans 3 mois ( 09 déc. )" at bounding box center [867, 323] width 71 height 10
type input "09/12/2025"
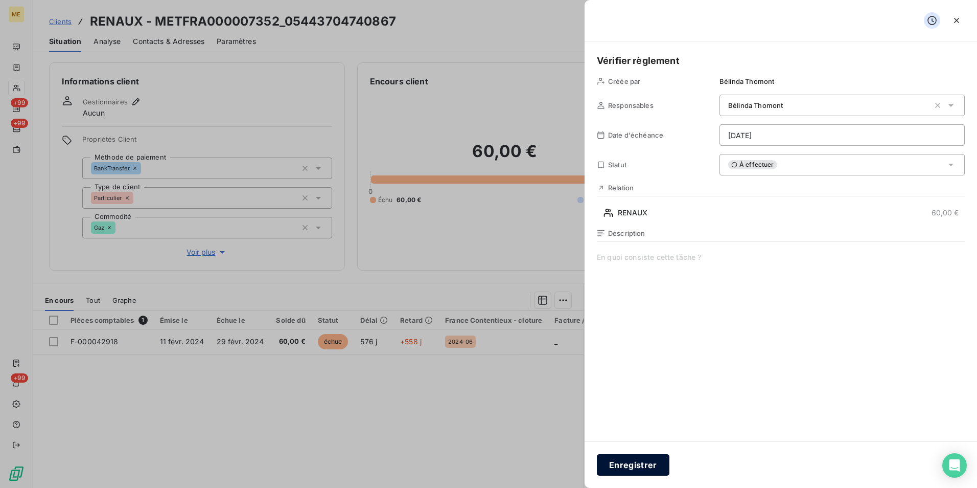
click at [642, 472] on button "Enregistrer" at bounding box center [633, 464] width 73 height 21
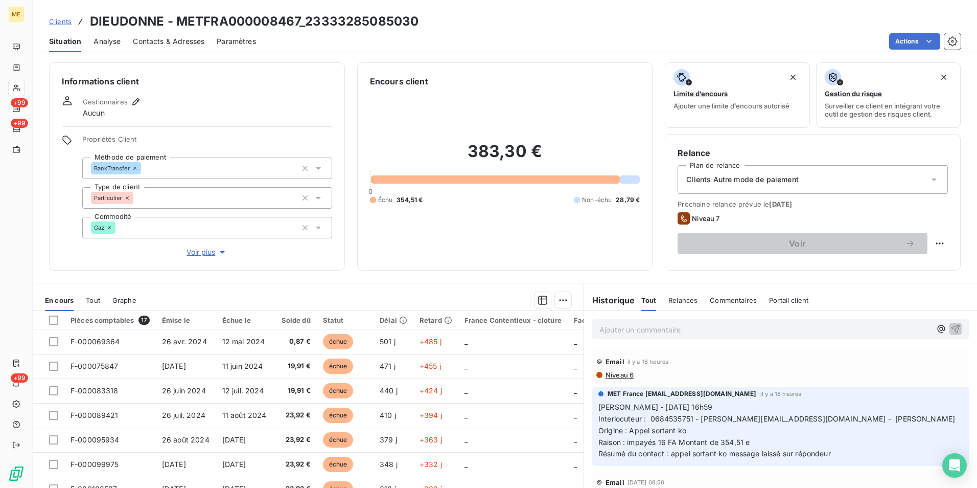
scroll to position [51, 0]
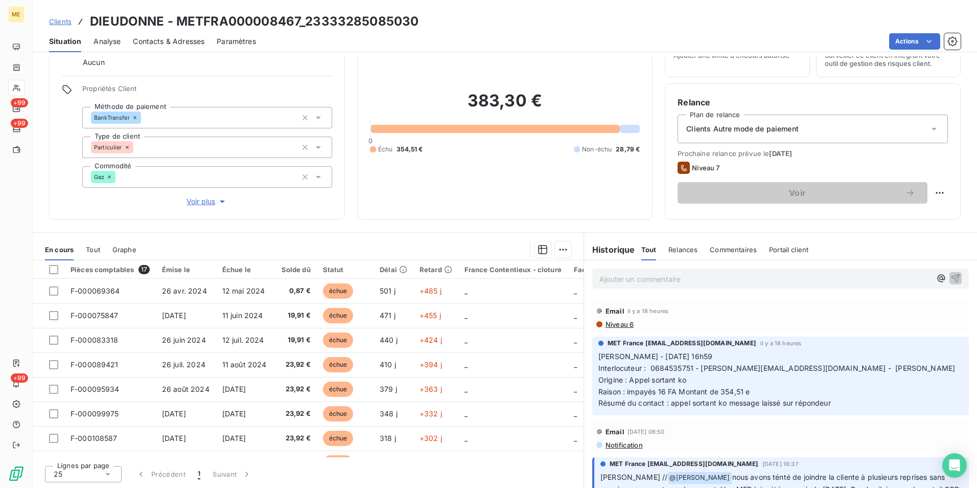
click at [213, 204] on span "Voir plus" at bounding box center [207, 201] width 41 height 10
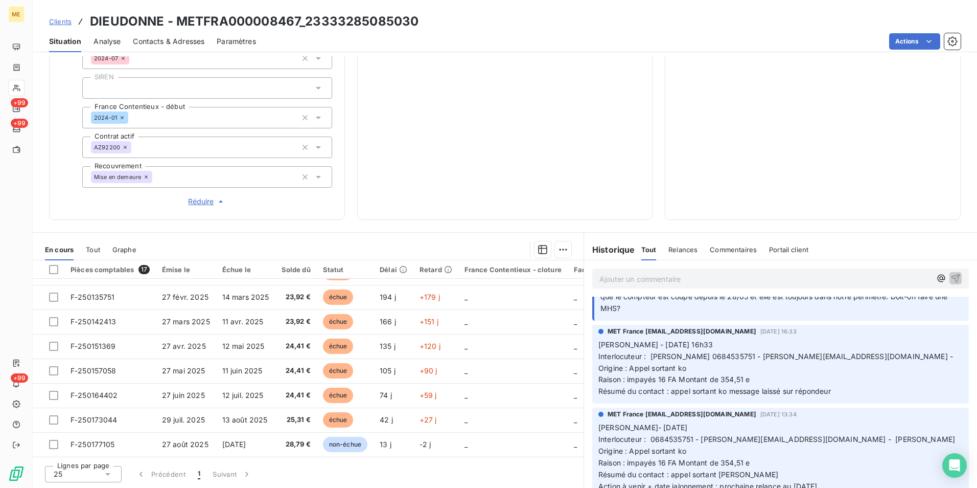
scroll to position [153, 0]
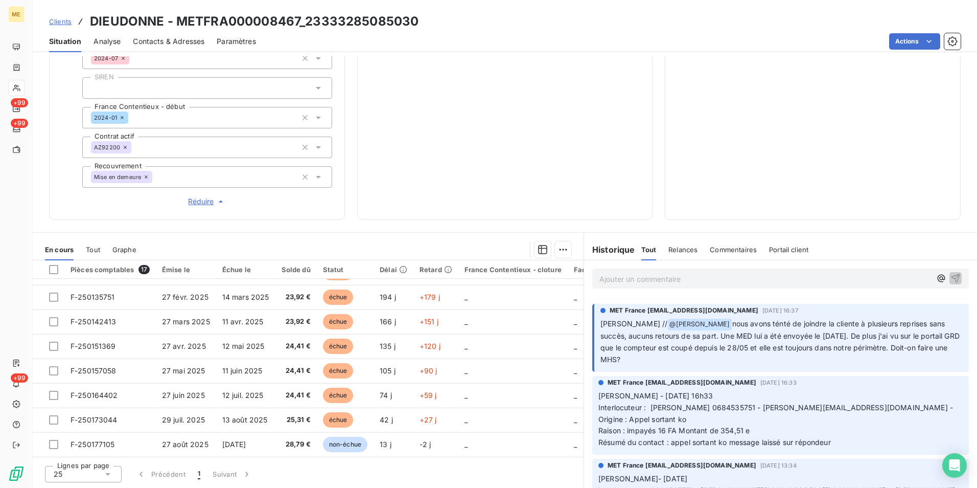
drag, startPoint x: 700, startPoint y: 323, endPoint x: 884, endPoint y: 358, distance: 187.9
click at [884, 358] on p "[PERSON_NAME] // @ [PERSON_NAME] nous avons ténté de joindre la cliente à plusi…" at bounding box center [782, 342] width 362 height 48
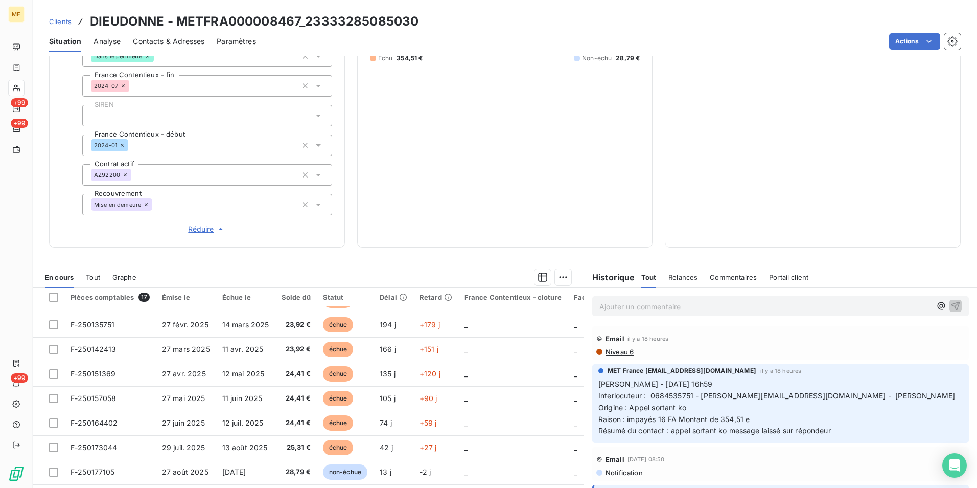
scroll to position [237, 0]
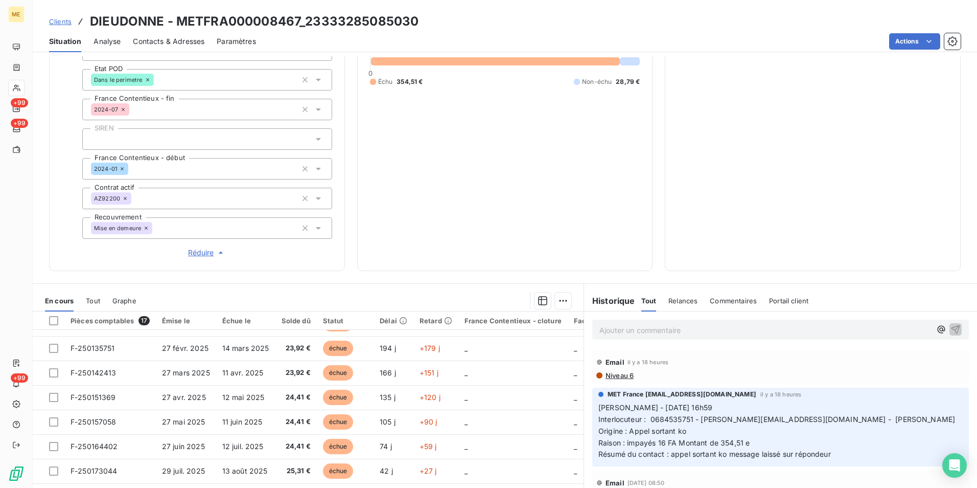
click at [644, 320] on div "Ajouter un commentaire ﻿" at bounding box center [780, 329] width 377 height 20
click at [710, 329] on p "Ajouter un commentaire ﻿" at bounding box center [766, 330] width 332 height 13
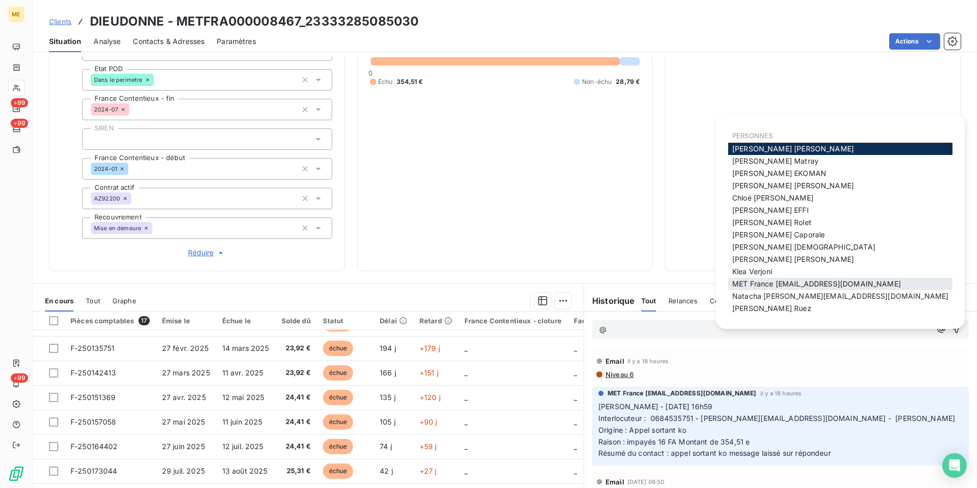
click at [825, 287] on span "MET France [EMAIL_ADDRESS][DOMAIN_NAME]" at bounding box center [816, 283] width 169 height 9
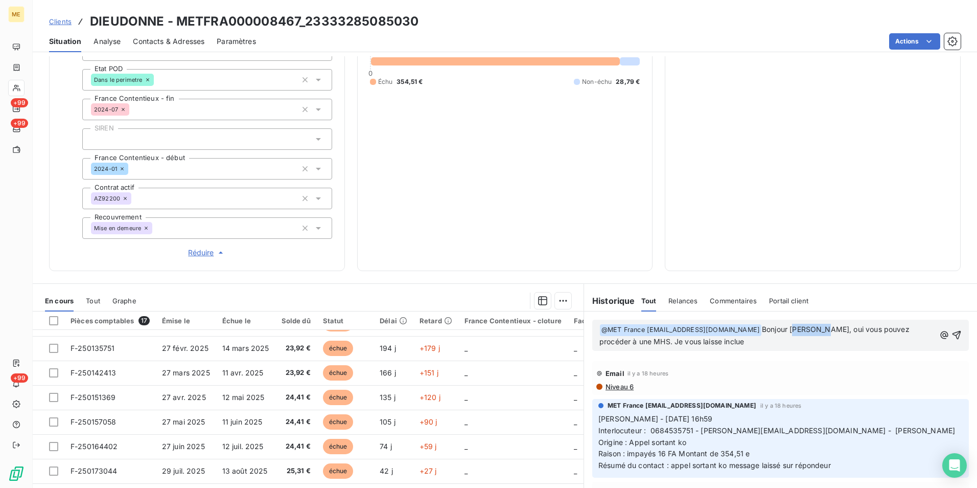
drag, startPoint x: 816, startPoint y: 331, endPoint x: 789, endPoint y: 332, distance: 26.6
click at [789, 332] on span "Bonjour [PERSON_NAME], oui vous pouvez procéder à une MHS. Je vous laisse inclue" at bounding box center [756, 335] width 312 height 21
click at [841, 340] on p "﻿ @ MET [GEOGRAPHIC_DATA] [EMAIL_ADDRESS][DOMAIN_NAME] ﻿ Bonjour, oui vous pouv…" at bounding box center [767, 336] width 335 height 24
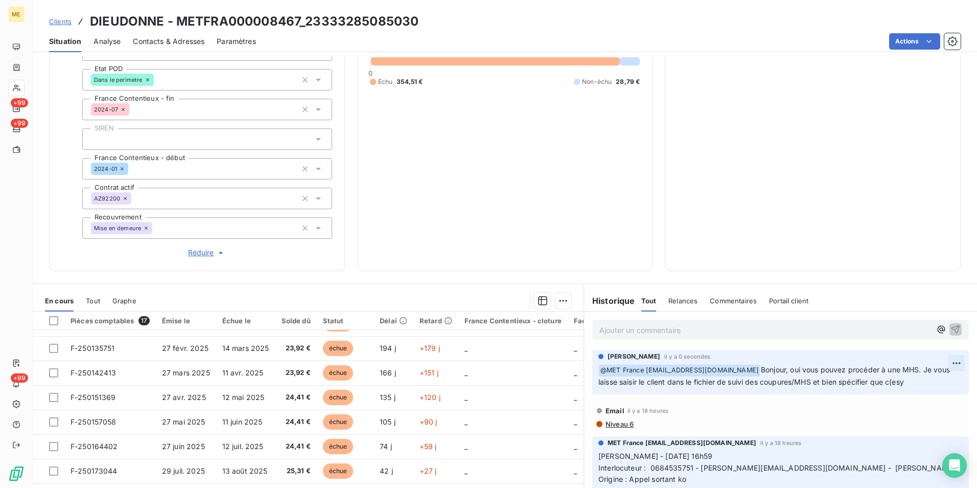
click at [942, 359] on html "ME +99 +99 +99 Clients DIEUDONNE - METFRA000008467_23333285085030 Situation Ana…" at bounding box center [488, 244] width 977 height 488
click at [926, 387] on div "Editer" at bounding box center [916, 385] width 57 height 16
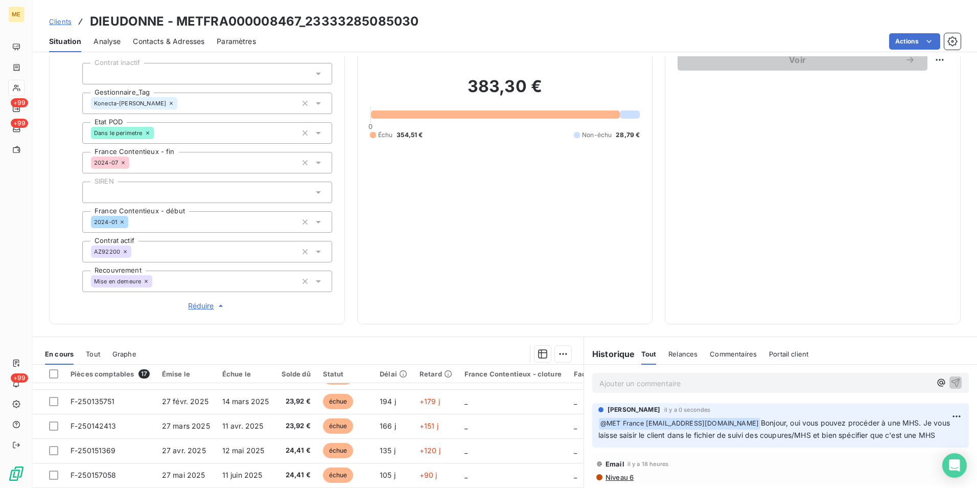
scroll to position [134, 0]
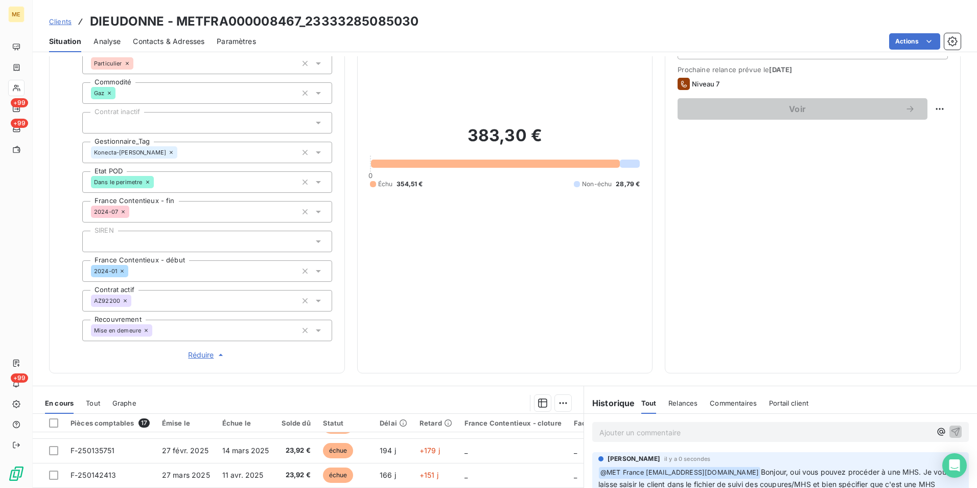
click at [205, 355] on span "Réduire" at bounding box center [207, 355] width 38 height 10
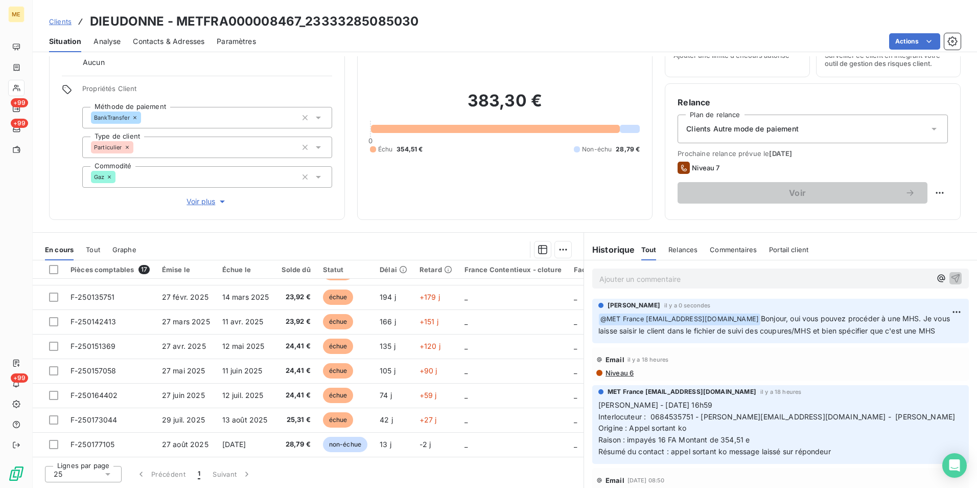
click at [206, 202] on span "Voir plus" at bounding box center [207, 201] width 41 height 10
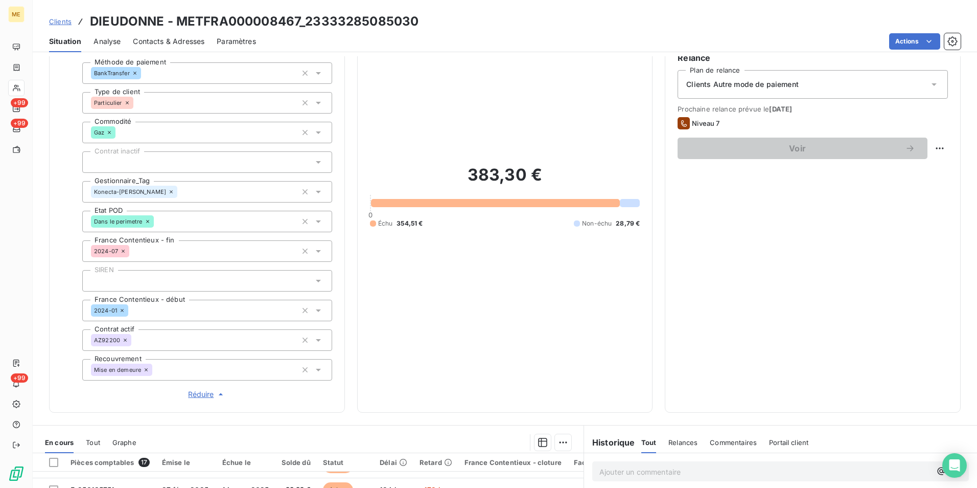
scroll to position [102, 0]
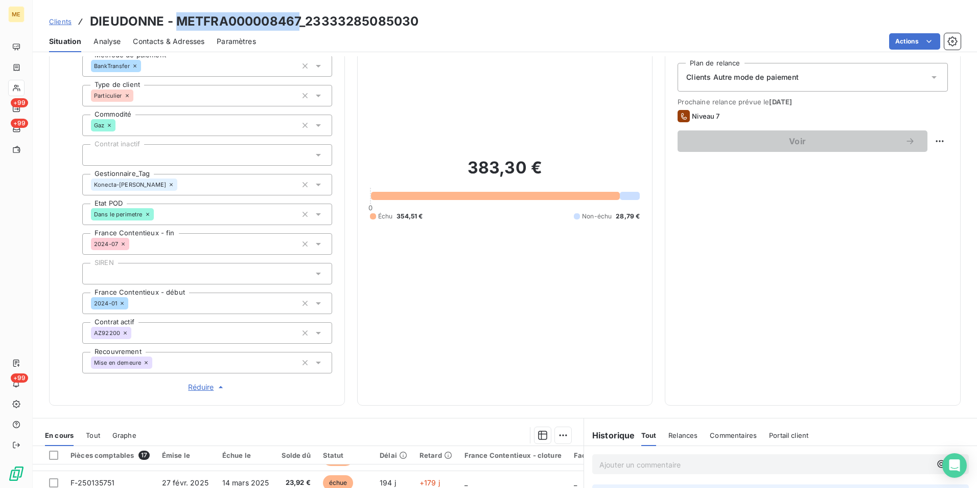
drag, startPoint x: 300, startPoint y: 19, endPoint x: 178, endPoint y: 21, distance: 121.7
click at [178, 21] on h3 "DIEUDONNE - METFRA000008467_23333285085030" at bounding box center [254, 21] width 329 height 18
copy h3 "METFRA000008467"
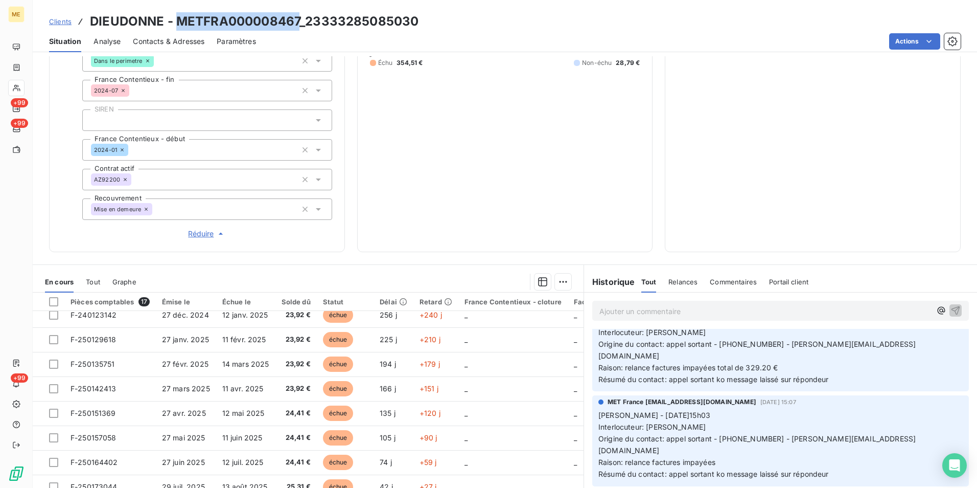
scroll to position [243, 0]
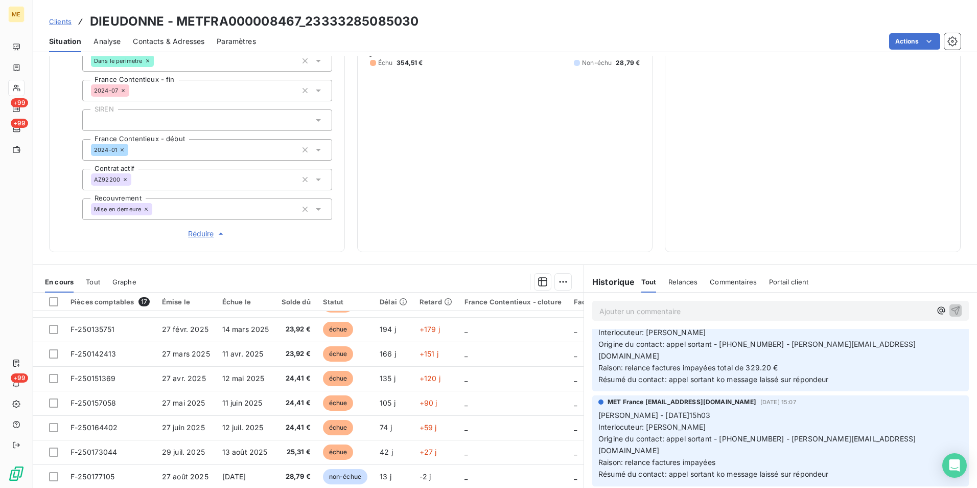
click at [443, 15] on div "Clients DIEUDONNE - METFRA000008467_23333285085030" at bounding box center [505, 21] width 945 height 18
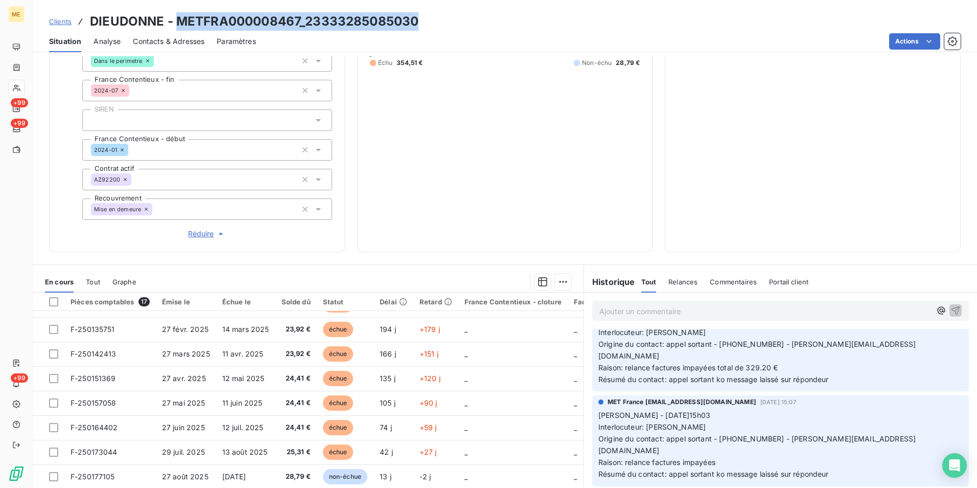
drag, startPoint x: 435, startPoint y: 18, endPoint x: 177, endPoint y: 20, distance: 258.1
click at [177, 20] on div "Clients DIEUDONNE - METFRA000008467_23333285085030" at bounding box center [505, 21] width 945 height 18
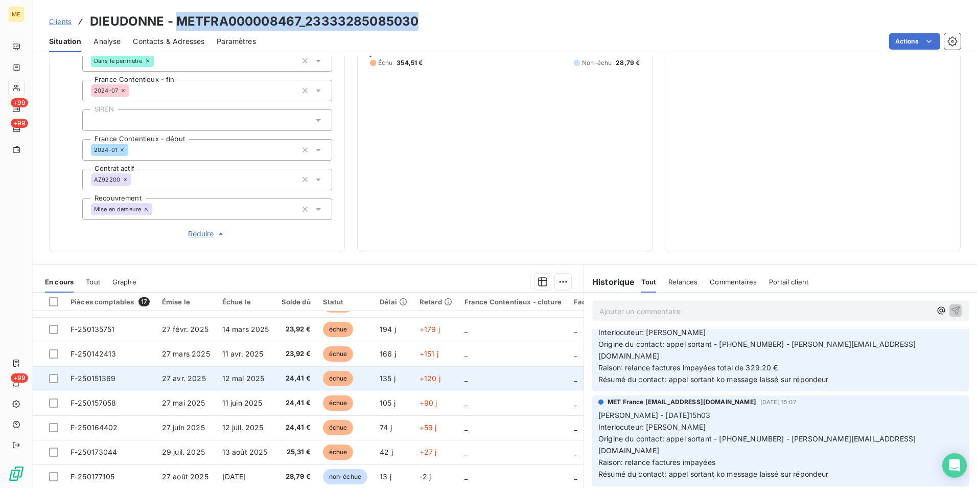
scroll to position [288, 0]
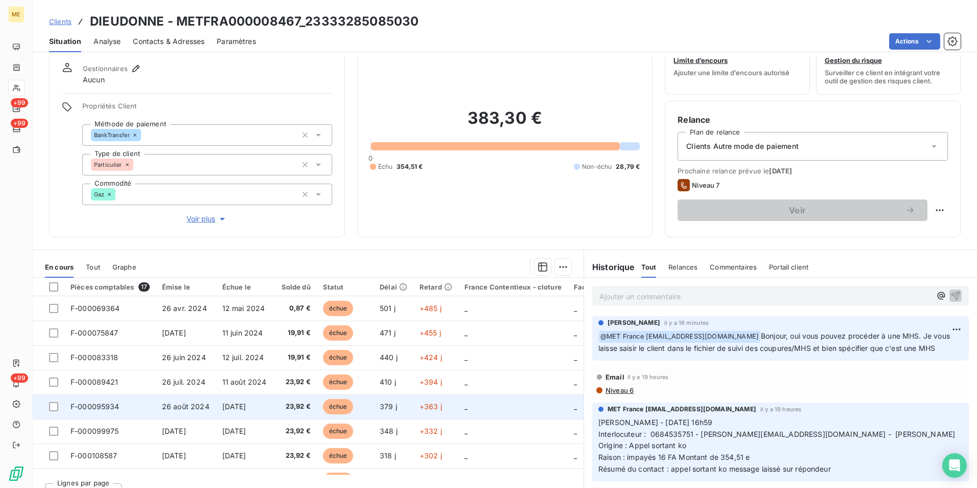
scroll to position [51, 0]
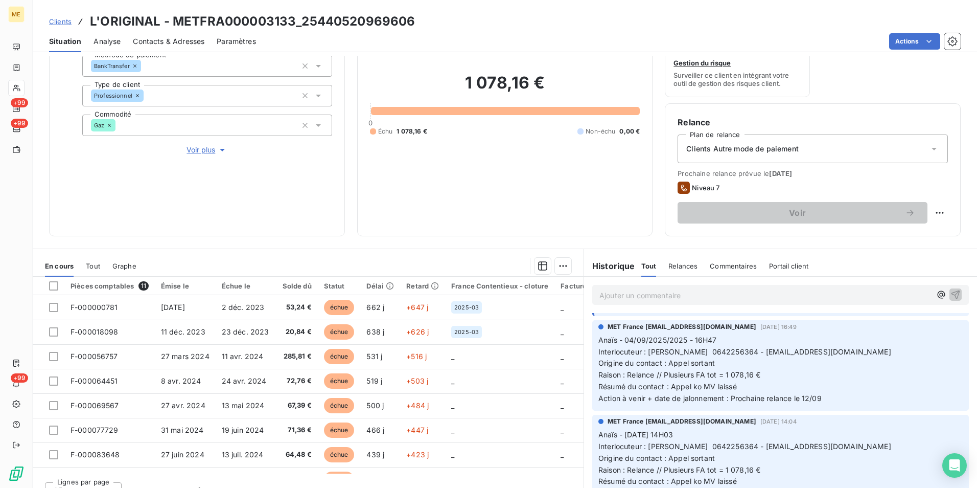
scroll to position [102, 0]
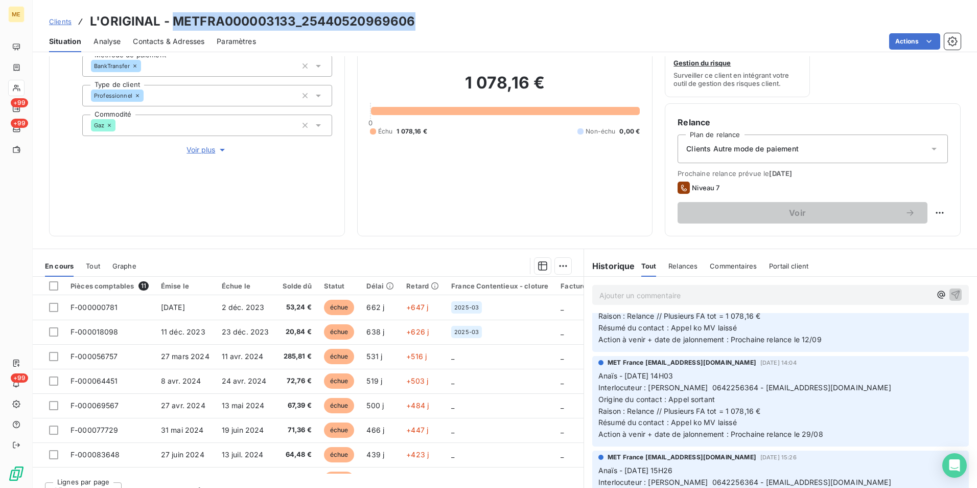
drag, startPoint x: 418, startPoint y: 15, endPoint x: 173, endPoint y: 9, distance: 244.9
click at [173, 9] on div "Clients L'ORIGINAL - METFRA000003133_25440520969606 Situation Analyse Contacts …" at bounding box center [505, 26] width 945 height 52
copy h3 "METFRA000003133_25440520969606"
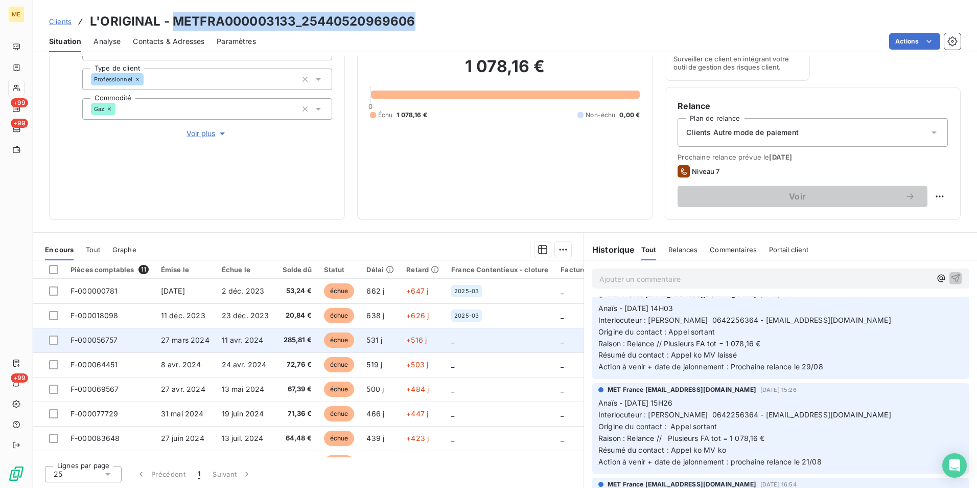
scroll to position [16, 0]
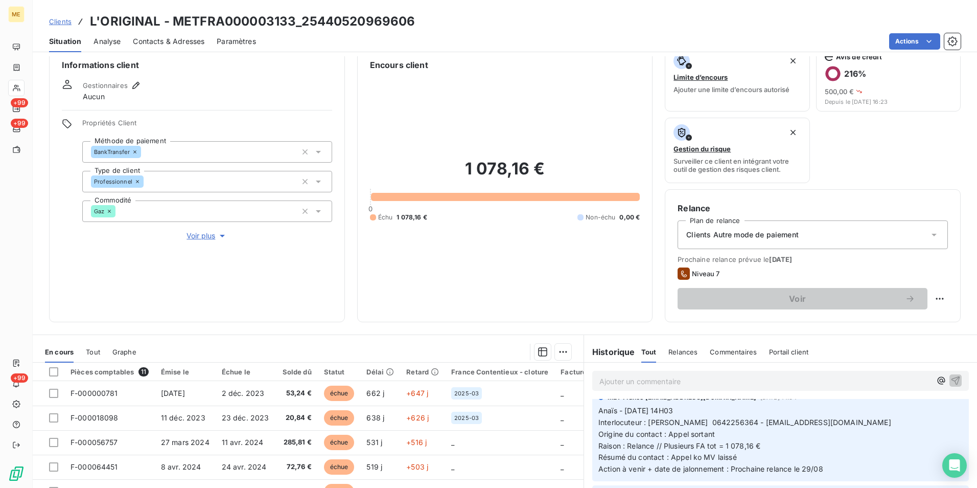
click at [153, 20] on h3 "L'ORIGINAL - METFRA000003133_25440520969606" at bounding box center [252, 21] width 325 height 18
drag, startPoint x: 159, startPoint y: 19, endPoint x: 90, endPoint y: 16, distance: 69.1
click at [90, 16] on h3 "L'ORIGINAL - METFRA000003133_25440520969606" at bounding box center [252, 21] width 325 height 18
copy h3 "L'ORIGINAL"
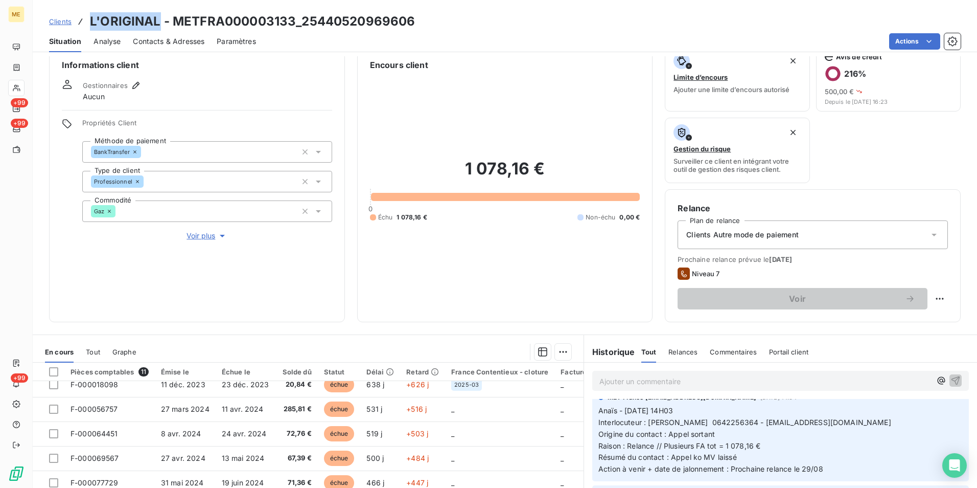
scroll to position [51, 0]
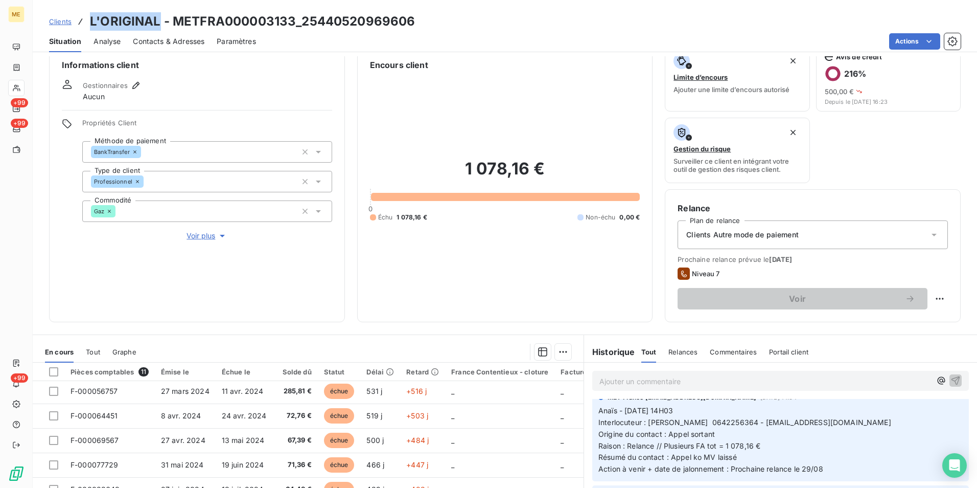
click at [206, 233] on span "Voir plus" at bounding box center [207, 236] width 41 height 10
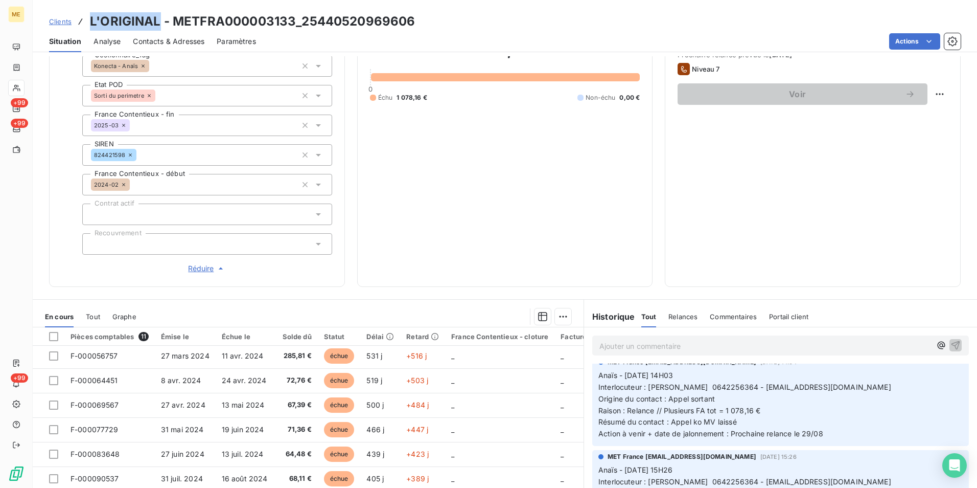
scroll to position [0, 0]
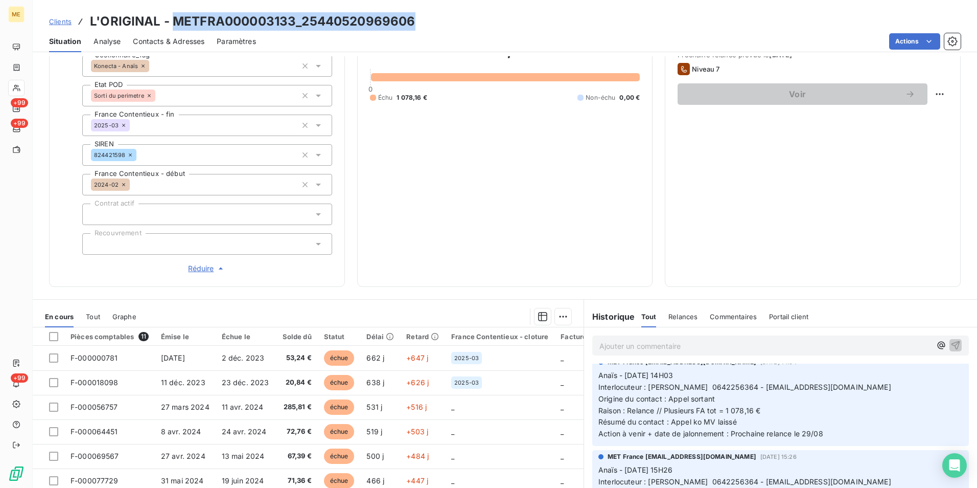
drag, startPoint x: 421, startPoint y: 12, endPoint x: 172, endPoint y: 25, distance: 249.3
click at [172, 25] on div "Clients L'ORIGINAL - METFRA000003133_25440520969606 Situation Analyse Contacts …" at bounding box center [505, 26] width 945 height 52
copy h3 "METFRA000003133_25440520969606"
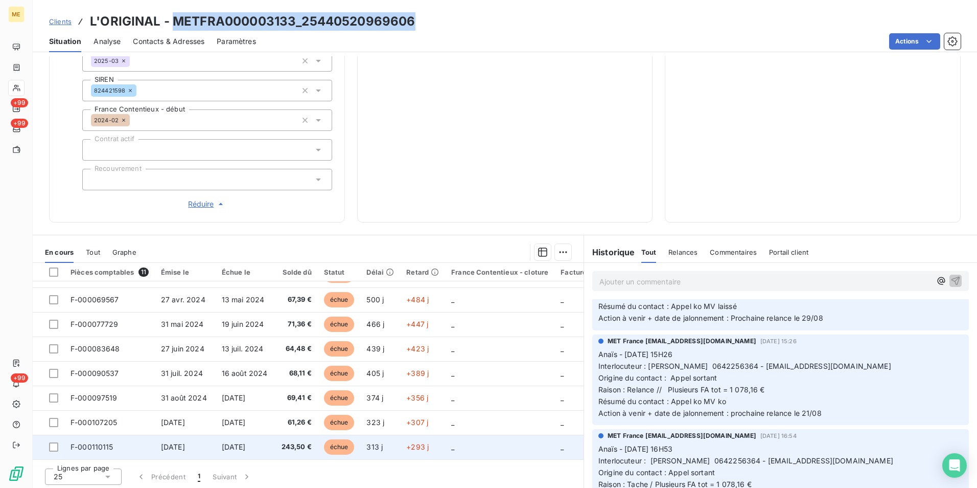
scroll to position [288, 0]
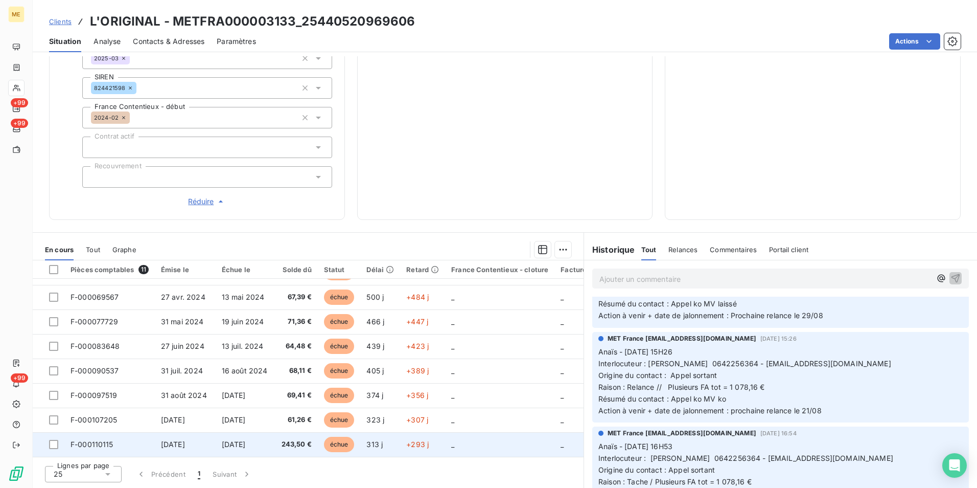
click at [291, 440] on span "243,50 €" at bounding box center [297, 444] width 30 height 10
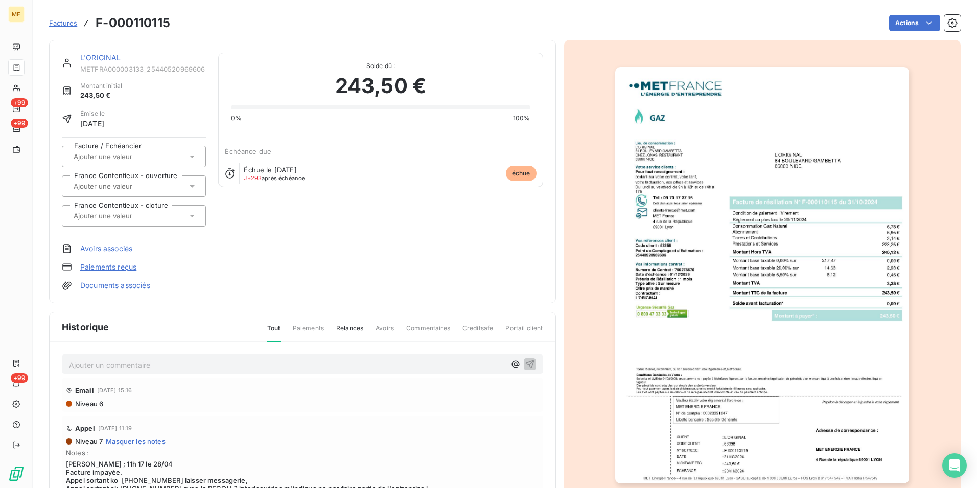
click at [774, 327] on img "button" at bounding box center [762, 275] width 294 height 416
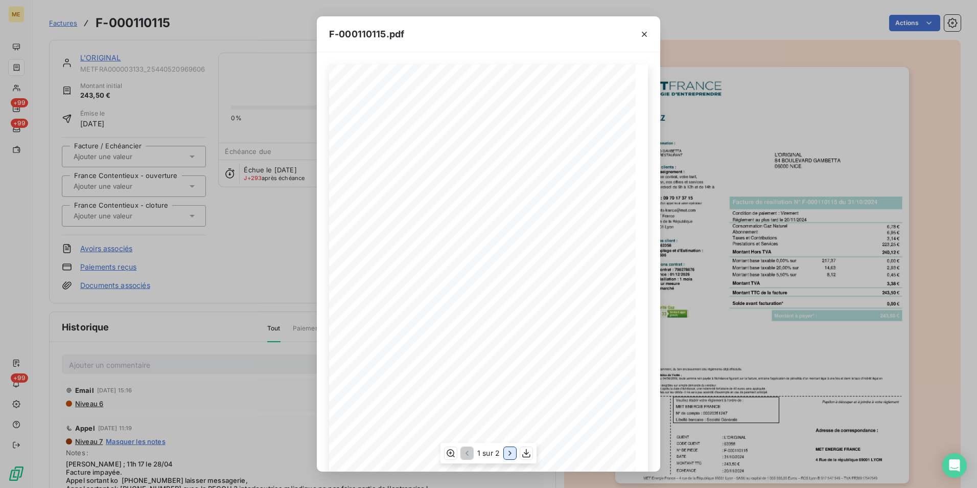
click at [507, 455] on icon "button" at bounding box center [510, 453] width 10 height 10
click at [643, 33] on icon "button" at bounding box center [644, 34] width 5 height 5
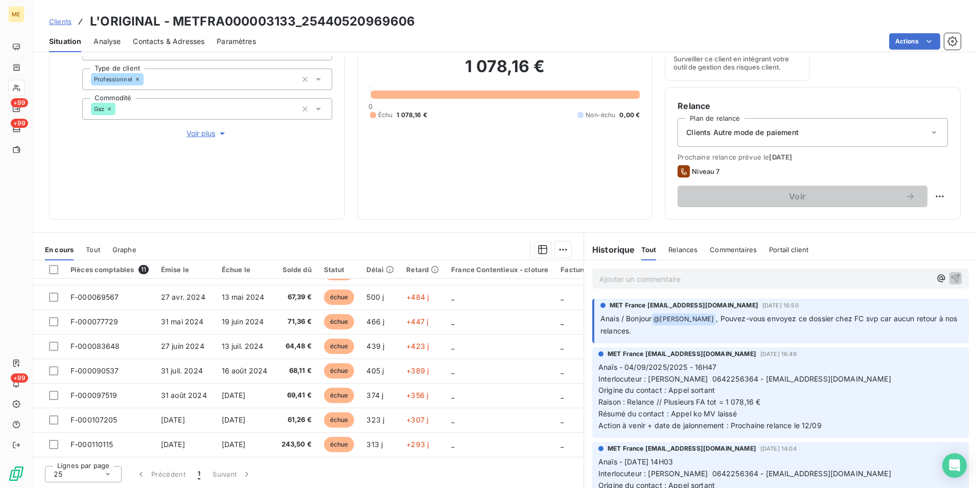
click at [712, 277] on p "Ajouter un commentaire ﻿" at bounding box center [766, 278] width 332 height 13
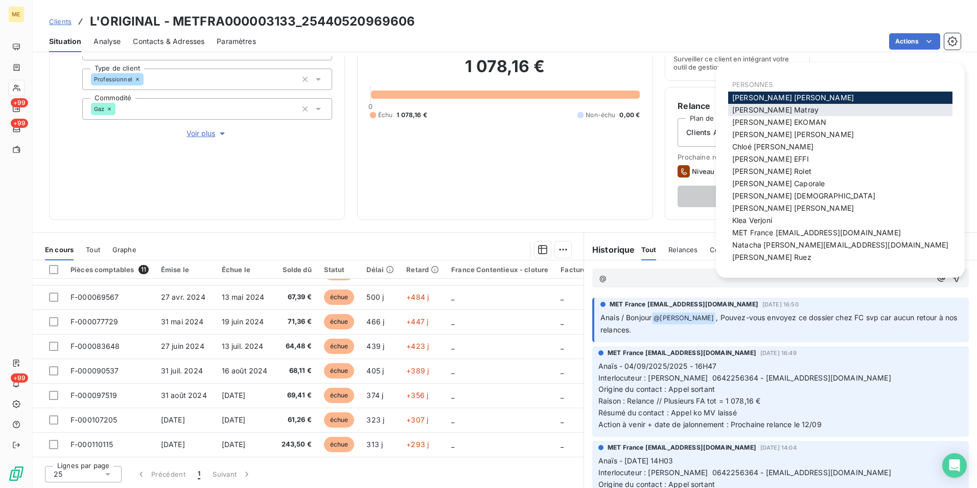
click at [794, 105] on div "Amélie Matray" at bounding box center [840, 110] width 224 height 12
click at [814, 112] on div "Amélie Matray" at bounding box center [840, 110] width 224 height 12
click at [805, 108] on div "Amélie Matray" at bounding box center [840, 110] width 224 height 12
click at [780, 108] on span "Amélie Matray" at bounding box center [775, 109] width 86 height 9
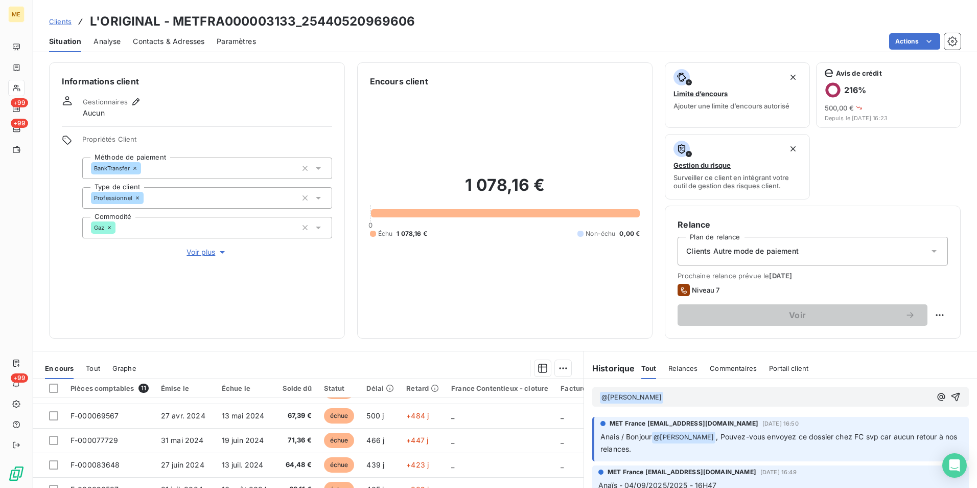
click at [204, 250] on span "Voir plus" at bounding box center [207, 252] width 41 height 10
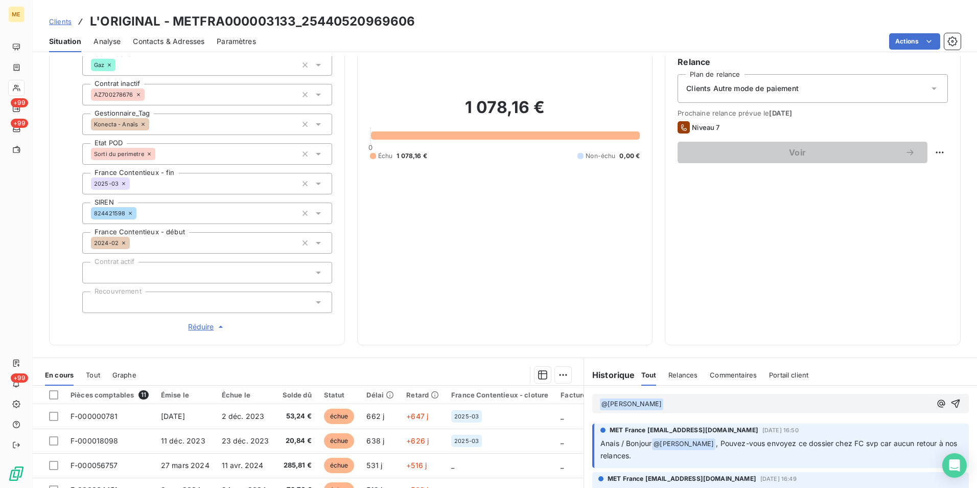
scroll to position [237, 0]
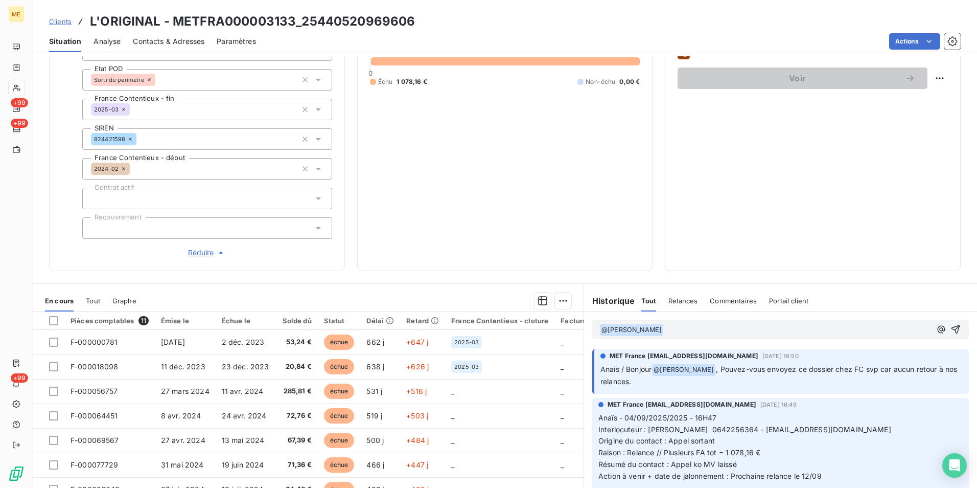
click at [707, 335] on p "﻿ @ Amélie Matray ﻿" at bounding box center [766, 330] width 332 height 12
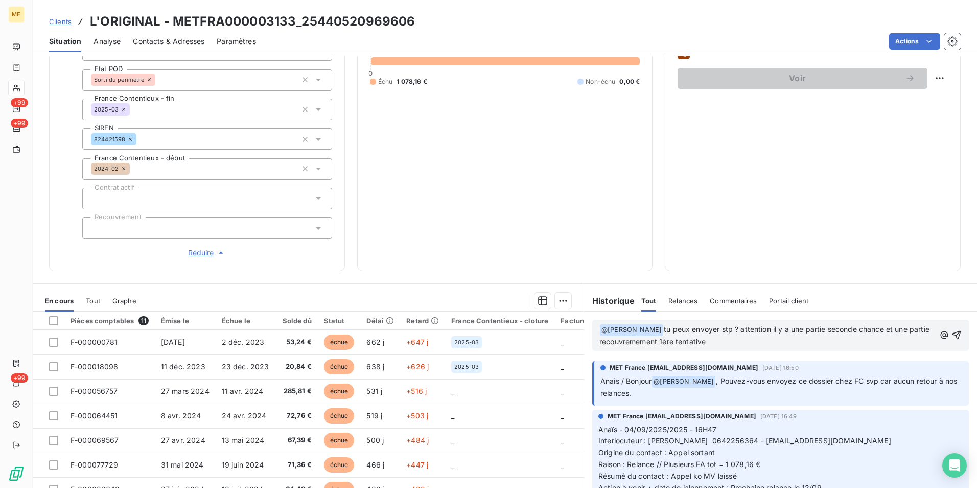
drag, startPoint x: 900, startPoint y: 332, endPoint x: 905, endPoint y: 343, distance: 12.6
click at [905, 343] on p "﻿ @ Amélie Matray ﻿ tu peux envoyer stp ? attention il y a une partie seconde c…" at bounding box center [768, 336] width 336 height 24
click at [951, 340] on icon "button" at bounding box center [956, 335] width 10 height 10
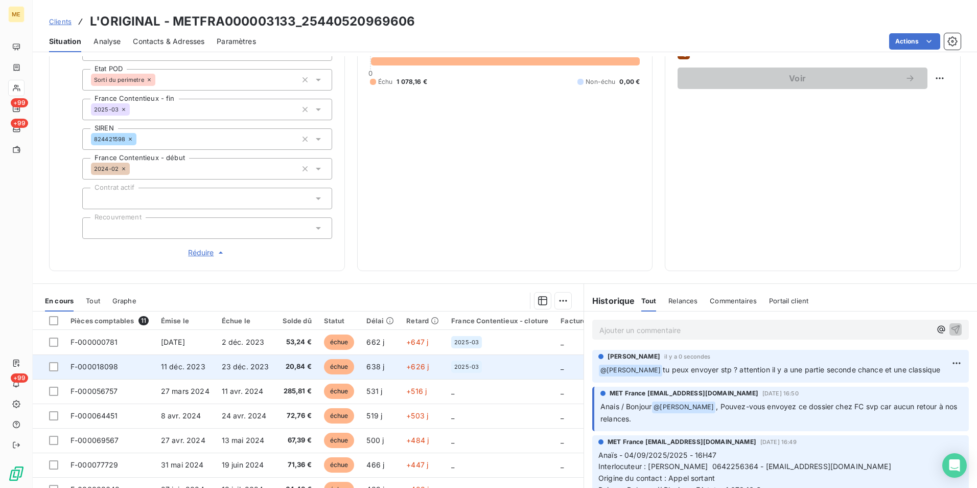
scroll to position [0, 0]
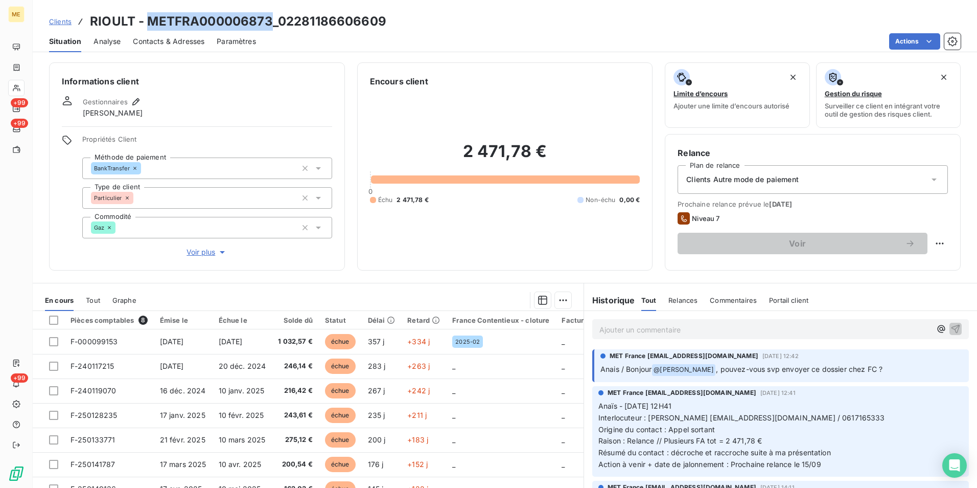
drag, startPoint x: 272, startPoint y: 22, endPoint x: 149, endPoint y: 20, distance: 123.7
click at [149, 20] on h3 "RIOULT - METFRA000006873_02281186606609" at bounding box center [238, 21] width 296 height 18
copy h3 "METFRA000006873"
click at [727, 334] on p "Ajouter un commentaire ﻿" at bounding box center [766, 329] width 332 height 13
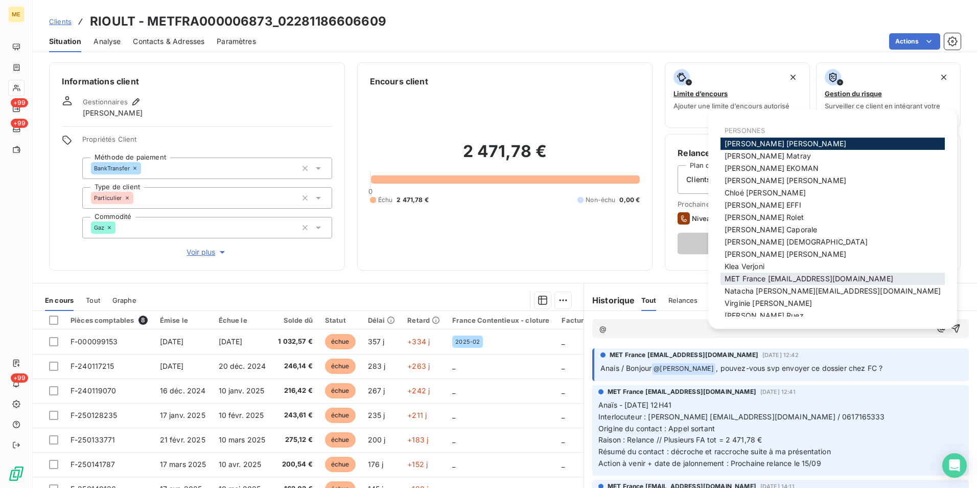
click at [817, 273] on div "MET France [EMAIL_ADDRESS][DOMAIN_NAME]" at bounding box center [833, 278] width 224 height 12
click at [852, 278] on span "MET France [EMAIL_ADDRESS][DOMAIN_NAME]" at bounding box center [809, 278] width 169 height 9
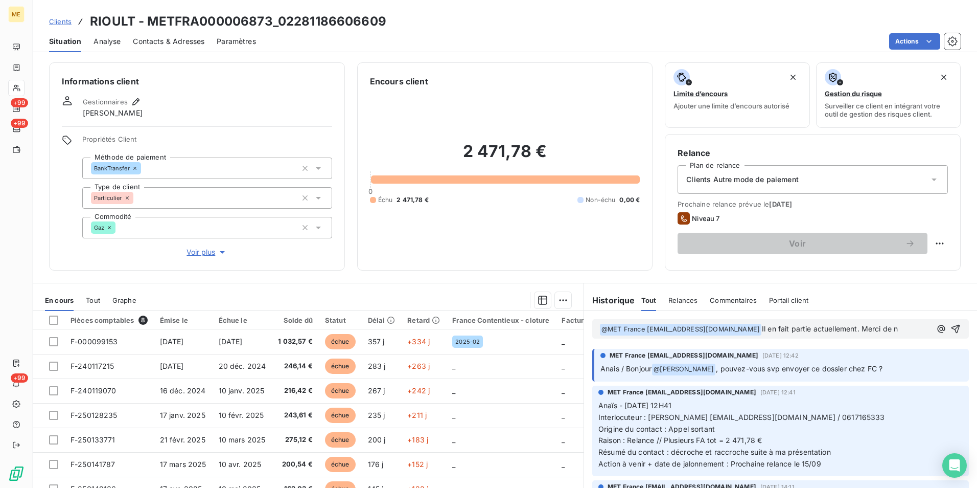
drag, startPoint x: 855, startPoint y: 331, endPoint x: 902, endPoint y: 329, distance: 47.1
click at [899, 328] on p "﻿ @ MET [GEOGRAPHIC_DATA] [EMAIL_ADDRESS][DOMAIN_NAME] ﻿ Il en fait partie actu…" at bounding box center [766, 329] width 332 height 12
click at [908, 332] on p "﻿ @ MET [GEOGRAPHIC_DATA] [EMAIL_ADDRESS][DOMAIN_NAME] ﻿ Il en fait partie actu…" at bounding box center [766, 329] width 332 height 12
drag, startPoint x: 856, startPoint y: 327, endPoint x: 812, endPoint y: 326, distance: 44.0
click at [812, 326] on span "Il en fait partie actuellement. Merci de n" at bounding box center [830, 328] width 136 height 9
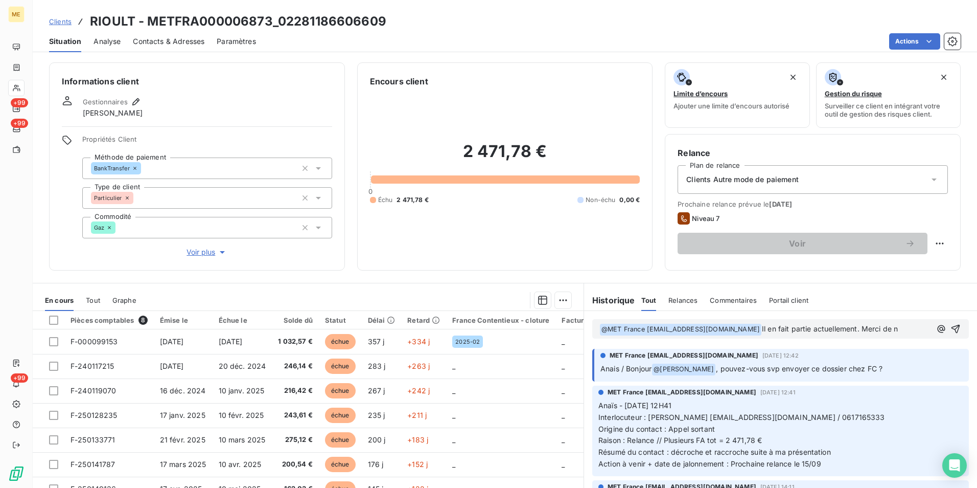
click at [762, 326] on span "Il en fait partie actuellement. Merci de n" at bounding box center [830, 328] width 136 height 9
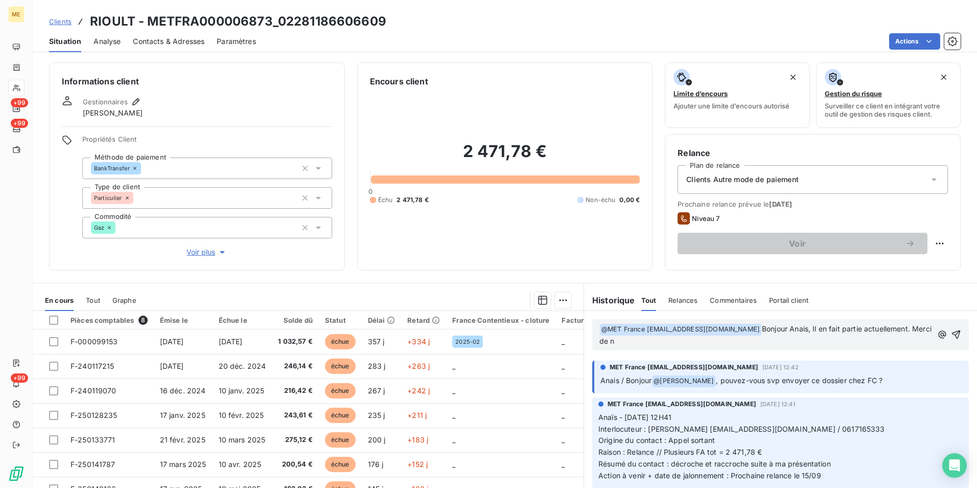
click at [816, 331] on span "Bonjour Anais, Il en fait partie actuellement. Merci de n" at bounding box center [767, 334] width 334 height 21
click at [697, 342] on p "﻿ @ MET [GEOGRAPHIC_DATA] [EMAIL_ADDRESS][DOMAIN_NAME] ﻿ Bonjour Anais, il en f…" at bounding box center [766, 335] width 333 height 24
drag, startPoint x: 697, startPoint y: 342, endPoint x: 593, endPoint y: 342, distance: 103.2
click at [593, 342] on div "﻿ @ MET [GEOGRAPHIC_DATA] [EMAIL_ADDRESS][DOMAIN_NAME] ﻿ Bonjour Anais, il en f…" at bounding box center [780, 334] width 377 height 31
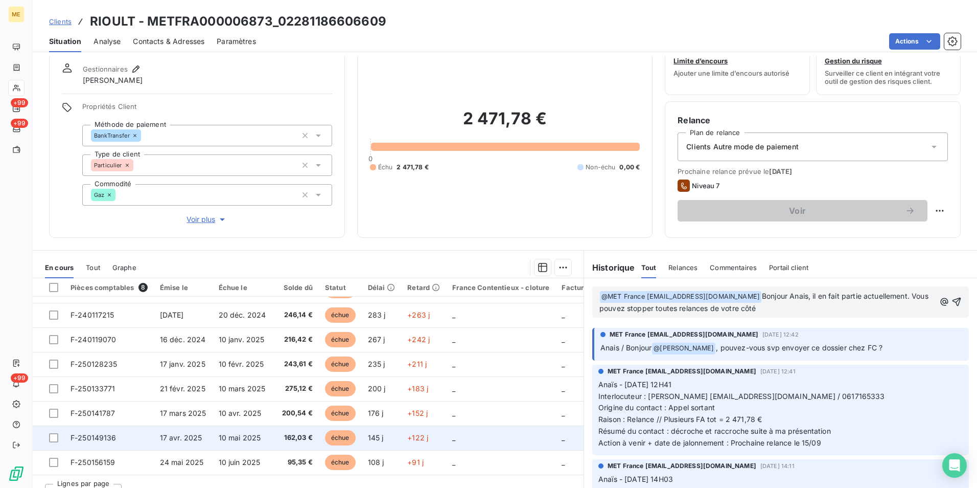
scroll to position [51, 0]
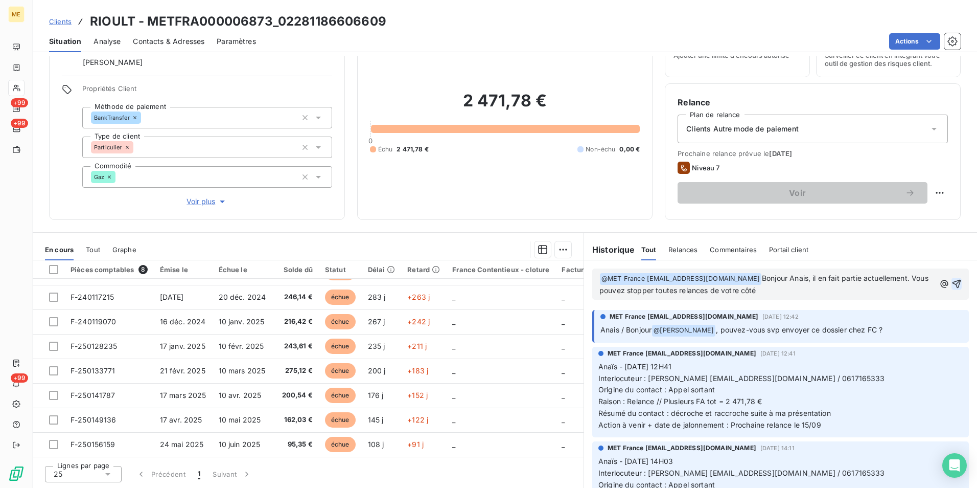
click at [953, 281] on icon "button" at bounding box center [957, 284] width 9 height 9
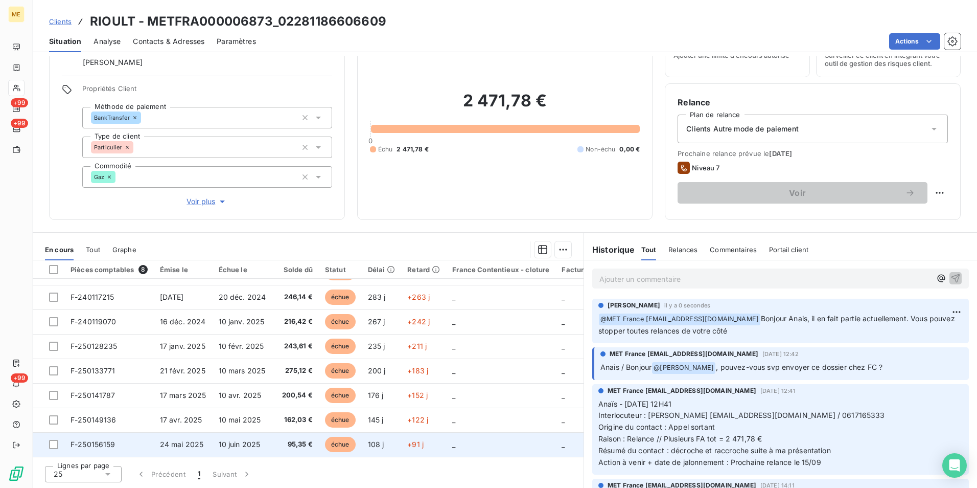
drag, startPoint x: 435, startPoint y: 451, endPoint x: 443, endPoint y: 451, distance: 8.2
click at [443, 451] on tr "F-250156159 [DATE] [DATE] 95,35 € échue 108 j +91 j _ _ 09-2025" at bounding box center [395, 444] width 724 height 25
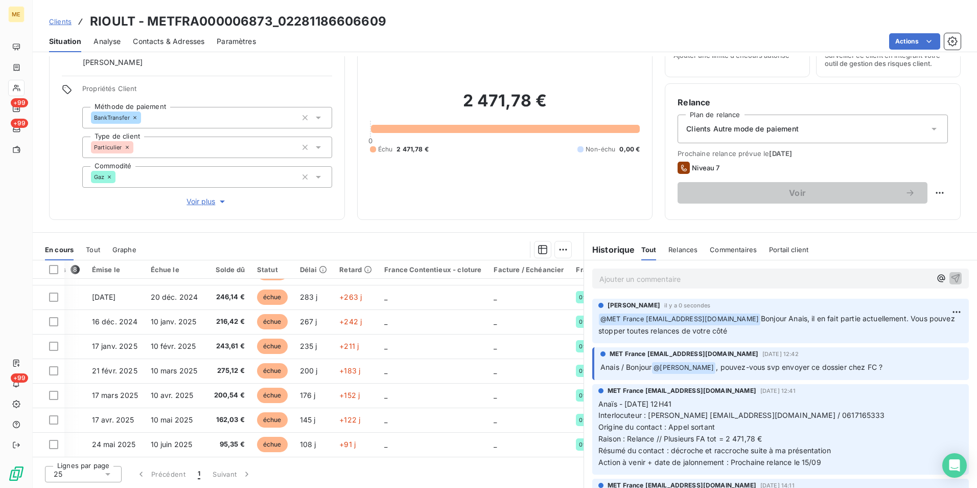
scroll to position [22, 84]
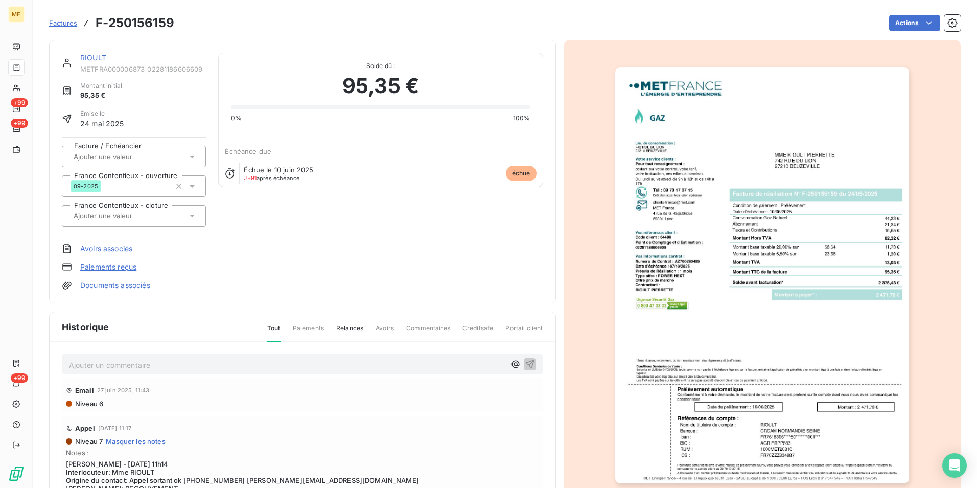
drag, startPoint x: 430, startPoint y: 455, endPoint x: 544, endPoint y: 466, distance: 114.0
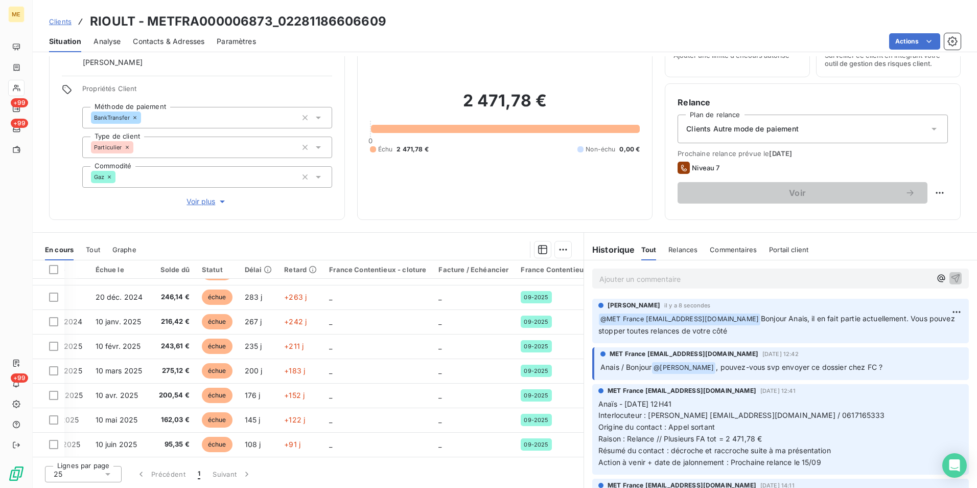
scroll to position [22, 0]
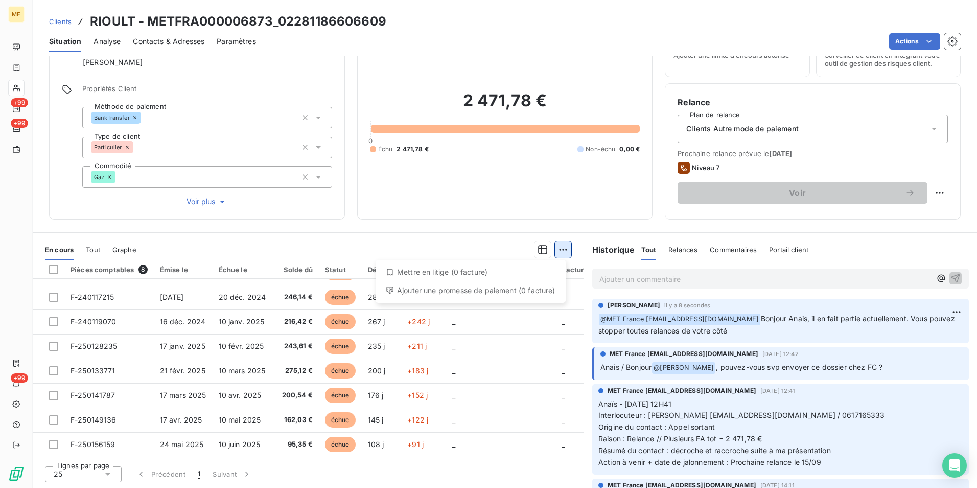
click at [560, 242] on html "ME +99 +99 +99 Clients RIOULT - METFRA000006873_02281186606609 Situation Analys…" at bounding box center [488, 244] width 977 height 488
click at [440, 238] on html "ME +99 +99 +99 Clients RIOULT - METFRA000006873_02281186606609 Situation Analys…" at bounding box center [488, 244] width 977 height 488
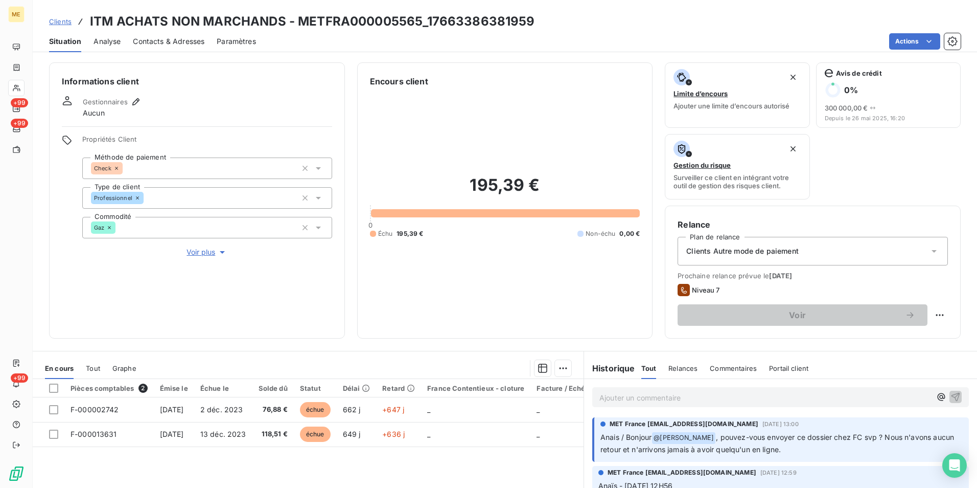
click at [200, 247] on span "Voir plus" at bounding box center [207, 252] width 41 height 10
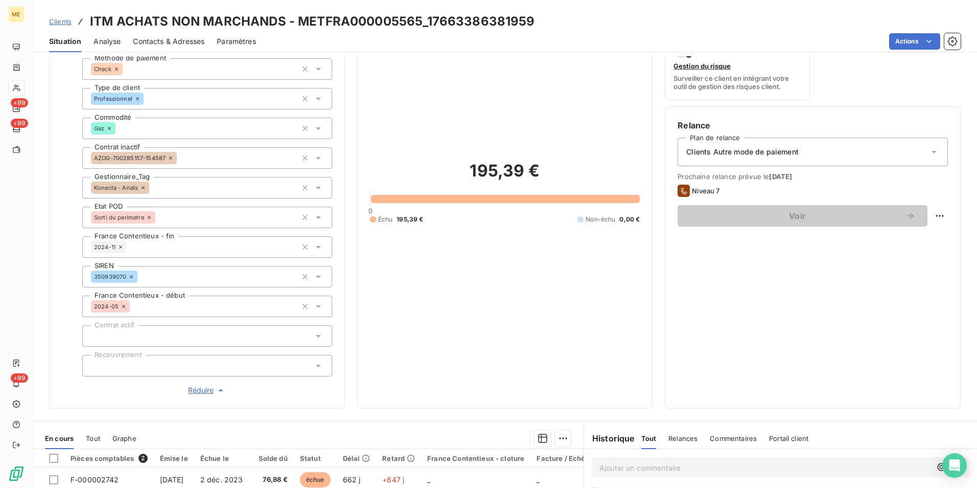
scroll to position [102, 0]
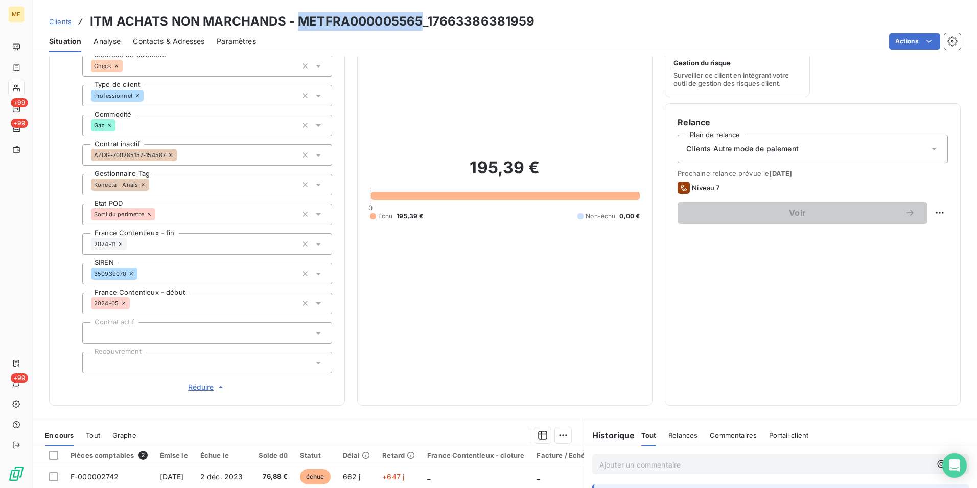
drag, startPoint x: 419, startPoint y: 15, endPoint x: 301, endPoint y: 12, distance: 118.1
click at [301, 12] on div "Clients ITM ACHATS NON MARCHANDS - METFRA000005565_17663386381959 Situation Ana…" at bounding box center [505, 26] width 945 height 52
copy h3 "METFRA000005565"
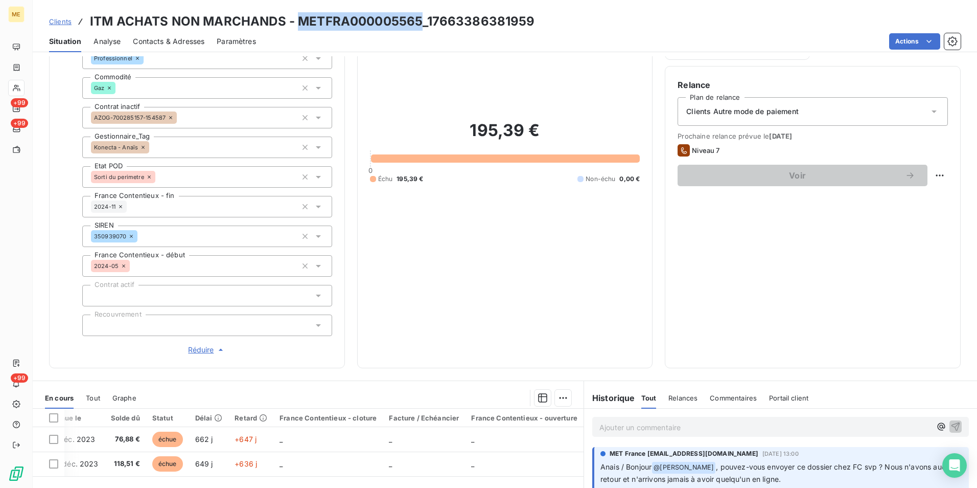
scroll to position [83, 0]
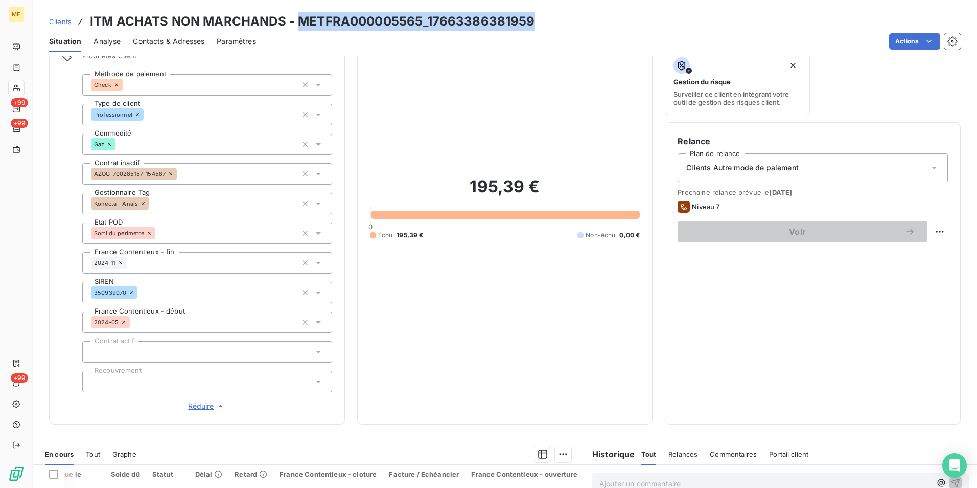
drag, startPoint x: 536, startPoint y: 22, endPoint x: 297, endPoint y: 23, distance: 238.2
click at [297, 23] on div "Clients ITM ACHATS NON MARCHANDS - METFRA000005565_17663386381959" at bounding box center [505, 21] width 945 height 18
copy h3 "METFRA000005565_17663386381959"
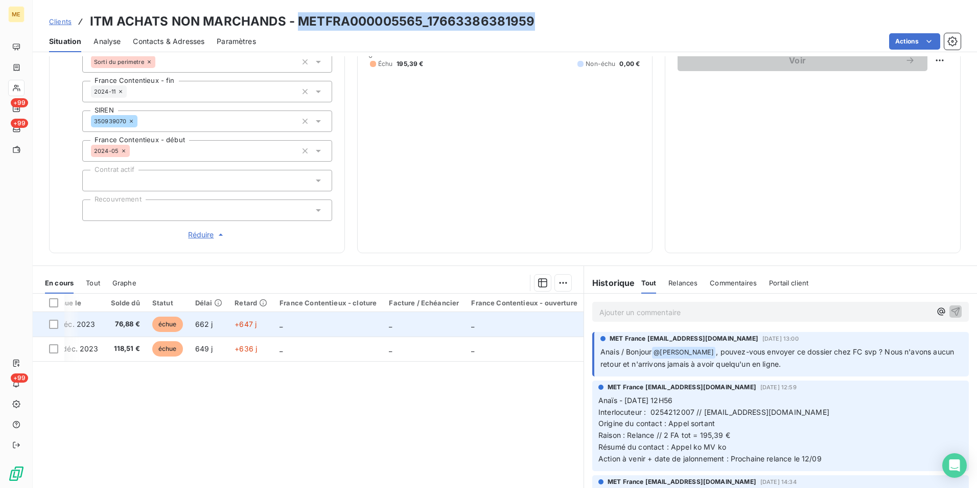
scroll to position [237, 0]
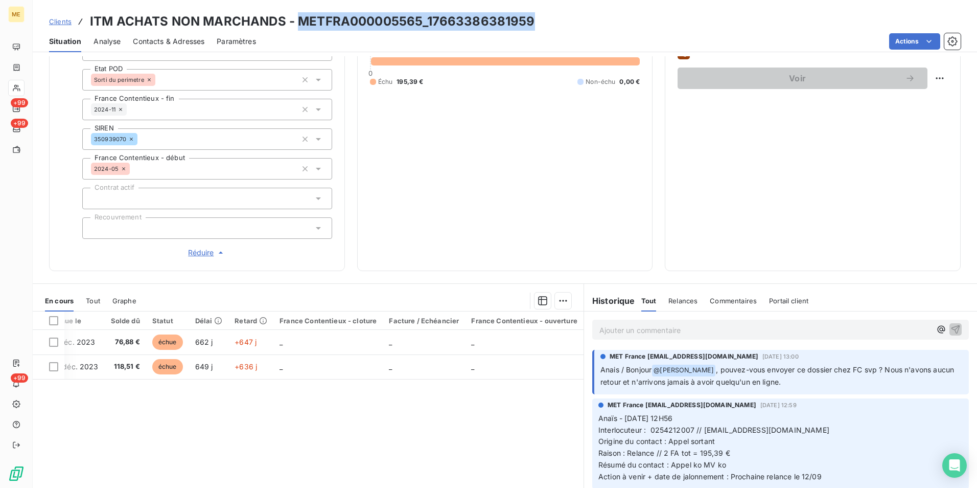
click at [146, 42] on span "Contacts & Adresses" at bounding box center [169, 41] width 72 height 10
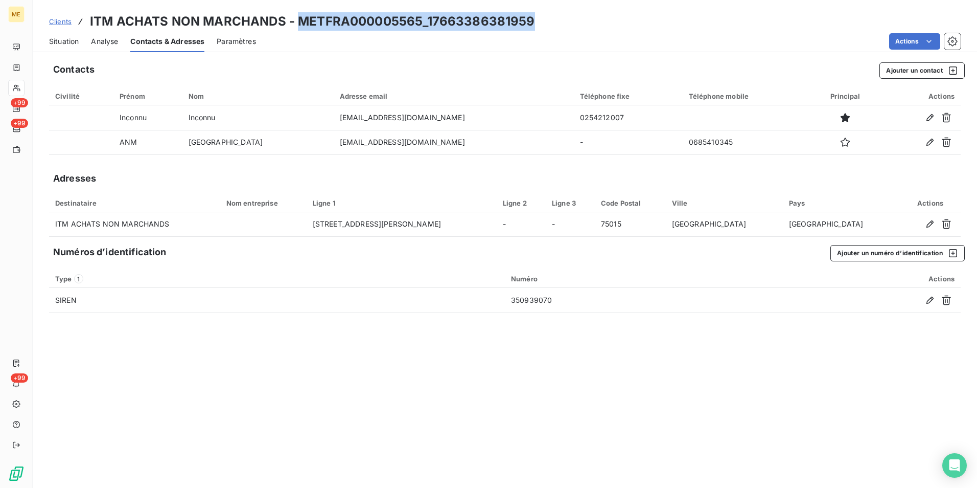
click at [60, 43] on span "Situation" at bounding box center [64, 41] width 30 height 10
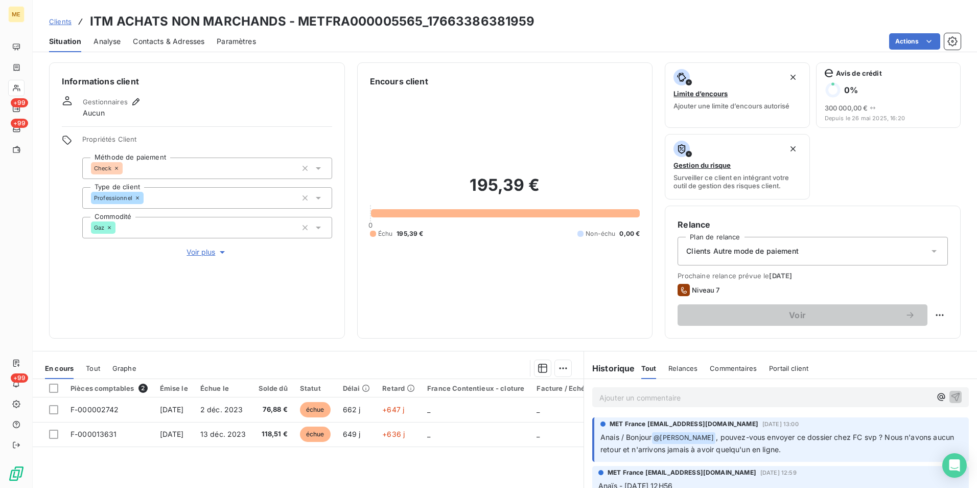
click at [656, 398] on p "Ajouter un commentaire ﻿" at bounding box center [766, 397] width 332 height 13
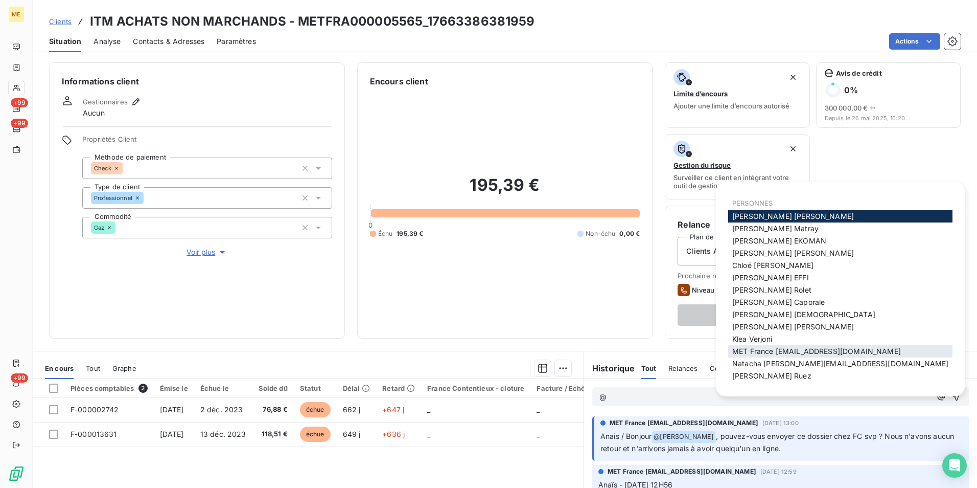
click at [774, 350] on span "MET France [EMAIL_ADDRESS][DOMAIN_NAME]" at bounding box center [816, 351] width 169 height 9
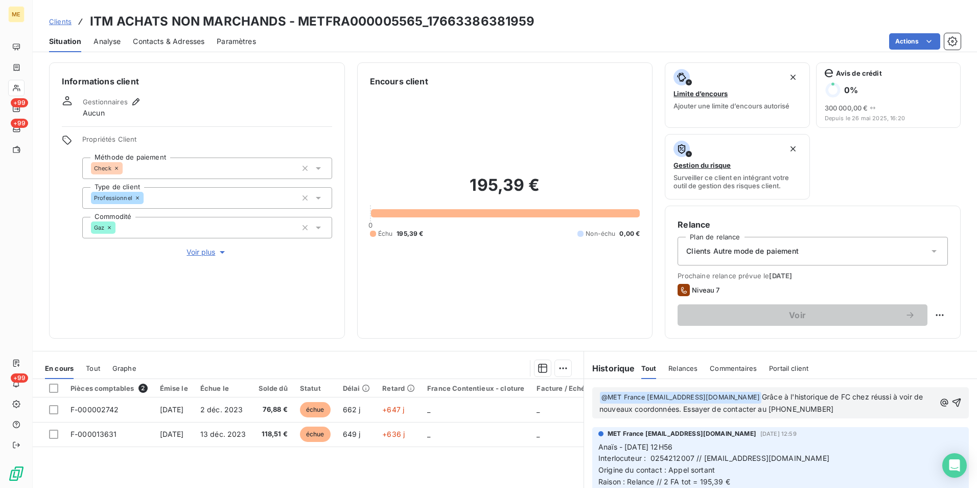
scroll to position [0, 0]
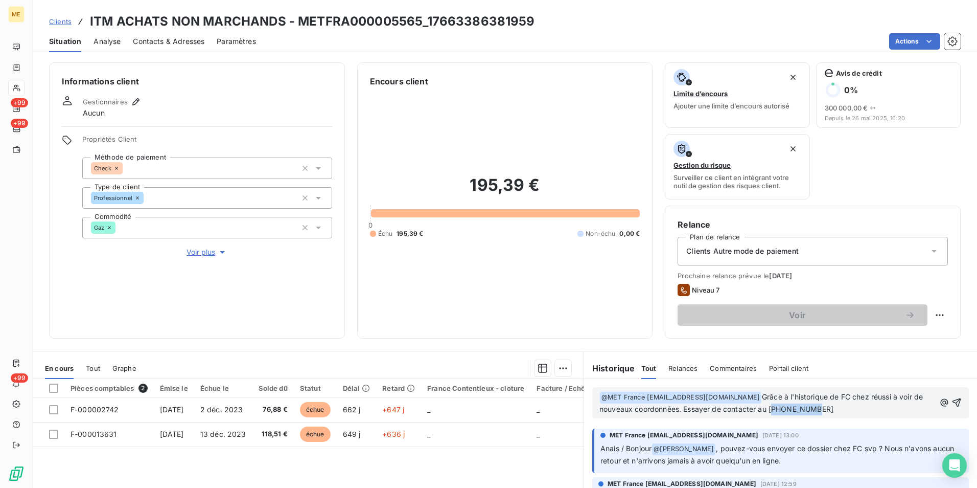
drag, startPoint x: 826, startPoint y: 409, endPoint x: 777, endPoint y: 409, distance: 48.6
click at [777, 409] on p "﻿ @ MET France met-france@recouvrement.met.com ﻿ Grâce à l'historique de FC che…" at bounding box center [768, 403] width 336 height 24
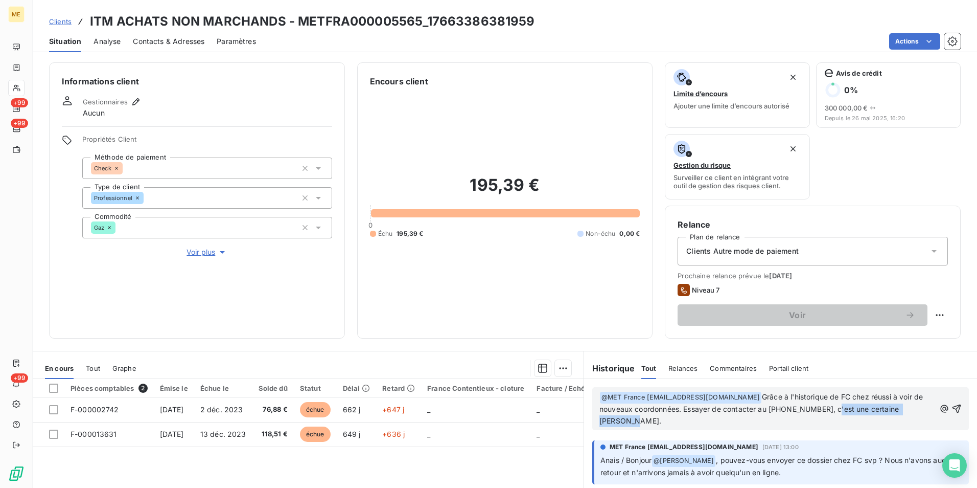
drag, startPoint x: 835, startPoint y: 410, endPoint x: 837, endPoint y: 417, distance: 7.6
click at [837, 417] on p "﻿ @ MET France met-france@recouvrement.met.com ﻿ Grâce à l'historique de FC che…" at bounding box center [768, 409] width 336 height 36
click at [863, 397] on span "Grâce à l'historique de FC chez réussi à voir de nouveaux coordonnées. Essayer …" at bounding box center [768, 408] width 337 height 33
click at [767, 410] on span "Grâce à l'historique de FC , j'ai réussi à voir de nouveaux coordonnées. Essaye…" at bounding box center [768, 408] width 337 height 33
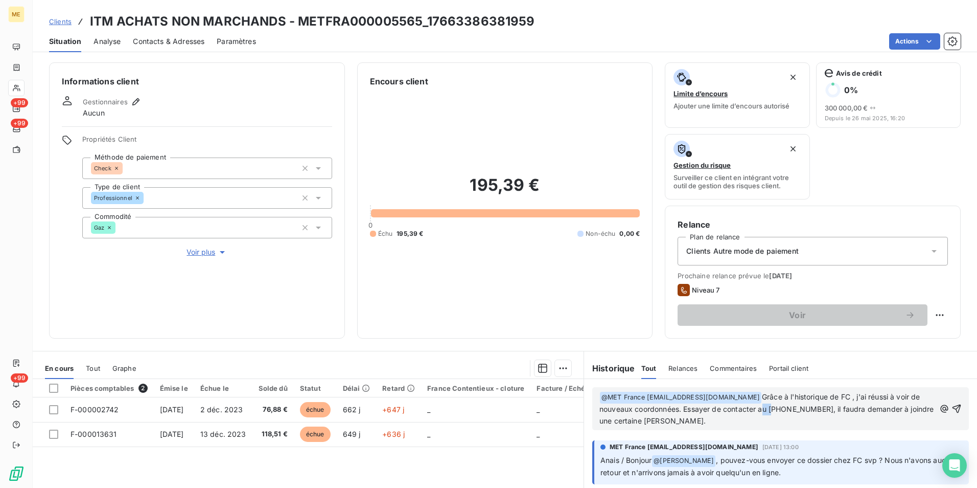
click at [767, 410] on span "Grâce à l'historique de FC , j'ai réussi à voir de nouveaux coordonnées. Essaye…" at bounding box center [768, 408] width 337 height 33
click at [952, 403] on icon "button" at bounding box center [957, 408] width 10 height 10
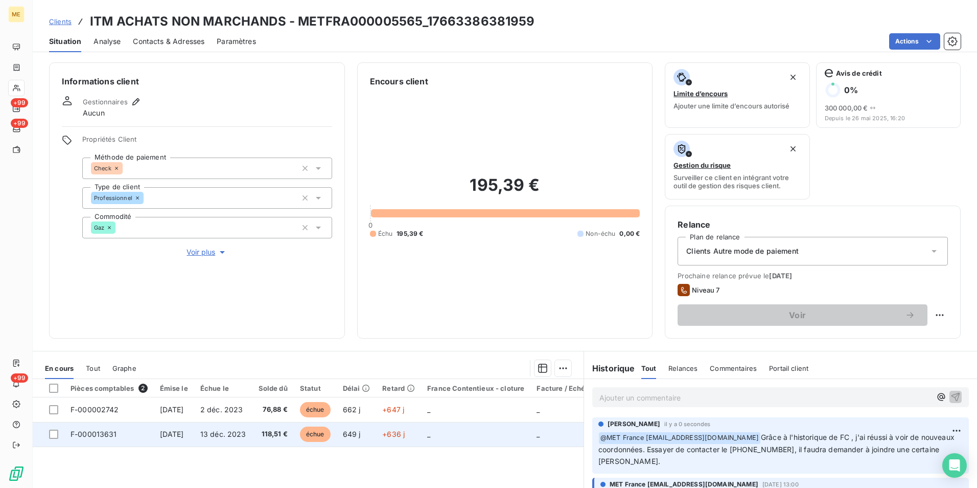
scroll to position [51, 0]
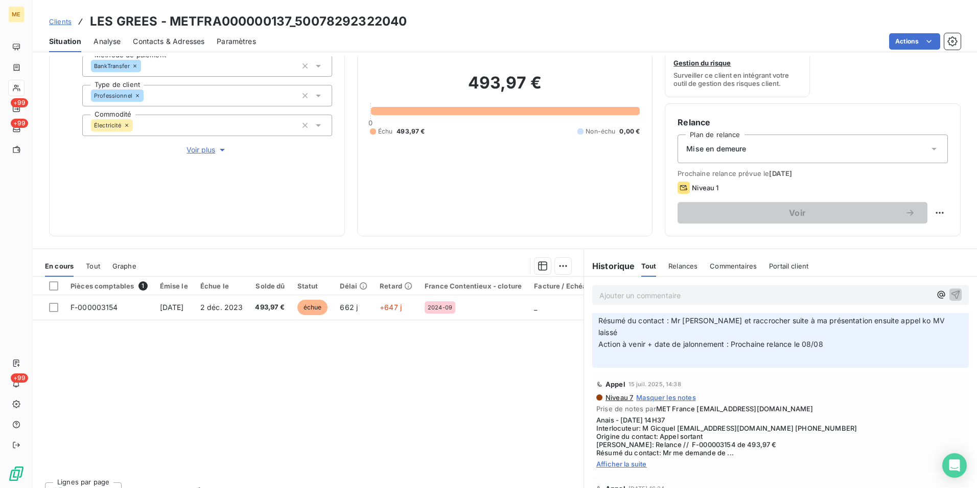
scroll to position [409, 0]
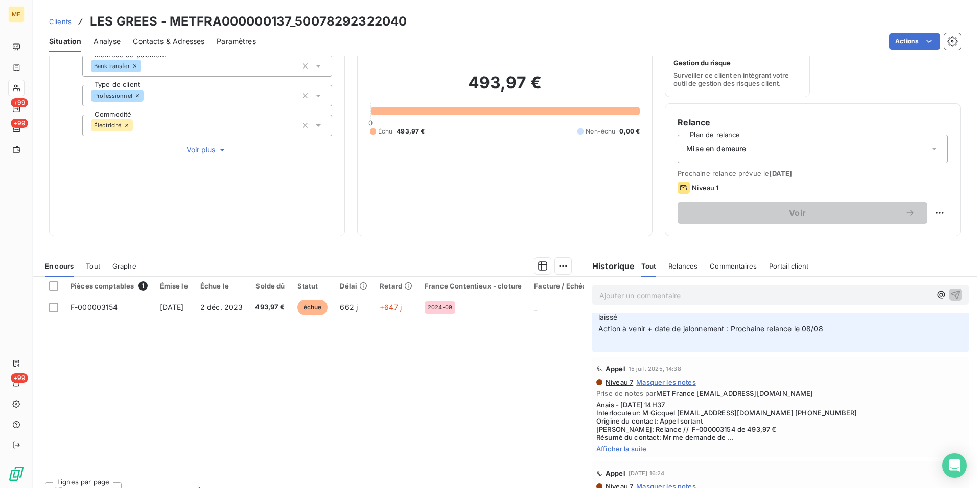
click at [640, 444] on span "Afficher la suite" at bounding box center [780, 448] width 369 height 8
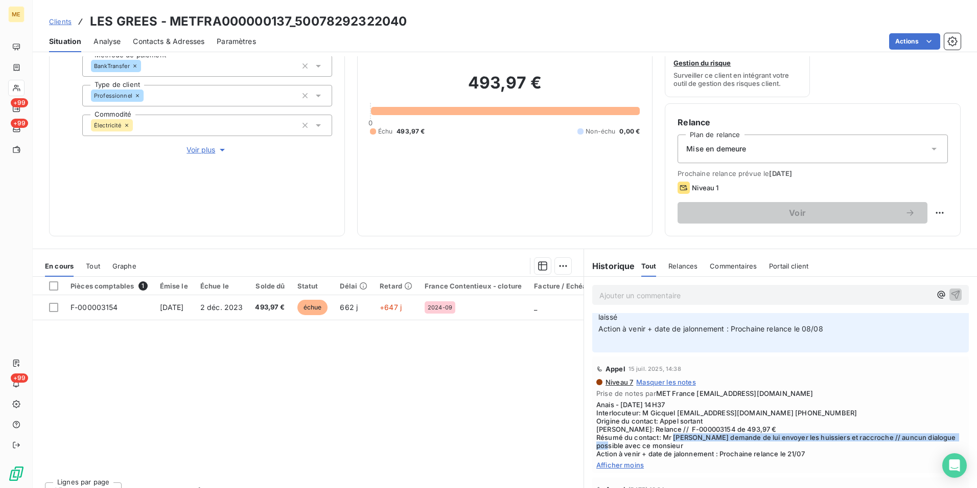
drag, startPoint x: 715, startPoint y: 422, endPoint x: 915, endPoint y: 433, distance: 201.2
click at [915, 433] on span "Anais - [DATE] 14H37 Interlocuteur: M Gicquel [EMAIL_ADDRESS][DOMAIN_NAME] [PHO…" at bounding box center [780, 428] width 369 height 57
click at [661, 405] on span "Anais - [DATE] 14H37 Interlocuteur: M Gicquel [EMAIL_ADDRESS][DOMAIN_NAME] [PHO…" at bounding box center [780, 428] width 369 height 57
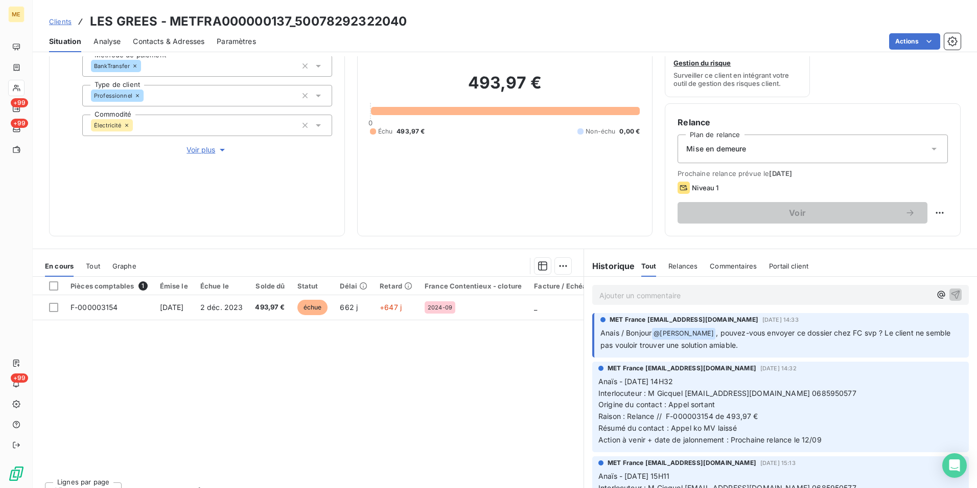
scroll to position [0, 0]
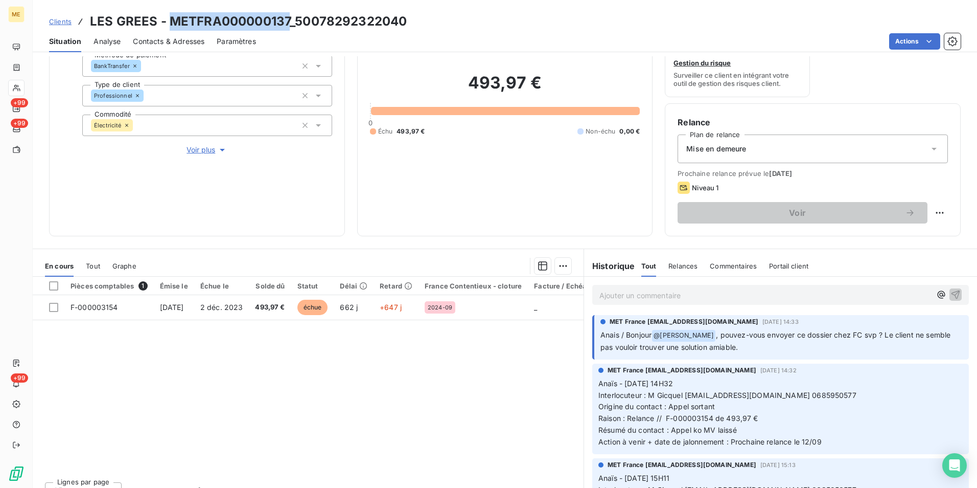
drag, startPoint x: 169, startPoint y: 22, endPoint x: 287, endPoint y: 24, distance: 118.1
click at [287, 24] on h3 "LES GREES - METFRA000000137_50078292322040" at bounding box center [248, 21] width 317 height 18
copy h3 "METFRA000000137"
click at [678, 300] on p "Ajouter un commentaire ﻿" at bounding box center [766, 295] width 332 height 13
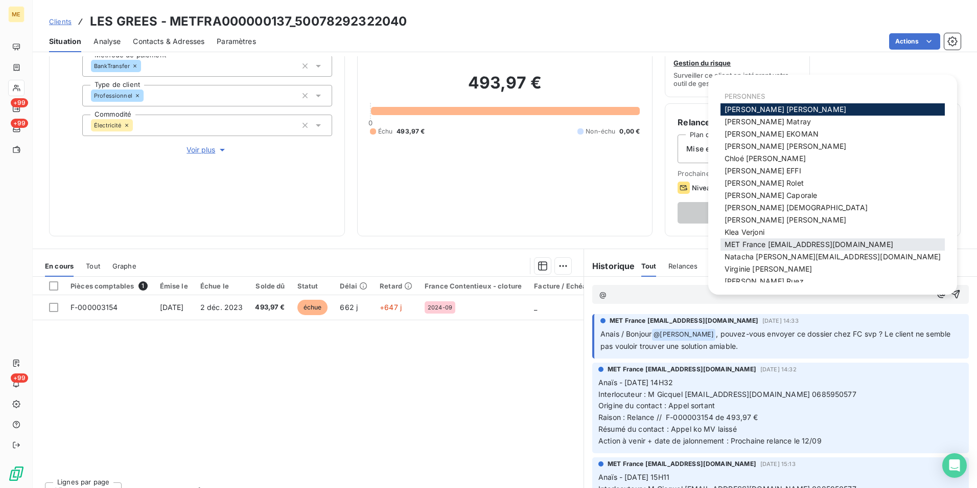
click at [816, 248] on span "MET France [EMAIL_ADDRESS][DOMAIN_NAME]" at bounding box center [809, 244] width 169 height 9
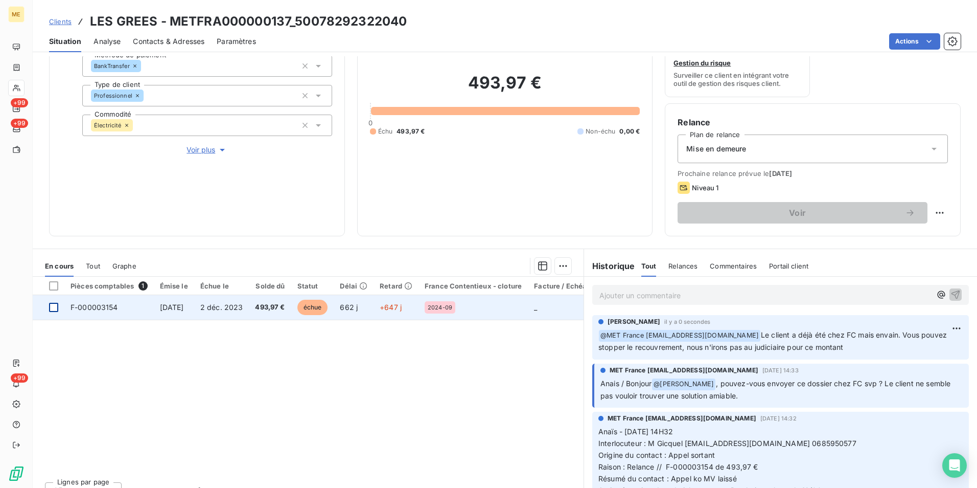
click at [53, 310] on div at bounding box center [53, 307] width 9 height 9
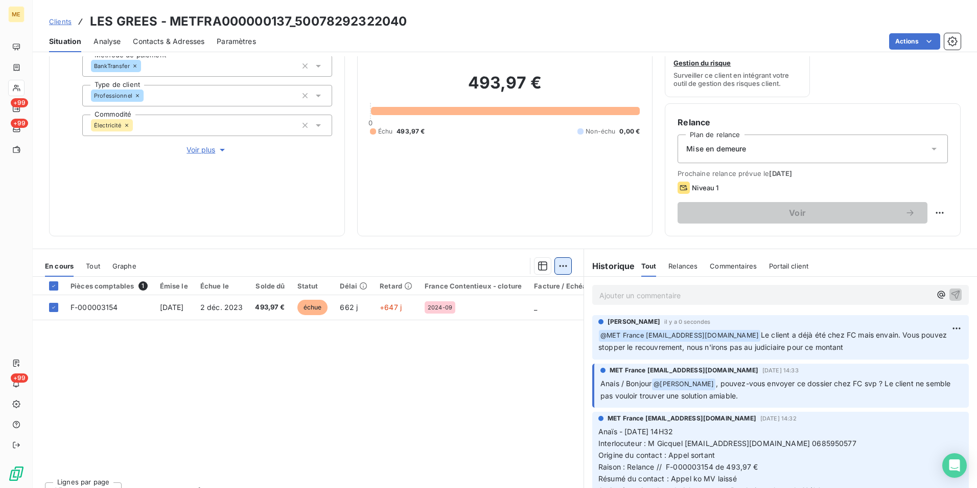
click at [558, 264] on html "ME +99 +99 +99 Clients LES GREES - METFRA000000137_50078292322040 Situation Ana…" at bounding box center [488, 244] width 977 height 488
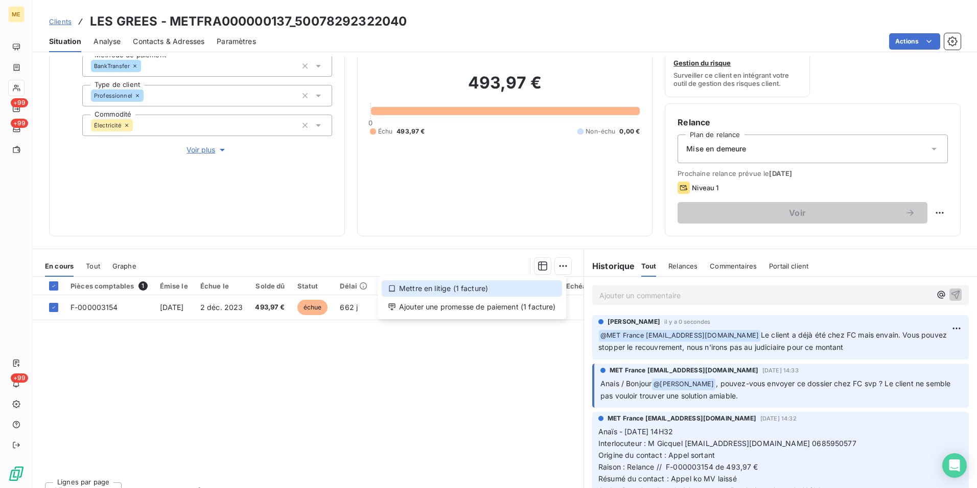
click at [513, 284] on div "Mettre en litige (1 facture)" at bounding box center [472, 288] width 180 height 16
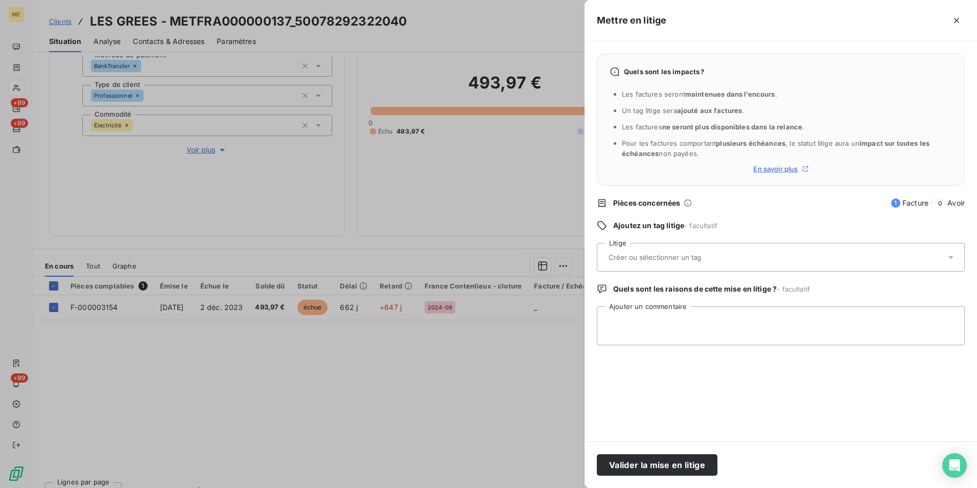
click at [651, 262] on input "text" at bounding box center [682, 256] width 149 height 9
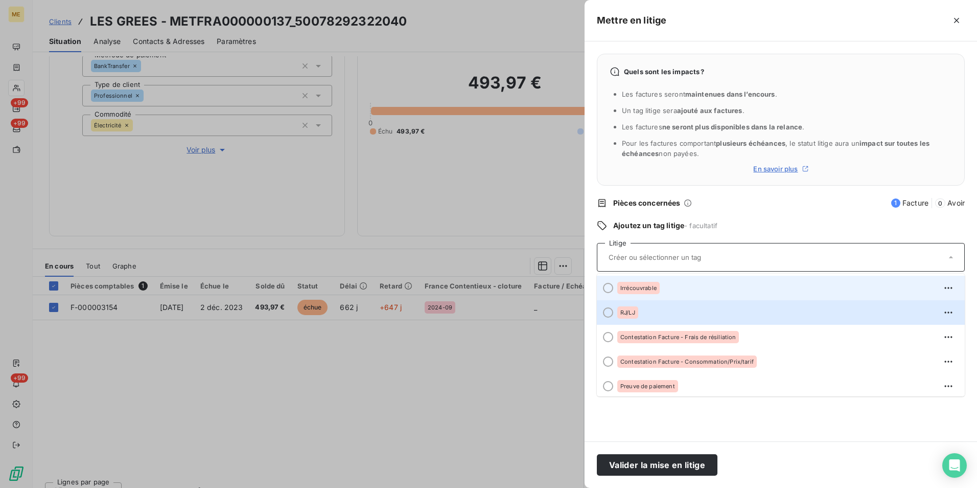
click at [654, 280] on div "Irrécouvrable" at bounding box center [786, 288] width 339 height 16
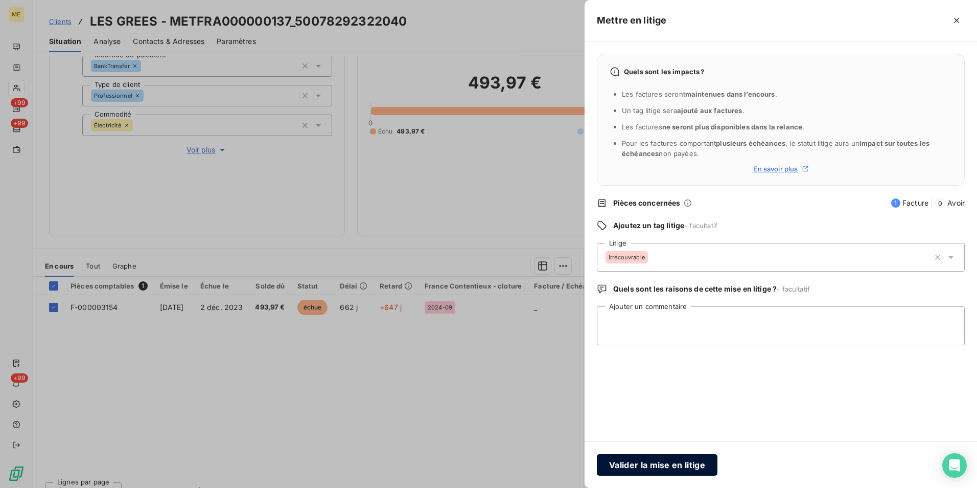
click at [648, 466] on button "Valider la mise en litige" at bounding box center [657, 464] width 121 height 21
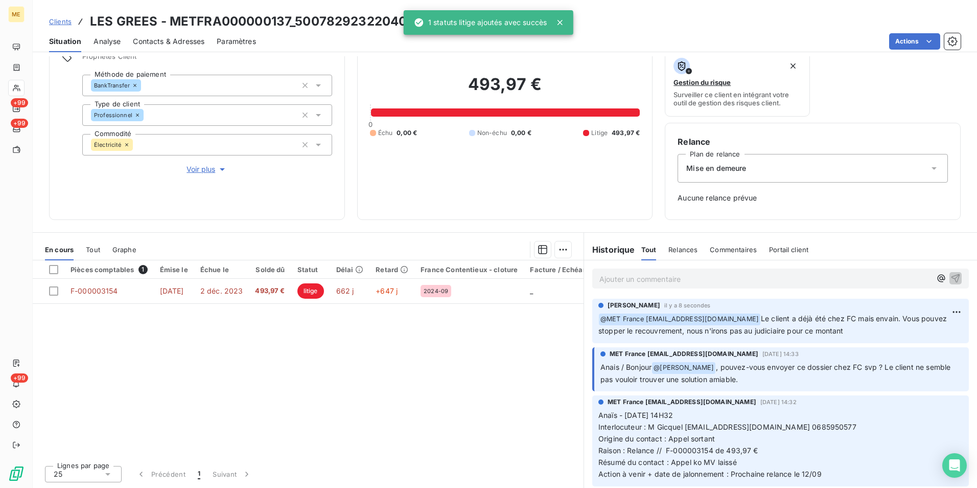
scroll to position [83, 0]
click at [451, 369] on div "Pièces comptables 1 Émise le Échue le Solde dû Statut Délai Retard France Conte…" at bounding box center [308, 358] width 551 height 197
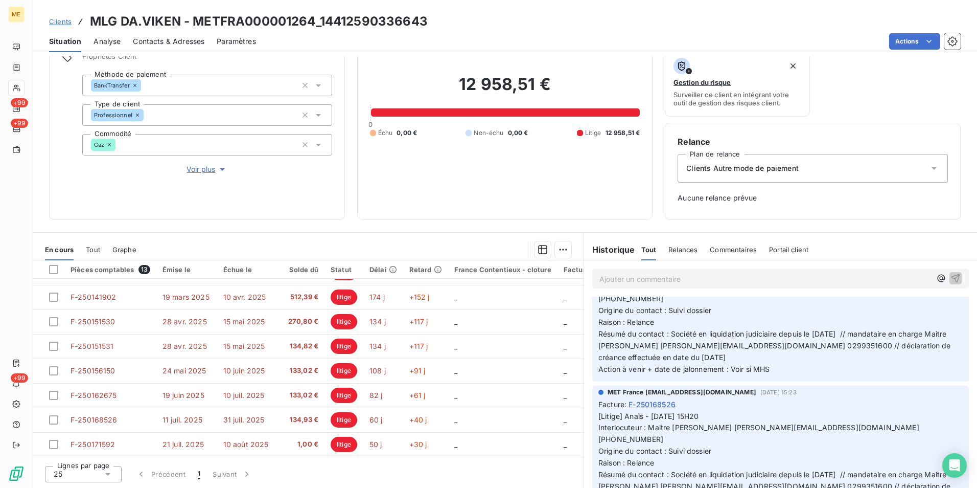
scroll to position [153, 0]
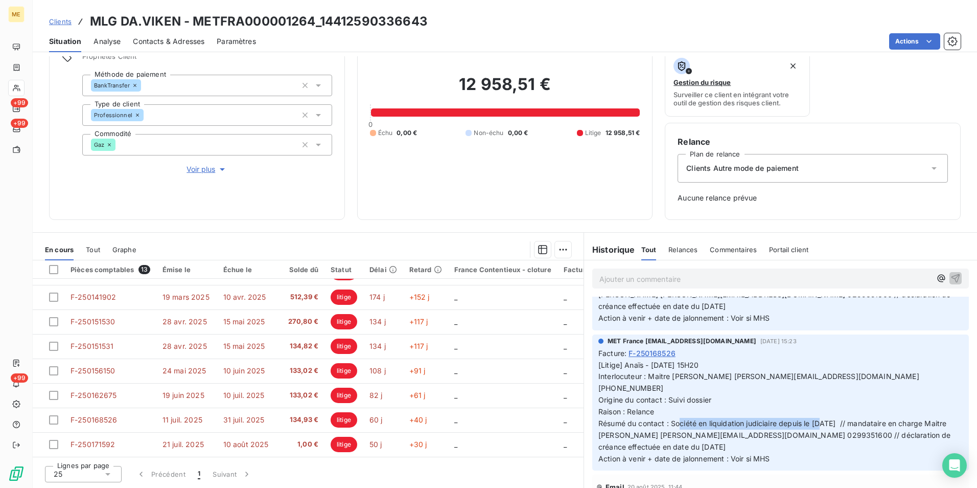
drag, startPoint x: 695, startPoint y: 396, endPoint x: 841, endPoint y: 396, distance: 146.7
click at [841, 396] on span "[Litige] Anaïs - [DATE] 15H20 Interlocuteur : Maitre [PERSON_NAME] [PERSON_NAME…" at bounding box center [776, 411] width 355 height 102
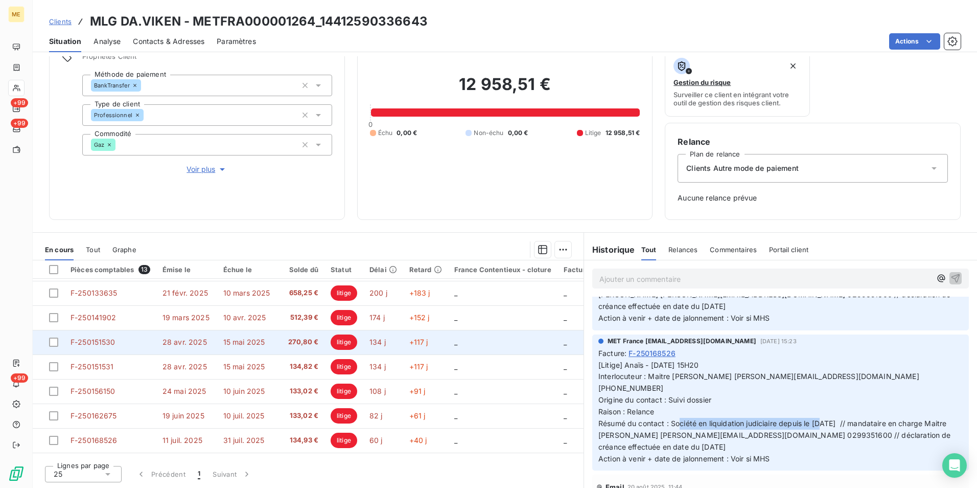
scroll to position [145, 0]
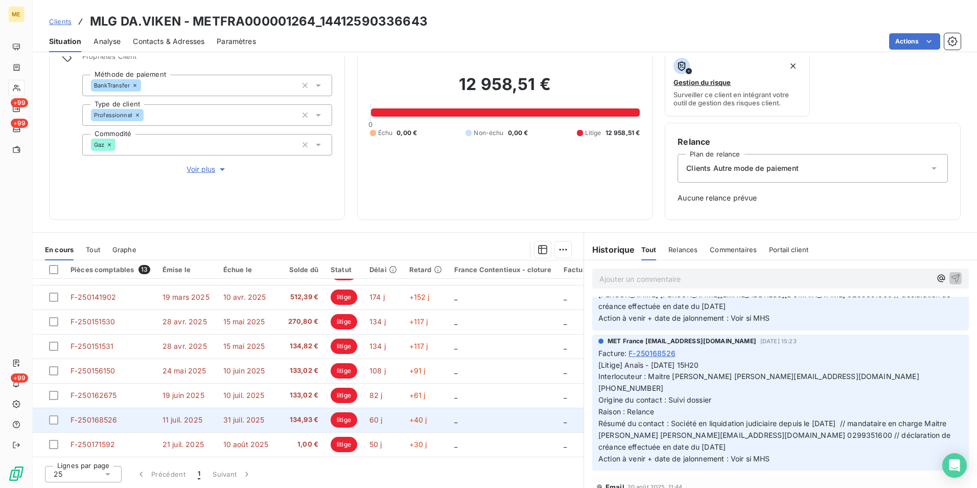
click at [295, 417] on span "134,93 €" at bounding box center [301, 420] width 36 height 10
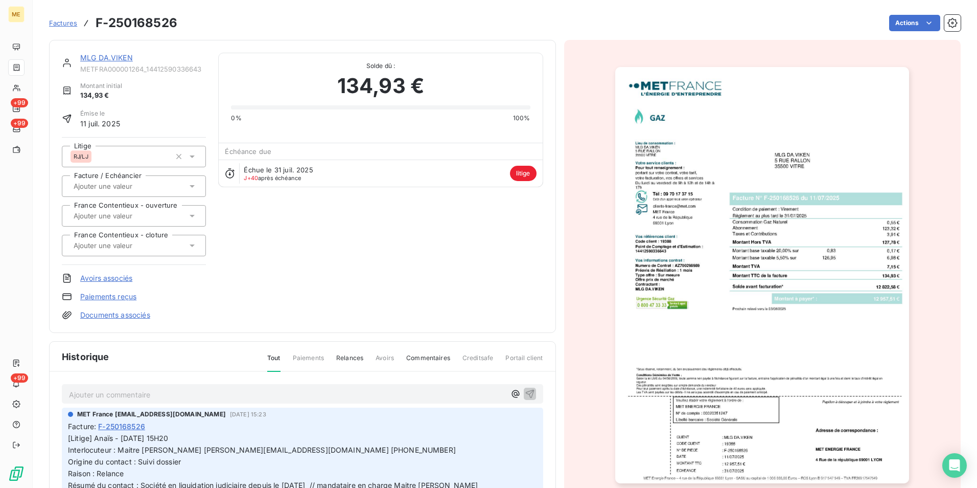
click at [810, 279] on img "button" at bounding box center [762, 275] width 294 height 416
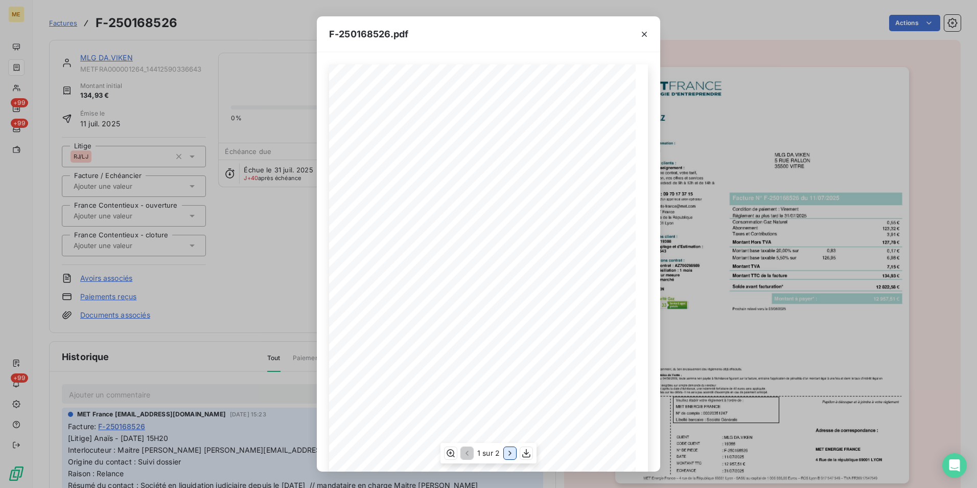
click at [508, 450] on icon "button" at bounding box center [510, 453] width 10 height 10
click at [647, 33] on icon "button" at bounding box center [644, 34] width 10 height 10
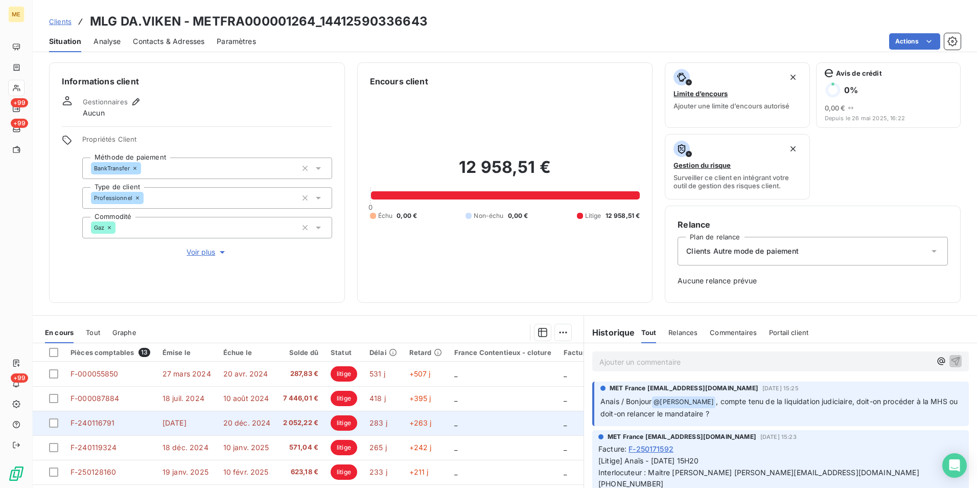
click at [295, 425] on span "2 052,22 €" at bounding box center [301, 423] width 36 height 10
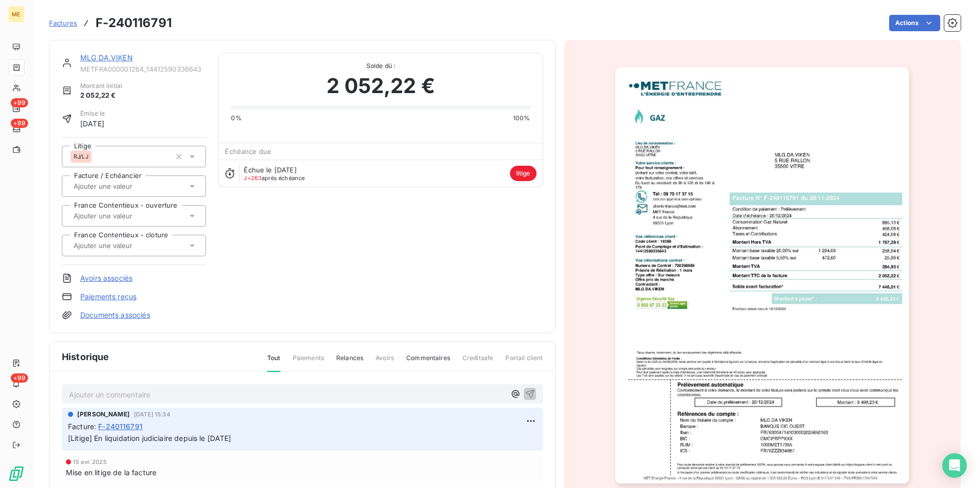
click at [776, 350] on img "button" at bounding box center [762, 275] width 294 height 416
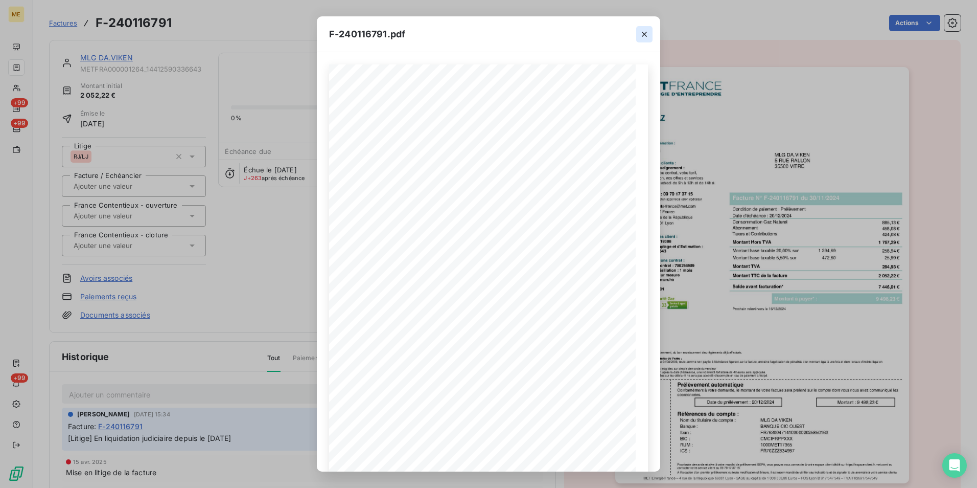
click at [650, 29] on button "button" at bounding box center [644, 34] width 16 height 16
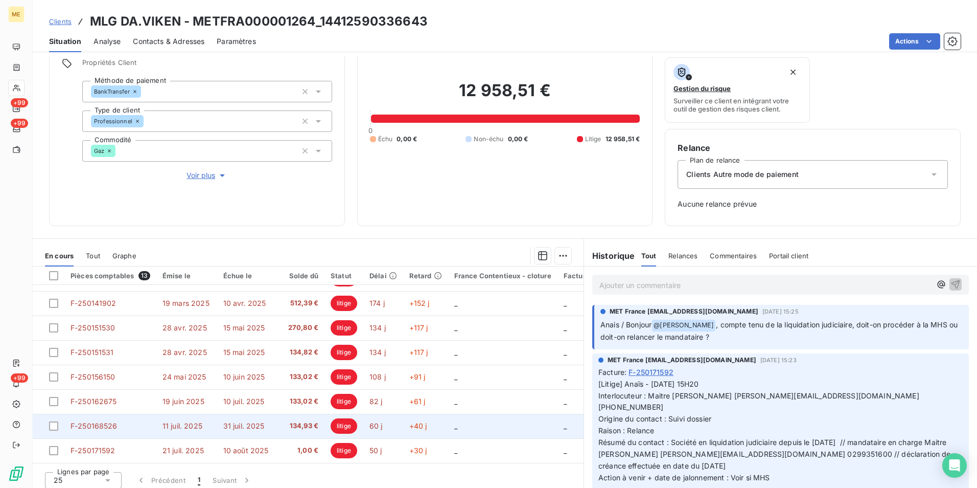
scroll to position [83, 0]
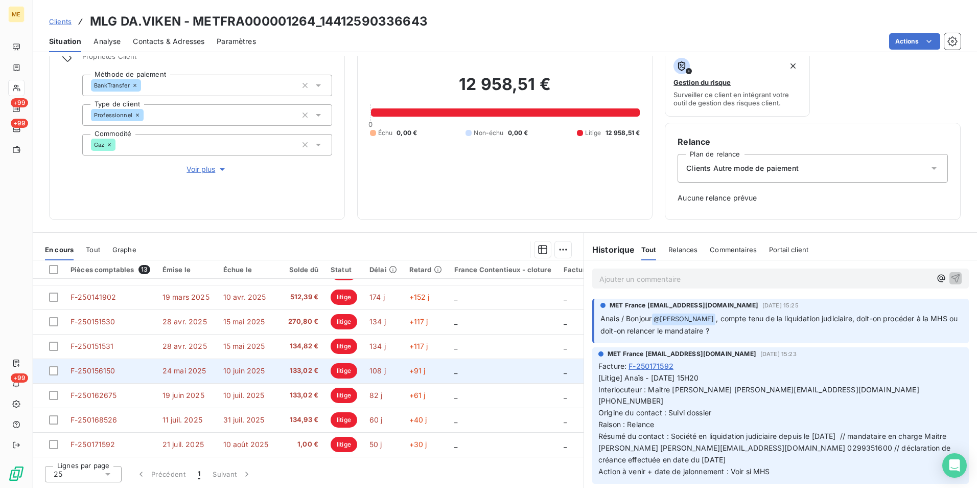
click at [265, 364] on td "10 juin 2025" at bounding box center [247, 370] width 60 height 25
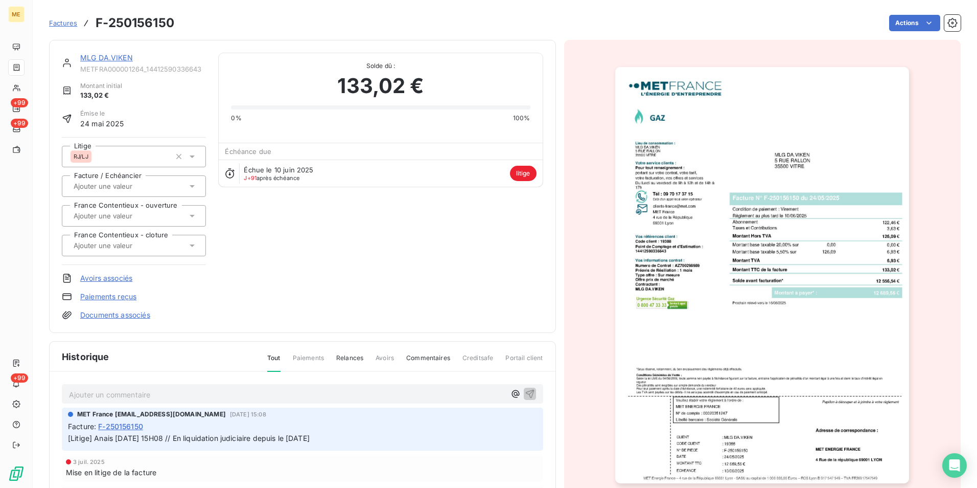
click at [735, 303] on img "button" at bounding box center [762, 275] width 294 height 416
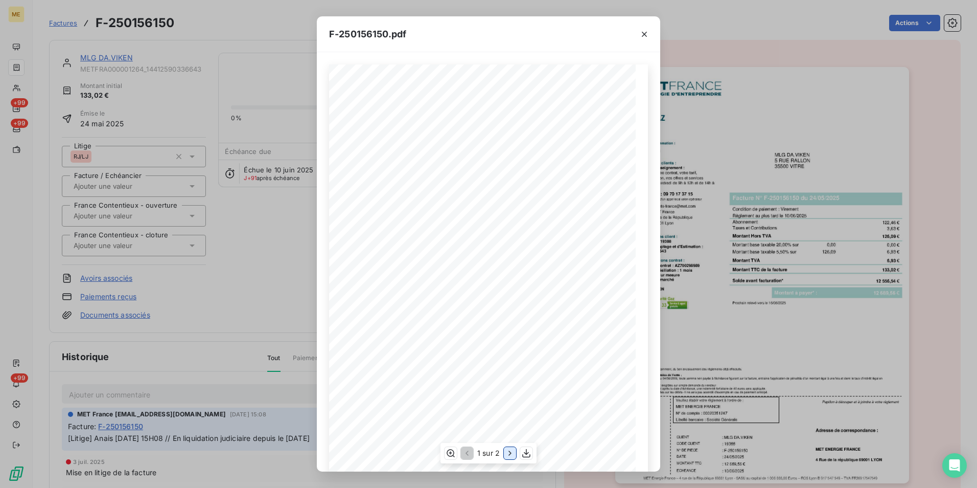
click at [512, 454] on icon "button" at bounding box center [510, 453] width 10 height 10
click at [640, 32] on icon "button" at bounding box center [644, 34] width 10 height 10
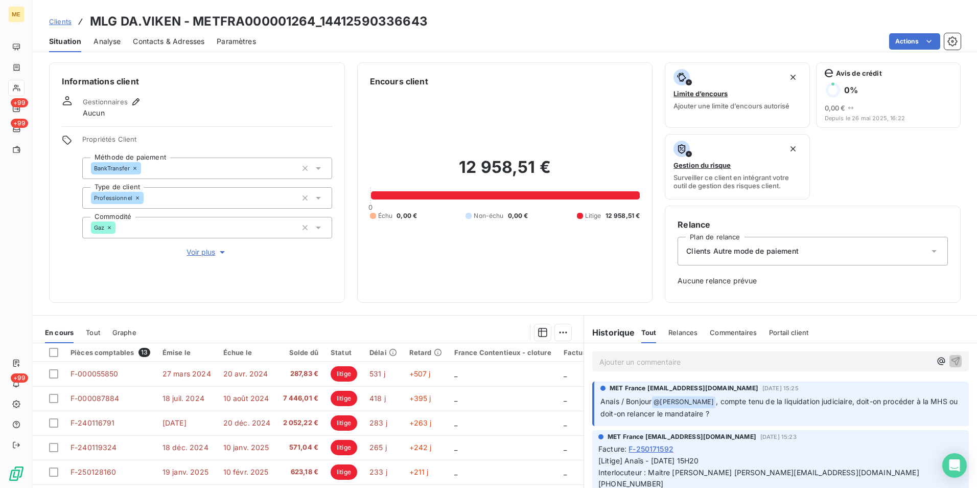
click at [675, 367] on p "Ajouter un commentaire ﻿" at bounding box center [766, 361] width 332 height 13
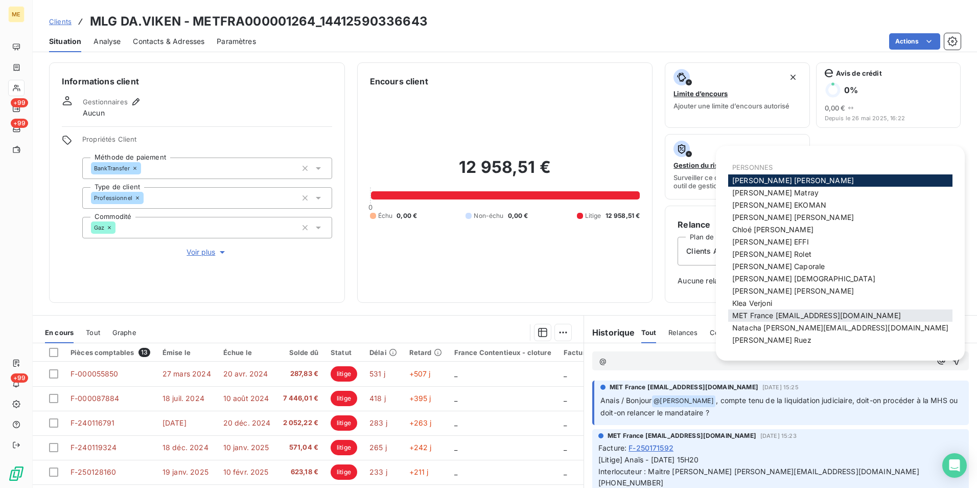
click at [889, 313] on span "MET France [EMAIL_ADDRESS][DOMAIN_NAME]" at bounding box center [816, 315] width 169 height 9
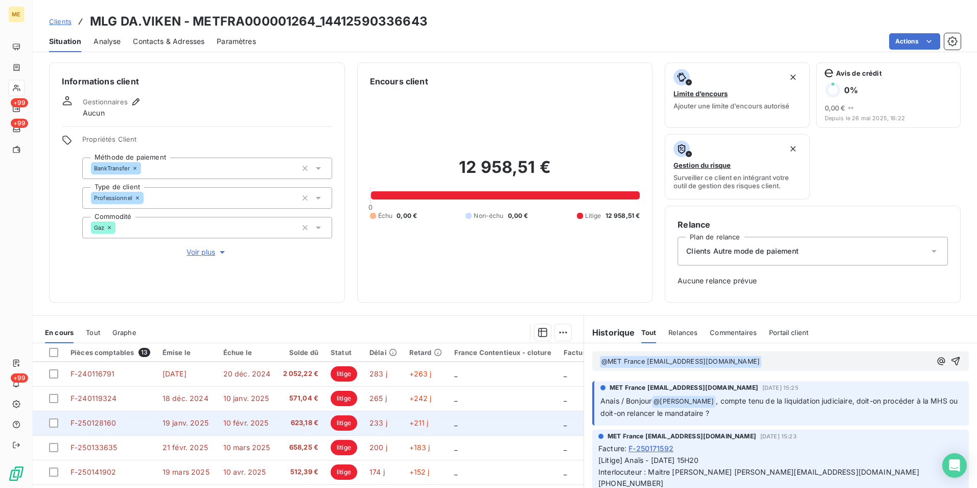
scroll to position [145, 0]
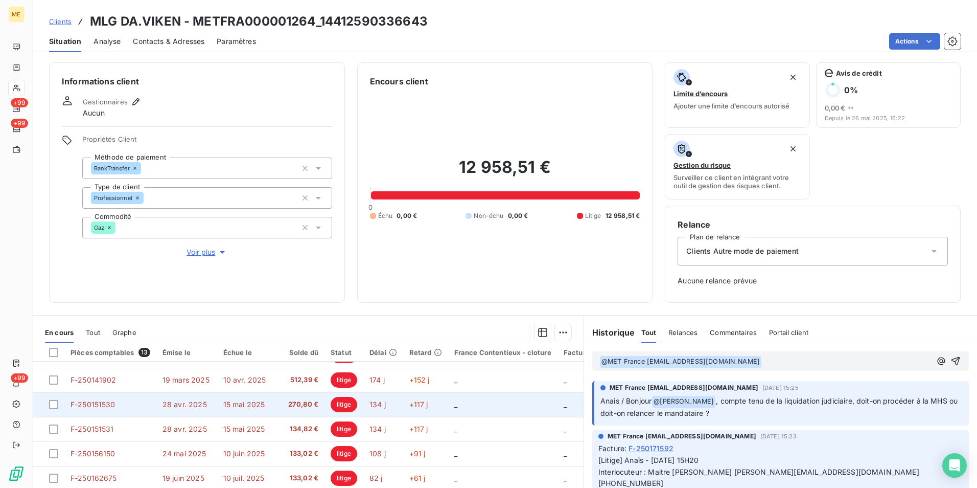
click at [287, 399] on span "270,80 €" at bounding box center [301, 404] width 36 height 10
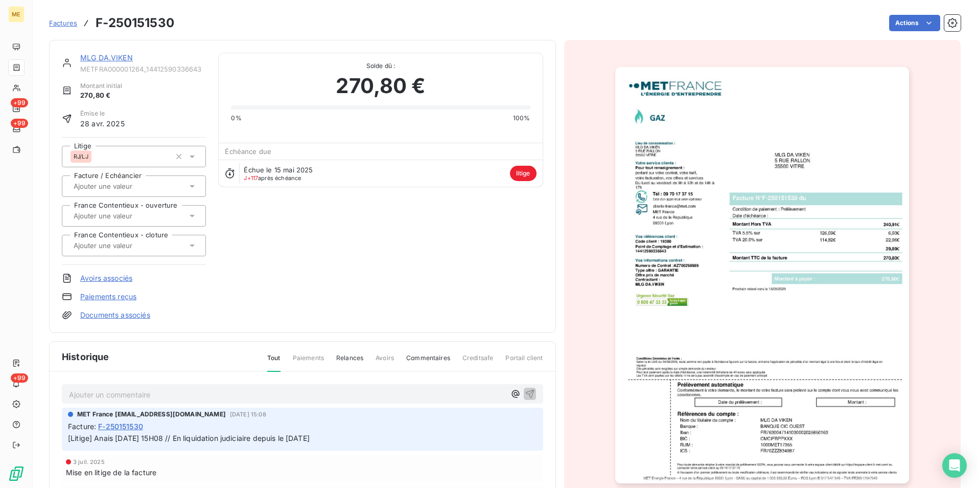
click at [761, 275] on img "button" at bounding box center [762, 275] width 294 height 416
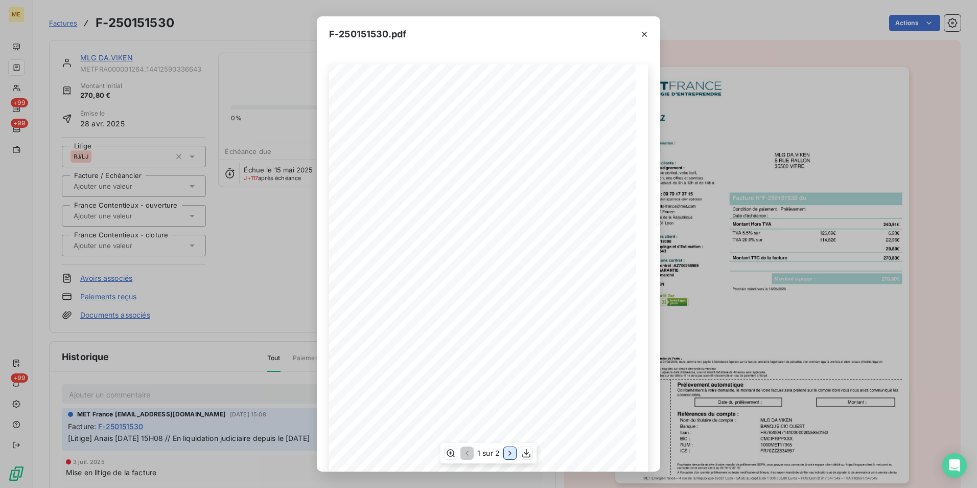
click at [509, 453] on icon "button" at bounding box center [510, 453] width 10 height 10
click at [646, 31] on icon "button" at bounding box center [644, 34] width 10 height 10
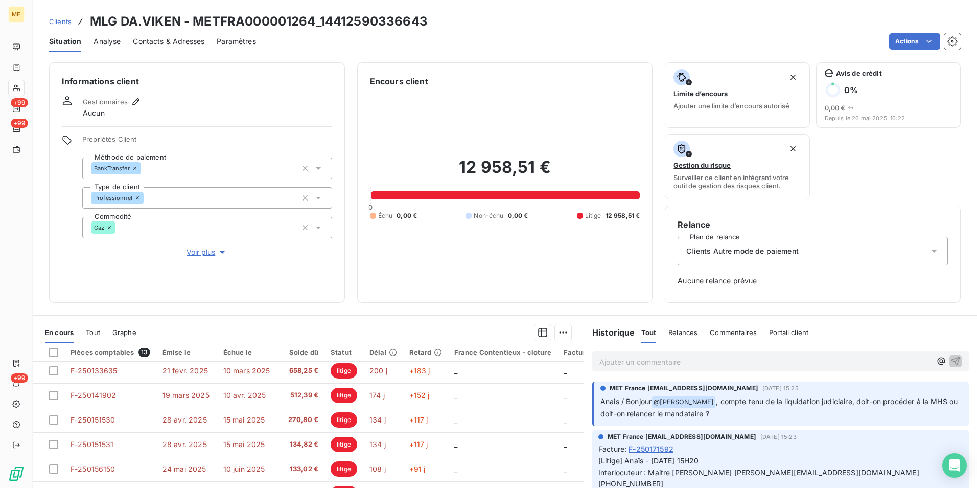
scroll to position [145, 0]
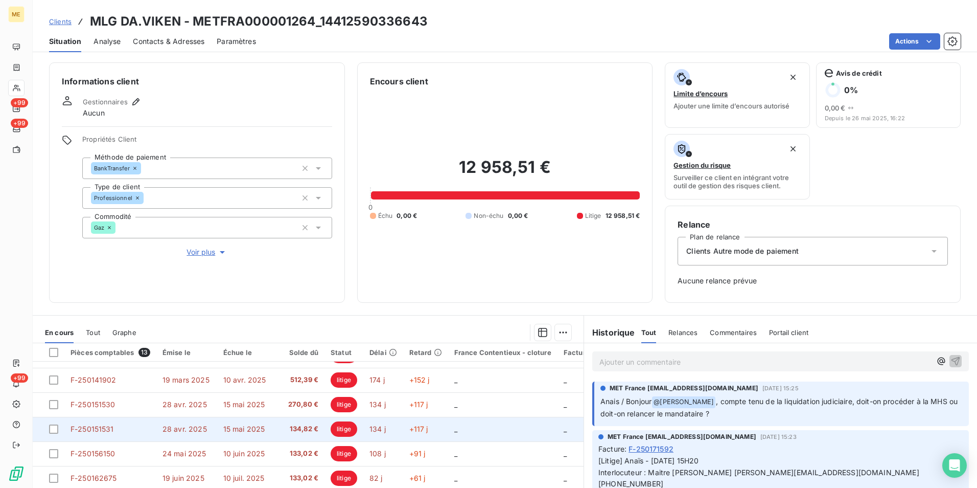
click at [390, 424] on td "134 j" at bounding box center [383, 429] width 40 height 25
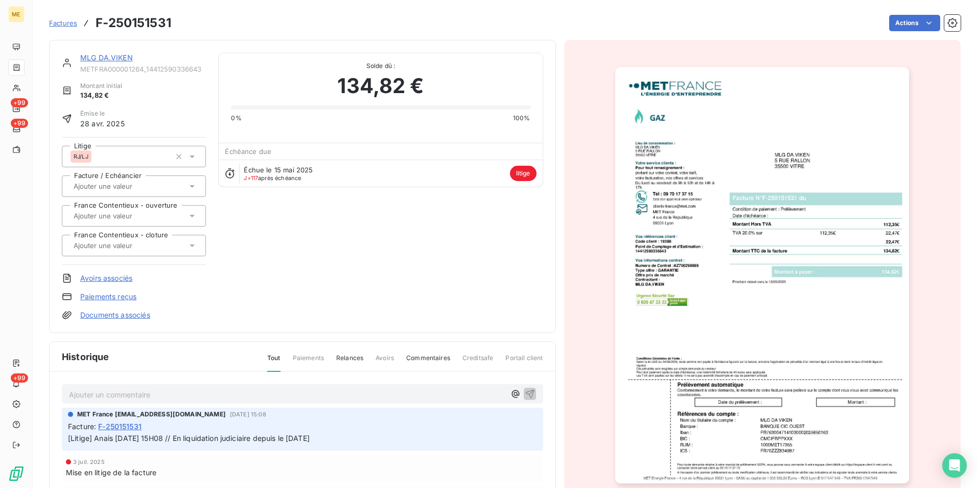
click at [792, 290] on img "button" at bounding box center [762, 275] width 294 height 416
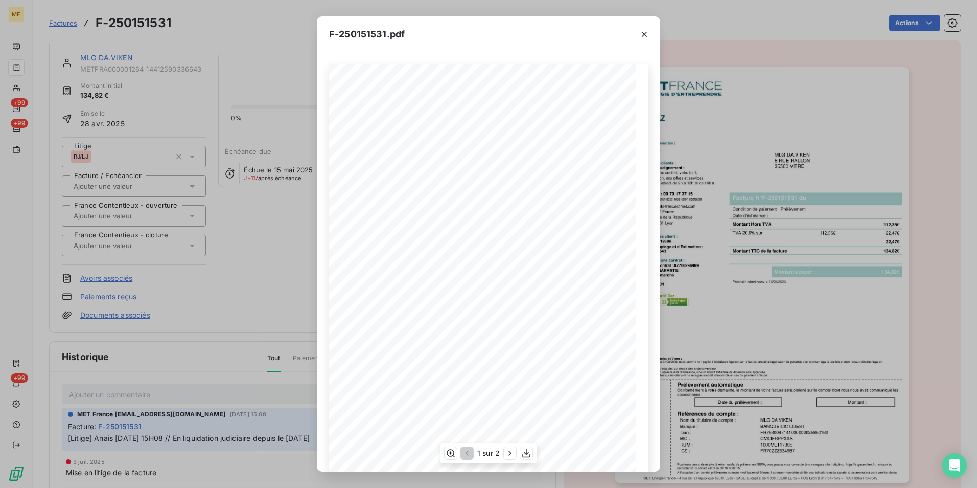
click at [508, 459] on div "1 sur 2" at bounding box center [489, 453] width 96 height 20
click at [511, 456] on icon "button" at bounding box center [510, 453] width 10 height 10
drag, startPoint x: 372, startPoint y: 174, endPoint x: 354, endPoint y: 168, distance: 18.8
click at [354, 168] on div "Détail de votre facture : Document à conserver 10 ans Numéro F-250151531 Vos ré…" at bounding box center [488, 281] width 307 height 434
click at [645, 34] on icon "button" at bounding box center [644, 34] width 5 height 5
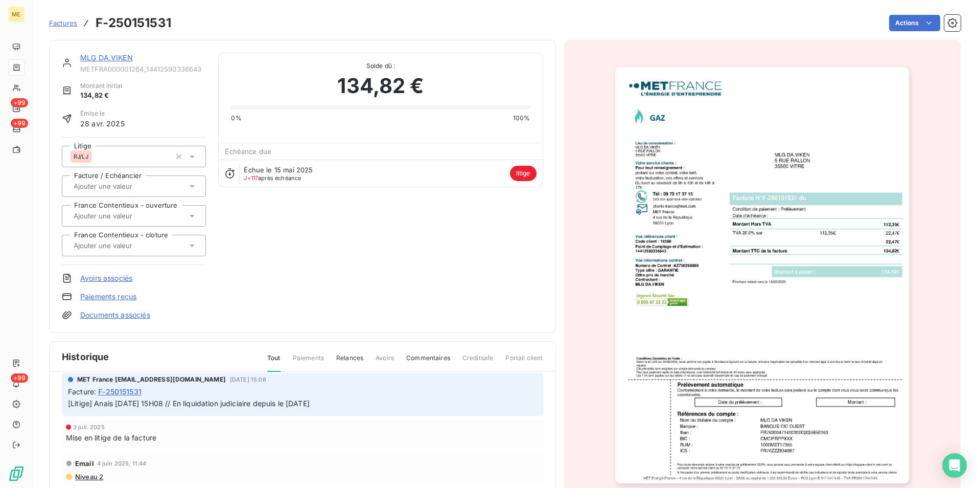
scroll to position [51, 0]
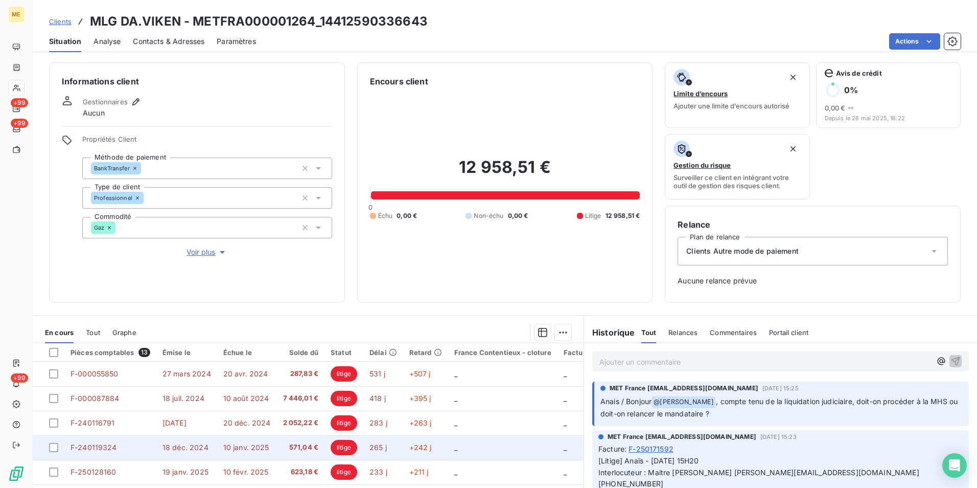
scroll to position [145, 0]
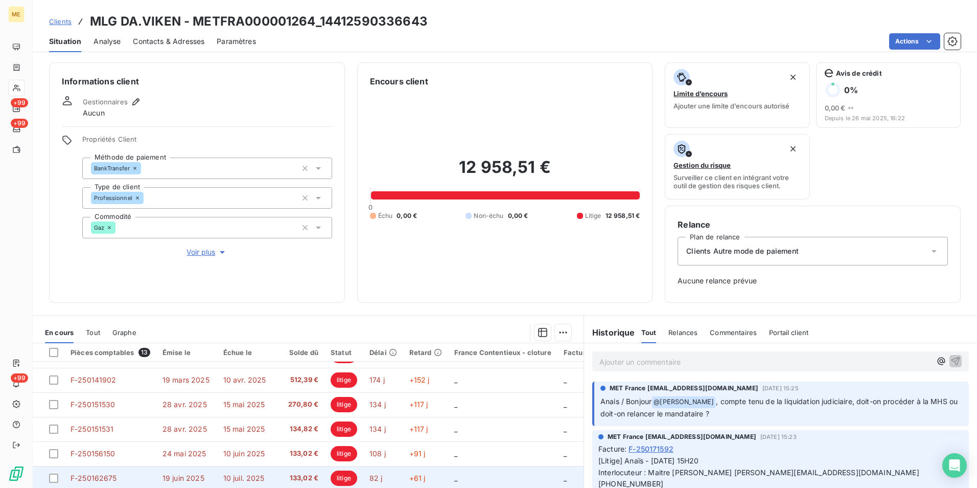
click at [300, 476] on span "133,02 €" at bounding box center [301, 478] width 36 height 10
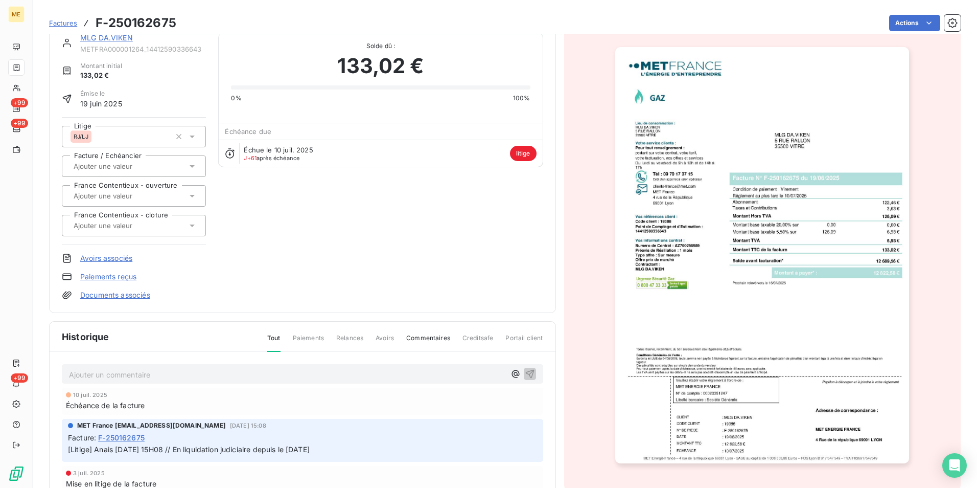
scroll to position [52, 0]
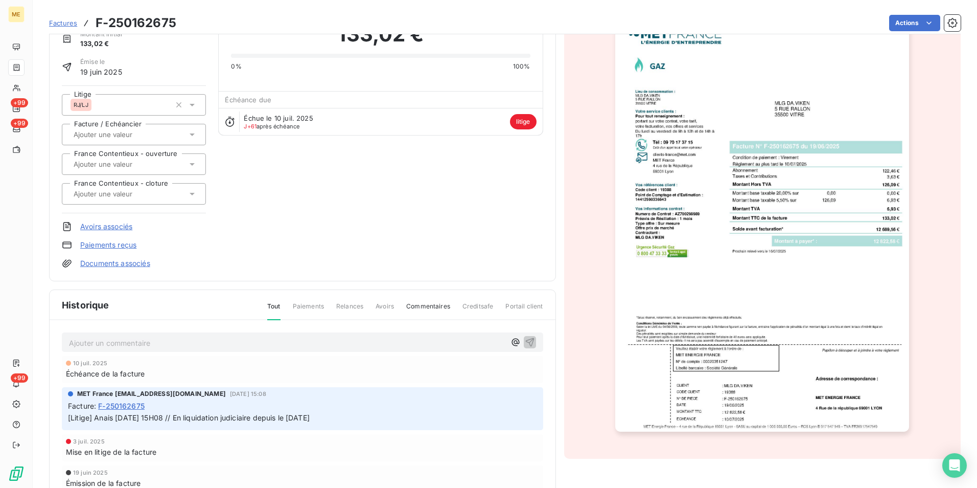
click at [822, 295] on img "button" at bounding box center [762, 223] width 294 height 416
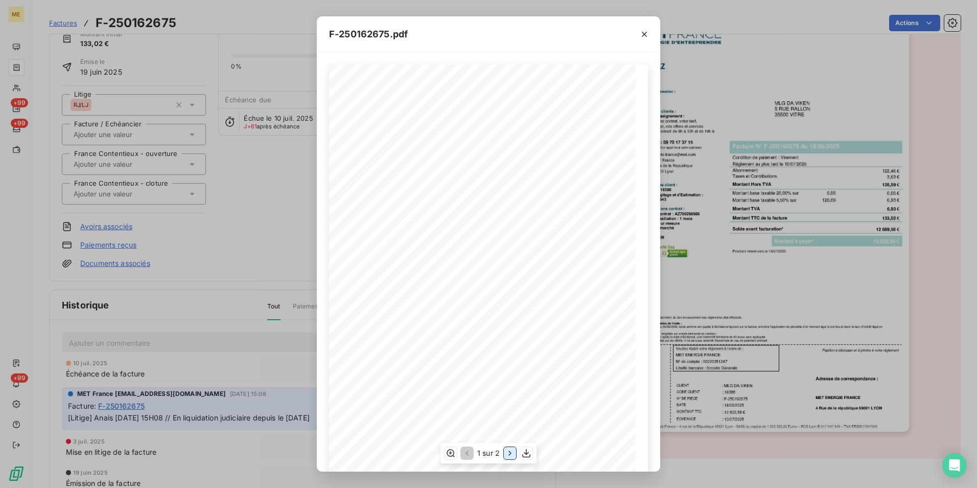
click at [509, 449] on icon "button" at bounding box center [510, 453] width 10 height 10
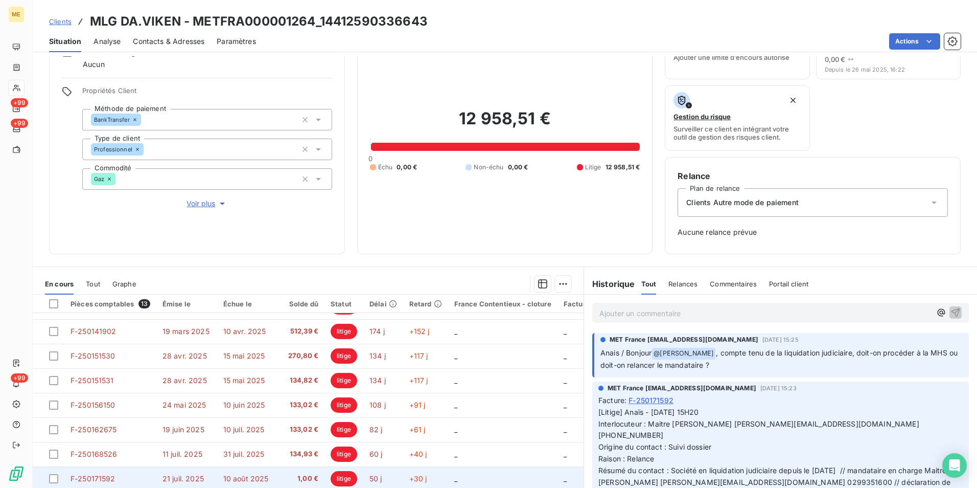
scroll to position [83, 0]
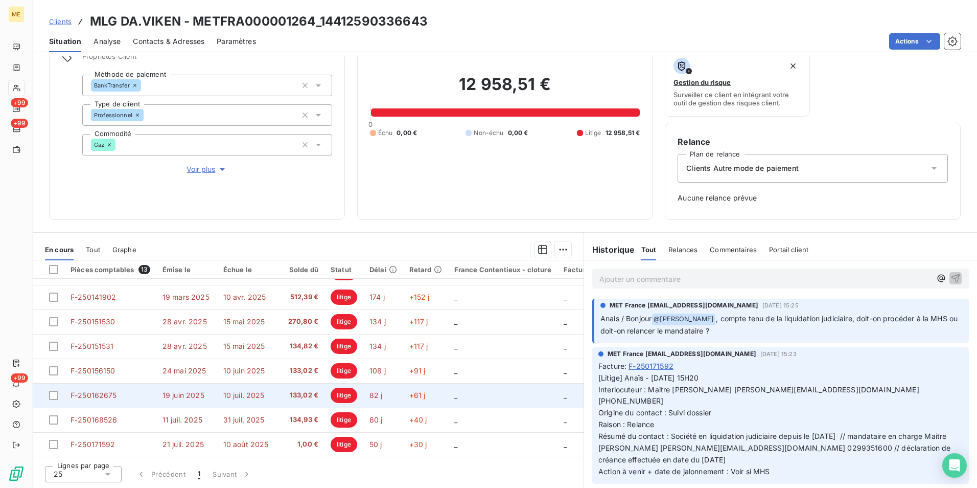
click at [292, 383] on td "133,02 €" at bounding box center [301, 395] width 48 height 25
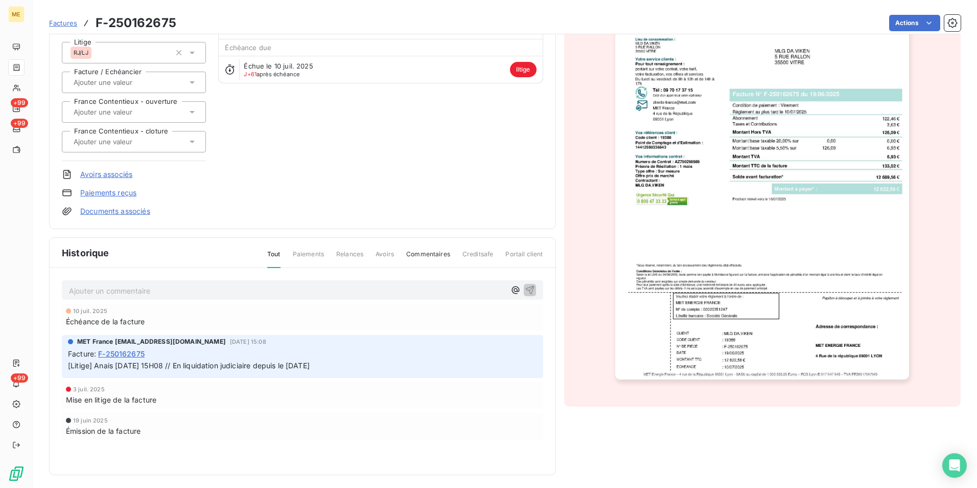
scroll to position [108, 0]
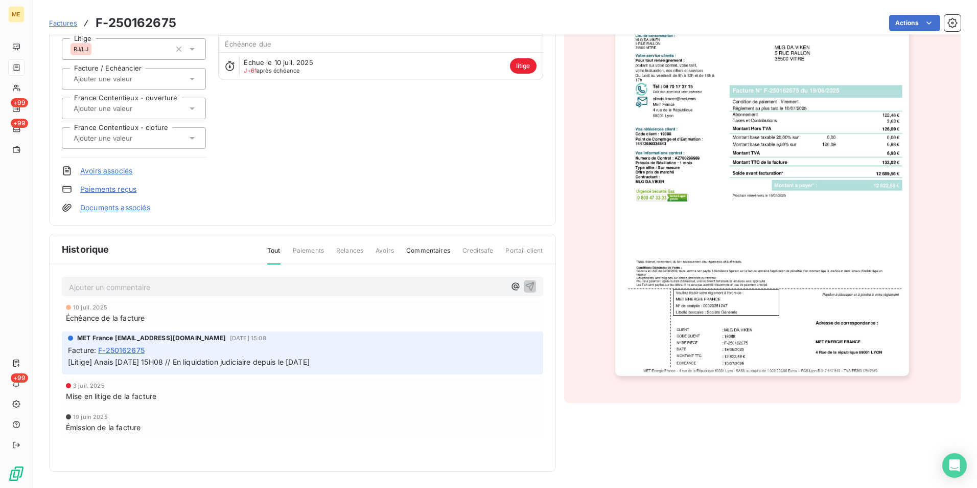
click at [851, 356] on img "button" at bounding box center [762, 168] width 294 height 416
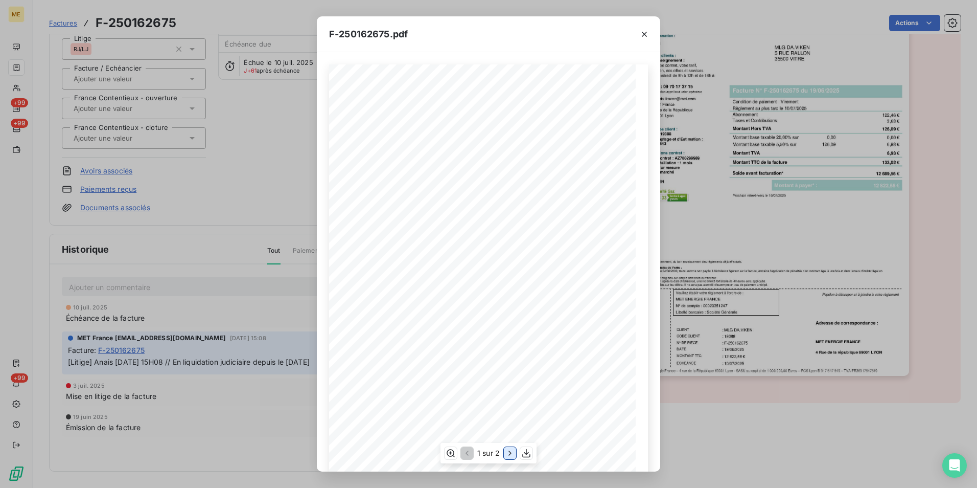
click at [511, 449] on icon "button" at bounding box center [510, 453] width 10 height 10
click at [279, 287] on div "F-250162675.pdf Détail de votre facture : Document à conserver 10 ans Numéro F-…" at bounding box center [488, 244] width 977 height 488
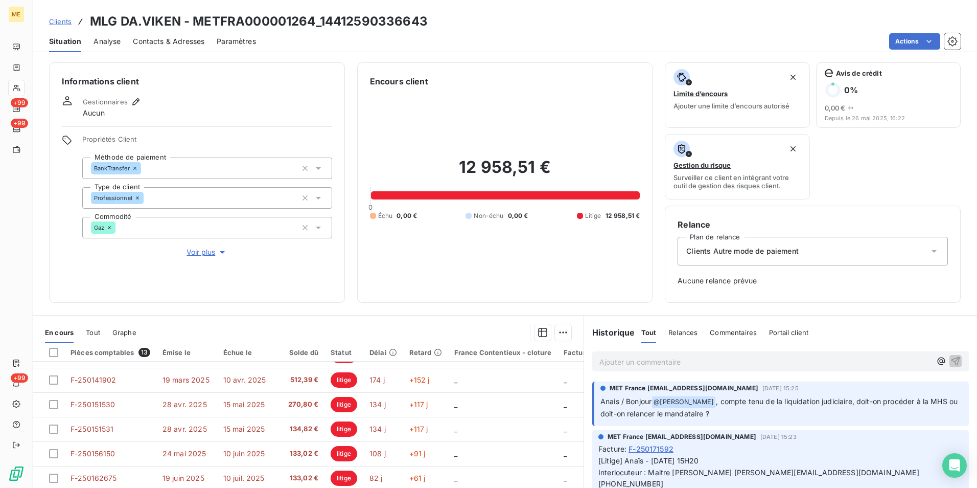
scroll to position [145, 0]
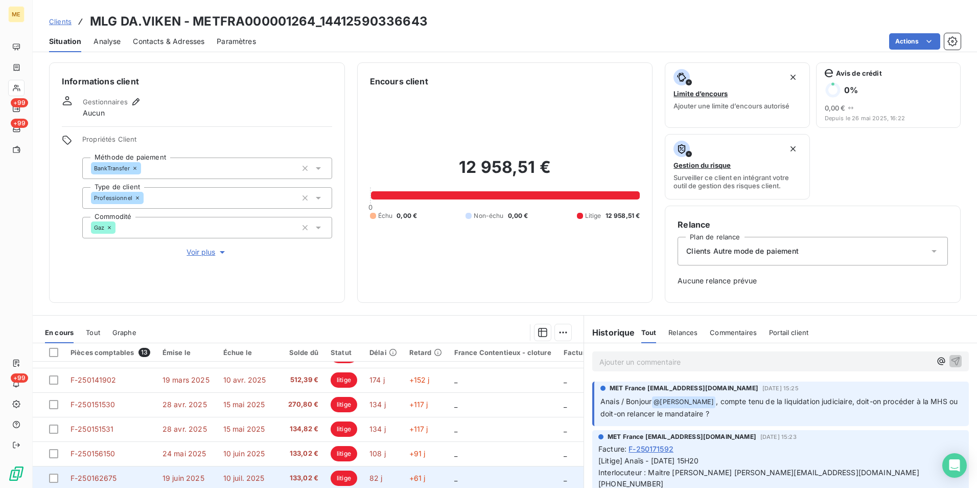
click at [307, 473] on span "133,02 €" at bounding box center [301, 478] width 36 height 10
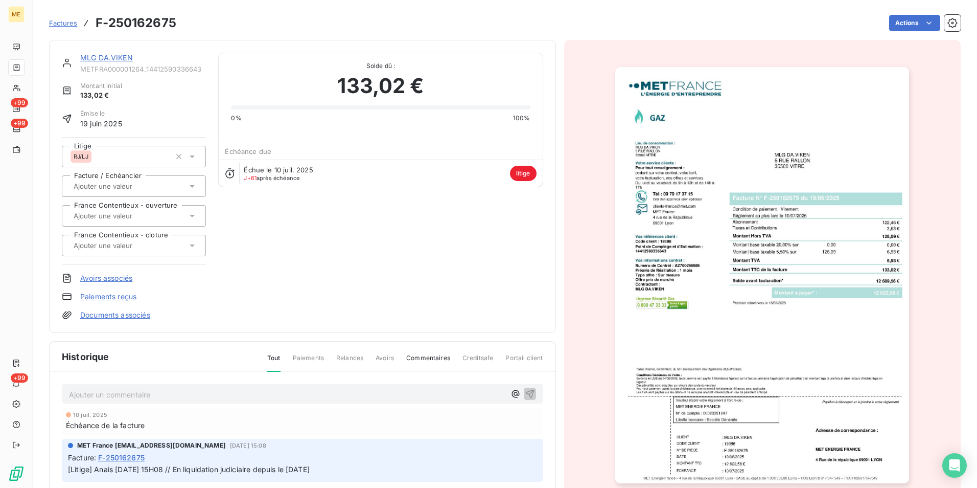
click at [863, 268] on img "button" at bounding box center [762, 275] width 294 height 416
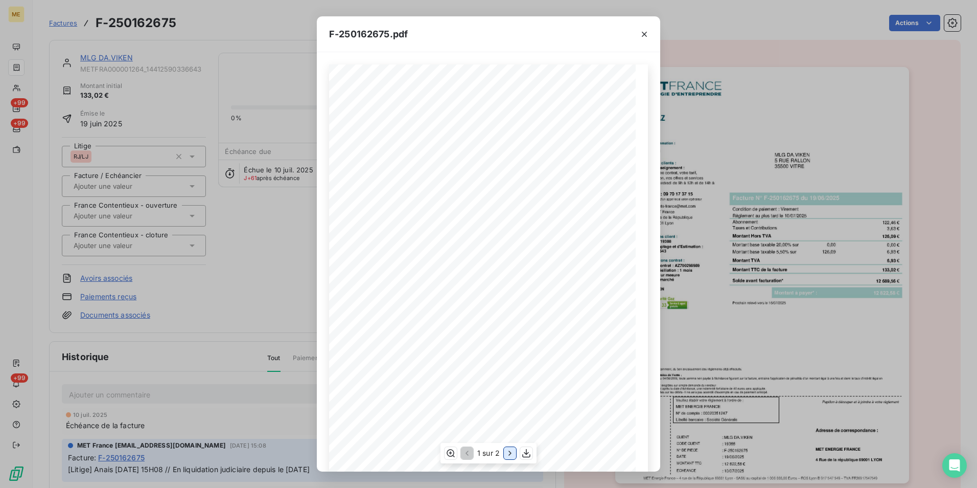
click at [511, 448] on icon "button" at bounding box center [510, 453] width 10 height 10
click at [648, 31] on icon "button" at bounding box center [644, 34] width 10 height 10
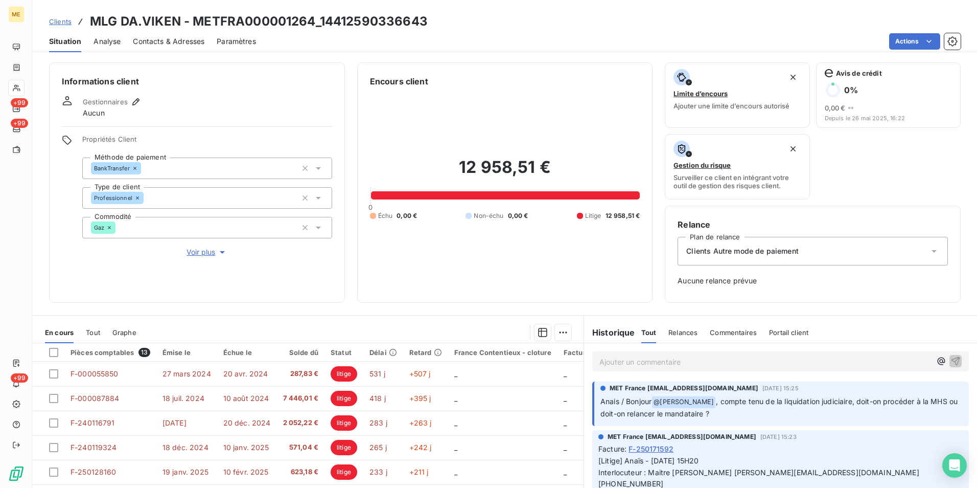
click at [209, 248] on span "Voir plus" at bounding box center [207, 252] width 41 height 10
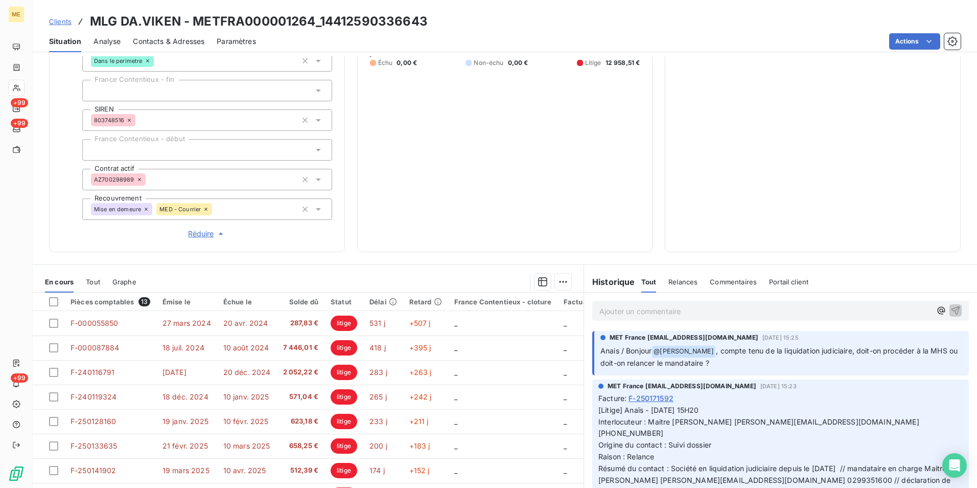
scroll to position [288, 0]
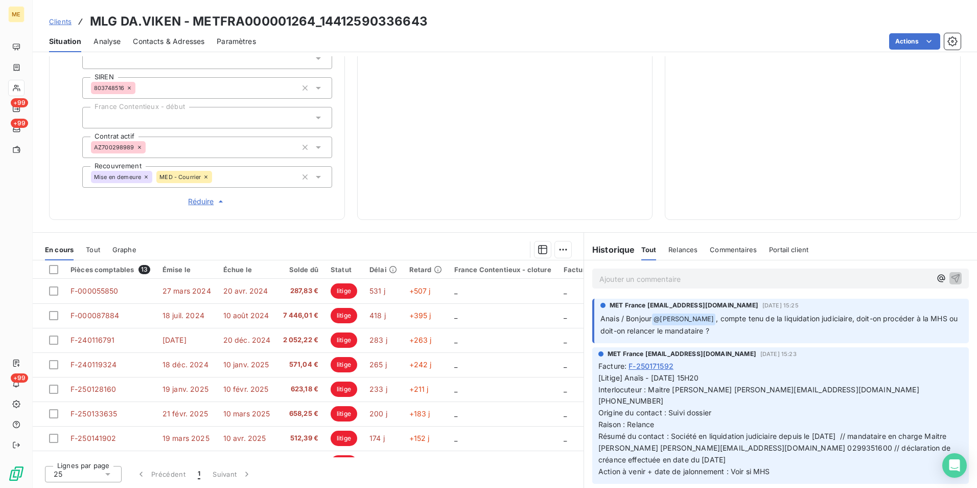
click at [669, 286] on div "Ajouter un commentaire ﻿" at bounding box center [780, 278] width 377 height 20
click at [670, 281] on p "Ajouter un commentaire ﻿" at bounding box center [766, 278] width 332 height 13
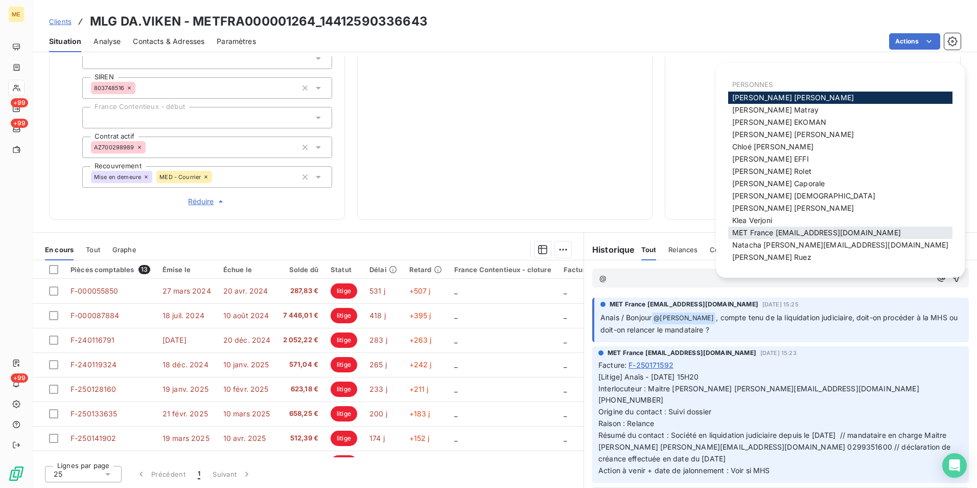
click at [843, 232] on span "MET France [EMAIL_ADDRESS][DOMAIN_NAME]" at bounding box center [816, 232] width 169 height 9
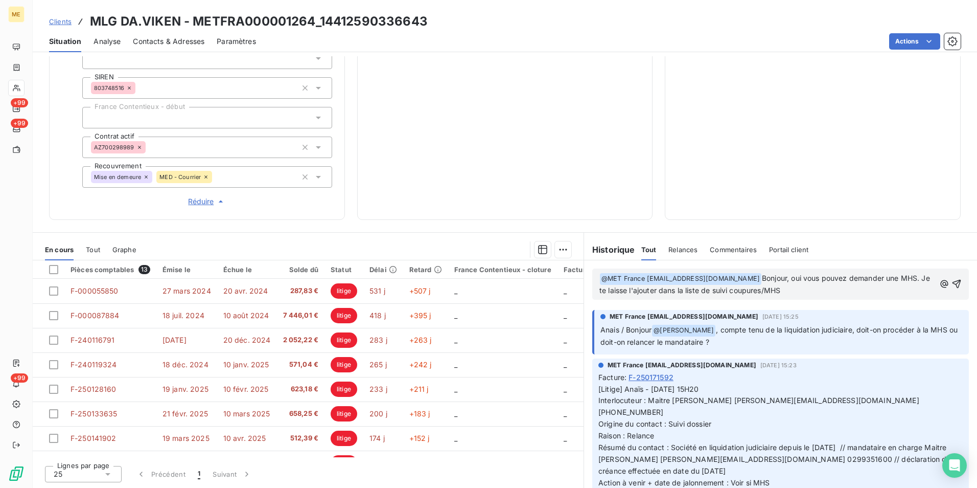
click at [710, 289] on span "Bonjour, oui vous pouvez demander une MHS. Je te laisse l'ajouter dans la liste…" at bounding box center [766, 283] width 333 height 21
click at [953, 286] on icon "button" at bounding box center [957, 284] width 9 height 9
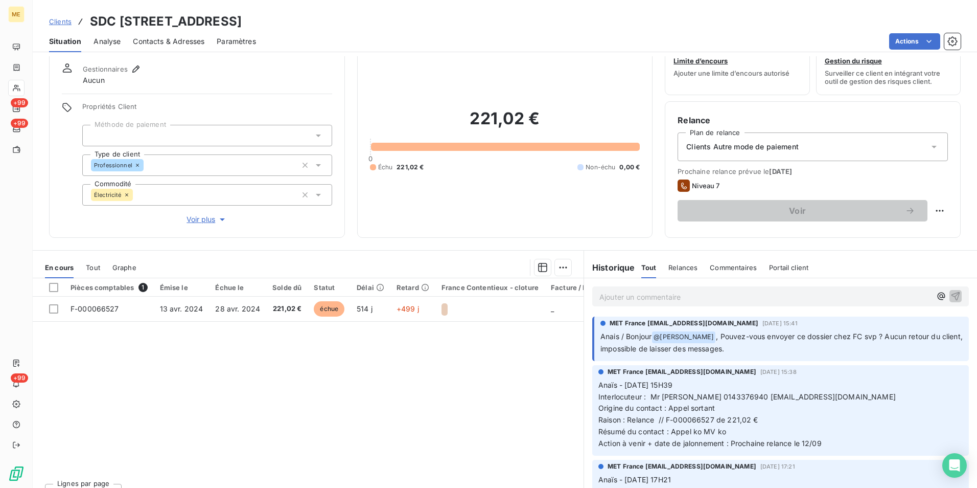
scroll to position [51, 0]
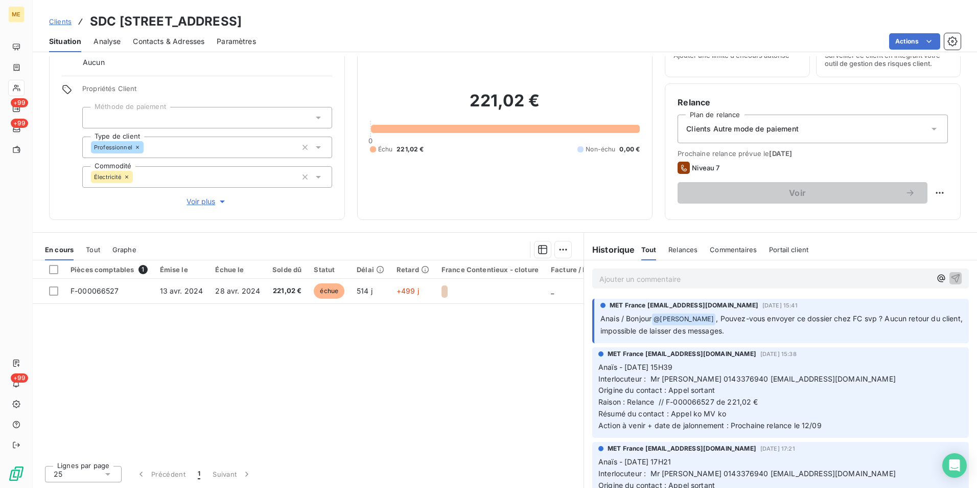
drag, startPoint x: 438, startPoint y: 452, endPoint x: 481, endPoint y: 454, distance: 43.5
click at [481, 454] on div "Pièces comptables 1 Émise le Échue le Solde dû Statut Délai Retard France Conte…" at bounding box center [308, 358] width 551 height 197
click at [419, 390] on div "Pièces comptables 1 Émise le Échue le Solde dû Statut Délai Retard France Conte…" at bounding box center [308, 358] width 551 height 197
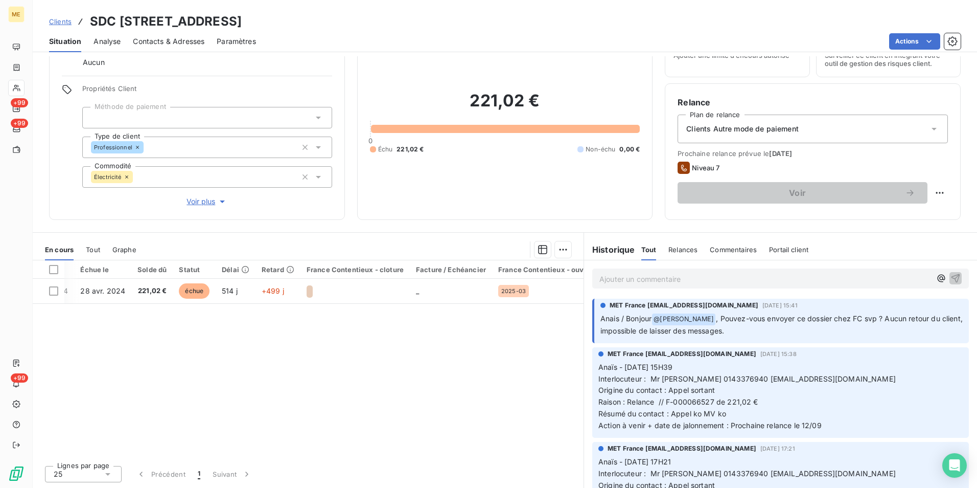
scroll to position [0, 156]
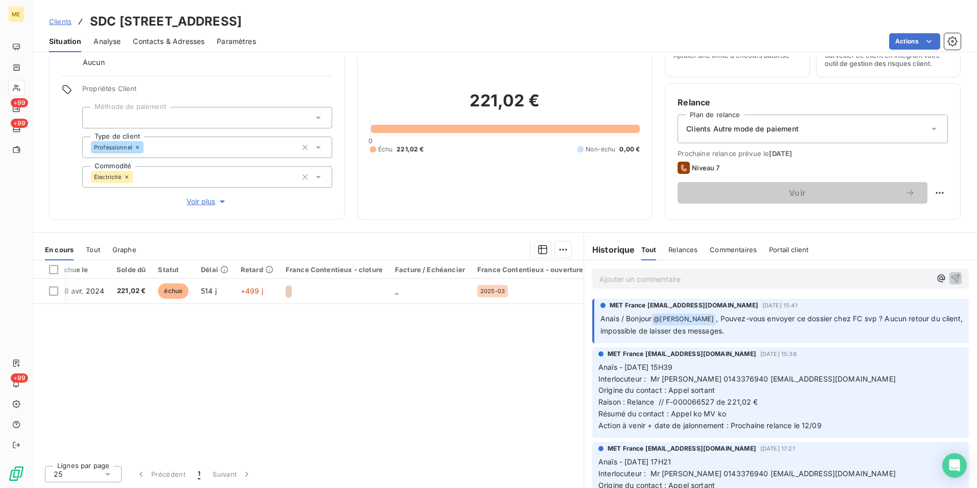
drag, startPoint x: 337, startPoint y: 22, endPoint x: 209, endPoint y: 21, distance: 128.3
click at [209, 21] on h3 "SDC 3 RUE DUPIN - METFRA000004458_07311577359951" at bounding box center [166, 21] width 152 height 18
copy h3 "METFRA000004458"
click at [180, 16] on h3 "SDC 3 RUE DUPIN - METFRA000004458_07311577359951" at bounding box center [166, 21] width 152 height 18
drag, startPoint x: 198, startPoint y: 17, endPoint x: 121, endPoint y: 13, distance: 76.8
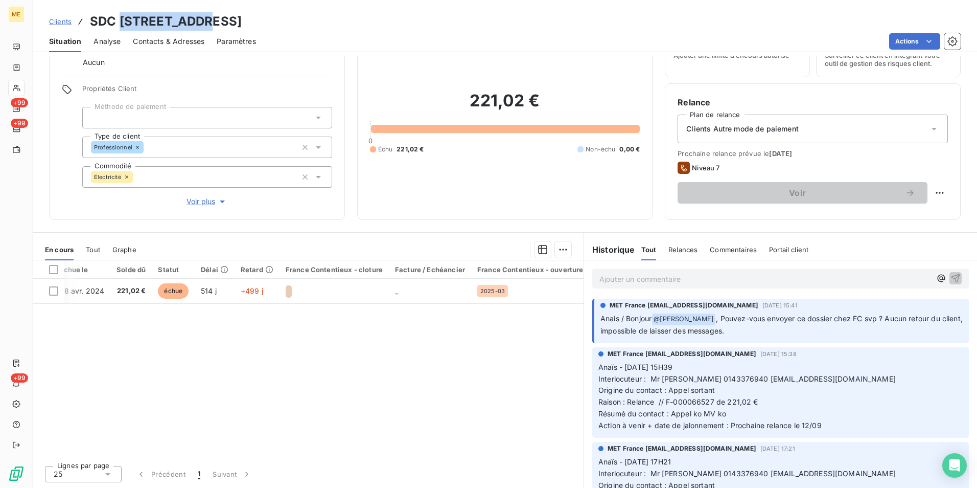
click at [121, 13] on h3 "SDC 3 RUE DUPIN - METFRA000004458_07311577359951" at bounding box center [166, 21] width 152 height 18
copy h3 "3 RUE DUPIN"
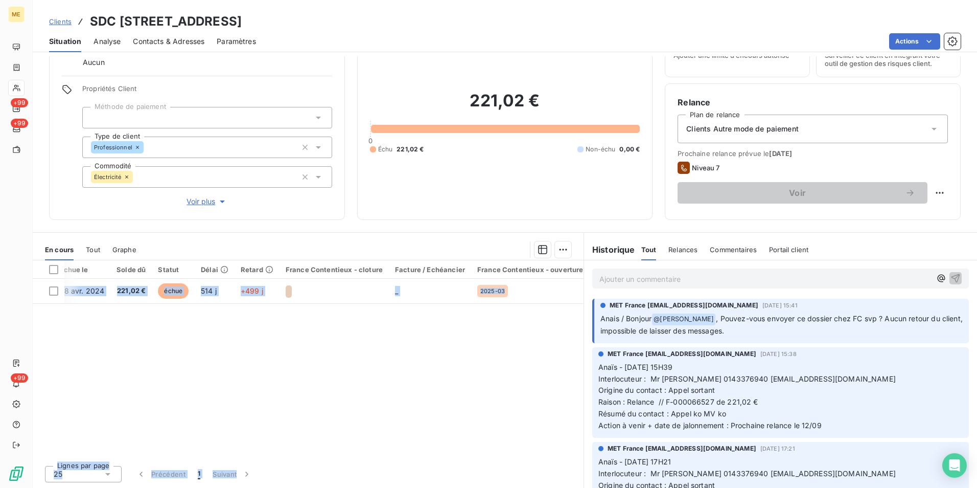
drag, startPoint x: 249, startPoint y: 452, endPoint x: 350, endPoint y: 464, distance: 101.4
click at [350, 464] on div "Pièces comptables 1 Émise le Échue le Solde dû Statut Délai Retard France Conte…" at bounding box center [308, 373] width 551 height 227
drag, startPoint x: 350, startPoint y: 464, endPoint x: 500, endPoint y: 393, distance: 166.4
click at [500, 393] on div "Pièces comptables 1 Émise le Échue le Solde dû Statut Délai Retard France Conte…" at bounding box center [308, 358] width 551 height 197
drag, startPoint x: 450, startPoint y: 21, endPoint x: 430, endPoint y: 22, distance: 20.5
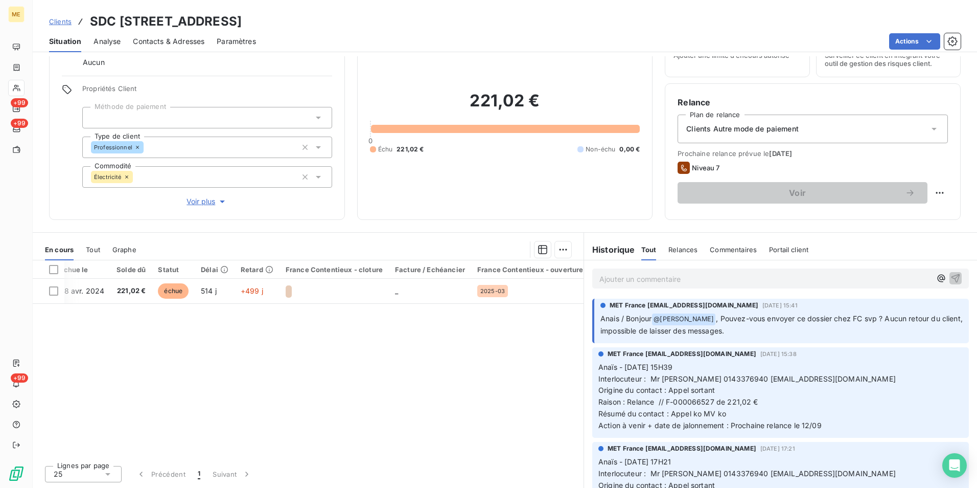
click at [430, 22] on div "Clients SDC 3 RUE DUPIN - METFRA000004458_07311577359951" at bounding box center [505, 21] width 945 height 18
drag, startPoint x: 331, startPoint y: 25, endPoint x: 210, endPoint y: 19, distance: 121.3
click at [210, 19] on h3 "SDC 3 RUE DUPIN - METFRA000004458_07311577359951" at bounding box center [166, 21] width 152 height 18
copy h3 "METFRA000004458"
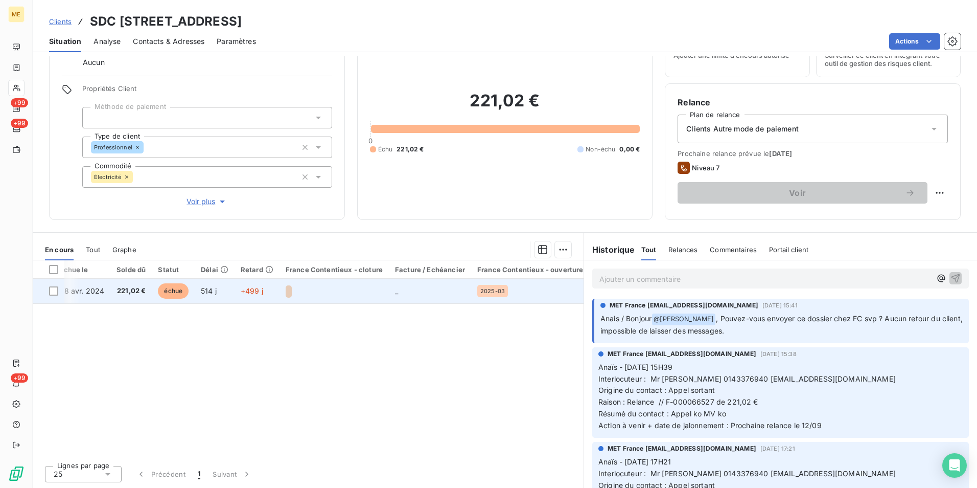
click at [152, 288] on td "échue" at bounding box center [173, 291] width 43 height 25
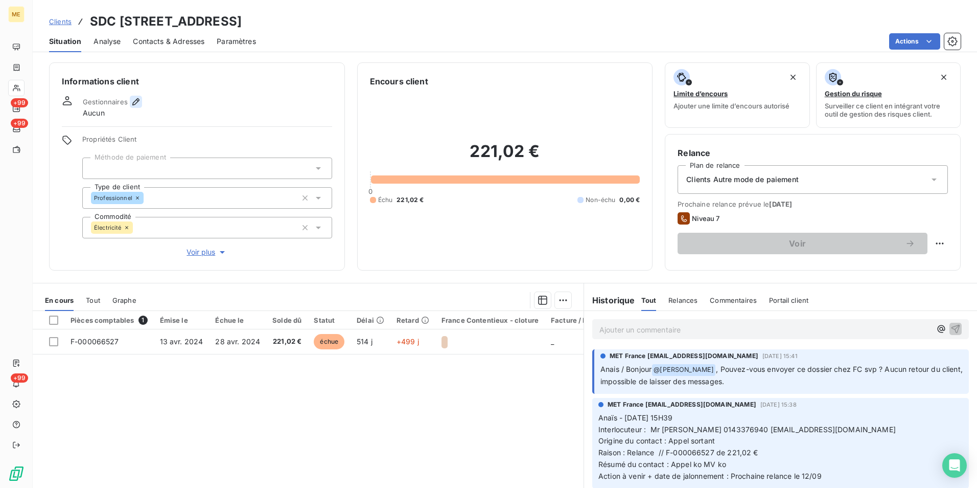
click at [134, 100] on icon "button" at bounding box center [136, 102] width 10 height 10
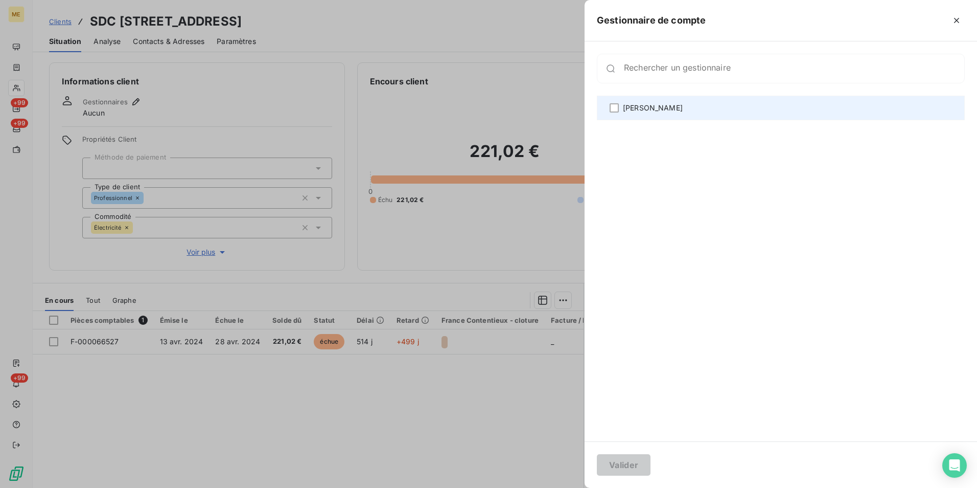
click at [686, 108] on div "Virginie Garcia" at bounding box center [781, 108] width 368 height 25
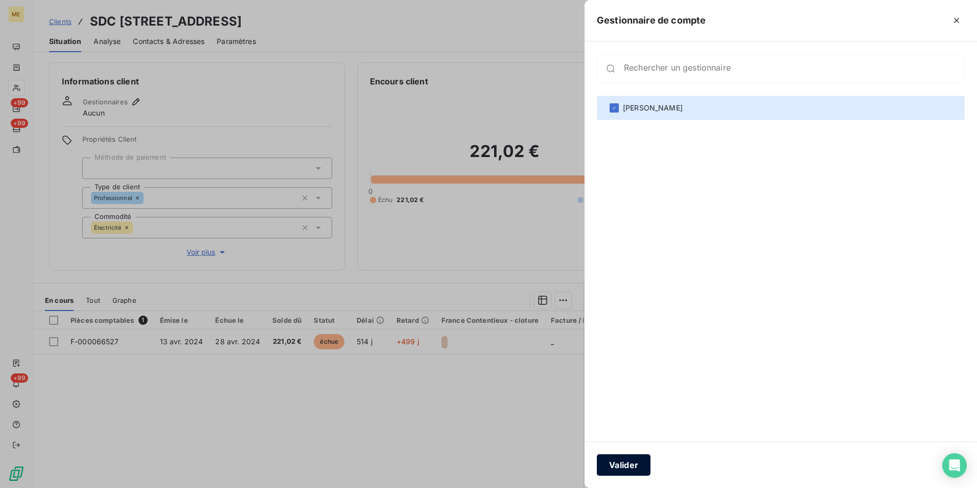
click at [635, 465] on button "Valider" at bounding box center [624, 464] width 54 height 21
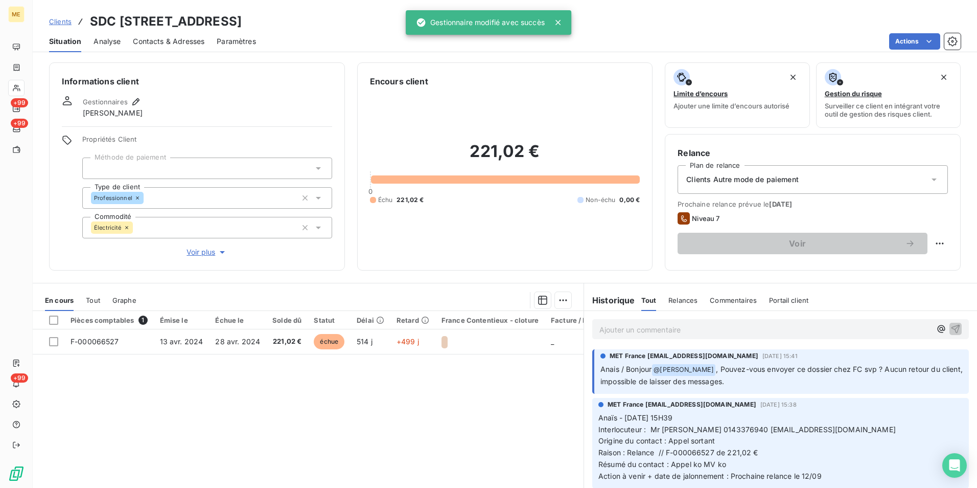
click at [194, 255] on span "Voir plus" at bounding box center [207, 252] width 41 height 10
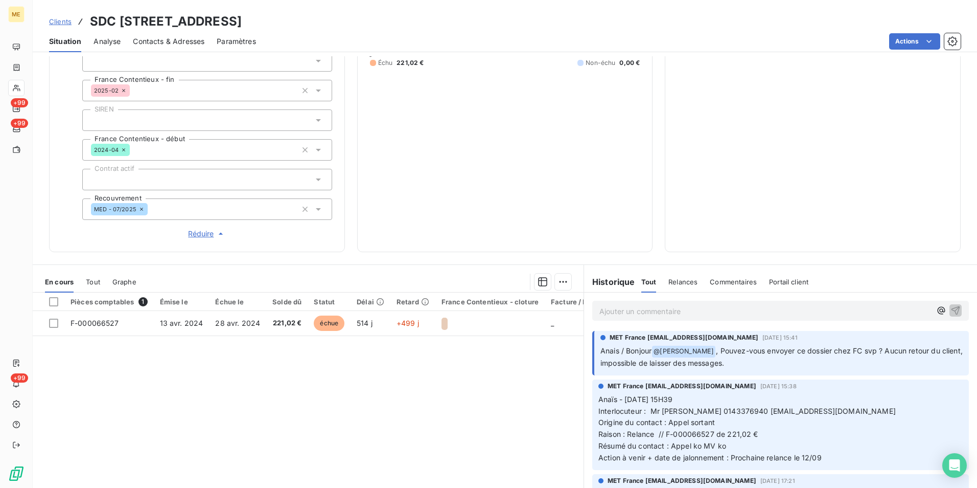
click at [750, 331] on div "MET France met-france@recouvrement.met.com 5 sept. 2025, 15:41 Anais / Bonjour …" at bounding box center [780, 353] width 377 height 44
click at [780, 316] on p "Ajouter un commentaire ﻿" at bounding box center [766, 311] width 332 height 13
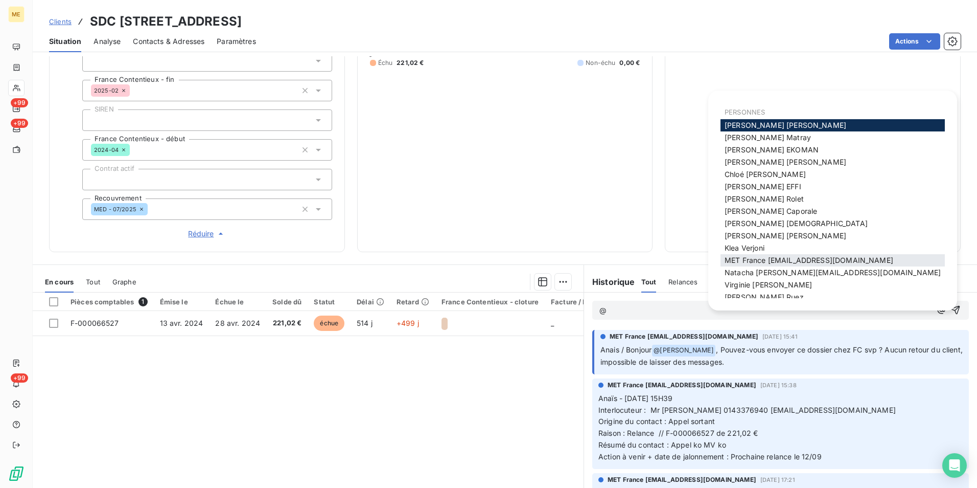
click at [798, 260] on span "MET France met-france@recouvrement.met.com" at bounding box center [809, 260] width 169 height 9
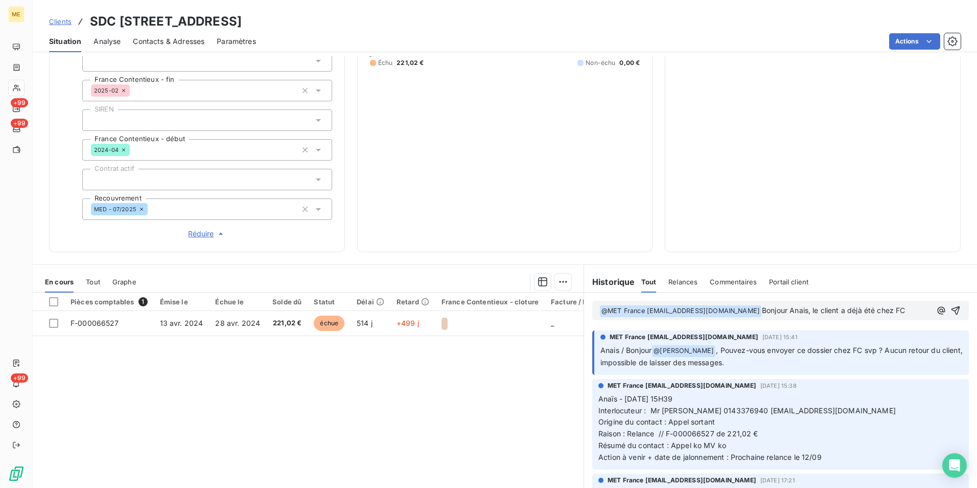
drag, startPoint x: 912, startPoint y: 306, endPoint x: 840, endPoint y: 311, distance: 72.2
click at [840, 311] on p "﻿ @ MET France met-france@recouvrement.met.com ﻿ Bonjour Anais, le client a déj…" at bounding box center [766, 311] width 332 height 12
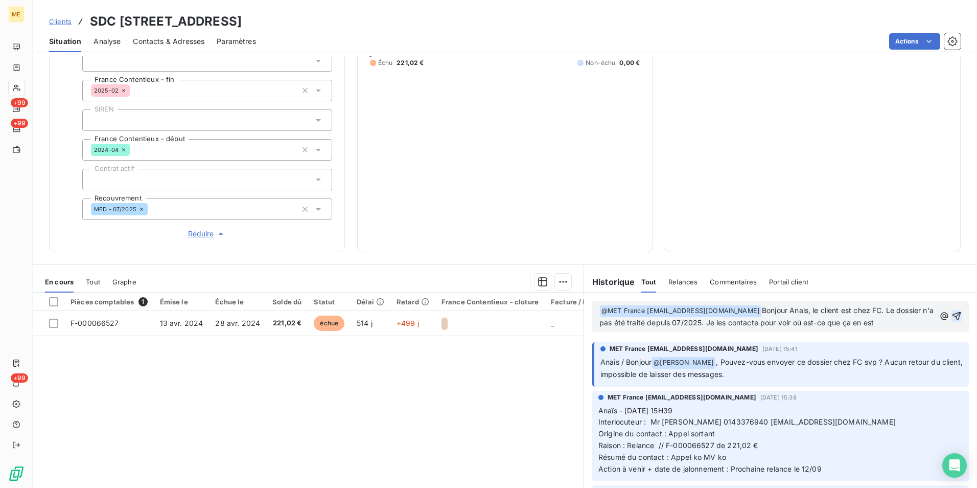
click at [952, 315] on icon "button" at bounding box center [957, 316] width 10 height 10
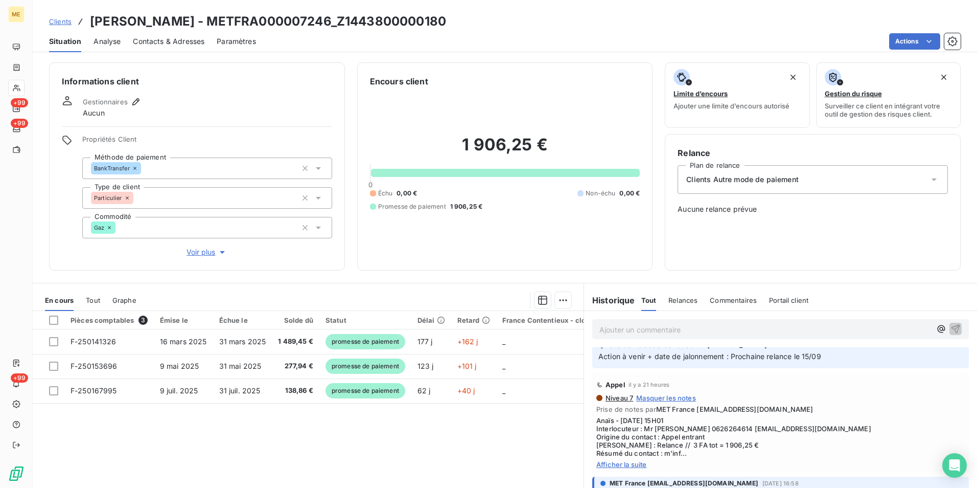
scroll to position [562, 0]
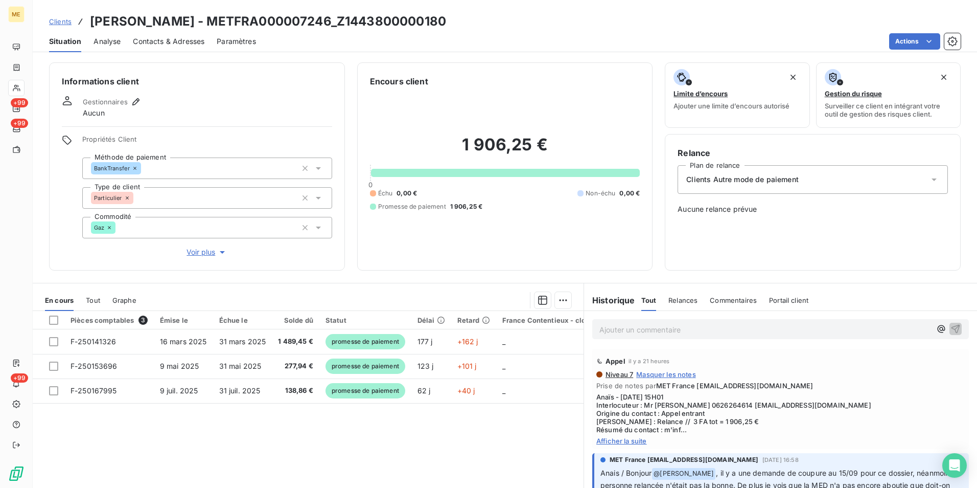
click at [628, 434] on div "Niveau 7 Masquer les notes Prise de notes par MET France [EMAIL_ADDRESS][DOMAIN…" at bounding box center [780, 407] width 369 height 75
click at [631, 442] on span "Afficher la suite" at bounding box center [780, 440] width 369 height 8
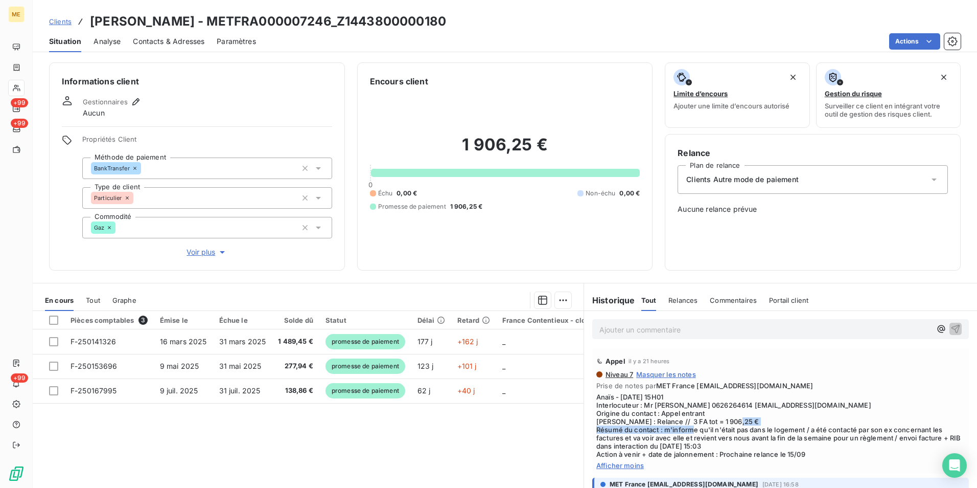
drag, startPoint x: 705, startPoint y: 428, endPoint x: 867, endPoint y: 424, distance: 161.6
click at [867, 424] on span "Anaïs - [DATE] 15H01 Interlocuteur : Mr [PERSON_NAME] 0626264614 [EMAIL_ADDRESS…" at bounding box center [780, 425] width 369 height 65
drag, startPoint x: 867, startPoint y: 424, endPoint x: 842, endPoint y: 430, distance: 25.7
click at [859, 429] on span "Anaïs - [DATE] 15H01 Interlocuteur : Mr [PERSON_NAME] 0626264614 [EMAIL_ADDRESS…" at bounding box center [780, 425] width 369 height 65
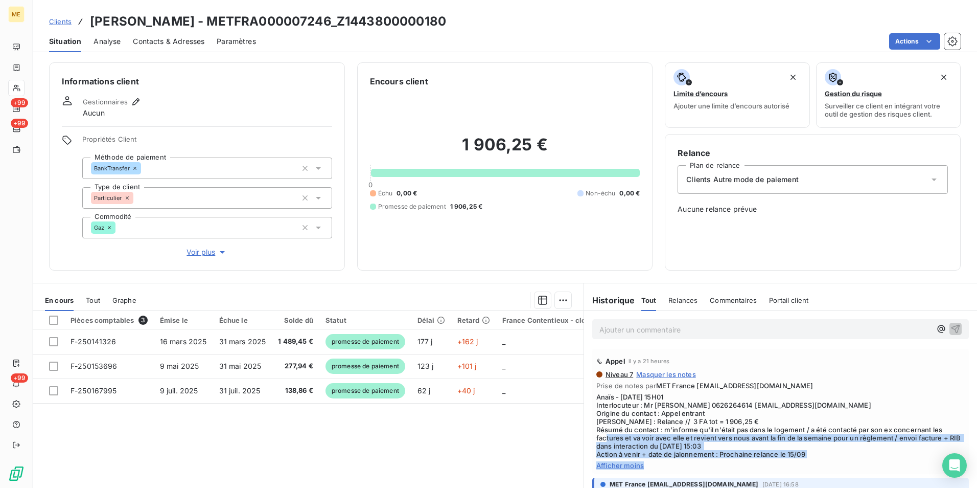
drag, startPoint x: 618, startPoint y: 438, endPoint x: 795, endPoint y: 460, distance: 178.3
click at [795, 460] on div "Niveau 7 Masquer les notes Prise de notes par MET France [EMAIL_ADDRESS][DOMAIN…" at bounding box center [780, 419] width 369 height 99
click at [726, 438] on span "Anaïs - [DATE] 15H01 Interlocuteur : Mr [PERSON_NAME] 0626264614 [EMAIL_ADDRESS…" at bounding box center [780, 425] width 369 height 65
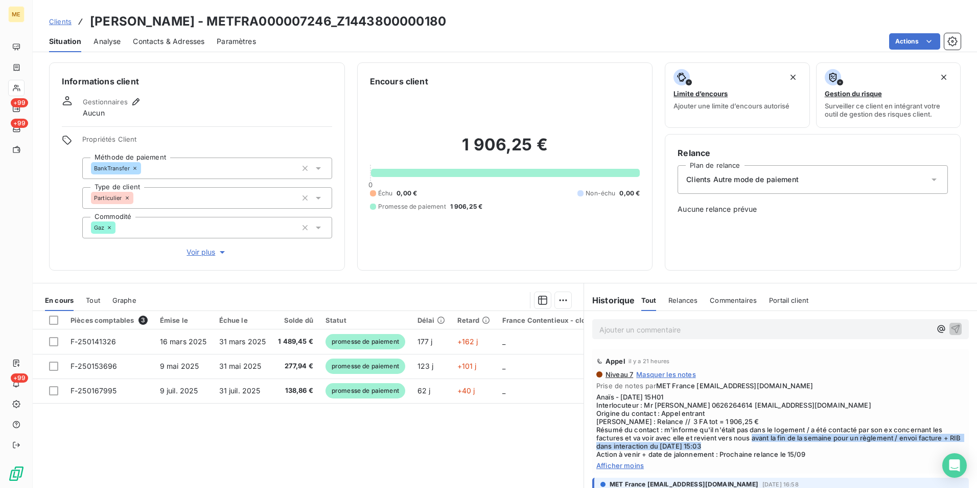
drag, startPoint x: 767, startPoint y: 435, endPoint x: 867, endPoint y: 449, distance: 101.6
click at [867, 449] on span "Anaïs - [DATE] 15H01 Interlocuteur : Mr [PERSON_NAME] 0626264614 [EMAIL_ADDRESS…" at bounding box center [780, 425] width 369 height 65
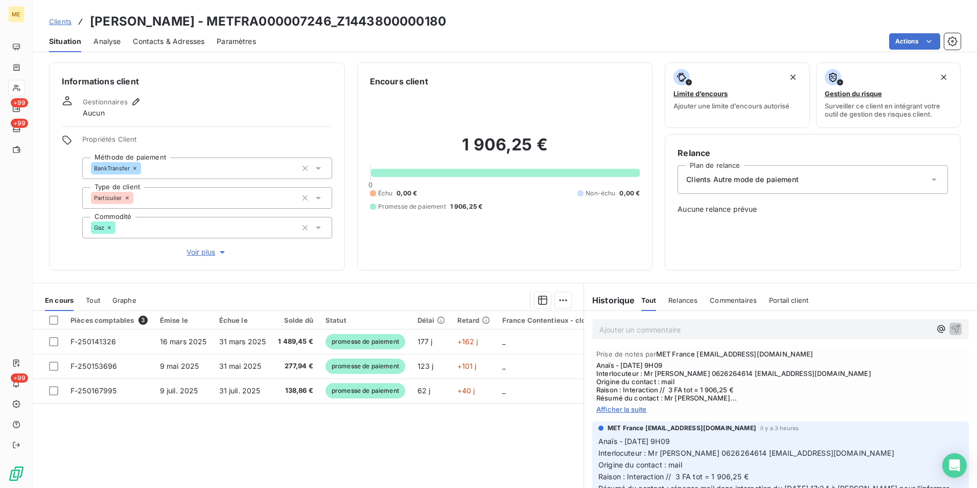
scroll to position [358, 0]
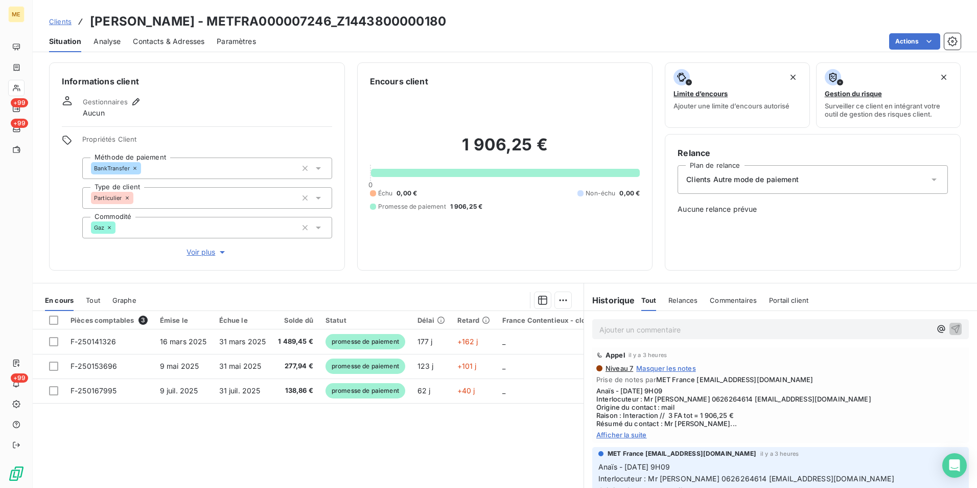
click at [627, 435] on span "Afficher la suite" at bounding box center [780, 434] width 369 height 8
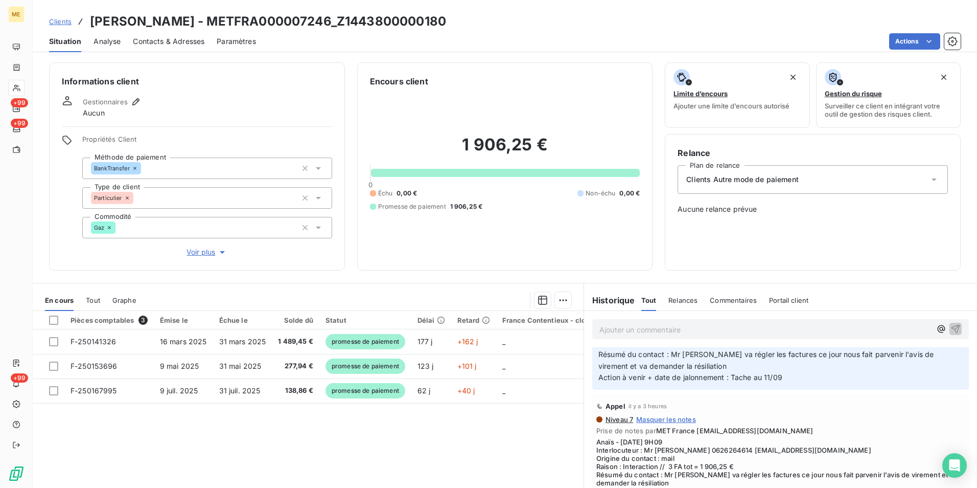
scroll to position [256, 0]
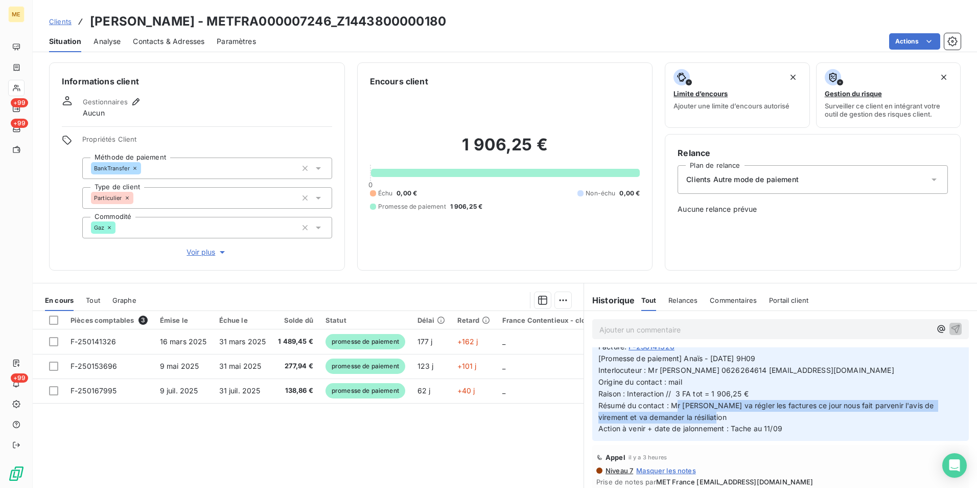
drag, startPoint x: 665, startPoint y: 402, endPoint x: 927, endPoint y: 418, distance: 261.7
click at [927, 418] on p "[Promesse de paiement] Anaïs - [DATE] 9H09 Interlocuteur : Mr [PERSON_NAME] 062…" at bounding box center [781, 394] width 364 height 82
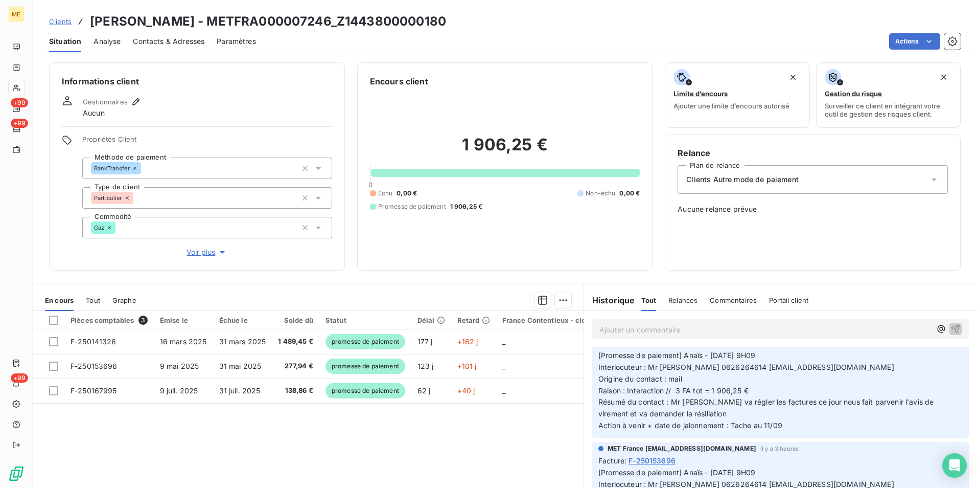
scroll to position [0, 0]
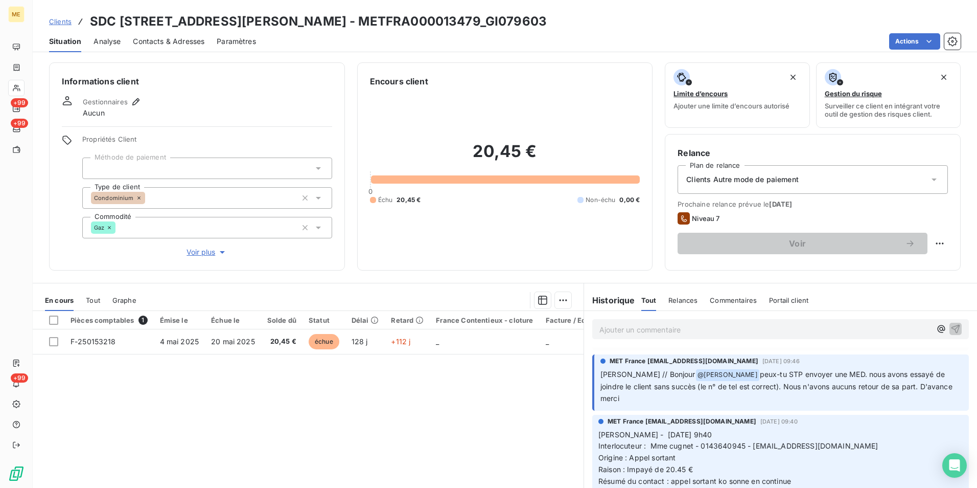
scroll to position [51, 0]
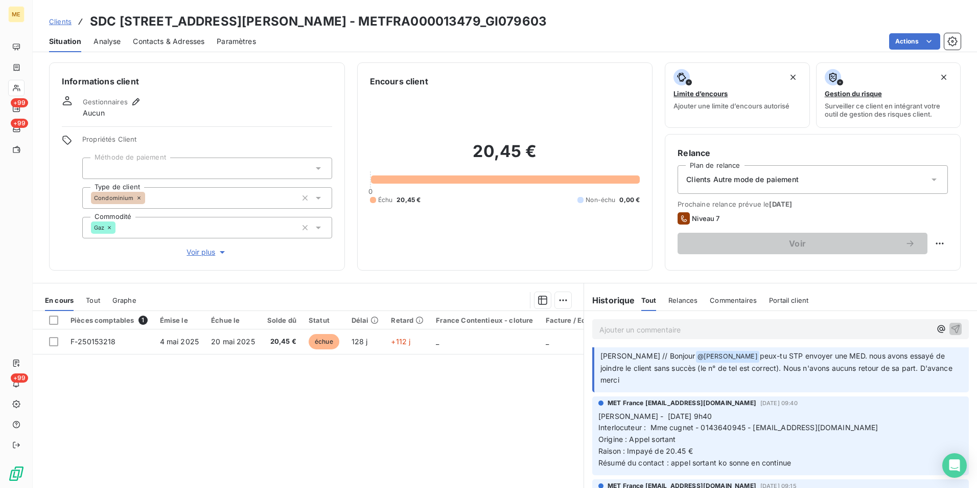
drag, startPoint x: 613, startPoint y: 371, endPoint x: 944, endPoint y: 378, distance: 330.8
click at [944, 378] on div "MET France [EMAIL_ADDRESS][DOMAIN_NAME] [DATE] 09:46 [PERSON_NAME] // Bonjour @…" at bounding box center [780, 364] width 377 height 56
drag, startPoint x: 944, startPoint y: 378, endPoint x: 868, endPoint y: 424, distance: 88.5
click at [868, 424] on p "[PERSON_NAME] - [DATE] 9h40 Interlocuteur : Mme cugnet - 0143640945 - [EMAIL_AD…" at bounding box center [781, 439] width 364 height 58
click at [202, 249] on span "Voir plus" at bounding box center [207, 252] width 41 height 10
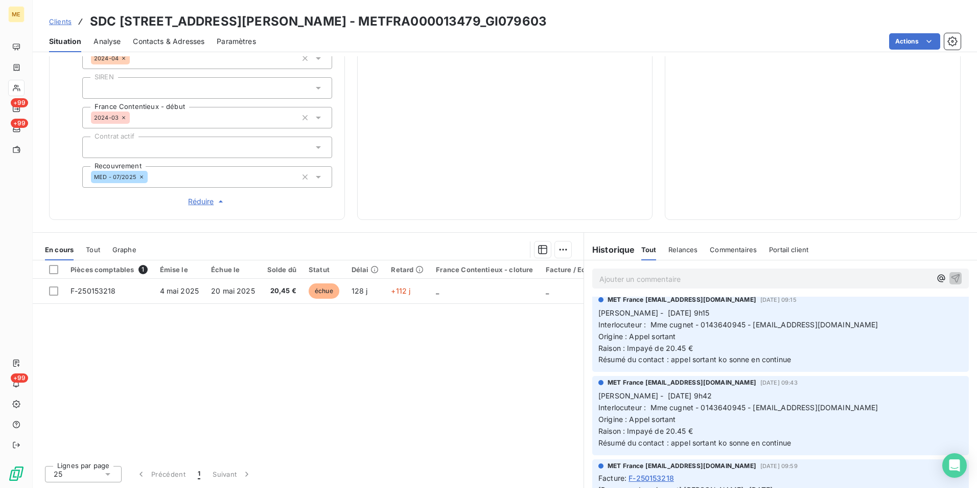
scroll to position [204, 0]
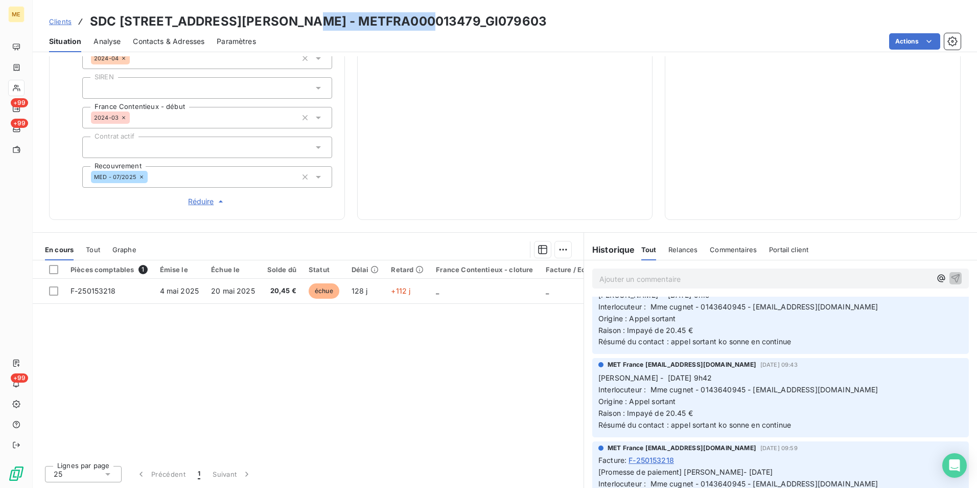
drag, startPoint x: 418, startPoint y: 21, endPoint x: 298, endPoint y: 24, distance: 119.6
click at [298, 24] on h3 "SDC [STREET_ADDRESS][PERSON_NAME] - METFRA000013479_GI079603" at bounding box center [318, 21] width 457 height 18
copy h3 "METFRA000013479"
drag, startPoint x: 498, startPoint y: 19, endPoint x: 294, endPoint y: 25, distance: 204.0
click at [294, 25] on div "Clients SDC [STREET_ADDRESS][PERSON_NAME] - METFRA000013479_GI079603" at bounding box center [505, 21] width 945 height 18
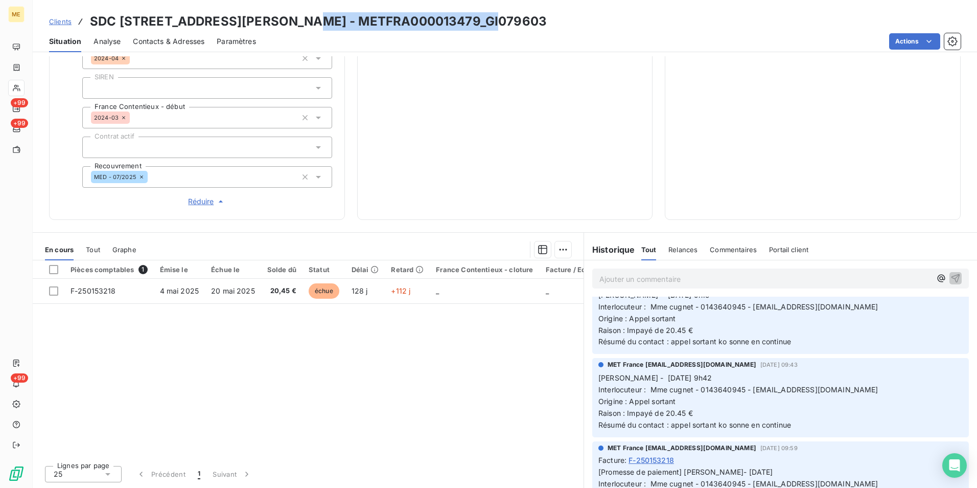
copy h3 "METFRA000013479_GI079603"
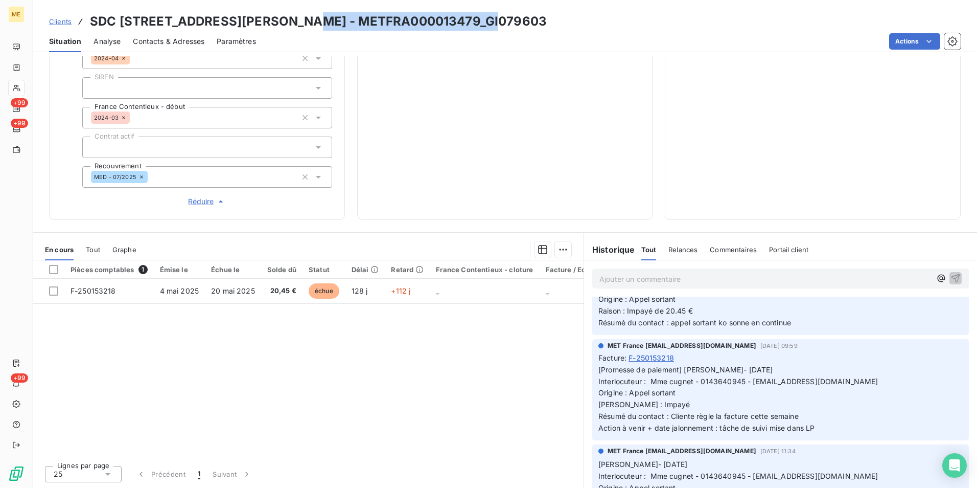
scroll to position [409, 0]
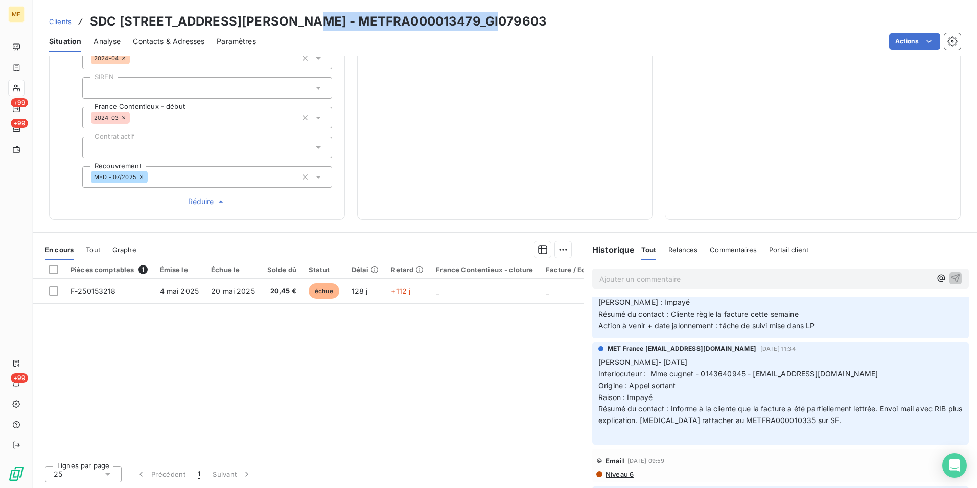
click at [511, 18] on div "Clients SDC [STREET_ADDRESS][PERSON_NAME] - METFRA000013479_GI079603" at bounding box center [505, 21] width 945 height 18
drag, startPoint x: 496, startPoint y: 19, endPoint x: 422, endPoint y: 28, distance: 74.2
click at [422, 28] on div "Clients SDC [STREET_ADDRESS][PERSON_NAME] - METFRA000013479_GI079603" at bounding box center [505, 21] width 945 height 18
click at [340, 361] on div "Pièces comptables 1 Émise le Échue le Solde dû Statut Délai Retard France Conte…" at bounding box center [308, 358] width 551 height 197
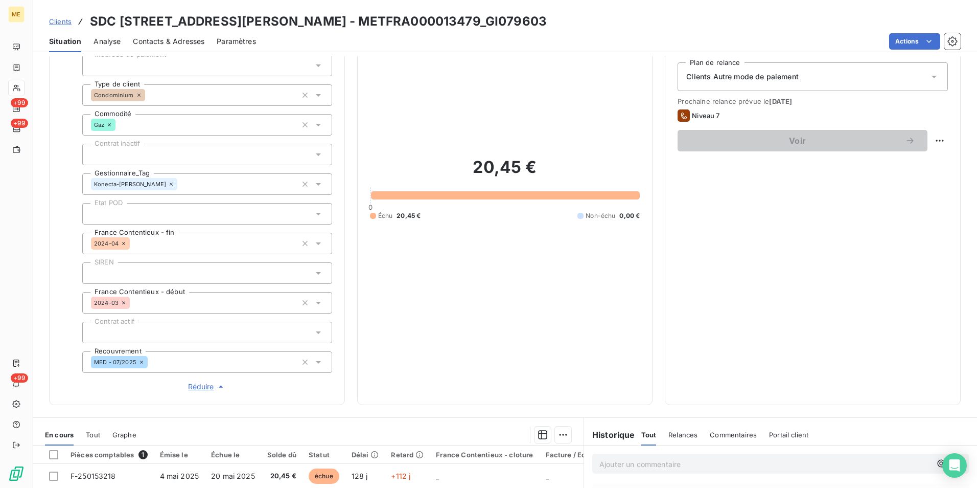
scroll to position [83, 0]
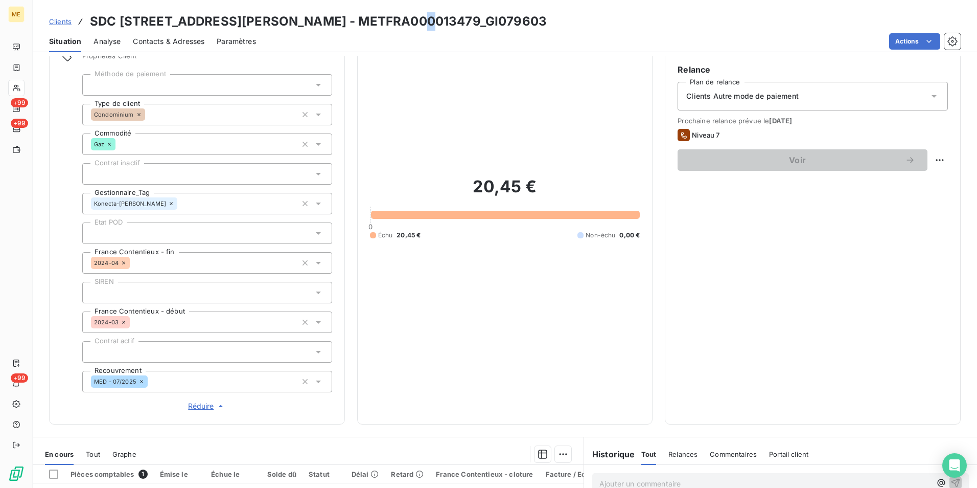
drag, startPoint x: 414, startPoint y: 25, endPoint x: 405, endPoint y: 24, distance: 8.7
click at [405, 24] on h3 "SDC [STREET_ADDRESS][PERSON_NAME] - METFRA000013479_GI079603" at bounding box center [318, 21] width 457 height 18
drag, startPoint x: 405, startPoint y: 24, endPoint x: 522, endPoint y: 17, distance: 116.7
click at [522, 17] on div "Clients SDC [STREET_ADDRESS][PERSON_NAME] - METFRA000013479_GI079603" at bounding box center [505, 21] width 945 height 18
drag, startPoint x: 500, startPoint y: 18, endPoint x: 419, endPoint y: 18, distance: 81.3
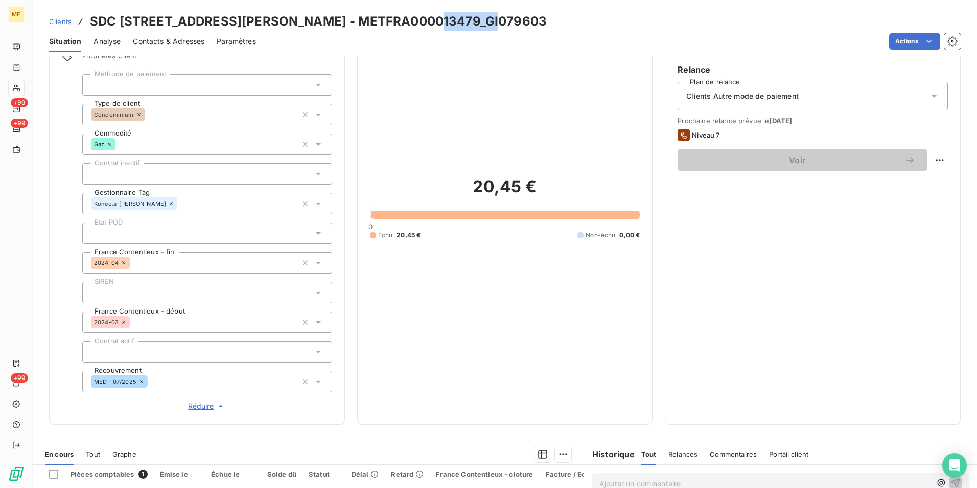
click at [419, 18] on div "Clients SDC [STREET_ADDRESS][PERSON_NAME] - METFRA000013479_GI079603" at bounding box center [505, 21] width 945 height 18
copy h3 "GI079603"
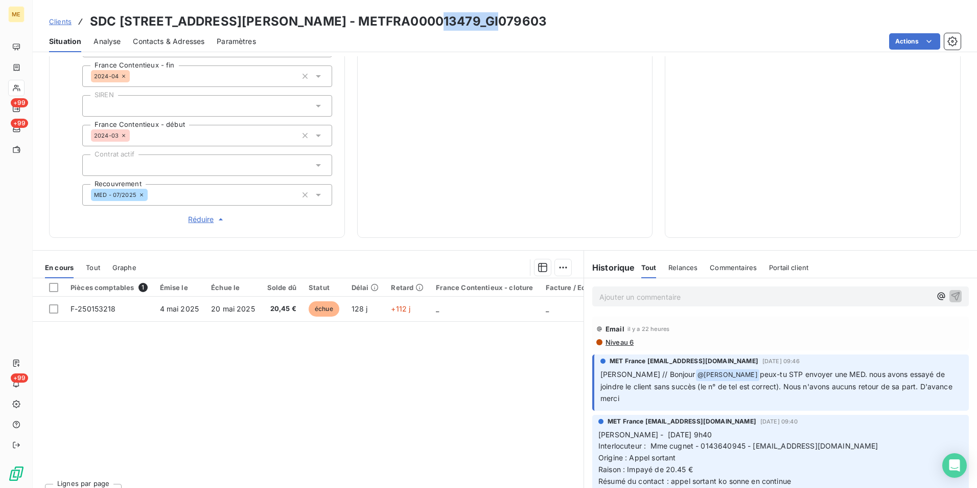
scroll to position [288, 0]
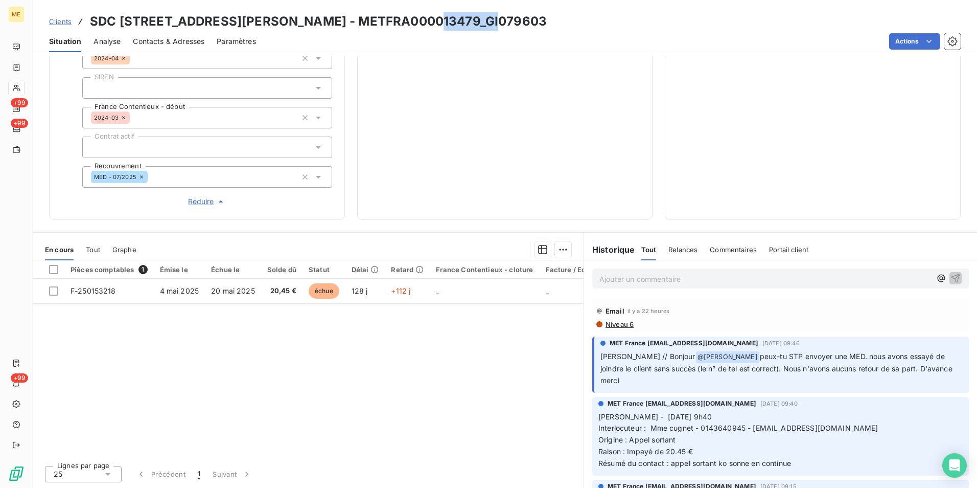
drag, startPoint x: 611, startPoint y: 367, endPoint x: 943, endPoint y: 372, distance: 331.7
click at [943, 372] on p "[PERSON_NAME] // Bonjour @ [PERSON_NAME] peux-tu STP envoyer une MED. nous avon…" at bounding box center [782, 369] width 362 height 36
click at [457, 378] on div "Pièces comptables 1 Émise le Échue le Solde dû Statut Délai Retard France Conte…" at bounding box center [308, 358] width 551 height 197
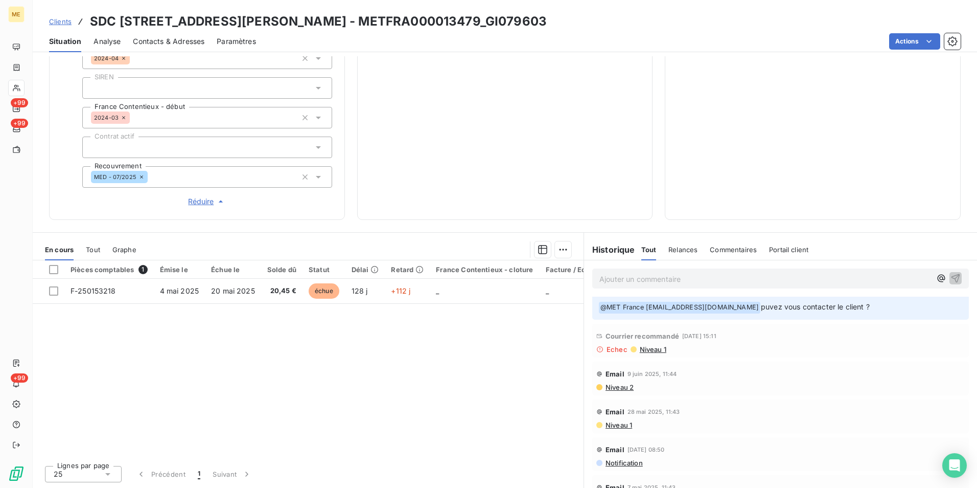
scroll to position [920, 0]
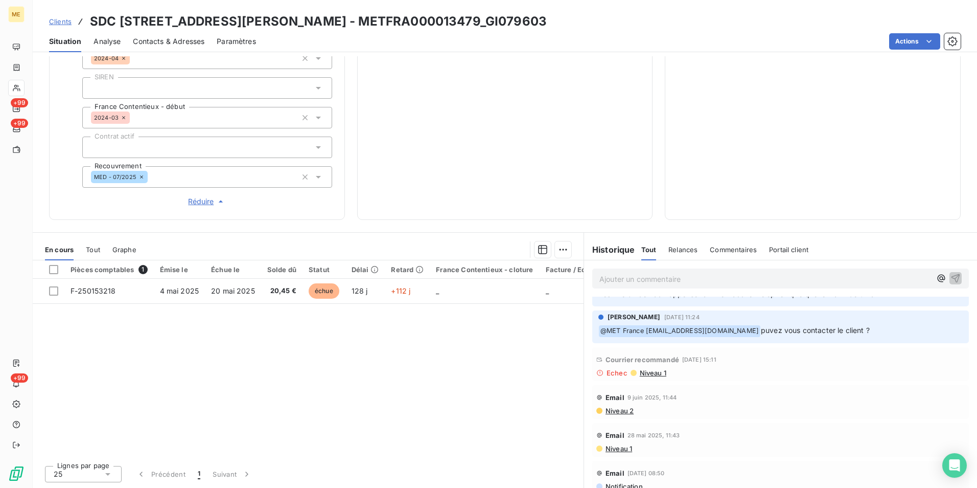
click at [642, 356] on div "Courrier recommandé [DATE] 15:11 Echec Niveau 1" at bounding box center [780, 364] width 369 height 26
click at [643, 369] on span "Niveau 1" at bounding box center [653, 373] width 28 height 8
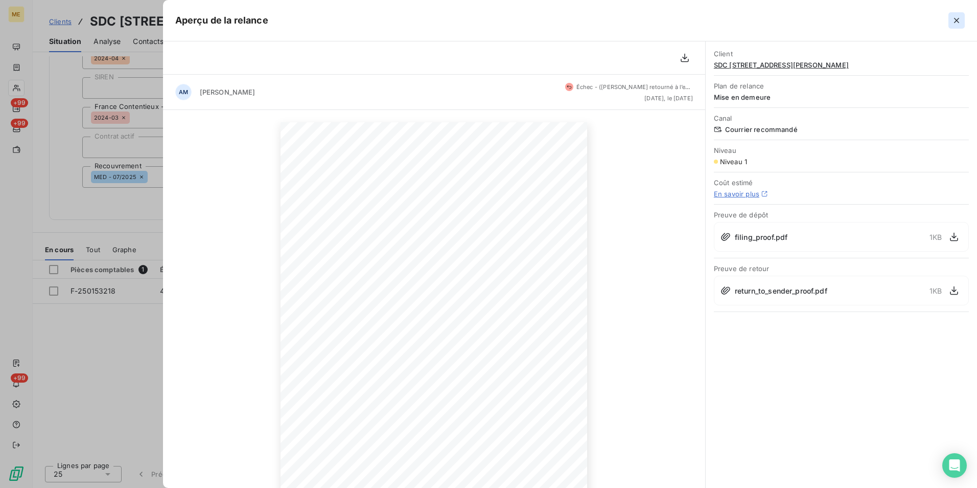
click at [955, 20] on icon "button" at bounding box center [957, 20] width 10 height 10
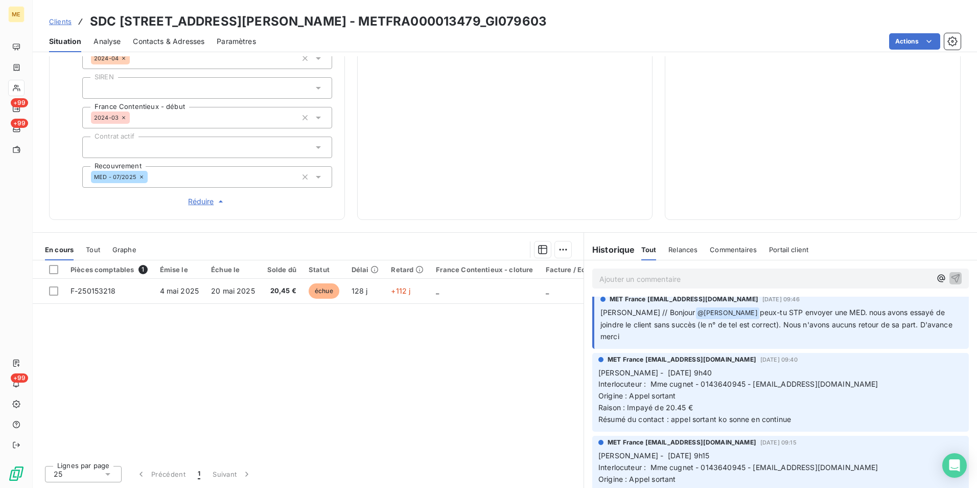
scroll to position [0, 0]
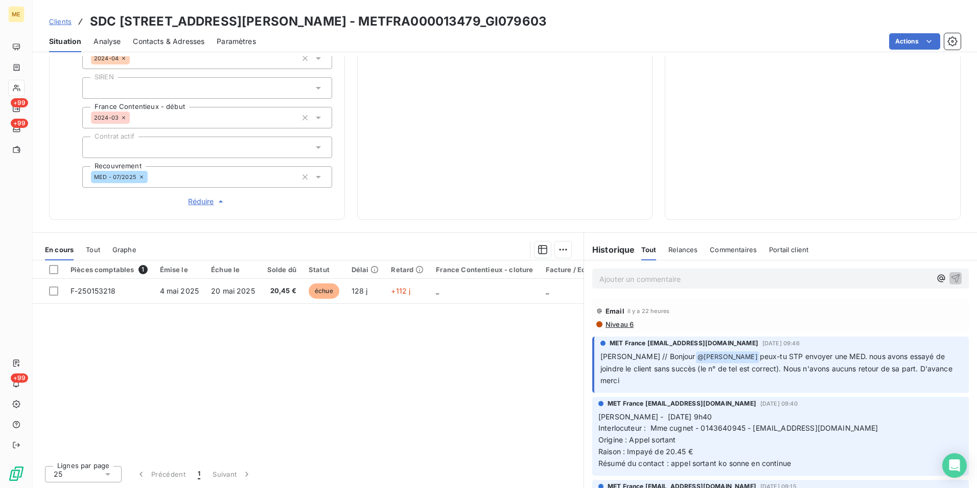
click at [613, 323] on span "Niveau 6" at bounding box center [619, 324] width 29 height 8
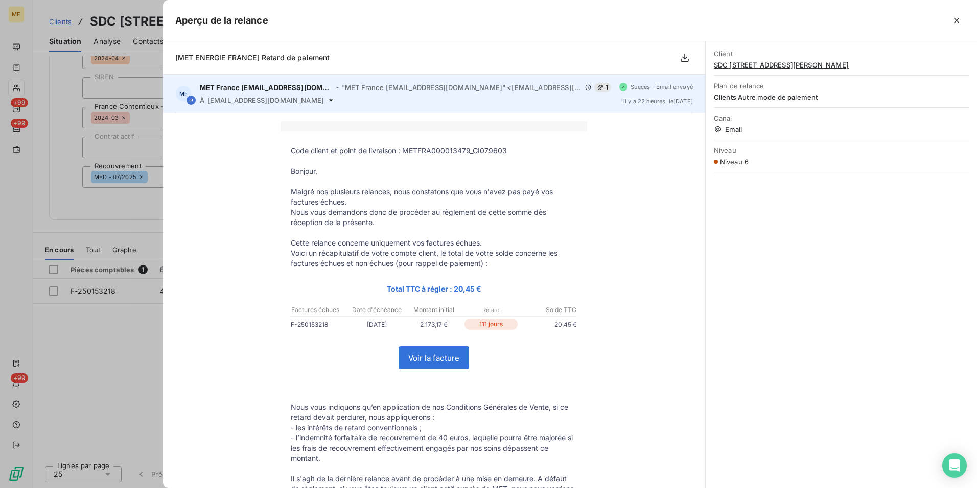
click at [290, 104] on div "MF MET France [EMAIL_ADDRESS][DOMAIN_NAME] - "MET France [EMAIL_ADDRESS][DOMAIN…" at bounding box center [434, 94] width 542 height 38
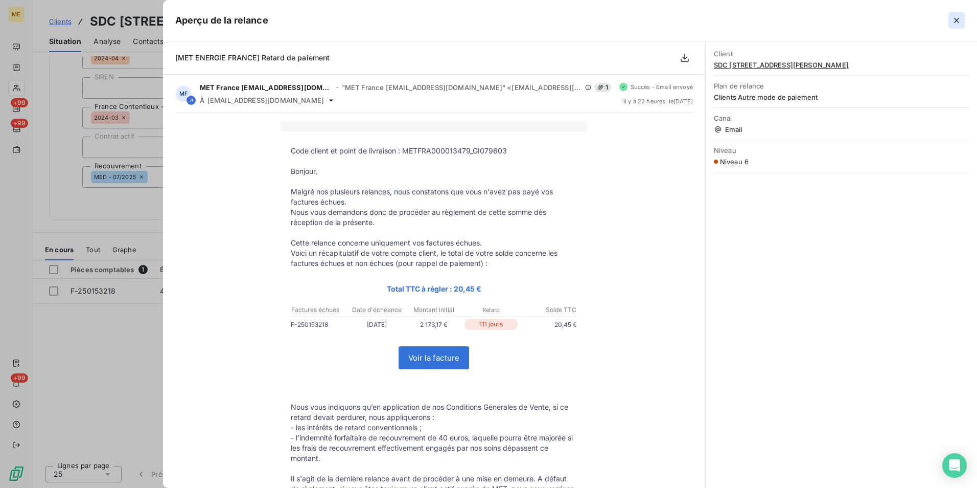
click at [954, 26] on button "button" at bounding box center [957, 20] width 16 height 16
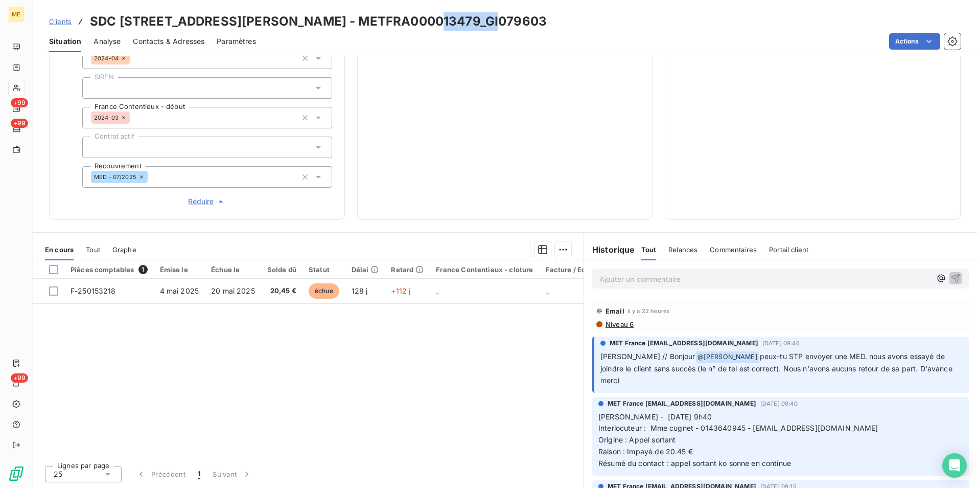
drag, startPoint x: 489, startPoint y: 22, endPoint x: 425, endPoint y: 22, distance: 64.4
click at [425, 22] on div "Clients SDC [STREET_ADDRESS][PERSON_NAME] - METFRA000013479_GI079603" at bounding box center [505, 21] width 945 height 18
copy h3 "GI079603"
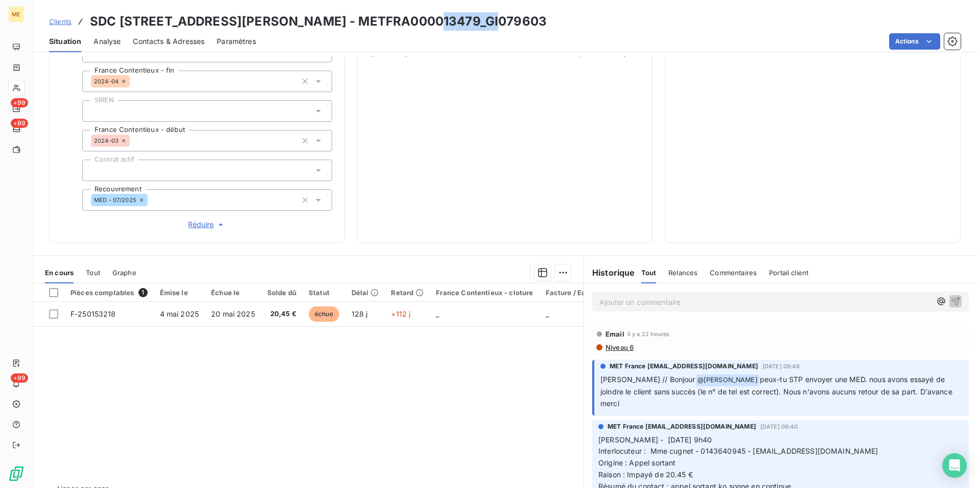
scroll to position [288, 0]
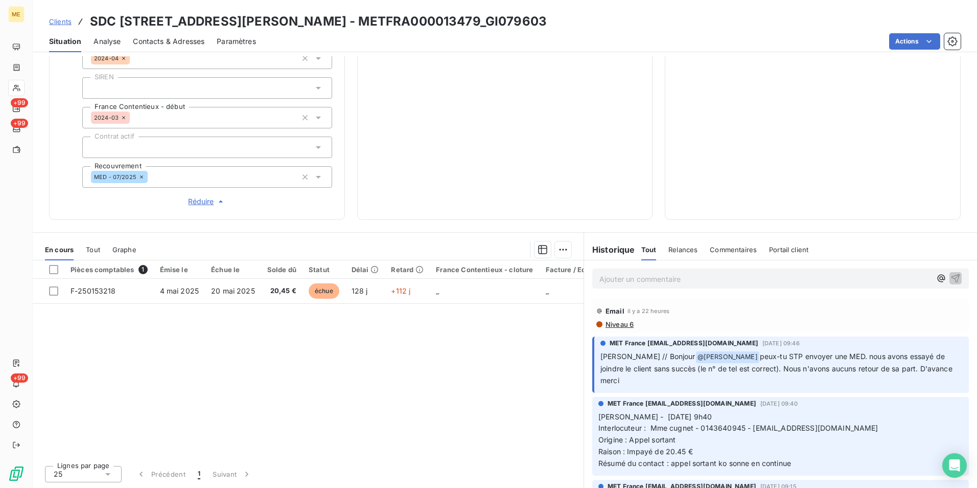
click at [655, 279] on p "Ajouter un commentaire ﻿" at bounding box center [766, 278] width 332 height 13
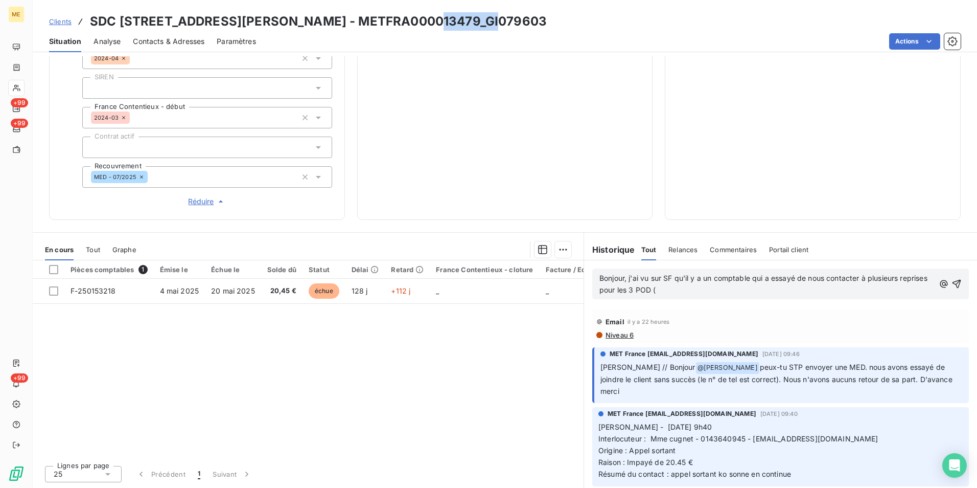
drag, startPoint x: 485, startPoint y: 26, endPoint x: 420, endPoint y: 18, distance: 65.8
click at [420, 18] on div "Clients SDC [STREET_ADDRESS][PERSON_NAME] - METFRA000013479_GI079603" at bounding box center [505, 21] width 945 height 18
copy h3 "GI079603"
click at [756, 289] on p "Bonjour, j'ai vu sur SF qu'il y a un comptable qui a essayé de nous contacter à…" at bounding box center [767, 284] width 335 height 24
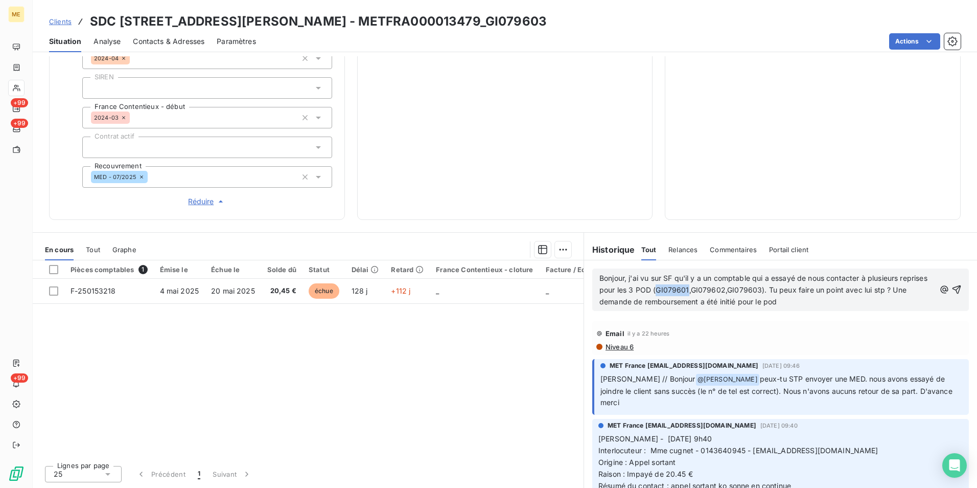
drag, startPoint x: 715, startPoint y: 293, endPoint x: 683, endPoint y: 295, distance: 32.3
click at [683, 295] on p "Bonjour, j'ai vu sur SF qu'il y a un comptable qui a essayé de nous contacter à…" at bounding box center [768, 289] width 336 height 35
copy span "GI079601"
click at [840, 303] on p "Bonjour, j'ai vu sur SF qu'il y a un comptable qui a essayé de nous contacter à…" at bounding box center [768, 289] width 336 height 35
click at [672, 281] on span "Bonjour, j'ai vu sur SF qu'il y a un comptable qui a essayé de nous contacter à…" at bounding box center [765, 289] width 330 height 32
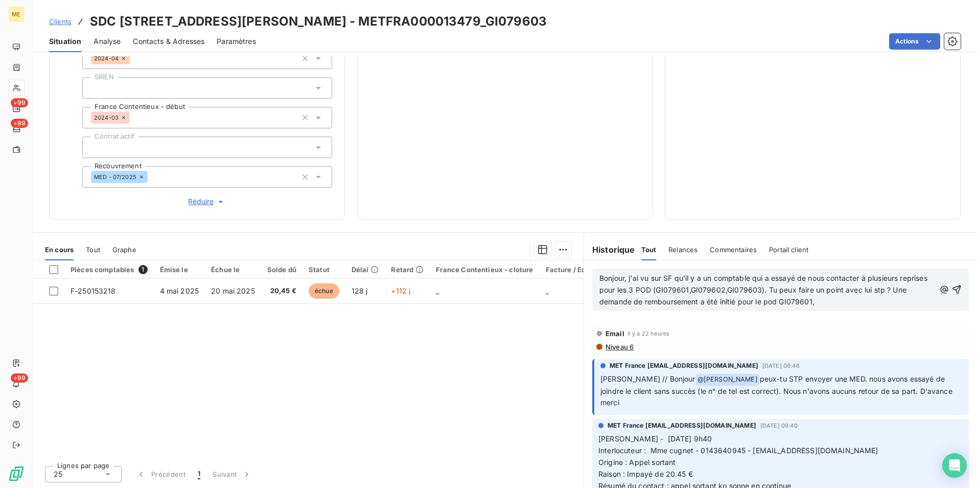
click at [844, 300] on p "Bonjour, j'ai vu sur SF qu'il y a un comptable qui a essayé de nous contacter à…" at bounding box center [768, 289] width 336 height 35
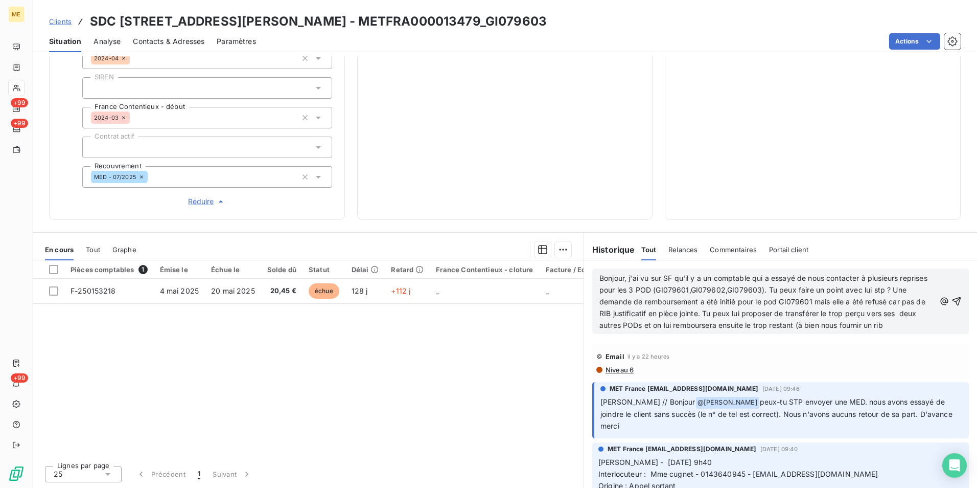
click at [817, 323] on span "Bonjour, j'ai vu sur SF qu'il y a un comptable qui a essayé de nous contacter à…" at bounding box center [765, 301] width 330 height 56
click at [745, 331] on p "Bonjour, j'ai vu sur SF qu'il y a un comptable qui a essayé de nous contacter à…" at bounding box center [768, 301] width 336 height 58
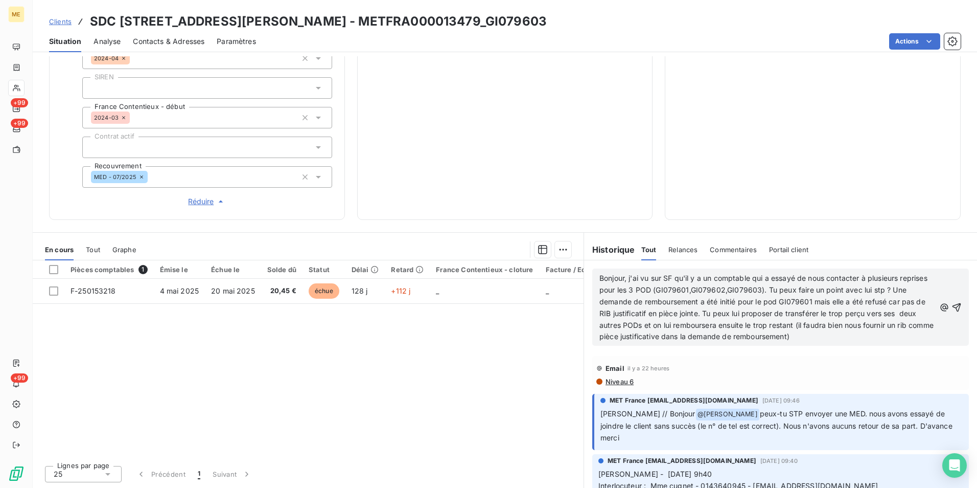
click at [789, 289] on span "Bonjour, j'ai vu sur SF qu'il y a un comptable qui a essayé de nous contacter à…" at bounding box center [768, 306] width 336 height 67
click at [673, 325] on span "Bonjour, j'ai vu sur SF qu'il y a un comptable qui a essayé de nous contacter à…" at bounding box center [769, 306] width 339 height 67
click at [737, 326] on span "Bonjour, j'ai vu sur SF qu'il y a un comptable qui a essayé de nous contacter à…" at bounding box center [769, 306] width 338 height 67
click at [854, 342] on p "Bonjour, j'ai vu sur SF qu'il y a un comptable qui a essayé de nous contacter à…" at bounding box center [768, 307] width 336 height 70
click at [600, 279] on span "Bonjour, j'ai vu sur SF qu'il y a un comptable qui a essayé de nous contacter à…" at bounding box center [769, 306] width 338 height 67
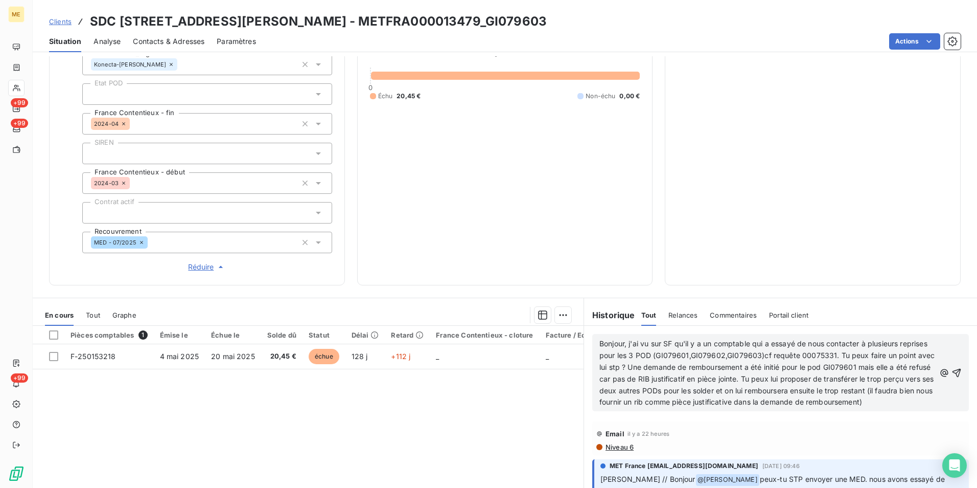
scroll to position [134, 0]
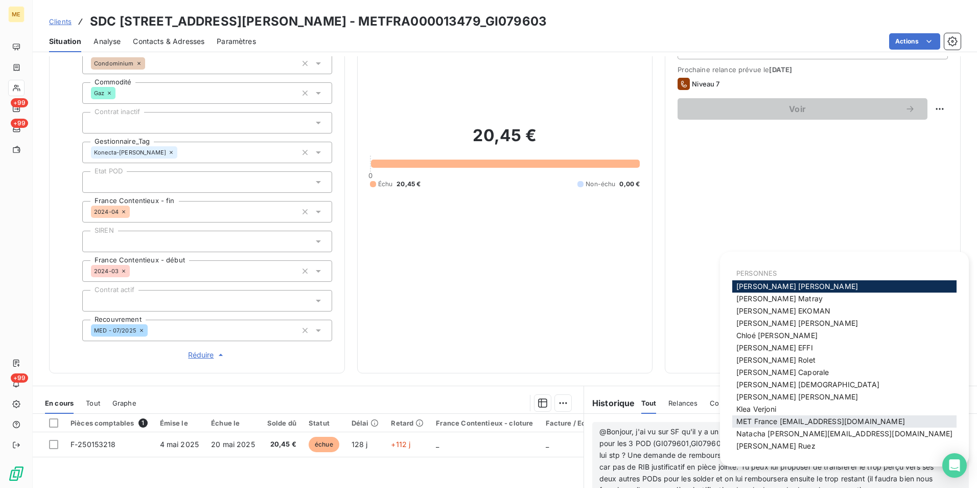
click at [776, 417] on span "MET France [EMAIL_ADDRESS][DOMAIN_NAME]" at bounding box center [821, 421] width 169 height 9
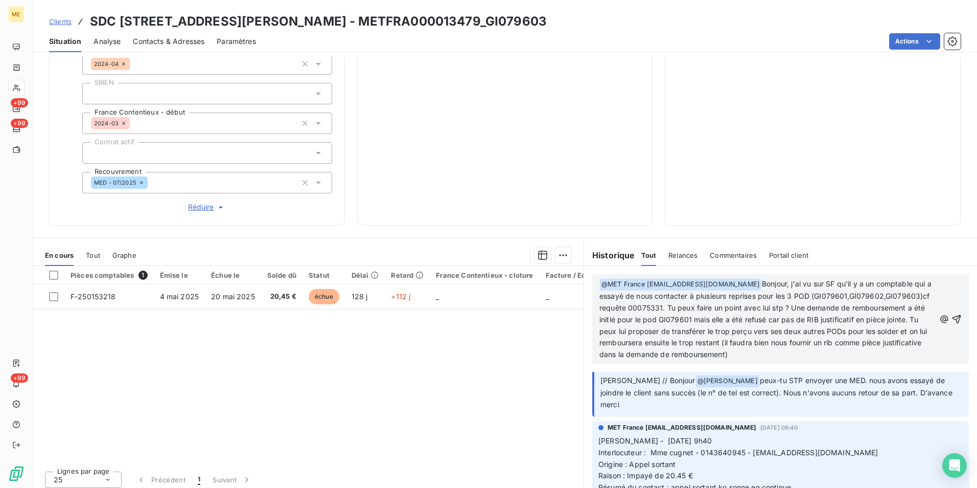
scroll to position [288, 0]
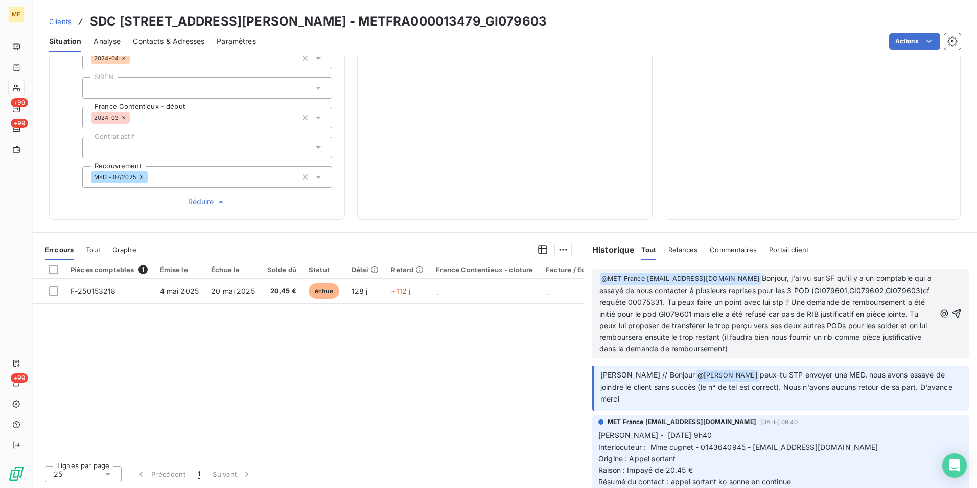
click at [705, 296] on p "﻿ @ MET [GEOGRAPHIC_DATA] [EMAIL_ADDRESS][DOMAIN_NAME] ﻿ Bonjour, j'ai vu sur S…" at bounding box center [768, 313] width 336 height 82
click at [797, 325] on span "Bonjour, j'ai vu sur SF qu'il y a un comptable qui a essayé de nous contacter à…" at bounding box center [767, 312] width 335 height 79
click at [953, 313] on icon "button" at bounding box center [957, 313] width 9 height 9
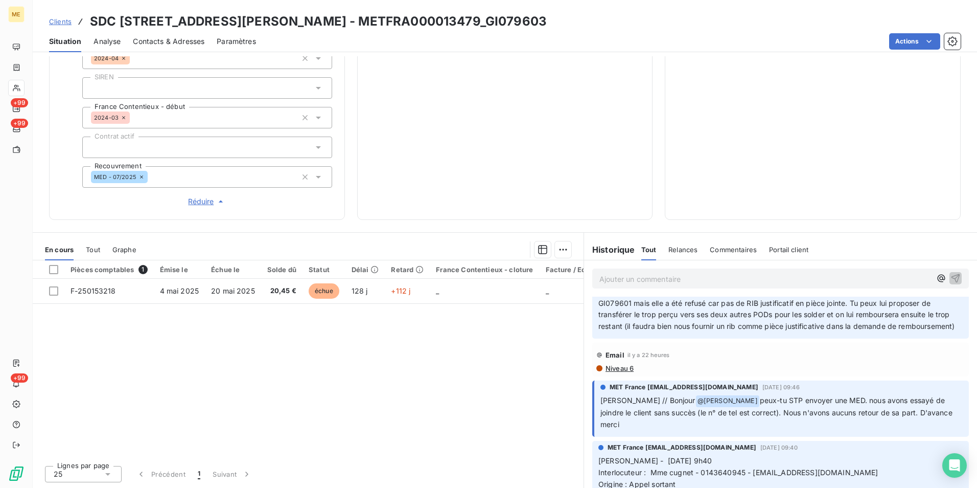
scroll to position [0, 0]
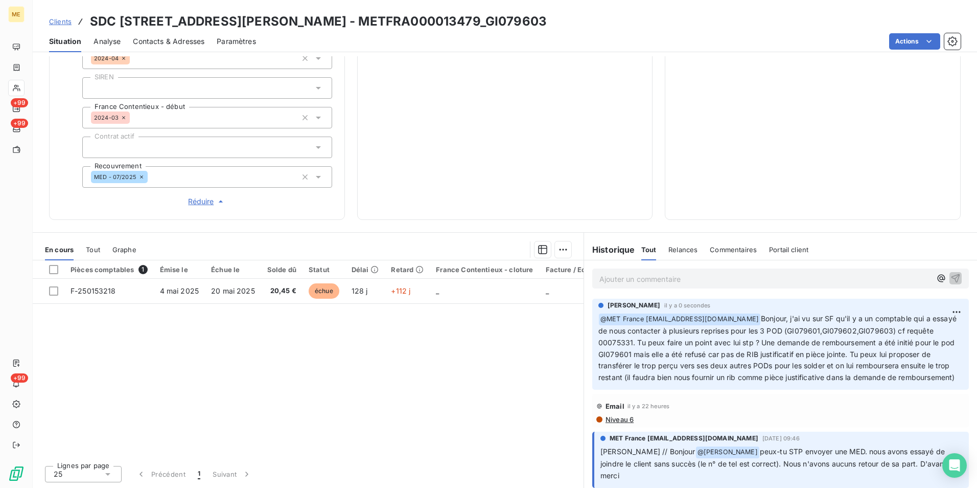
click at [732, 281] on p "Ajouter un commentaire ﻿" at bounding box center [766, 278] width 332 height 13
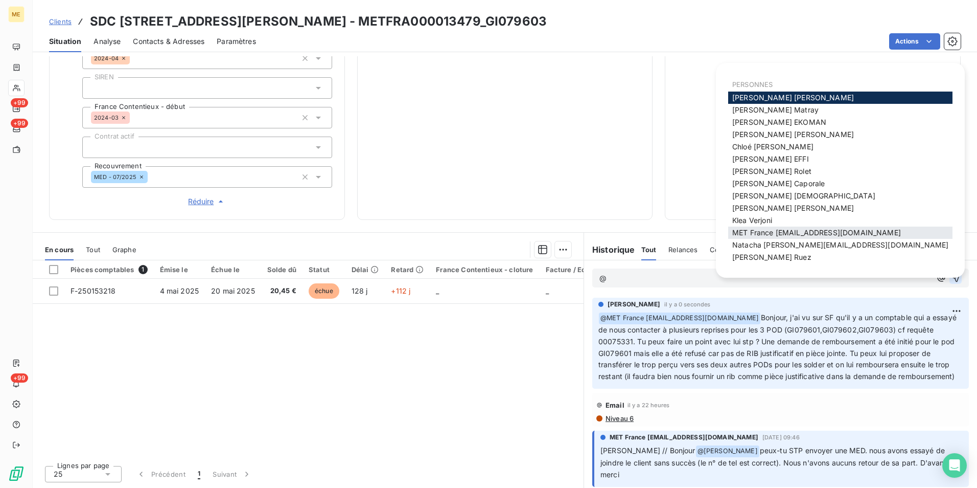
click at [772, 233] on span "MET France [EMAIL_ADDRESS][DOMAIN_NAME]" at bounding box center [816, 232] width 169 height 9
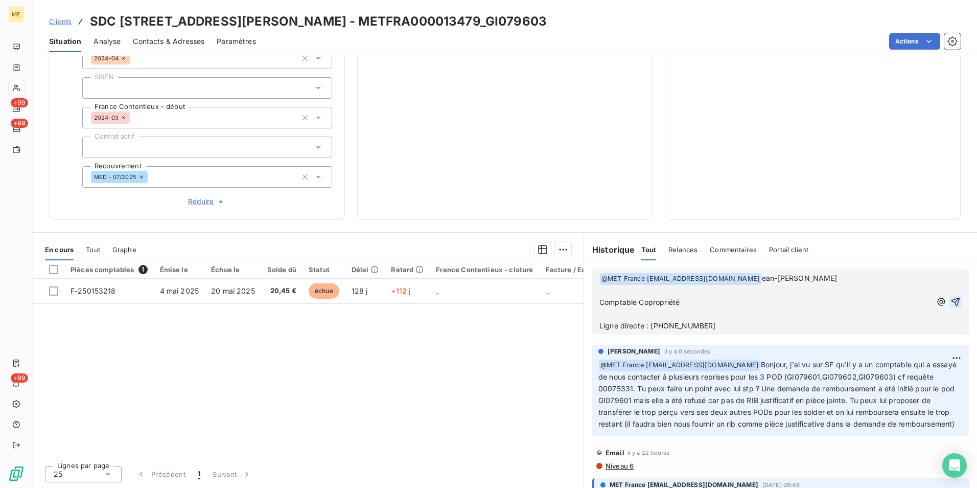
click at [763, 277] on span "ean-[PERSON_NAME]" at bounding box center [800, 277] width 76 height 9
click at [762, 278] on span "ean-[PERSON_NAME]" at bounding box center [800, 277] width 76 height 9
click at [952, 299] on icon "button" at bounding box center [956, 301] width 9 height 9
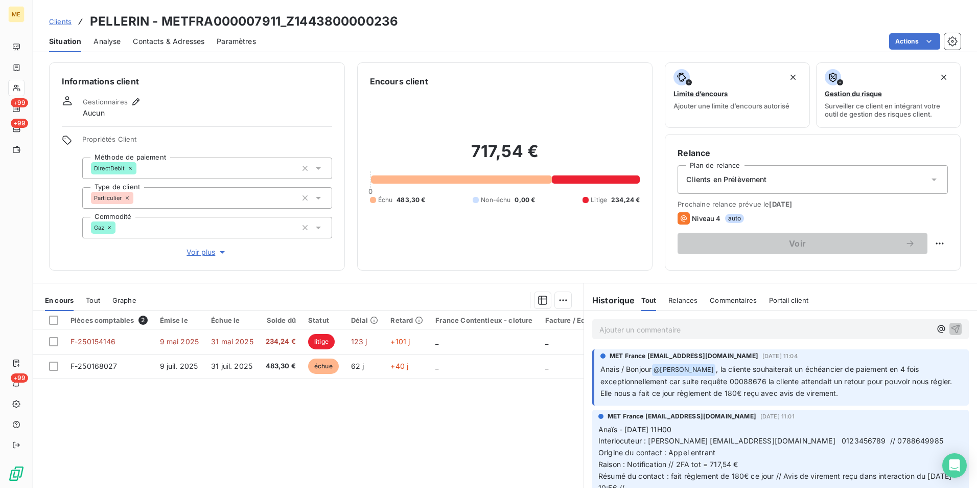
scroll to position [51, 0]
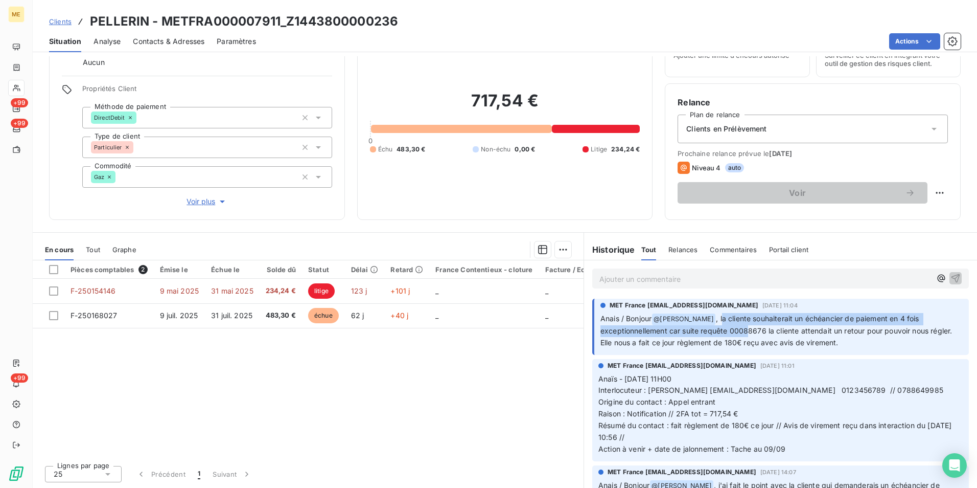
drag, startPoint x: 721, startPoint y: 319, endPoint x: 743, endPoint y: 330, distance: 24.7
click at [743, 330] on span ", la cliente souhaiterait un échéancier de paiement en 4 fois exceptionnellemen…" at bounding box center [778, 330] width 354 height 33
drag, startPoint x: 743, startPoint y: 330, endPoint x: 753, endPoint y: 333, distance: 10.5
click at [753, 333] on span ", la cliente souhaiterait un échéancier de paiement en 4 fois exceptionnellemen…" at bounding box center [778, 330] width 354 height 33
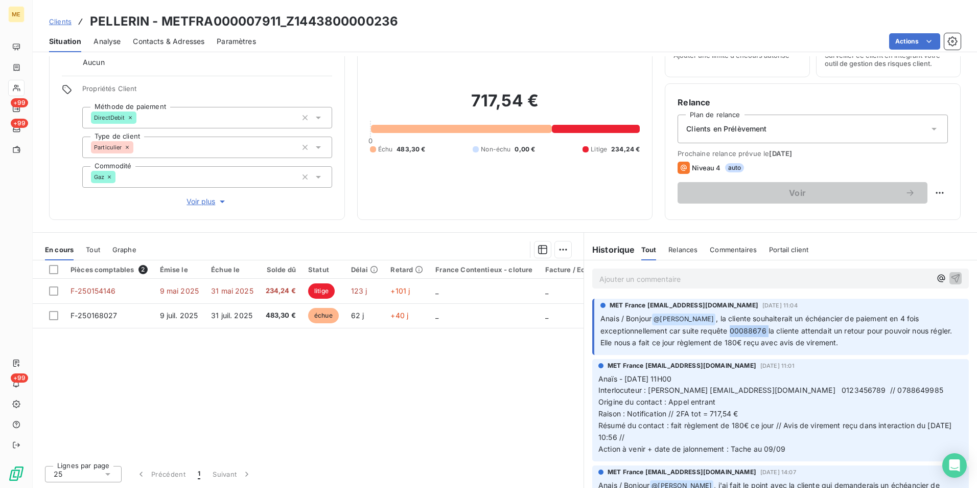
copy span "00088676"
click at [429, 371] on div "Pièces comptables 2 Émise le Échue le Solde dû Statut Délai Retard France Conte…" at bounding box center [308, 358] width 551 height 197
click at [657, 275] on p "Ajouter un commentaire ﻿" at bounding box center [766, 278] width 332 height 13
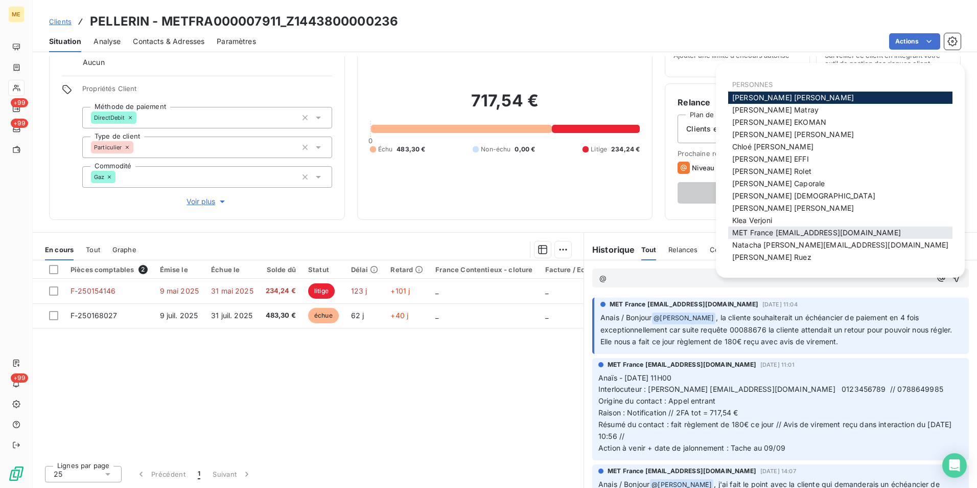
click at [784, 229] on span "MET France [EMAIL_ADDRESS][DOMAIN_NAME]" at bounding box center [816, 232] width 169 height 9
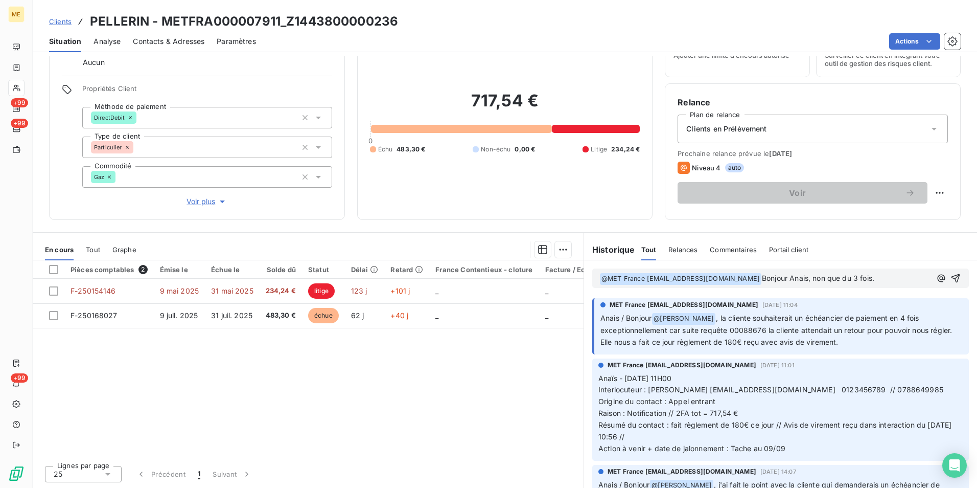
drag, startPoint x: 759, startPoint y: 280, endPoint x: 895, endPoint y: 285, distance: 136.0
click at [895, 285] on div "﻿ @ MET [GEOGRAPHIC_DATA] [EMAIL_ADDRESS][DOMAIN_NAME] ﻿ Bonjour Anais, non que…" at bounding box center [780, 277] width 377 height 19
click at [890, 279] on p "﻿ @ MET [GEOGRAPHIC_DATA] [EMAIL_ADDRESS][DOMAIN_NAME] ﻿ Bonjour Anais, non que…" at bounding box center [766, 278] width 332 height 12
drag, startPoint x: 761, startPoint y: 281, endPoint x: 883, endPoint y: 280, distance: 122.2
click at [883, 280] on p "﻿ @ MET [GEOGRAPHIC_DATA] [EMAIL_ADDRESS][DOMAIN_NAME] ﻿ Bonjour Anais, non que…" at bounding box center [766, 278] width 332 height 12
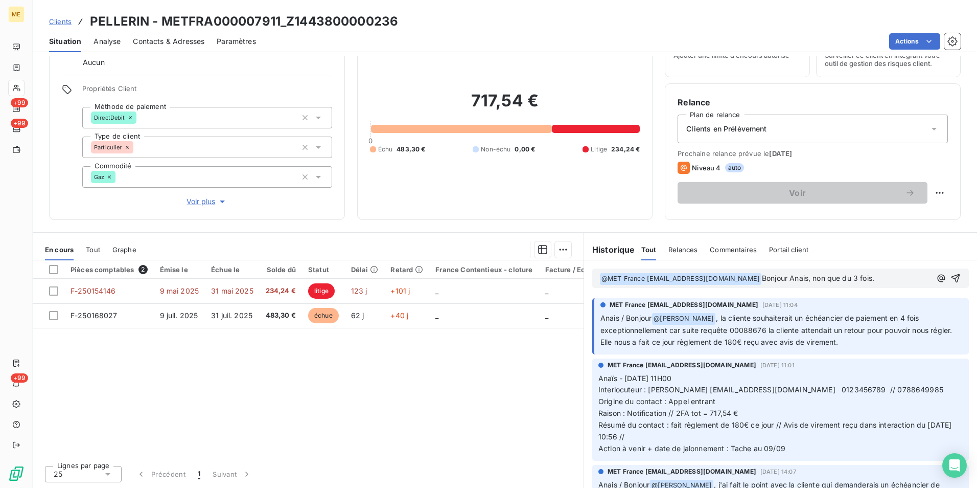
click at [883, 280] on p "﻿ @ MET [GEOGRAPHIC_DATA] [EMAIL_ADDRESS][DOMAIN_NAME] ﻿ Bonjour Anais, non que…" at bounding box center [766, 278] width 332 height 12
click at [950, 276] on button "button" at bounding box center [956, 278] width 12 height 12
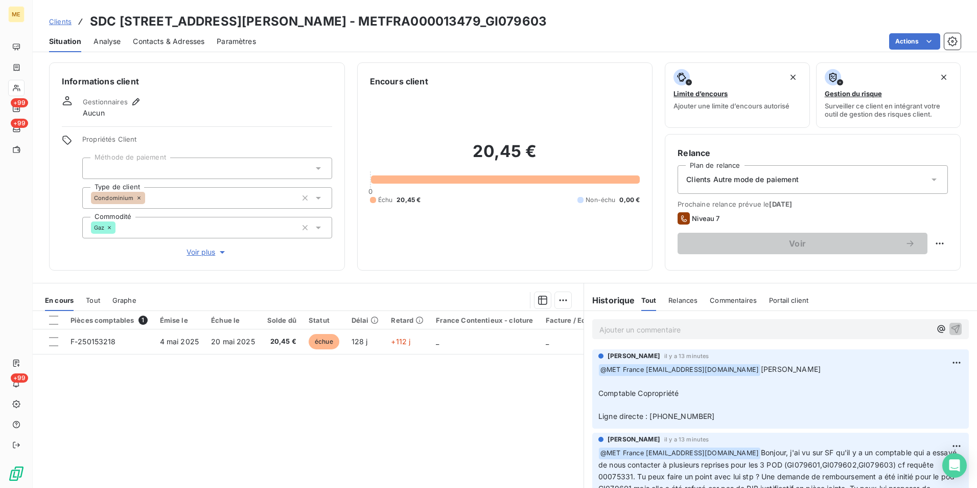
click at [62, 22] on span "Clients" at bounding box center [60, 21] width 22 height 8
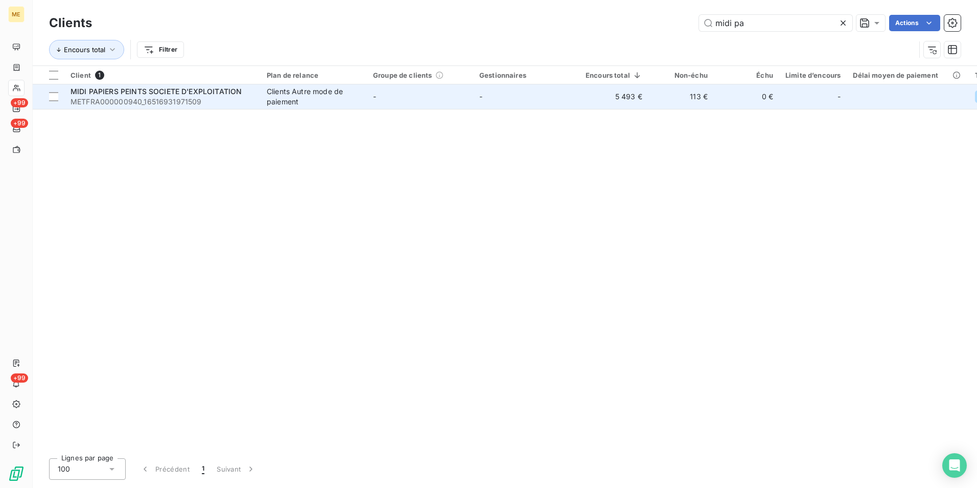
type input "midi pa"
click at [499, 104] on td "-" at bounding box center [526, 96] width 106 height 25
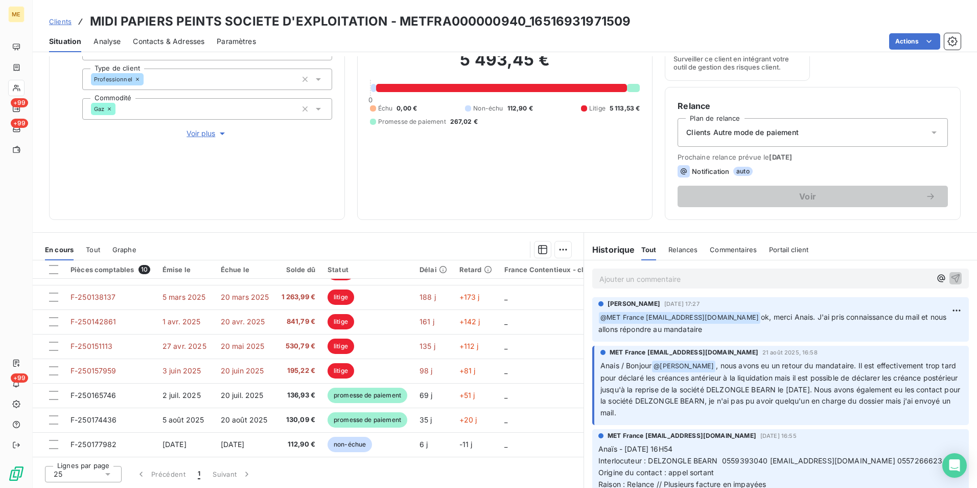
scroll to position [1227, 0]
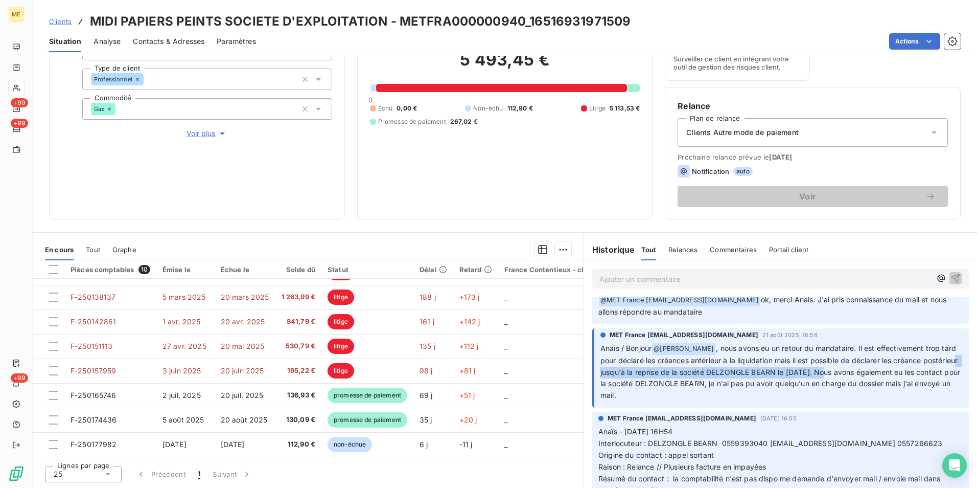
drag, startPoint x: 629, startPoint y: 370, endPoint x: 861, endPoint y: 374, distance: 231.6
click at [861, 374] on span ", nous avons eu un retour du mandataire. Il est effectivement trop tard pour dé…" at bounding box center [782, 371] width 362 height 56
click at [815, 386] on span ", nous avons eu un retour du mandataire. Il est effectivement trop tard pour dé…" at bounding box center [782, 371] width 362 height 56
drag, startPoint x: 745, startPoint y: 372, endPoint x: 861, endPoint y: 372, distance: 115.5
click at [861, 372] on span ", nous avons eu un retour du mandataire. Il est effectivement trop tard pour dé…" at bounding box center [782, 371] width 362 height 56
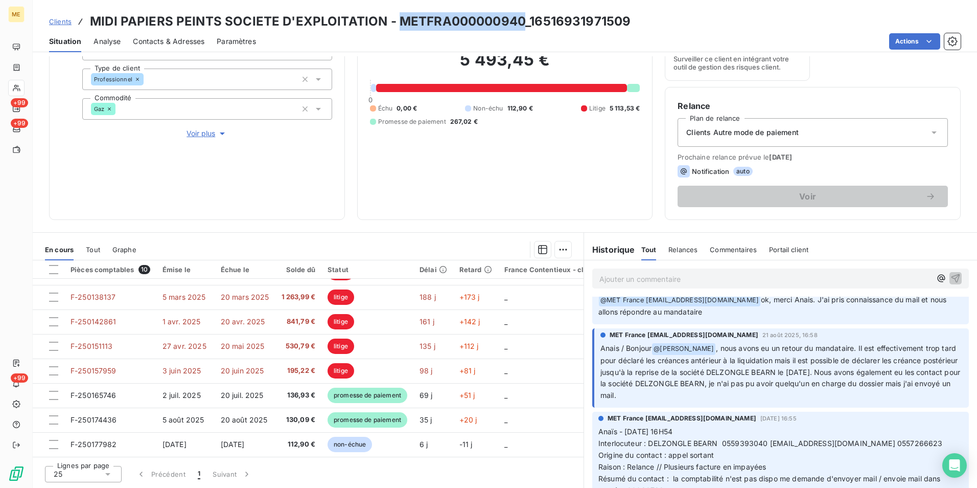
drag, startPoint x: 397, startPoint y: 20, endPoint x: 520, endPoint y: 24, distance: 123.7
click at [520, 24] on h3 "MIDI PAPIERS PEINTS SOCIETE D'EXPLOITATION - METFRA000000940_16516931971509" at bounding box center [360, 21] width 541 height 18
copy h3 "METFRA000000940"
